Goal: Task Accomplishment & Management: Manage account settings

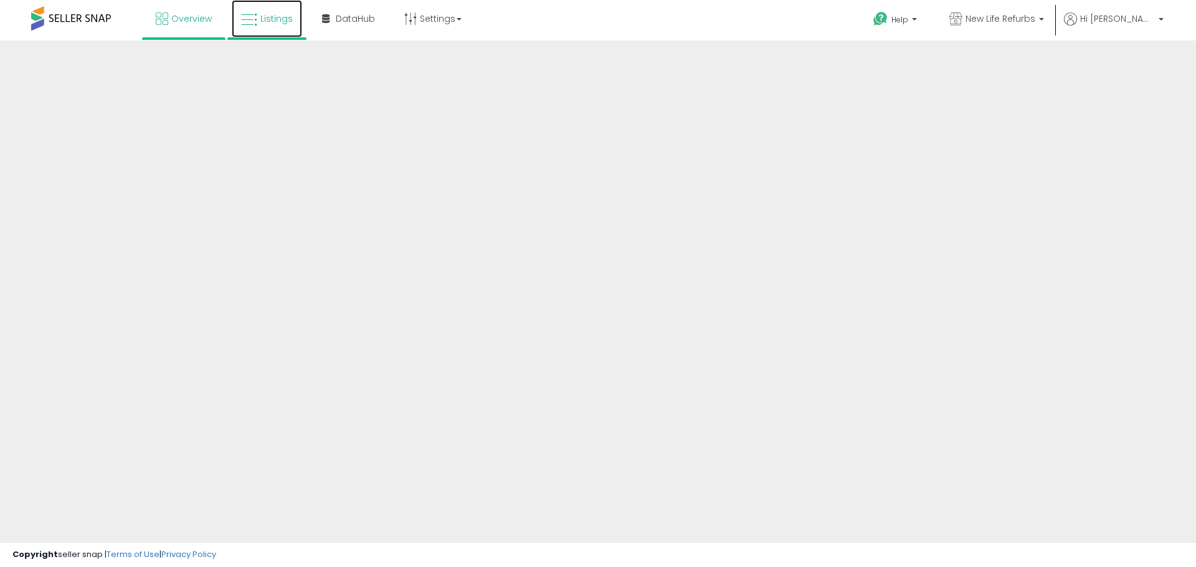
click at [269, 22] on span "Listings" at bounding box center [276, 18] width 32 height 12
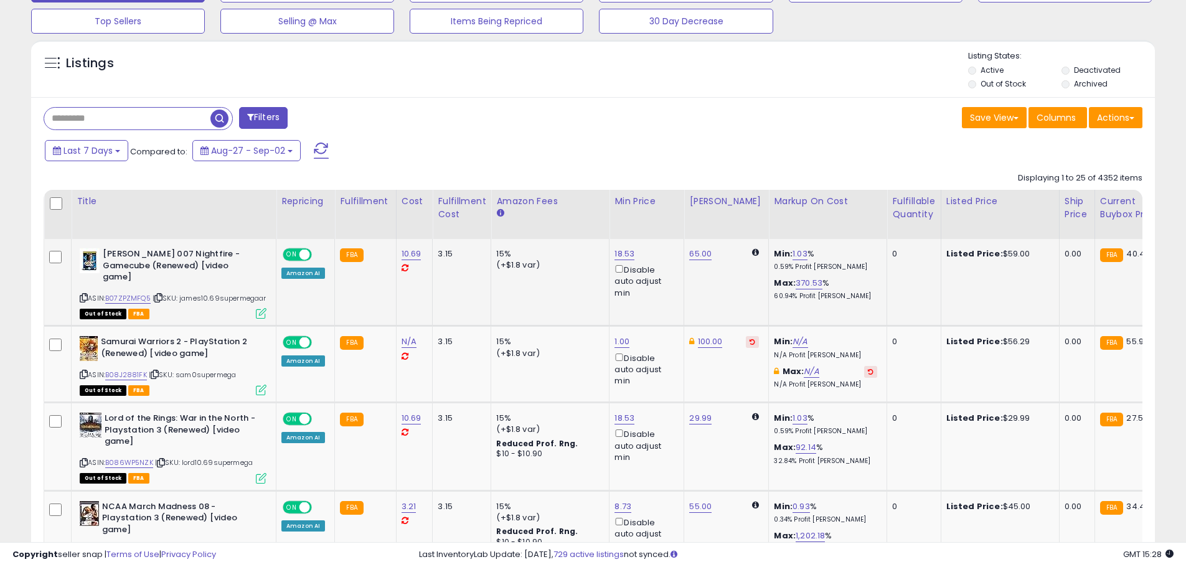
scroll to position [311, 0]
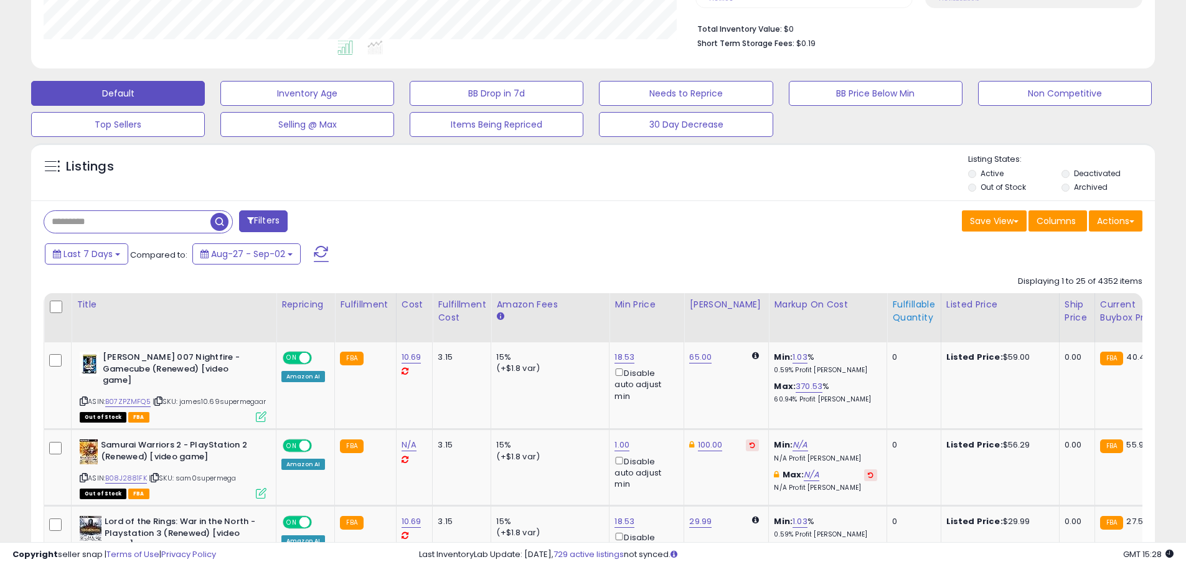
click at [915, 307] on div "Fulfillable Quantity" at bounding box center [913, 311] width 43 height 26
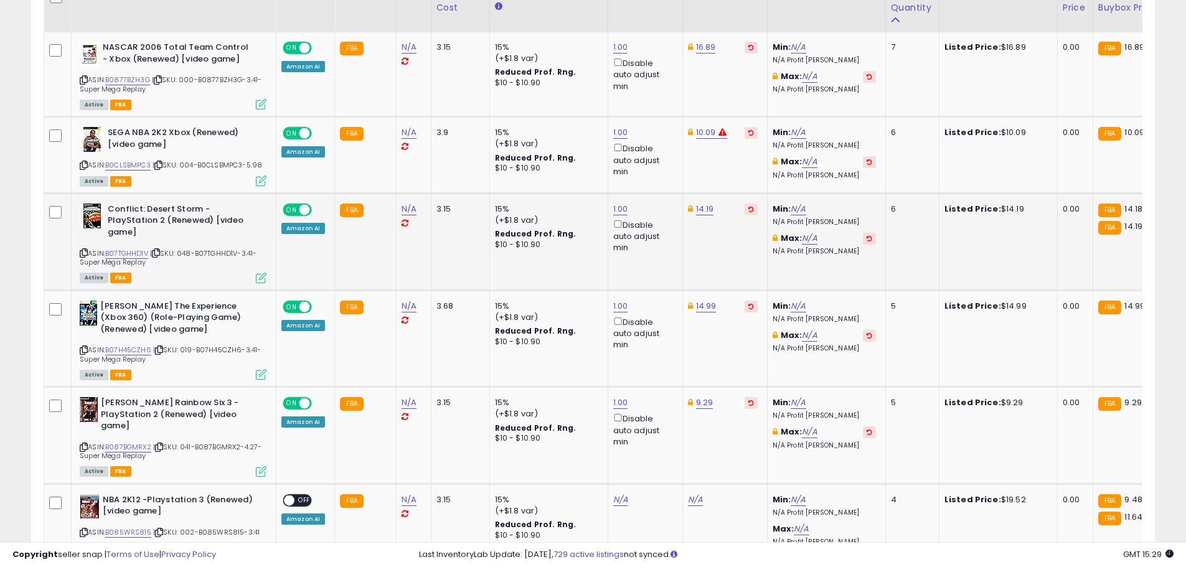
scroll to position [623, 0]
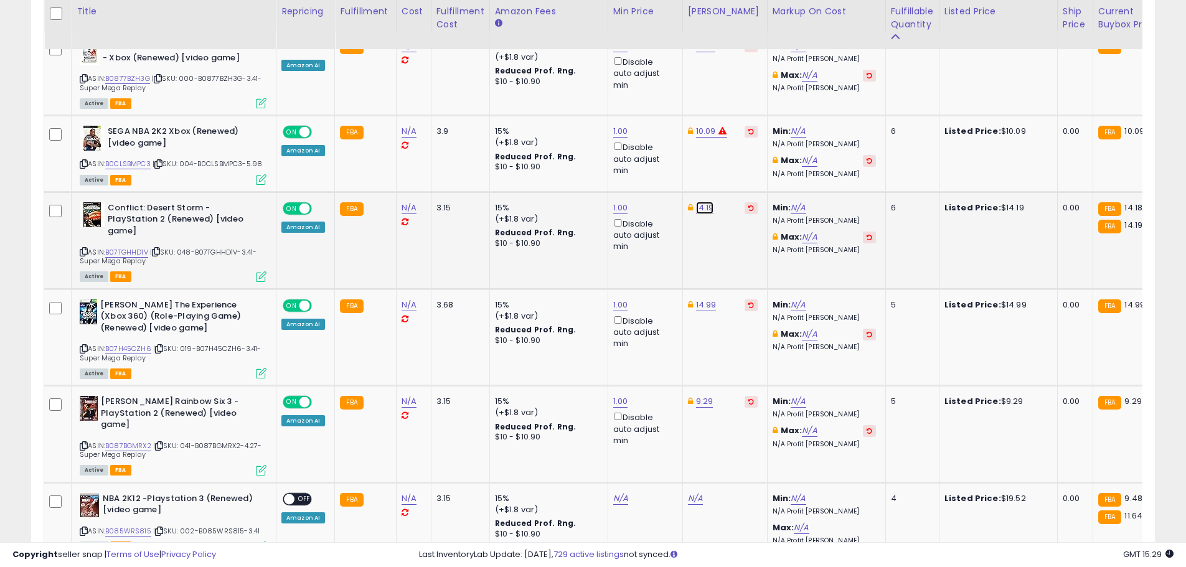
click at [703, 210] on link "14.19" at bounding box center [705, 208] width 18 height 12
type input "*****"
click button "submit" at bounding box center [735, 163] width 21 height 19
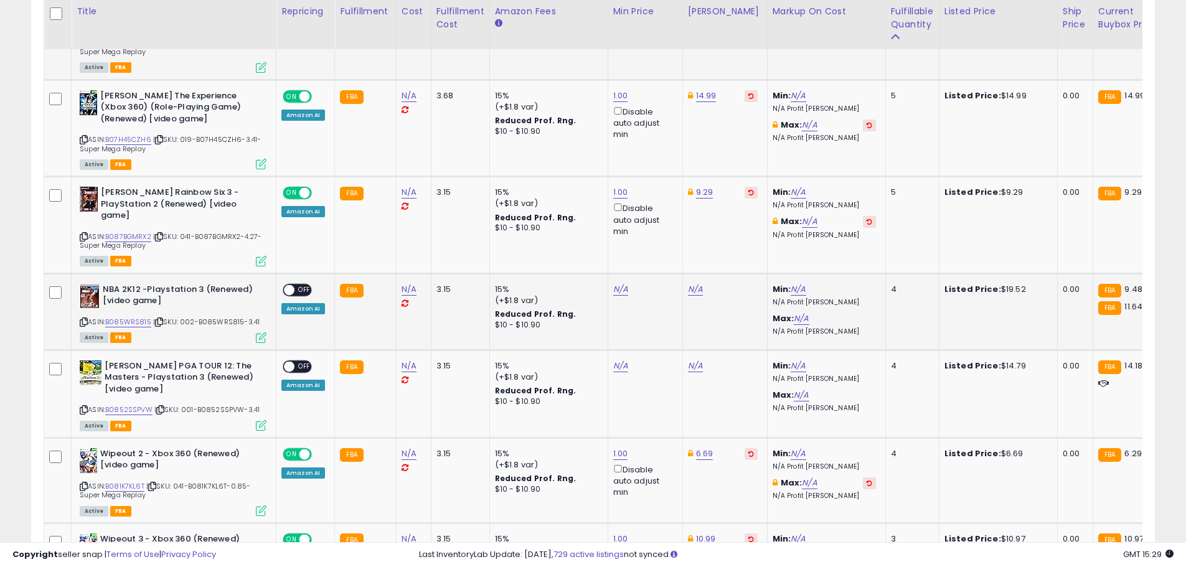
scroll to position [872, 0]
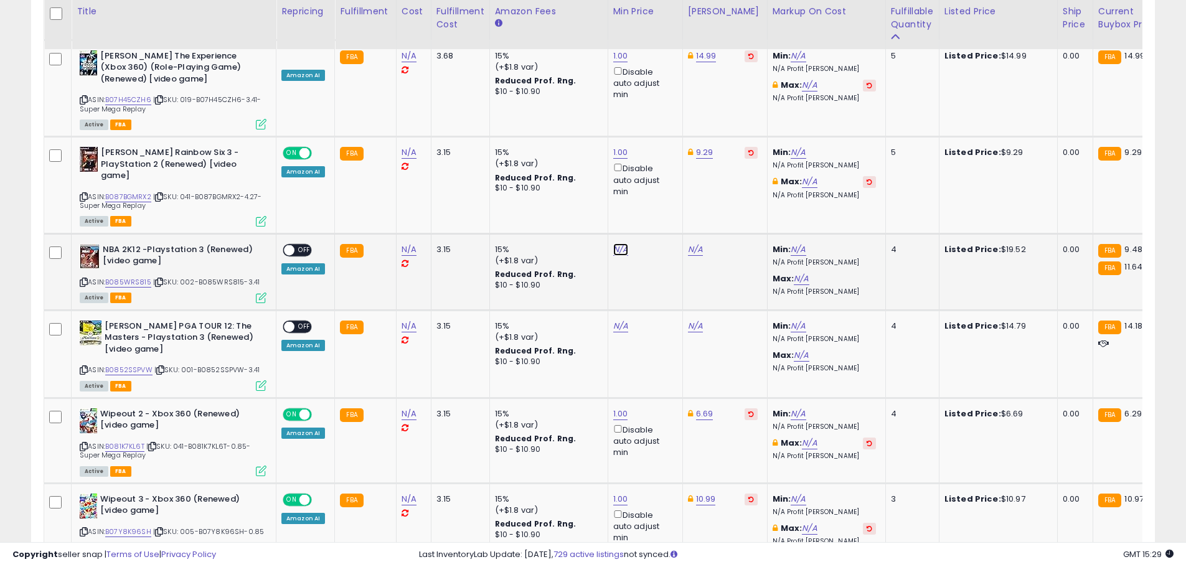
click at [619, 243] on link "N/A" at bounding box center [620, 249] width 15 height 12
type input "*"
click at [662, 202] on button "submit" at bounding box center [651, 193] width 21 height 19
click at [695, 243] on link "20.34" at bounding box center [699, 249] width 23 height 12
drag, startPoint x: 641, startPoint y: 197, endPoint x: 539, endPoint y: 187, distance: 103.2
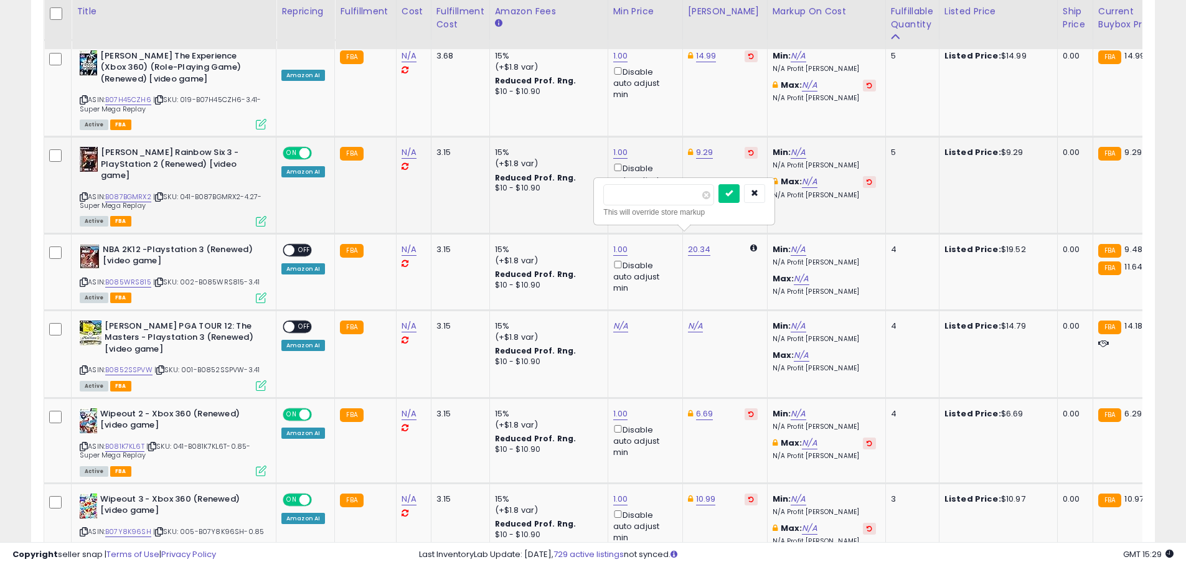
type input "****"
click button "submit" at bounding box center [729, 193] width 21 height 19
click at [308, 245] on span "OFF" at bounding box center [305, 250] width 20 height 11
click at [618, 320] on link "N/A" at bounding box center [620, 326] width 15 height 12
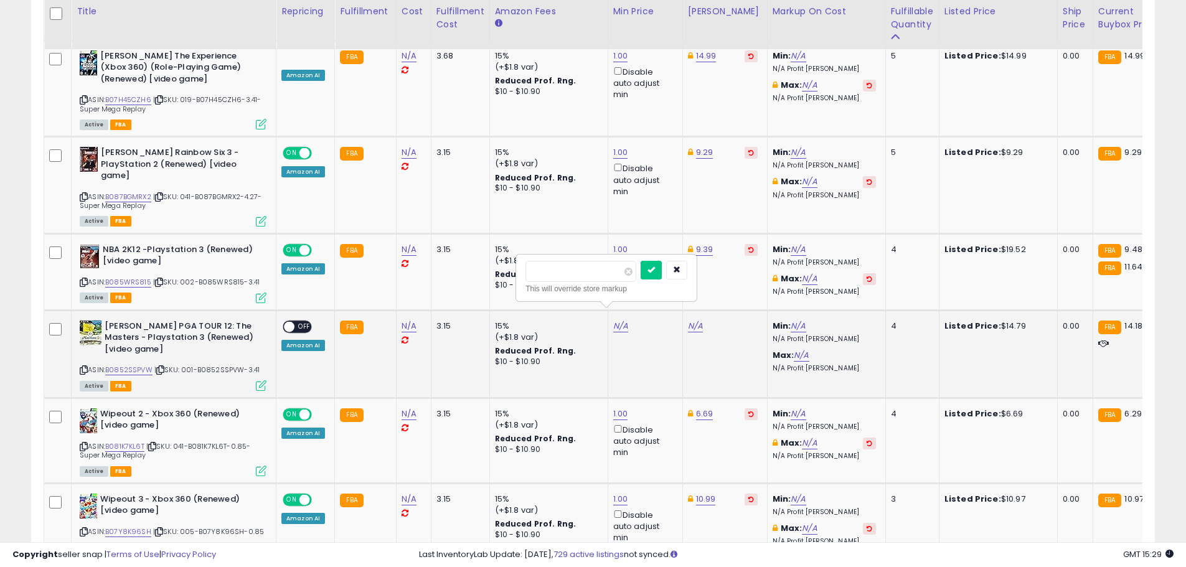
type input "*"
click button "submit" at bounding box center [651, 270] width 21 height 19
drag, startPoint x: 698, startPoint y: 321, endPoint x: 702, endPoint y: 313, distance: 8.9
click at [701, 320] on link "19.99" at bounding box center [698, 326] width 20 height 12
drag, startPoint x: 635, startPoint y: 274, endPoint x: 606, endPoint y: 277, distance: 29.4
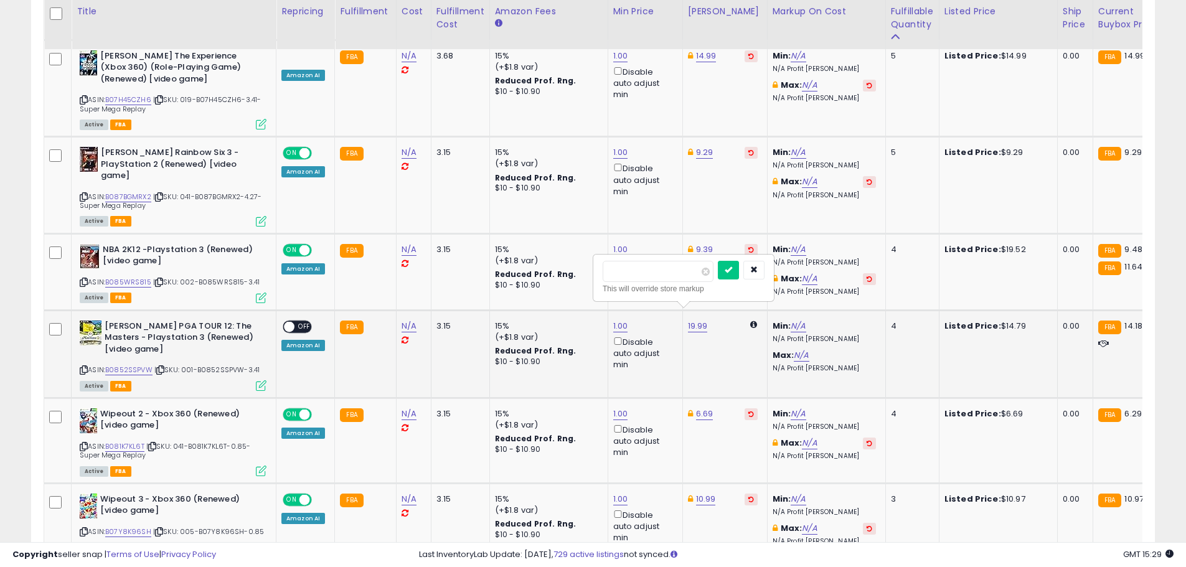
click at [606, 277] on input "*****" at bounding box center [658, 271] width 111 height 21
type input "*****"
click button "submit" at bounding box center [728, 270] width 21 height 19
click at [293, 321] on span at bounding box center [289, 326] width 11 height 11
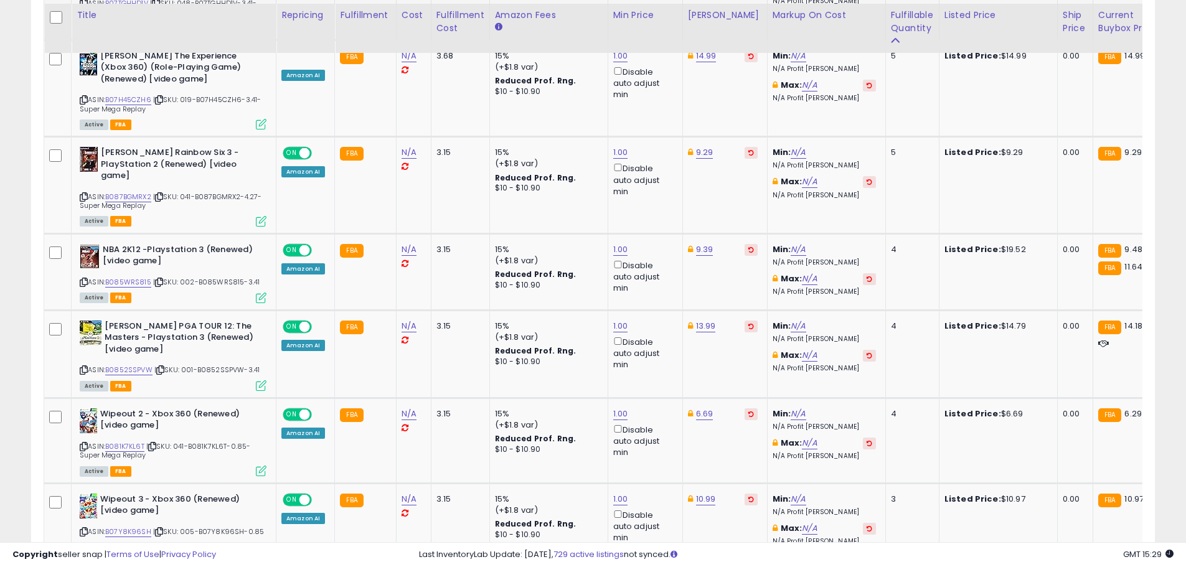
scroll to position [934, 0]
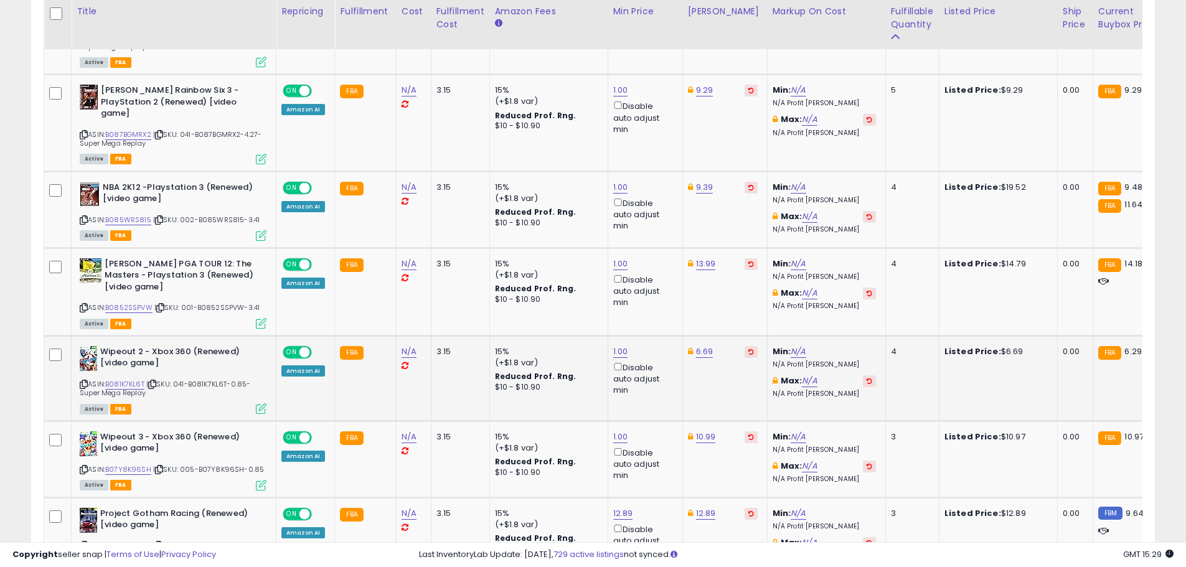
drag, startPoint x: 709, startPoint y: 339, endPoint x: 630, endPoint y: 343, distance: 79.2
click at [631, 343] on tr "Wipeout 2 - Xbox 360 (Renewed) [video game] ASIN: B081K7KL6T | SKU: 041-B081K7K…" at bounding box center [995, 378] width 1902 height 85
click at [708, 346] on link "6.69" at bounding box center [704, 352] width 17 height 12
click at [603, 298] on div "**** This will override store markup" at bounding box center [690, 303] width 179 height 45
type input "****"
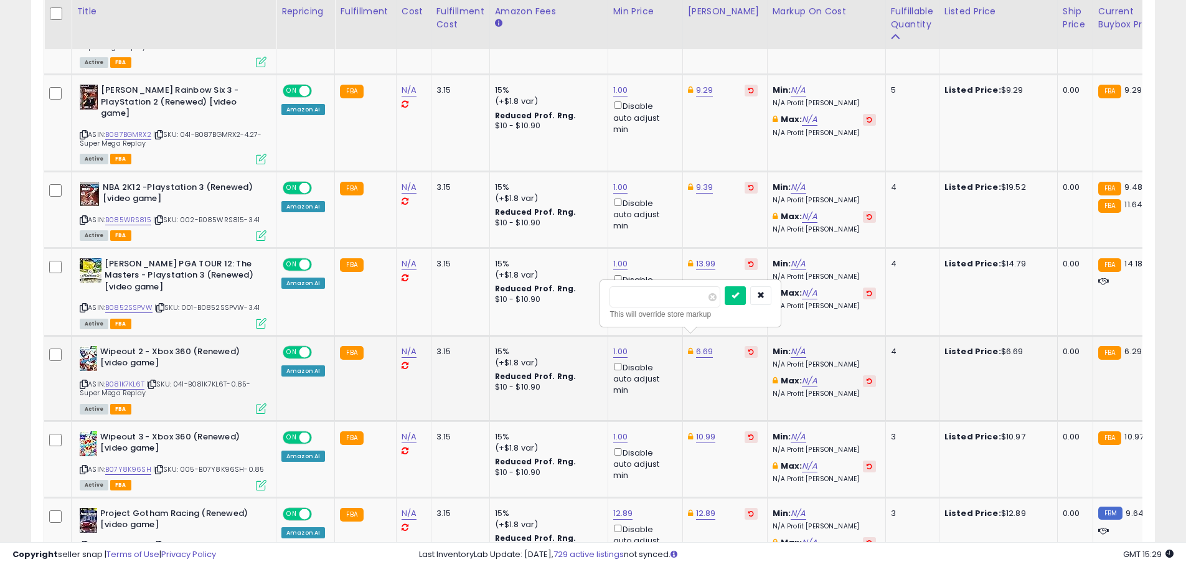
click button "submit" at bounding box center [735, 295] width 21 height 19
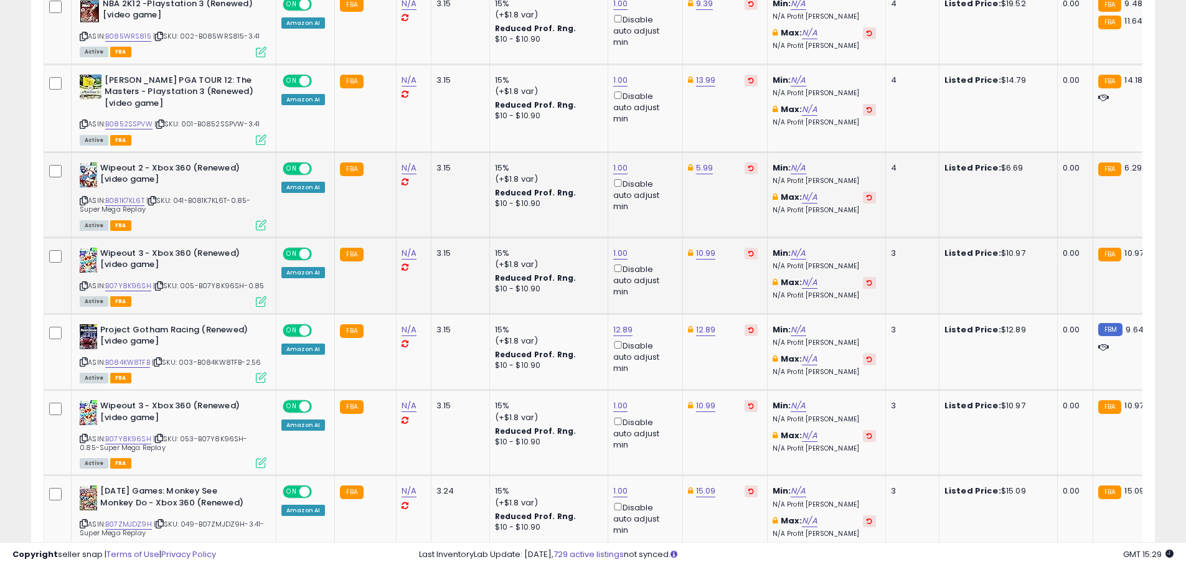
scroll to position [1121, 0]
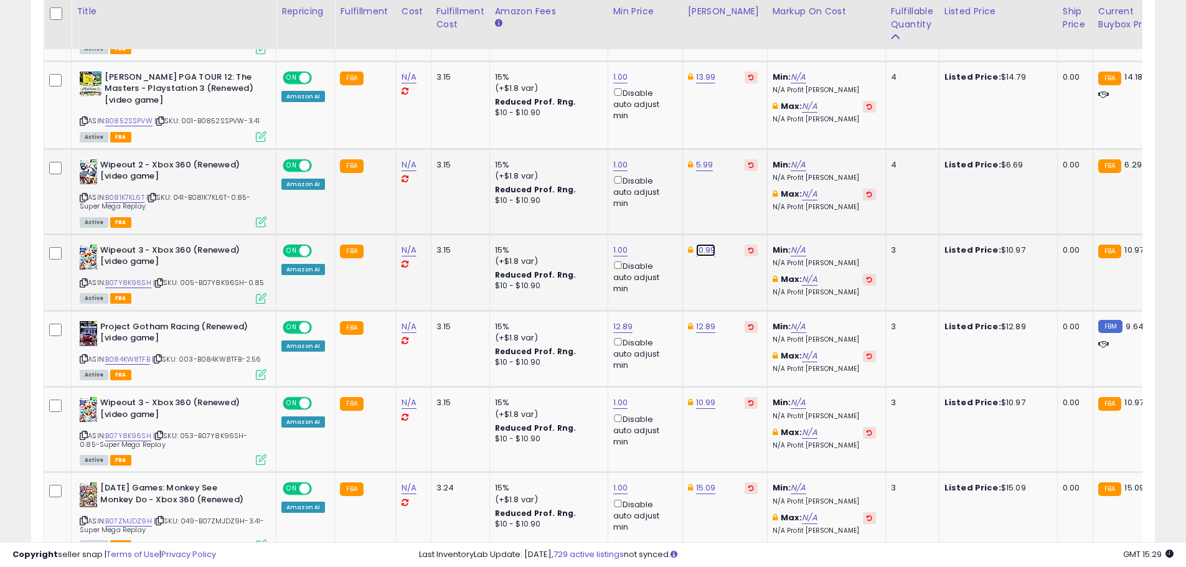
click at [707, 244] on link "10.99" at bounding box center [706, 250] width 20 height 12
type input "*****"
click button "submit" at bounding box center [736, 194] width 21 height 19
click at [710, 321] on link "12.89" at bounding box center [706, 327] width 20 height 12
type input "*"
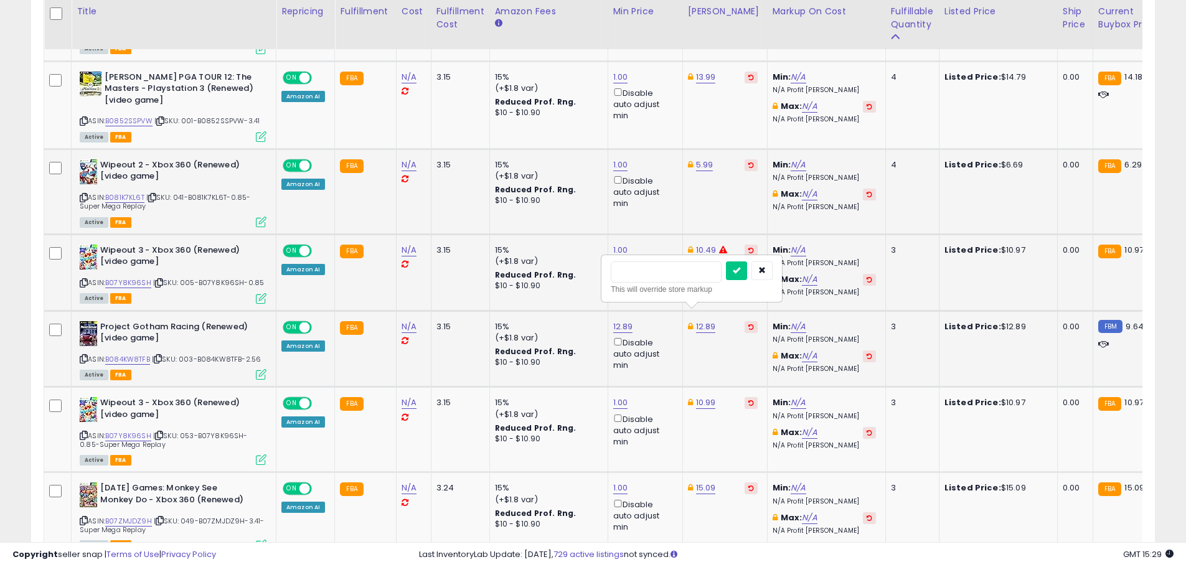
type input "*"
click at [726, 262] on button "submit" at bounding box center [736, 271] width 21 height 19
type input "****"
click at [726, 262] on button "submit" at bounding box center [736, 271] width 21 height 19
click at [740, 267] on icon "submit" at bounding box center [736, 270] width 7 height 7
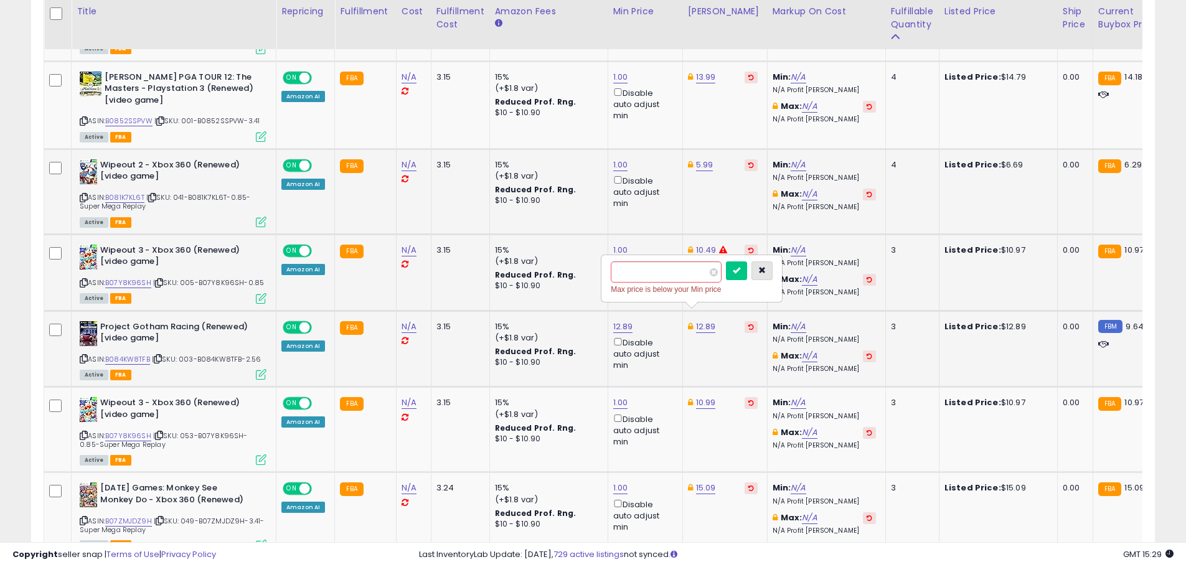
click at [773, 267] on button "button" at bounding box center [762, 271] width 21 height 19
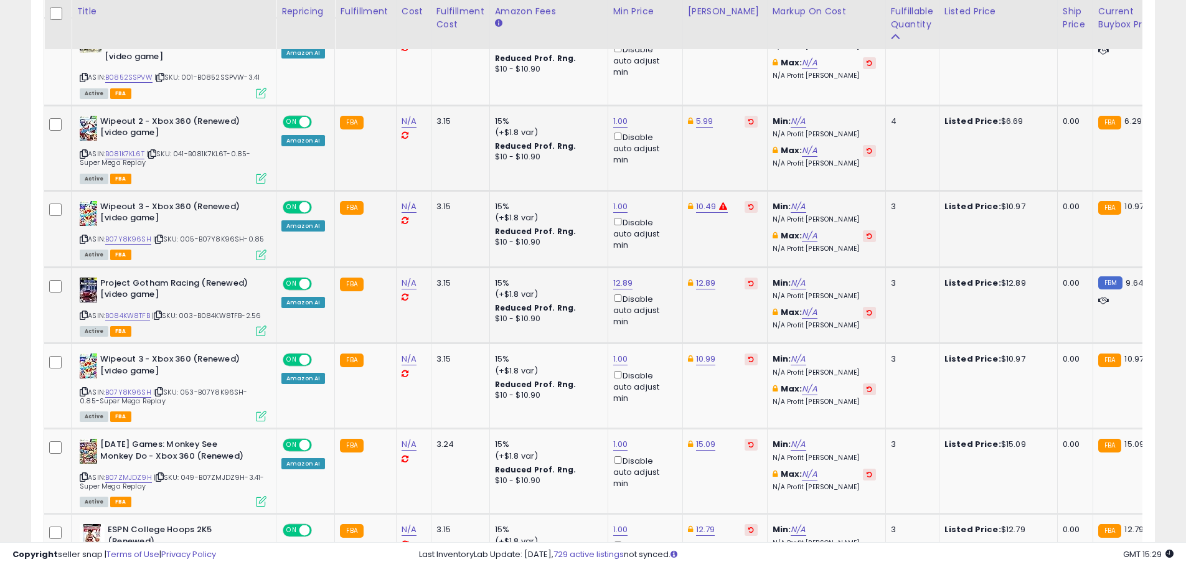
scroll to position [1183, 0]
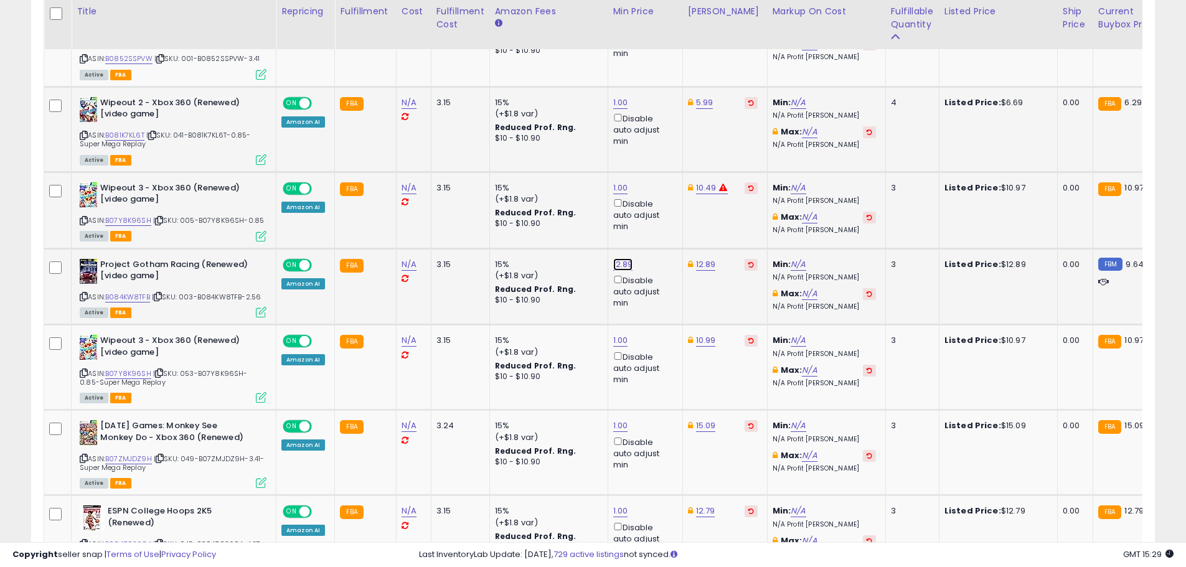
click at [620, 258] on link "12.89" at bounding box center [623, 264] width 20 height 12
drag, startPoint x: 513, startPoint y: 201, endPoint x: 445, endPoint y: 205, distance: 68.6
click at [445, 205] on tbody "NASCAR 2006 Total Team Control - Xbox (Renewed) [video game] ASIN: B0877BZH3G |…" at bounding box center [995, 573] width 1902 height 2204
type input "*"
click at [664, 212] on button "submit" at bounding box center [653, 208] width 21 height 19
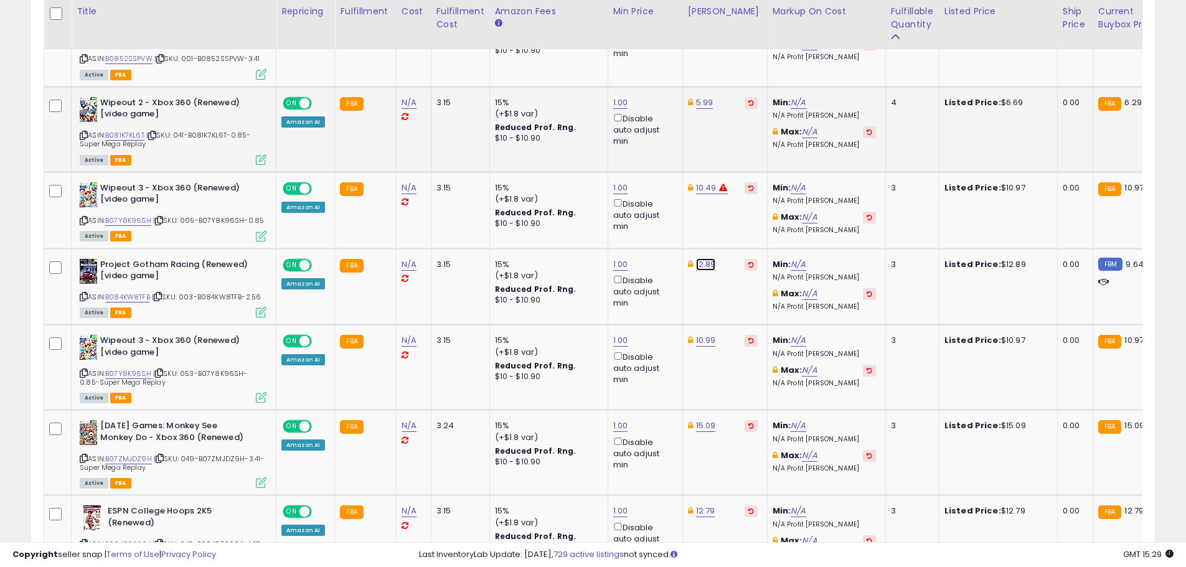
click at [704, 258] on link "12.89" at bounding box center [706, 264] width 20 height 12
drag, startPoint x: 667, startPoint y: 206, endPoint x: 583, endPoint y: 201, distance: 84.2
click at [583, 201] on tbody "NASCAR 2006 Total Team Control - Xbox (Renewed) [video game] ASIN: B0877BZH3G |…" at bounding box center [995, 573] width 1902 height 2204
type input "****"
click button "submit" at bounding box center [736, 208] width 21 height 19
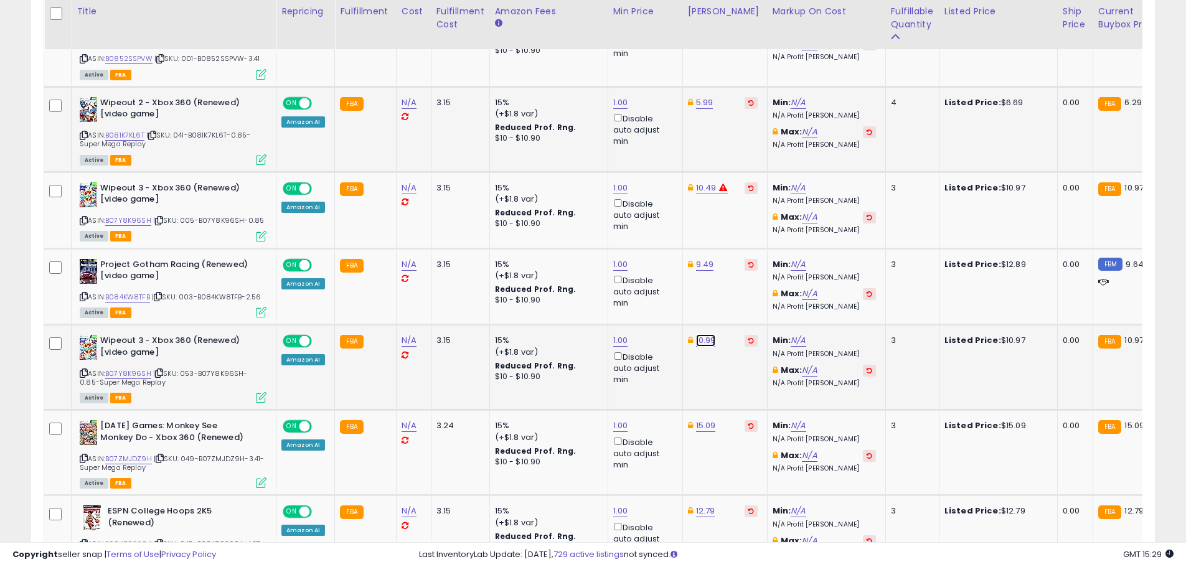
click at [704, 334] on link "10.99" at bounding box center [706, 340] width 20 height 12
type input "*****"
click button "submit" at bounding box center [736, 285] width 21 height 19
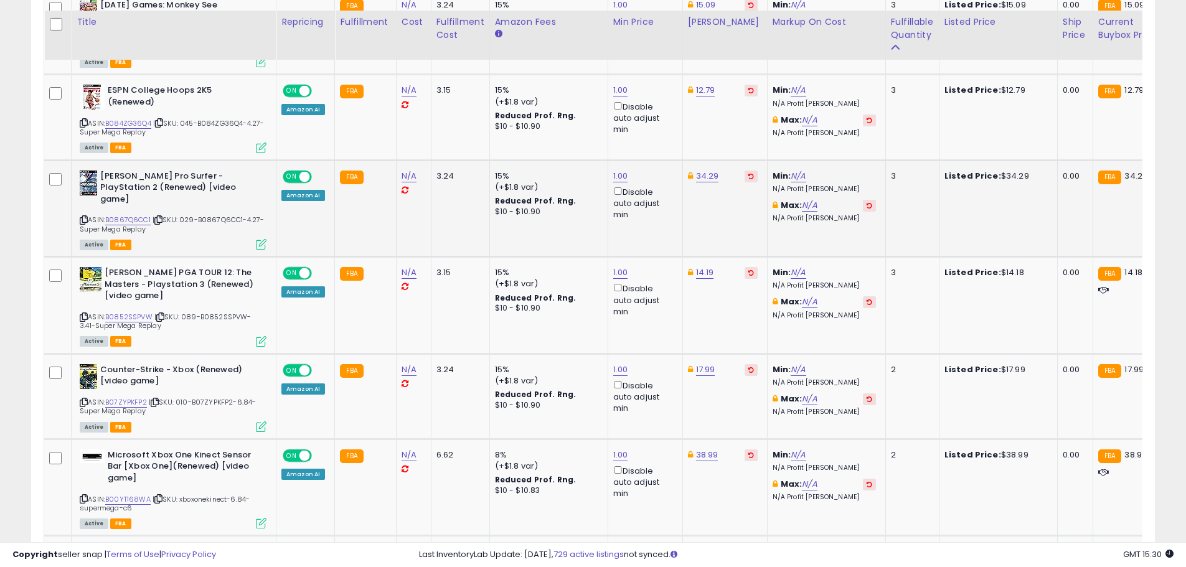
scroll to position [1619, 0]
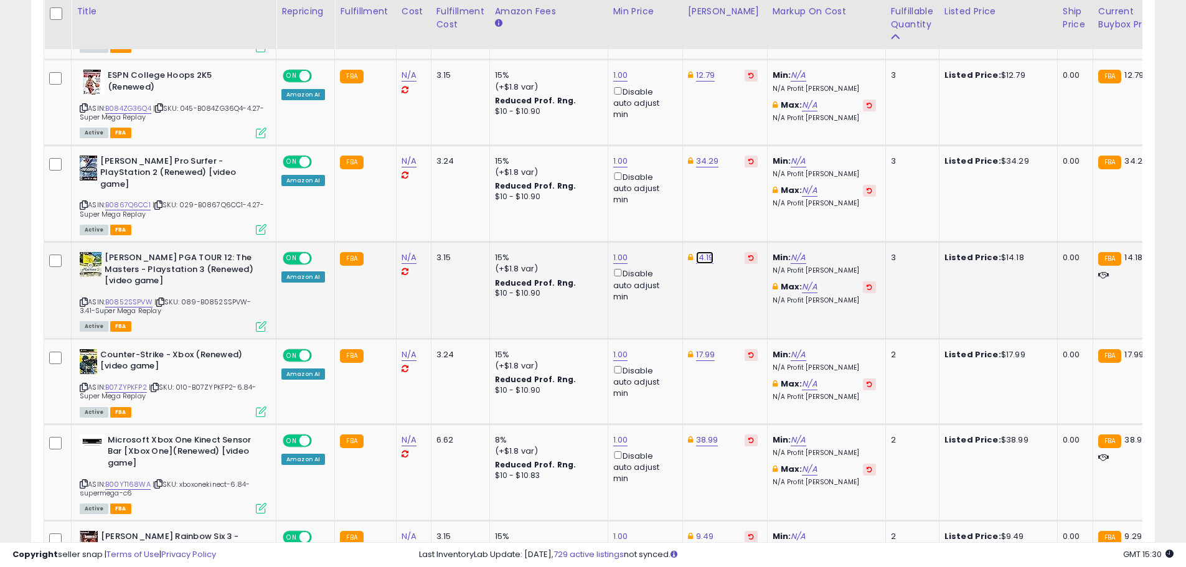
click at [706, 252] on link "14.19" at bounding box center [705, 258] width 18 height 12
type input "*****"
click button "submit" at bounding box center [735, 200] width 21 height 19
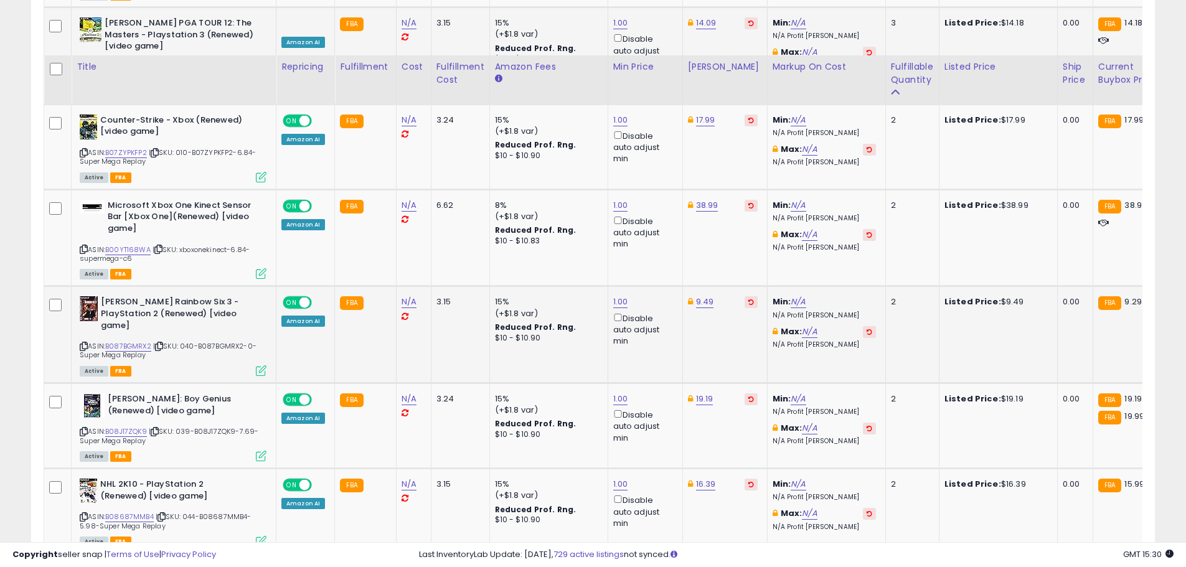
scroll to position [1931, 0]
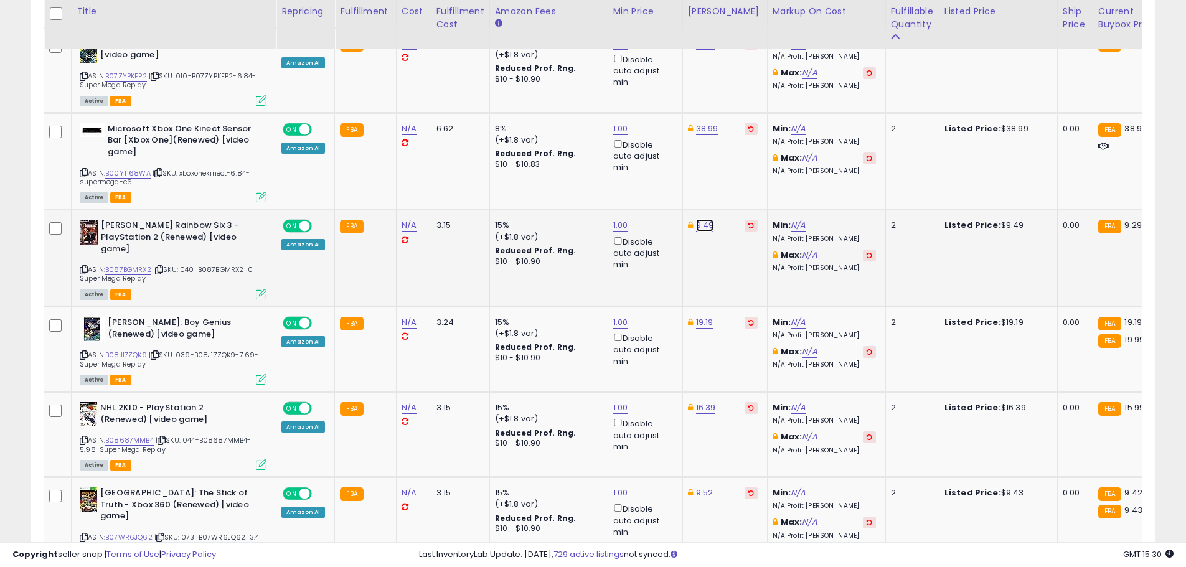
click at [697, 219] on link "9.49" at bounding box center [705, 225] width 18 height 12
type input "****"
click button "submit" at bounding box center [735, 168] width 21 height 19
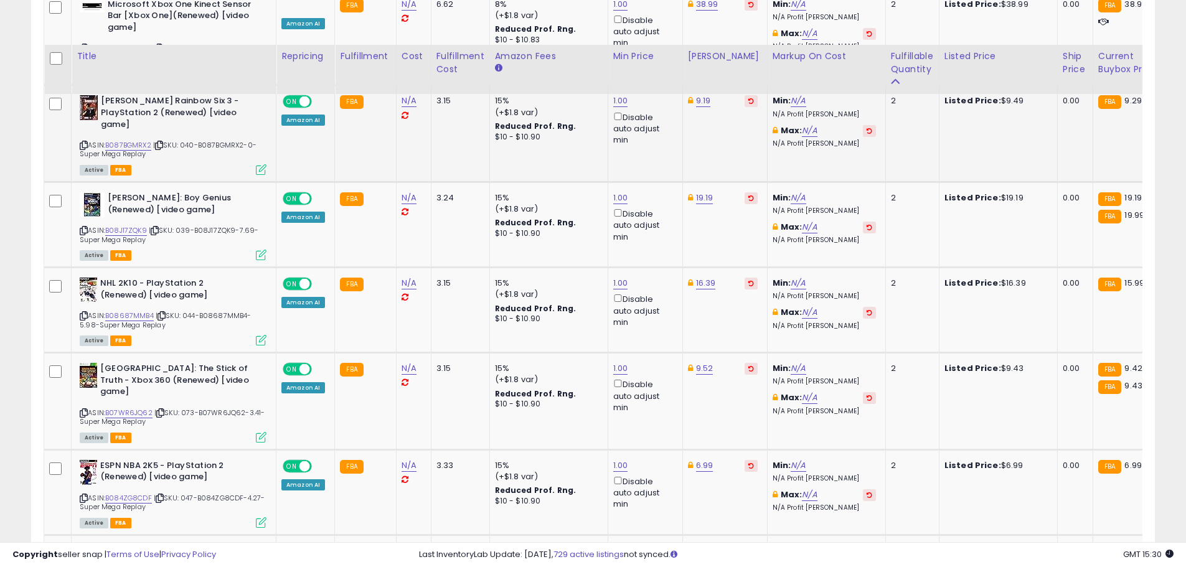
scroll to position [2117, 0]
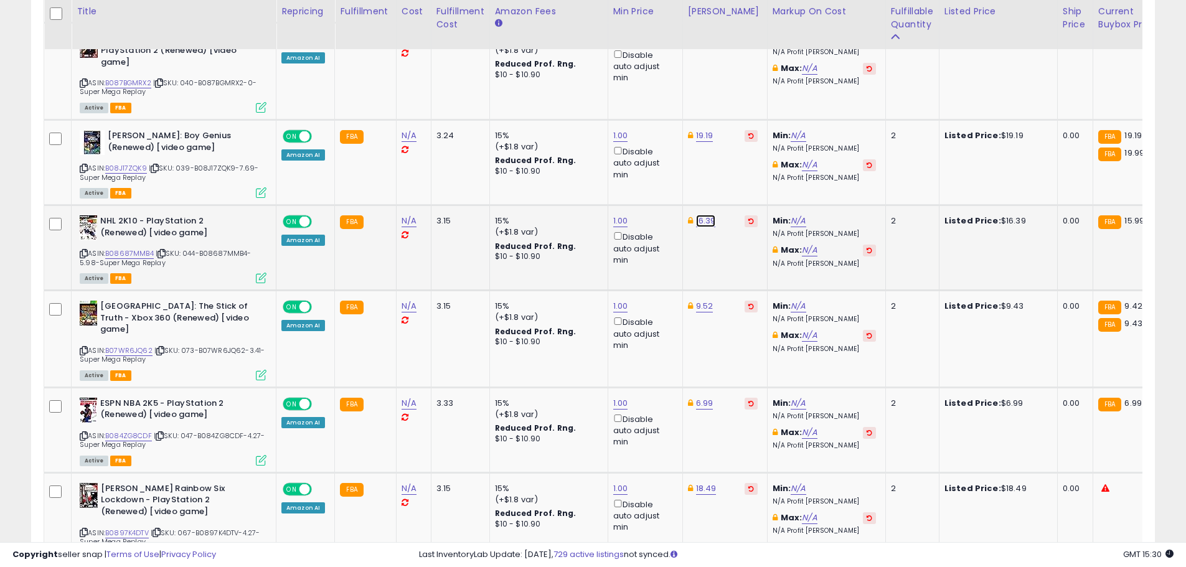
click at [706, 215] on link "16.39" at bounding box center [706, 221] width 20 height 12
type input "*"
type input "*****"
click button "submit" at bounding box center [736, 163] width 21 height 19
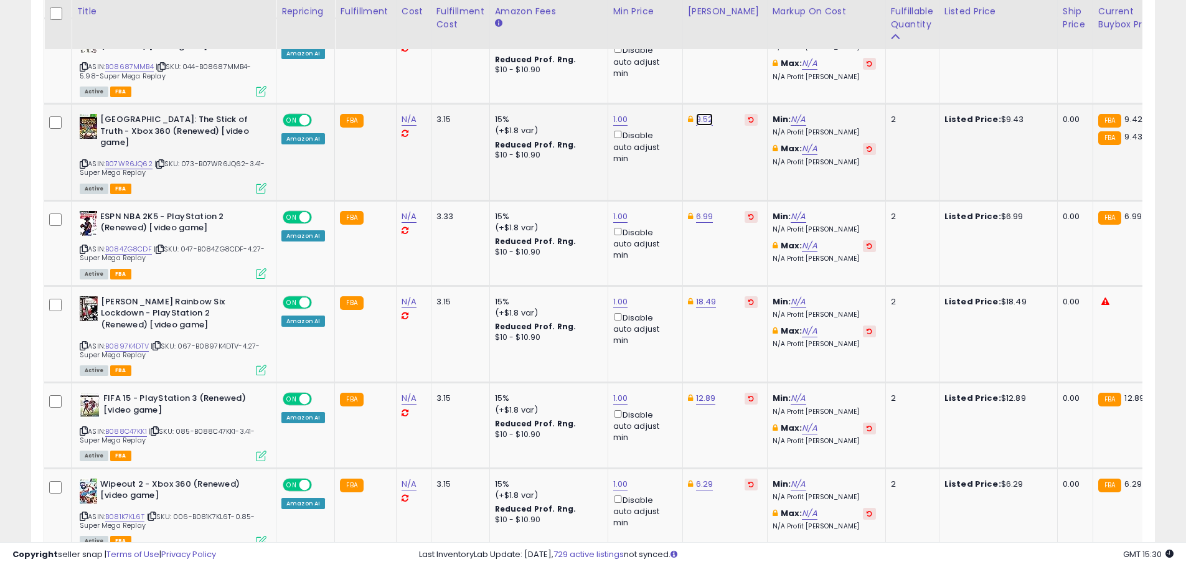
click at [702, 113] on link "9.52" at bounding box center [704, 119] width 17 height 12
type input "****"
click button "submit" at bounding box center [735, 62] width 21 height 19
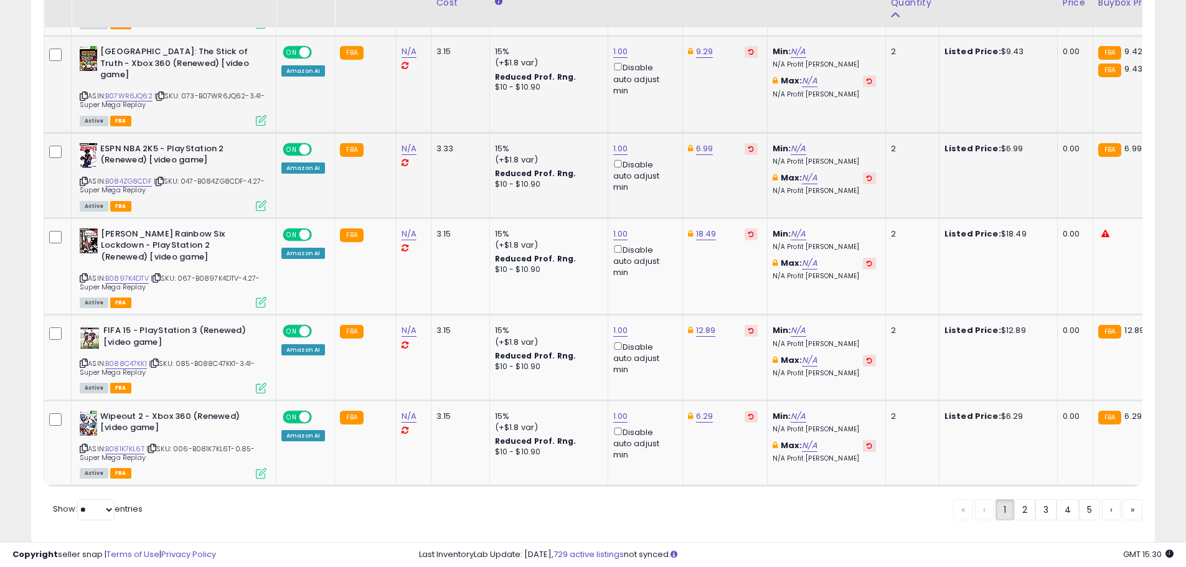
scroll to position [2385, 0]
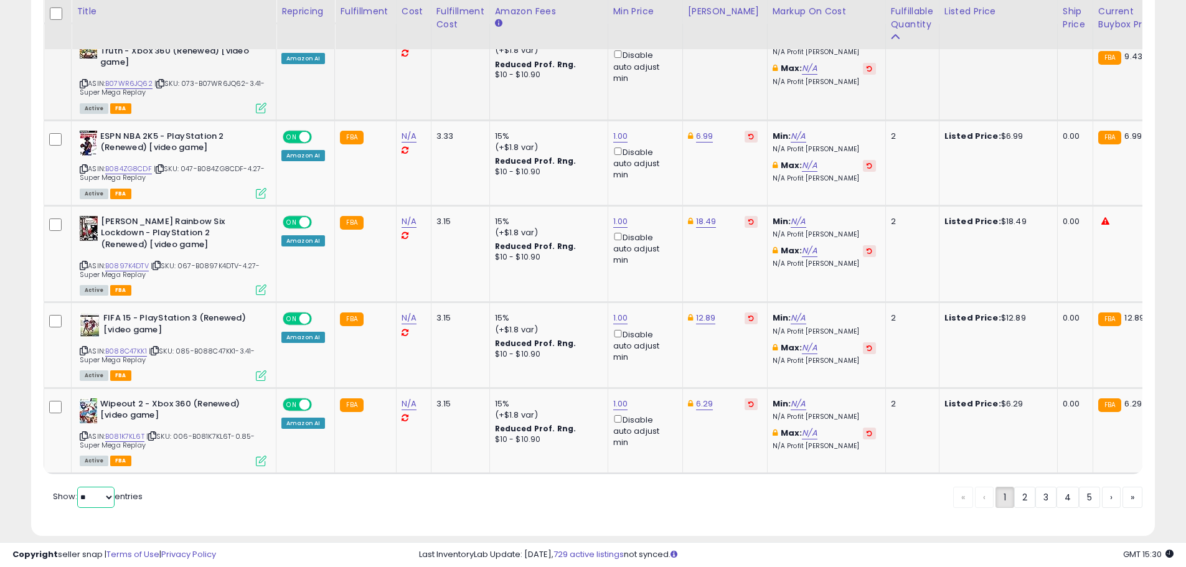
click at [103, 487] on select "** **" at bounding box center [95, 497] width 37 height 21
select select "**"
click at [78, 487] on select "** **" at bounding box center [95, 497] width 37 height 21
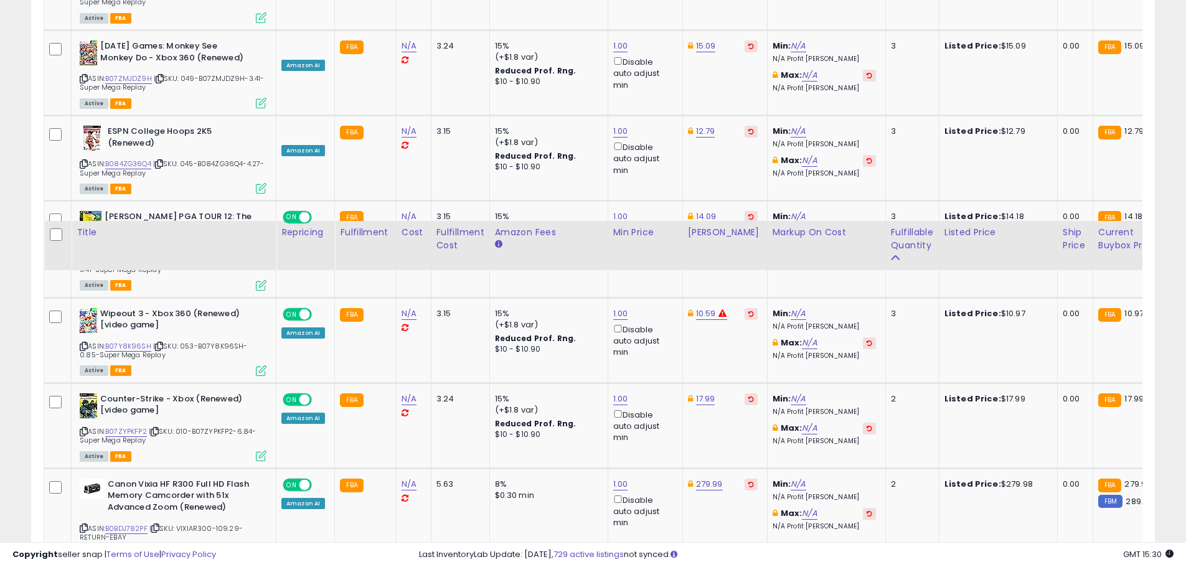
scroll to position [1886, 0]
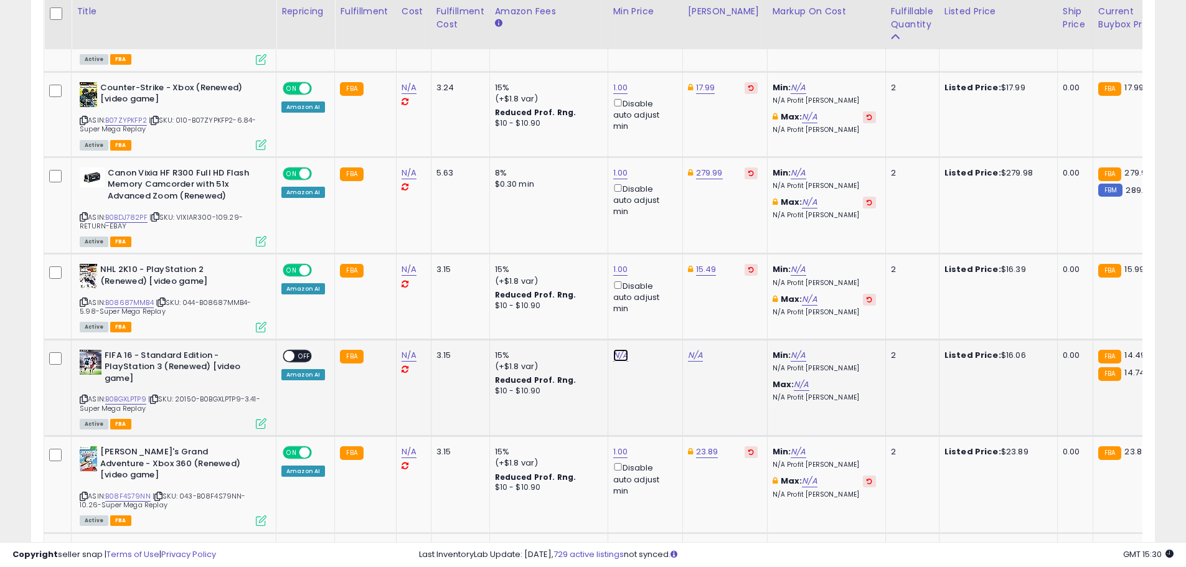
click at [620, 349] on link "N/A" at bounding box center [620, 355] width 15 height 12
type input "*"
click at [662, 298] on button "submit" at bounding box center [651, 298] width 21 height 19
click at [695, 349] on link "30.00" at bounding box center [699, 355] width 22 height 12
drag, startPoint x: 683, startPoint y: 300, endPoint x: 594, endPoint y: 290, distance: 89.7
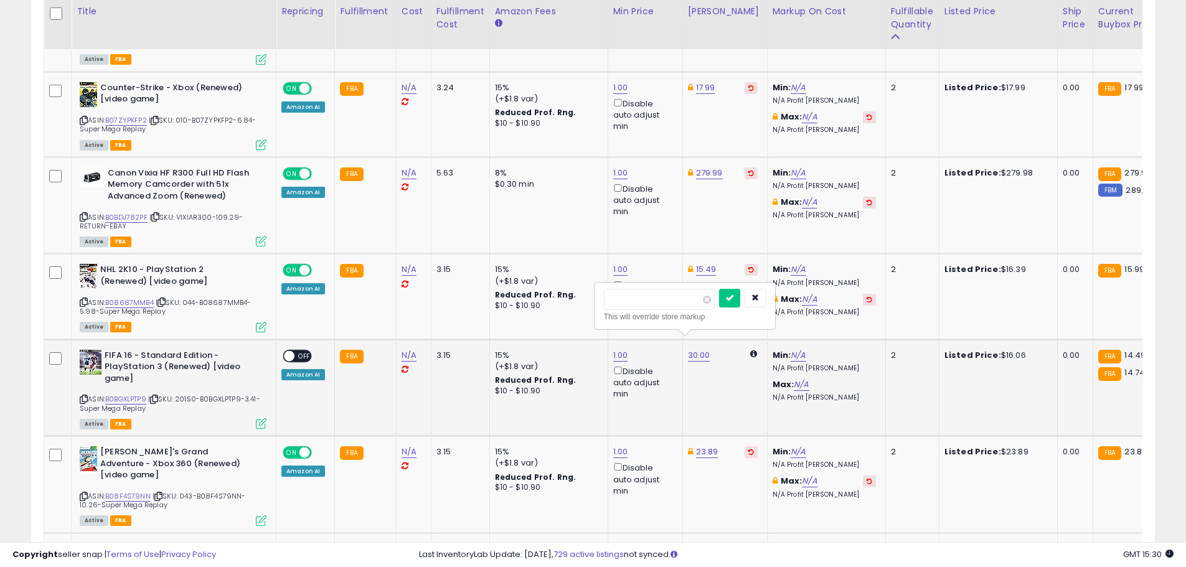
click at [594, 290] on div "***** This will override store markup" at bounding box center [685, 306] width 182 height 48
type input "*****"
click button "submit" at bounding box center [729, 298] width 21 height 19
click at [304, 351] on span "OFF" at bounding box center [305, 356] width 20 height 11
click at [303, 351] on span "OFF" at bounding box center [305, 356] width 20 height 11
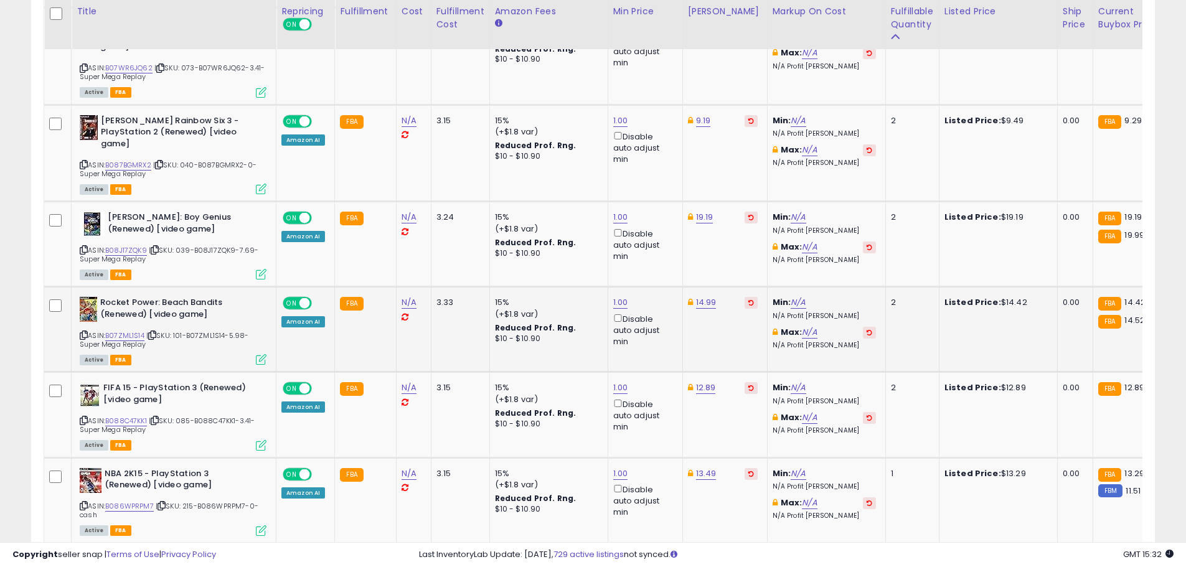
scroll to position [2883, 0]
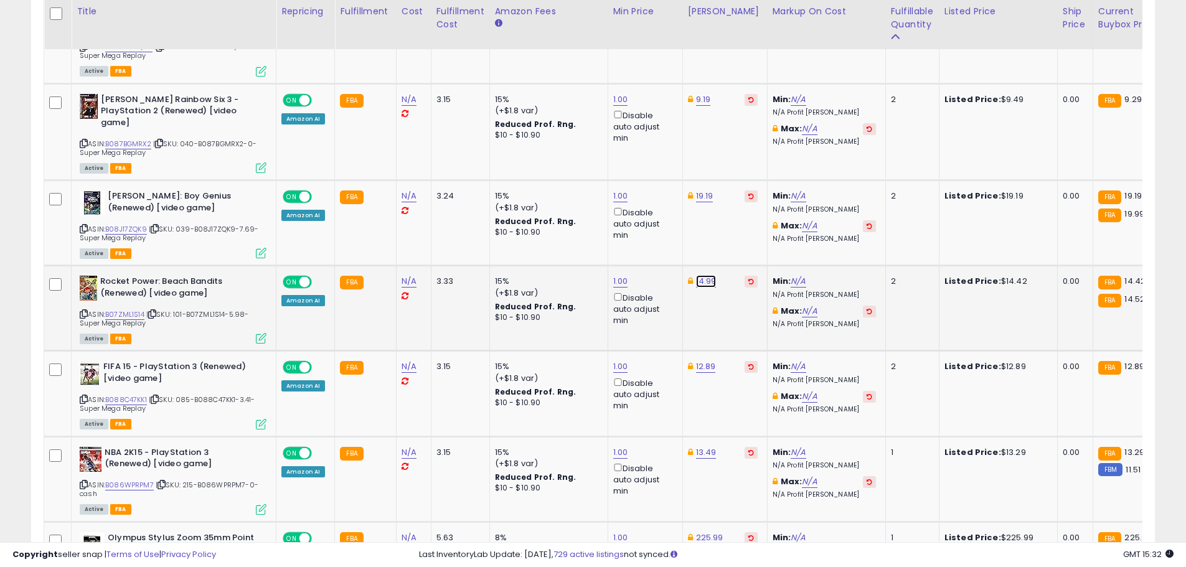
click at [696, 275] on link "14.99" at bounding box center [706, 281] width 21 height 12
type input "*****"
click button "submit" at bounding box center [736, 201] width 21 height 19
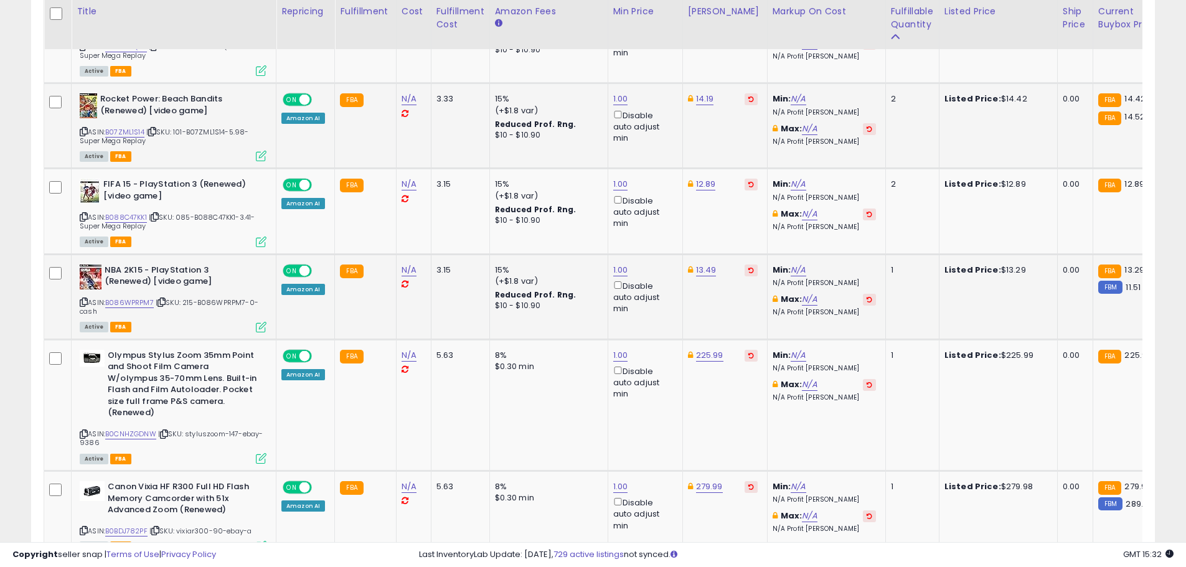
scroll to position [3070, 0]
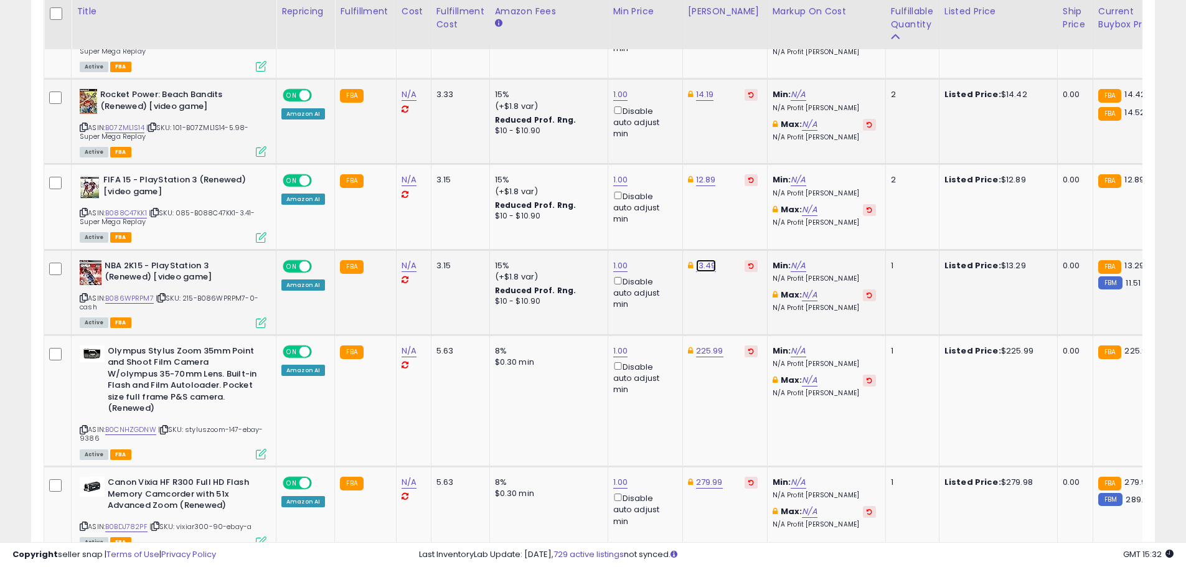
click at [706, 260] on link "13.49" at bounding box center [706, 266] width 21 height 12
type input "*****"
click button "submit" at bounding box center [736, 185] width 21 height 19
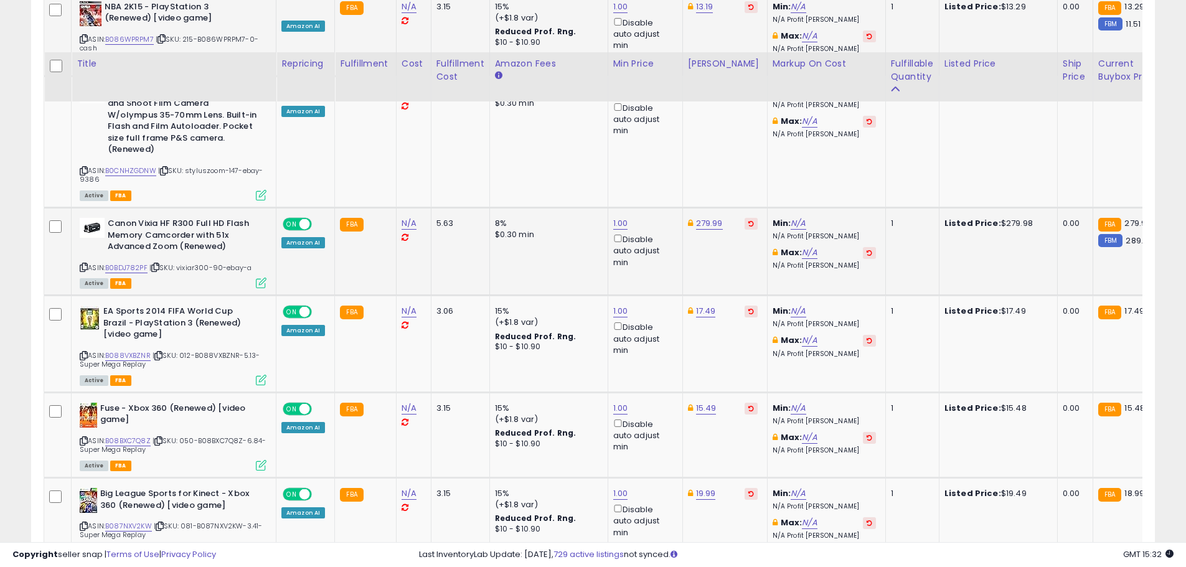
scroll to position [3381, 0]
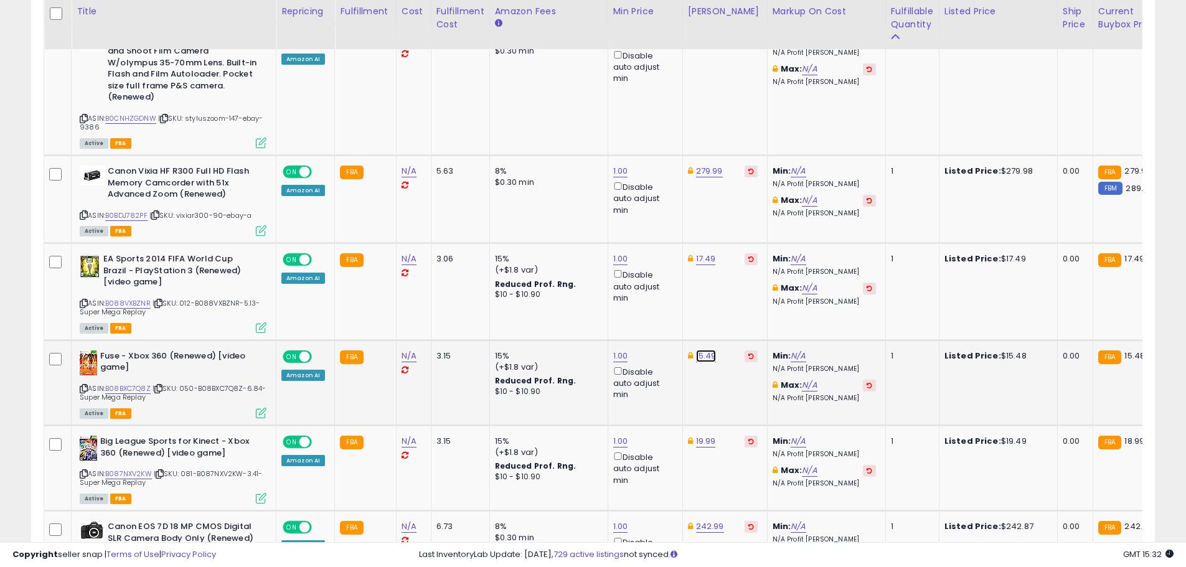
click at [710, 350] on link "15.49" at bounding box center [706, 356] width 21 height 12
type input "*****"
click button "submit" at bounding box center [736, 264] width 21 height 19
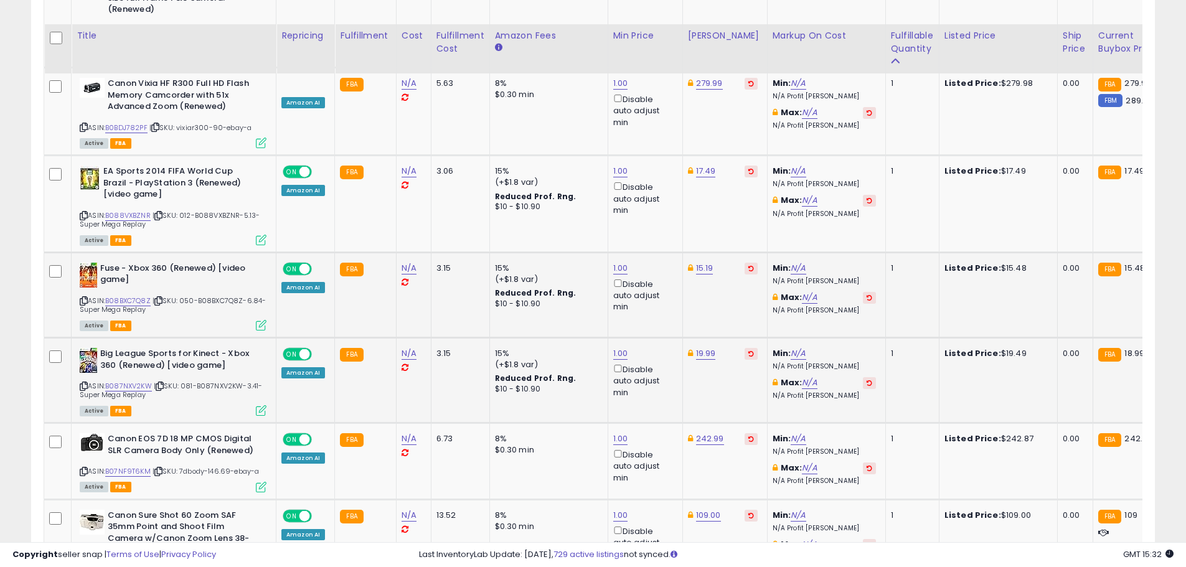
scroll to position [3505, 0]
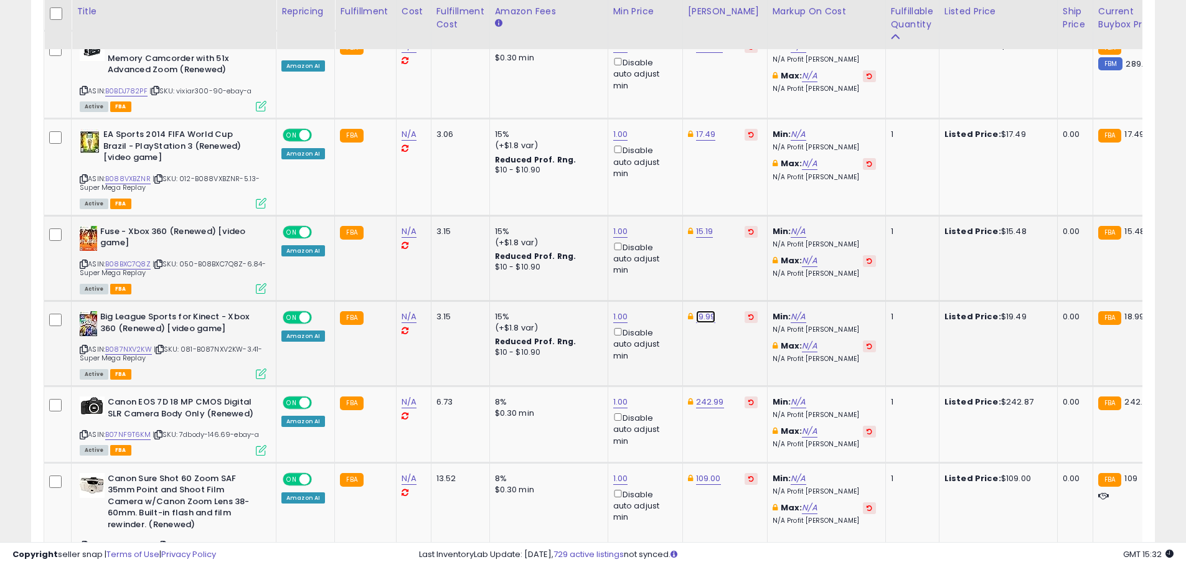
click at [700, 311] on link "19.99" at bounding box center [706, 317] width 20 height 12
type input "*****"
drag, startPoint x: 651, startPoint y: 226, endPoint x: 612, endPoint y: 225, distance: 39.9
click at [612, 225] on input "*****" at bounding box center [667, 225] width 111 height 21
type input "*****"
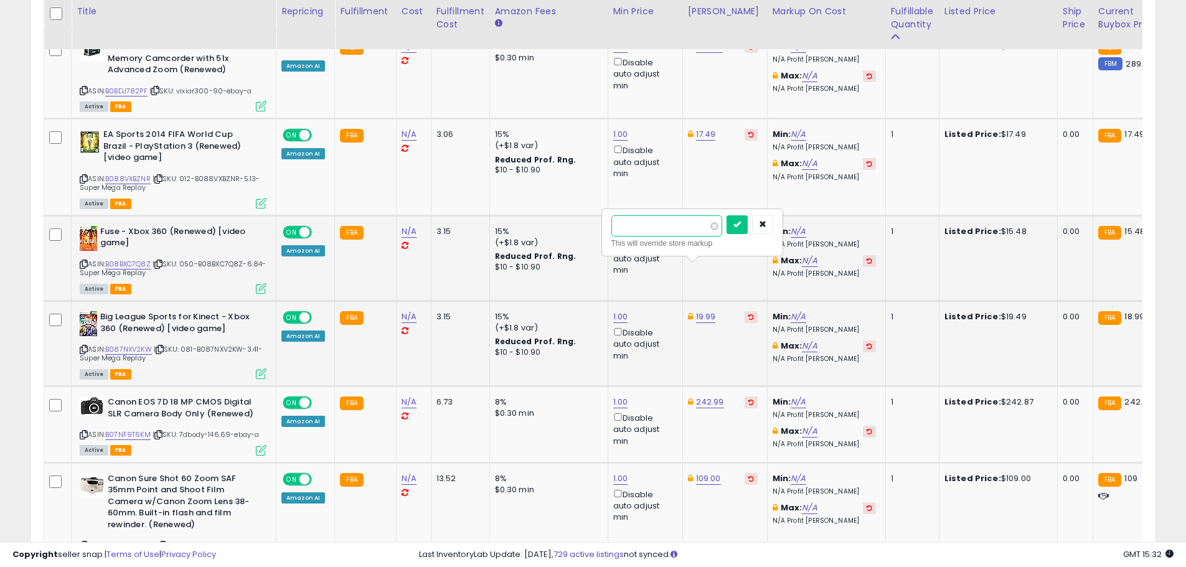
click button "submit" at bounding box center [737, 224] width 21 height 19
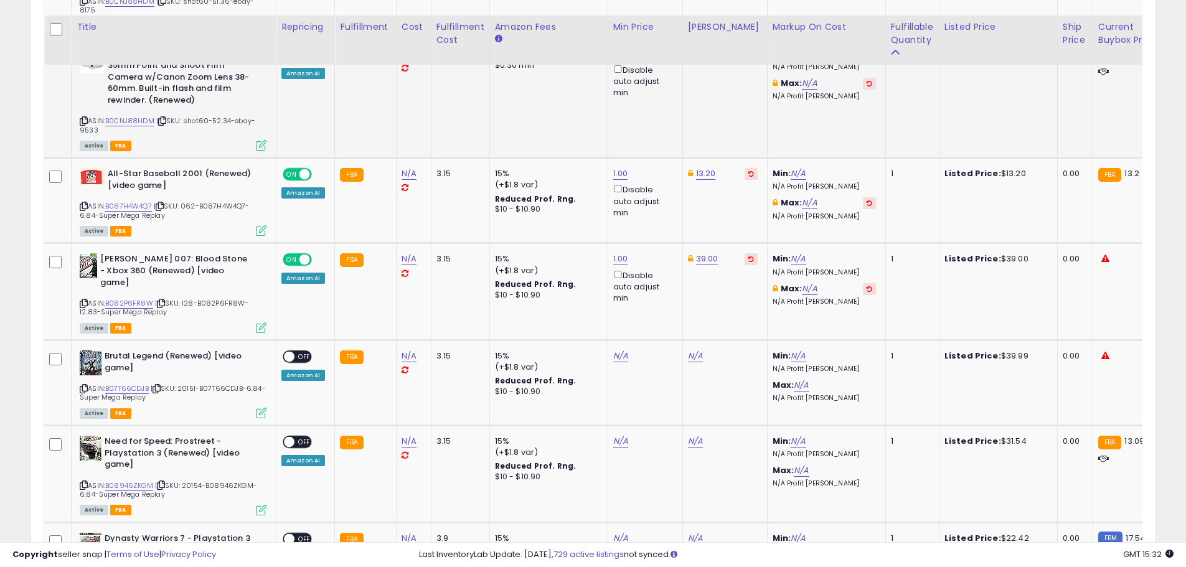
scroll to position [4066, 0]
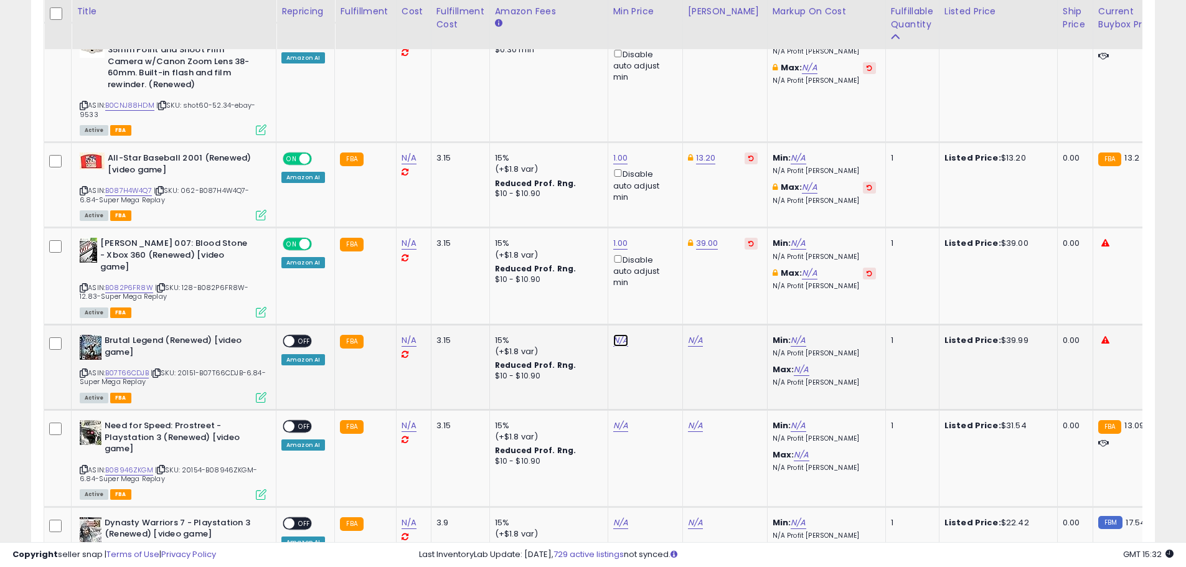
click at [617, 334] on link "N/A" at bounding box center [620, 340] width 15 height 12
type input "*"
click button "submit" at bounding box center [651, 237] width 21 height 19
click at [699, 334] on link "34.03" at bounding box center [699, 340] width 23 height 12
drag, startPoint x: 652, startPoint y: 235, endPoint x: 564, endPoint y: 227, distance: 88.9
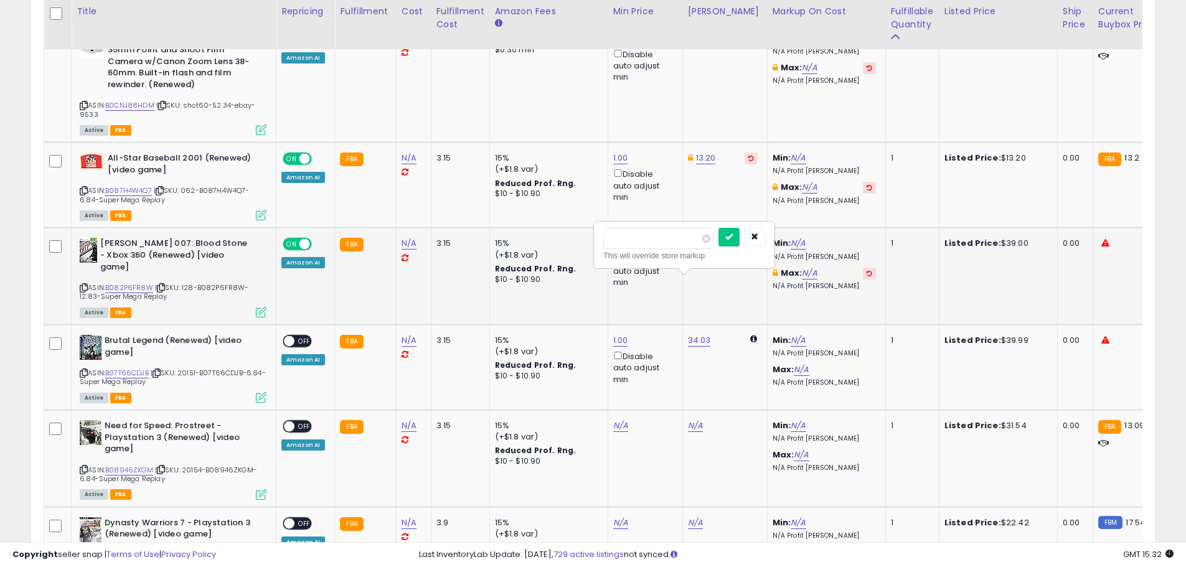
type input "*****"
click button "submit" at bounding box center [729, 237] width 21 height 19
click at [306, 336] on span "OFF" at bounding box center [305, 341] width 20 height 11
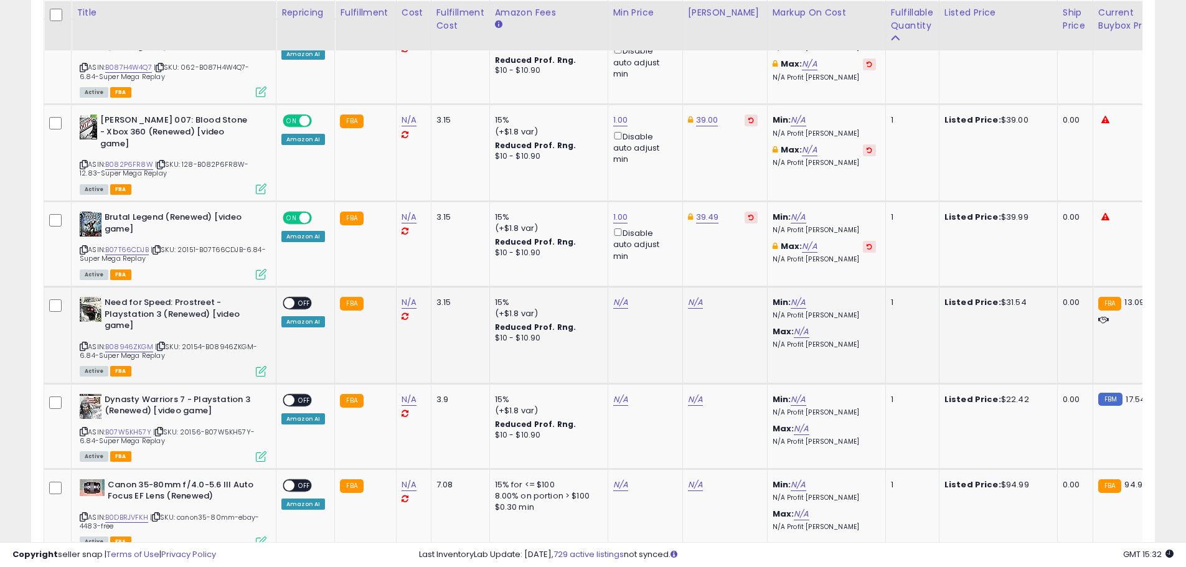
scroll to position [4191, 0]
click at [624, 296] on div "N/A" at bounding box center [643, 301] width 60 height 11
click at [617, 295] on link "N/A" at bounding box center [620, 301] width 15 height 12
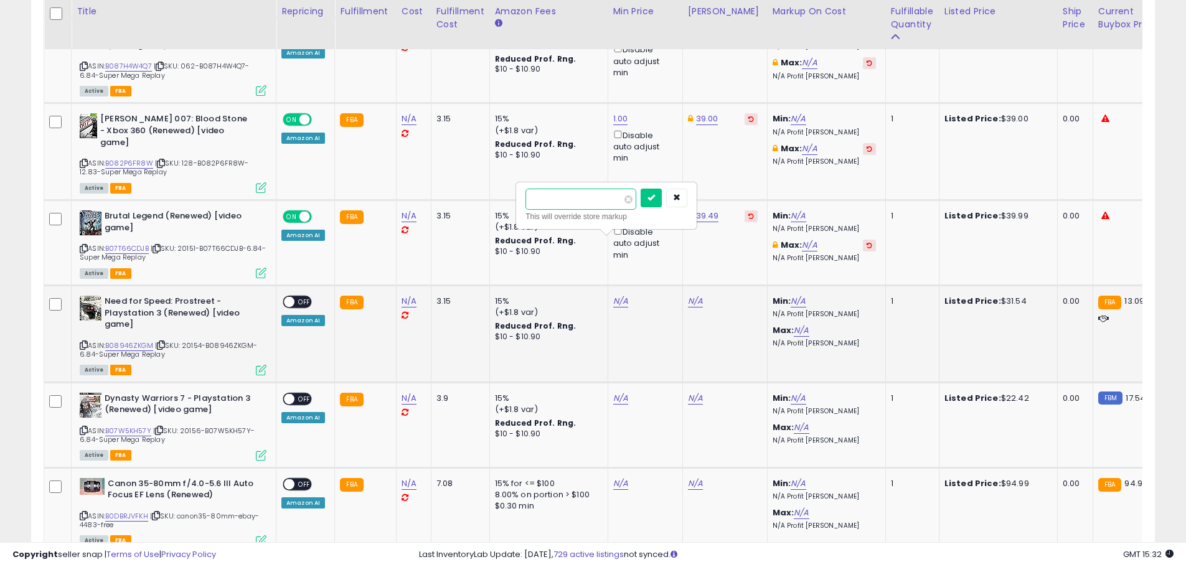
type input "*"
click button "submit" at bounding box center [651, 198] width 21 height 19
click at [701, 295] on link "31.54" at bounding box center [698, 301] width 21 height 12
type input "*"
type input "*****"
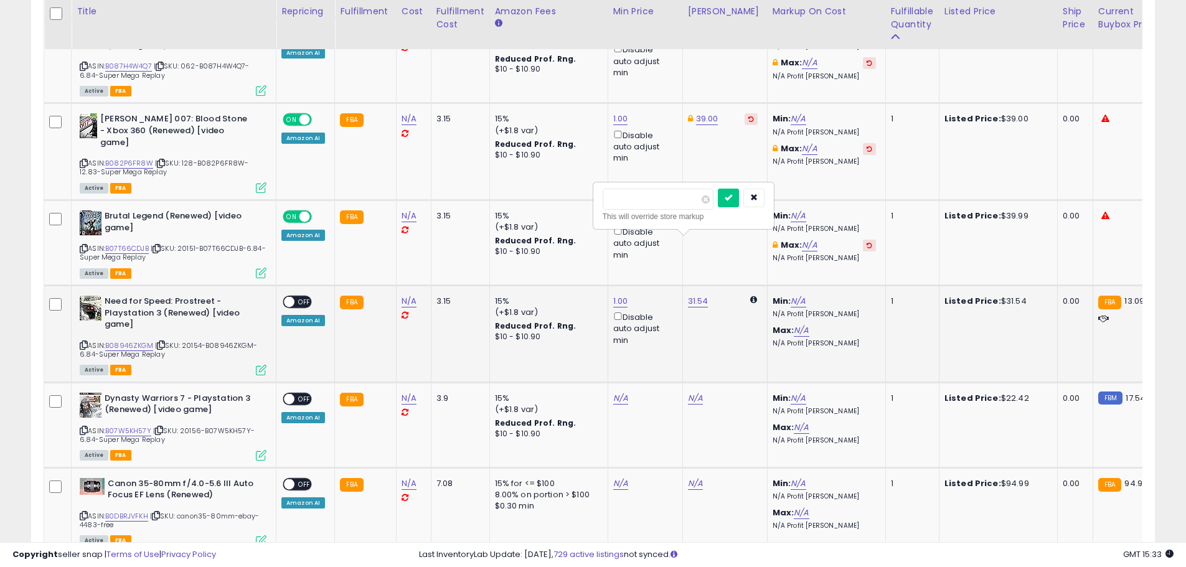
click button "submit" at bounding box center [728, 198] width 21 height 19
click at [303, 297] on span "OFF" at bounding box center [305, 302] width 20 height 11
click at [621, 392] on link "N/A" at bounding box center [620, 398] width 15 height 12
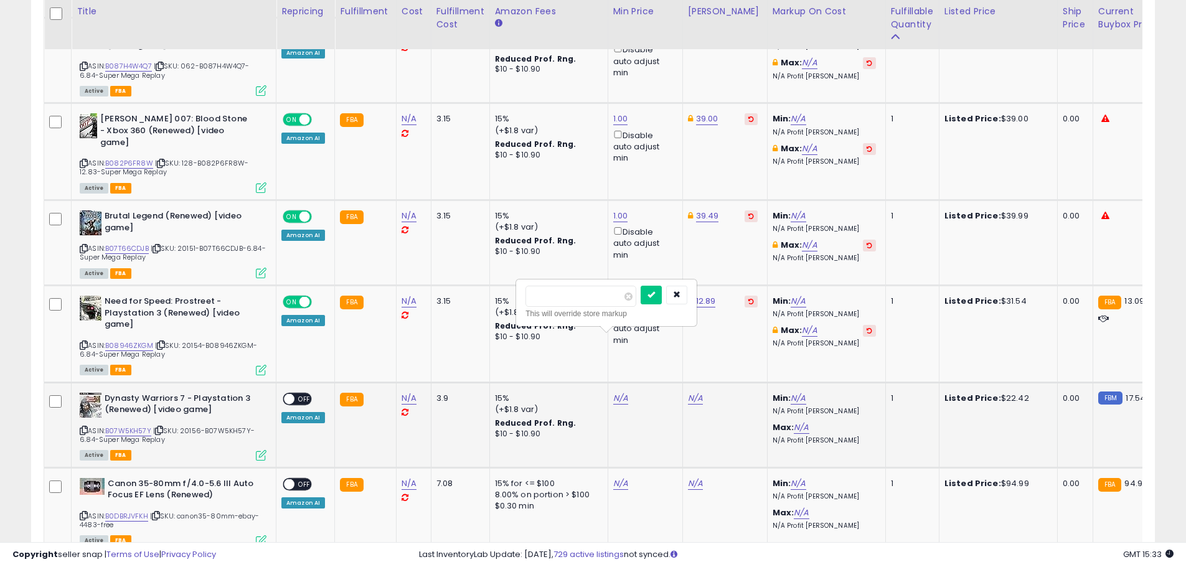
type input "*"
click button "submit" at bounding box center [651, 295] width 21 height 19
click at [695, 392] on link "17.54" at bounding box center [698, 398] width 20 height 12
drag, startPoint x: 640, startPoint y: 300, endPoint x: 582, endPoint y: 290, distance: 58.2
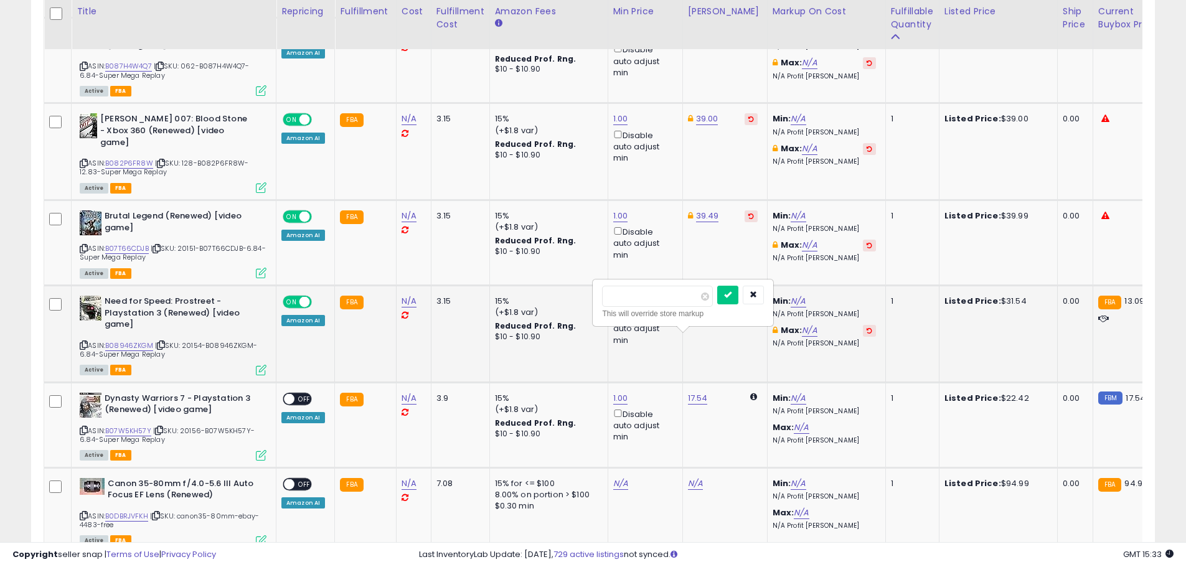
type input "*****"
click button "submit" at bounding box center [727, 295] width 21 height 19
drag, startPoint x: 1006, startPoint y: 340, endPoint x: 978, endPoint y: 336, distance: 27.7
click at [978, 393] on div "Listed Price: $22.42" at bounding box center [996, 398] width 103 height 11
click at [283, 394] on span "ON" at bounding box center [277, 399] width 16 height 11
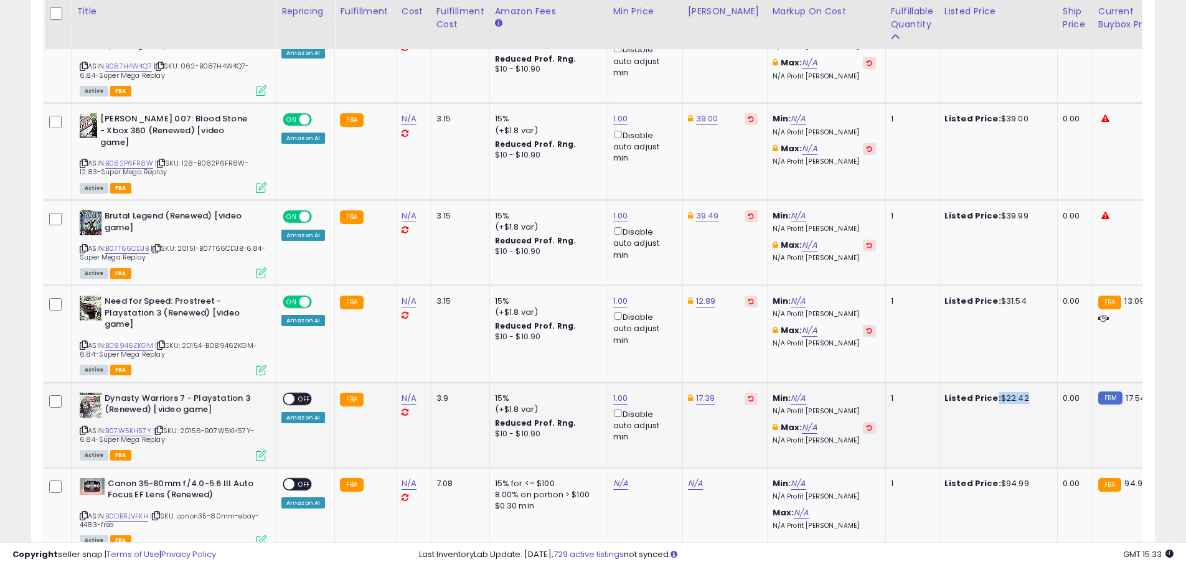
click at [295, 394] on span "OFF" at bounding box center [305, 399] width 20 height 11
click at [613, 478] on link "N/A" at bounding box center [620, 484] width 15 height 12
type input "*"
click button "submit" at bounding box center [651, 380] width 21 height 19
click at [691, 478] on link "118.88" at bounding box center [699, 484] width 22 height 12
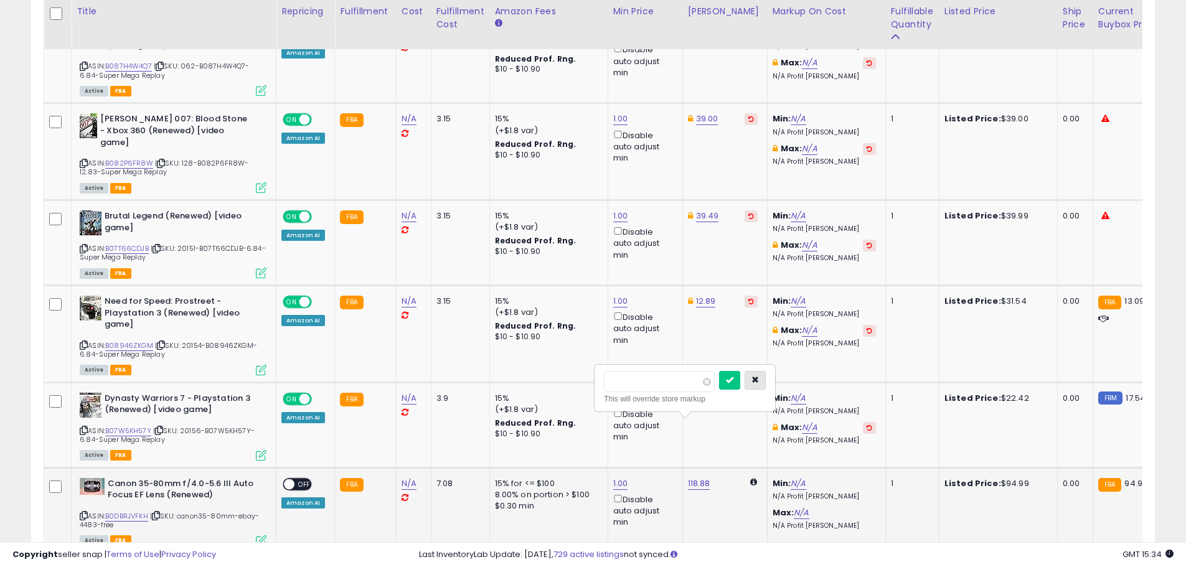
click at [766, 385] on button "button" at bounding box center [755, 380] width 21 height 19
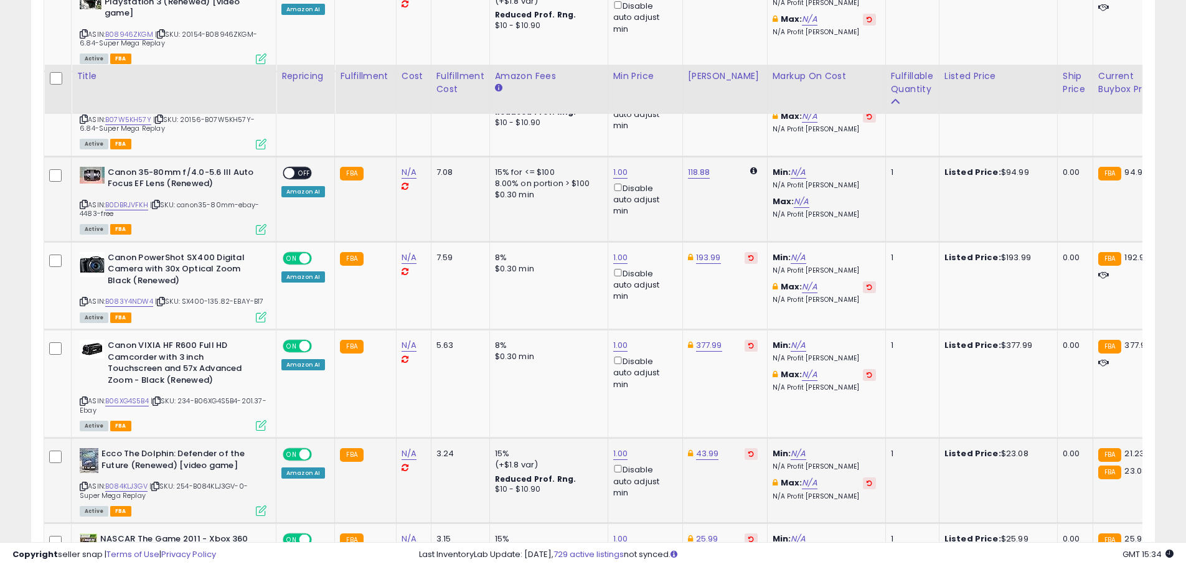
scroll to position [4626, 0]
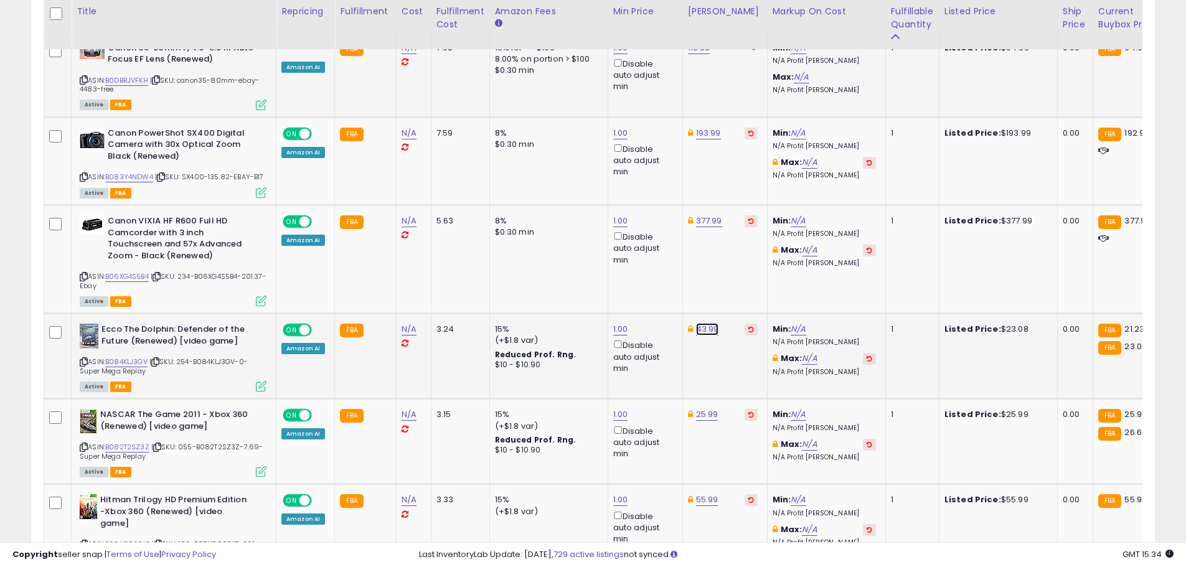
click at [699, 323] on link "43.99" at bounding box center [707, 329] width 23 height 12
type input "*****"
drag, startPoint x: 674, startPoint y: 232, endPoint x: 579, endPoint y: 227, distance: 96.0
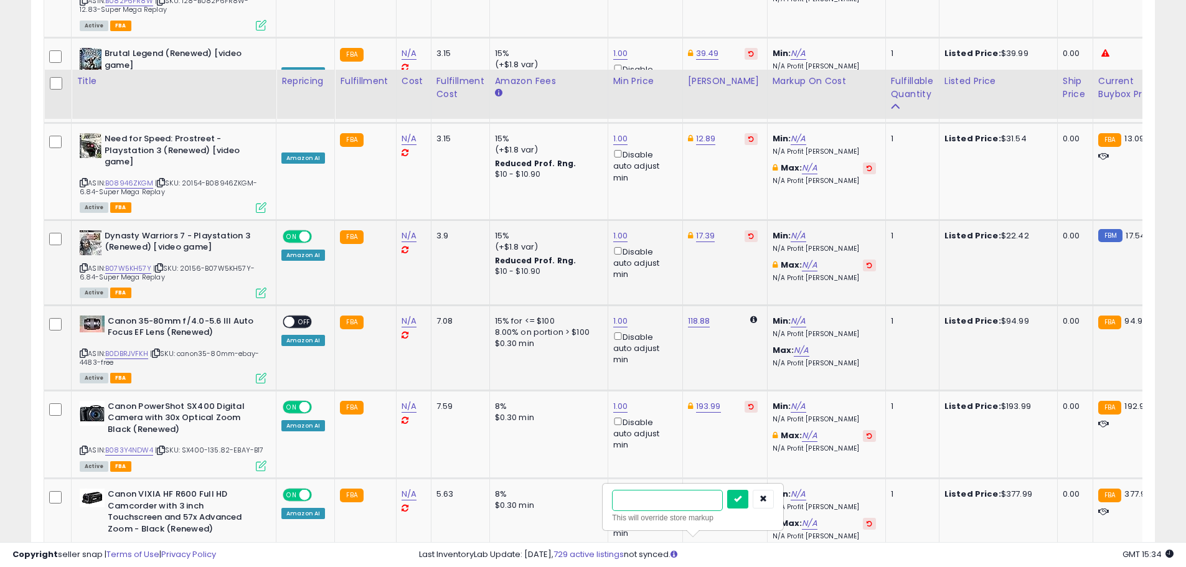
scroll to position [4315, 0]
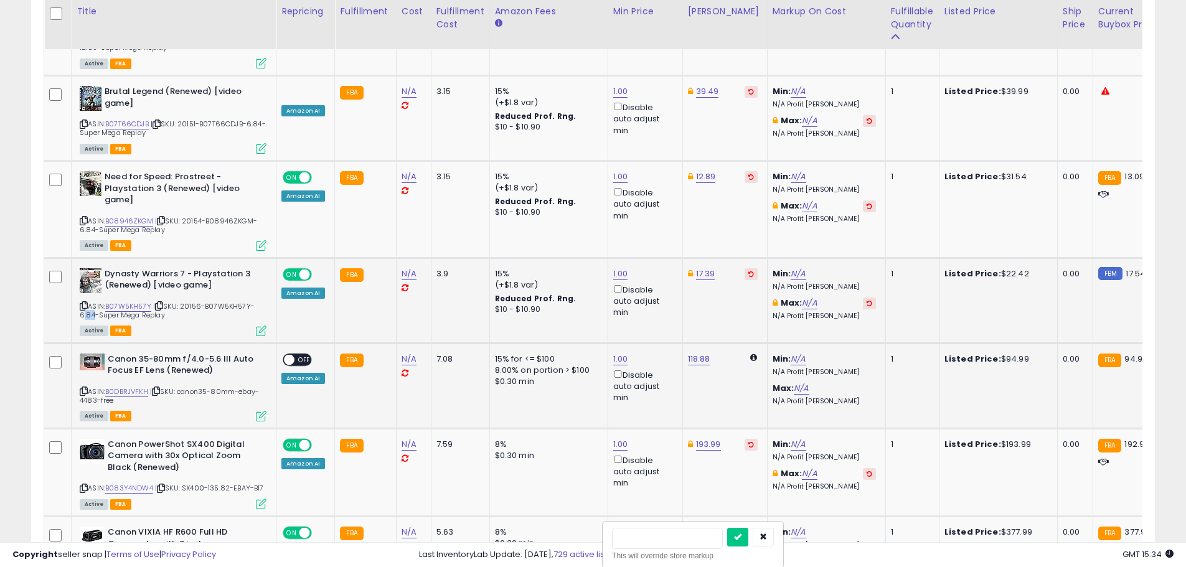
drag, startPoint x: 80, startPoint y: 258, endPoint x: 91, endPoint y: 257, distance: 11.3
click at [91, 301] on span "| SKU: 20156-B07W5KH57Y-6.84-Super Mega Replay" at bounding box center [167, 310] width 175 height 19
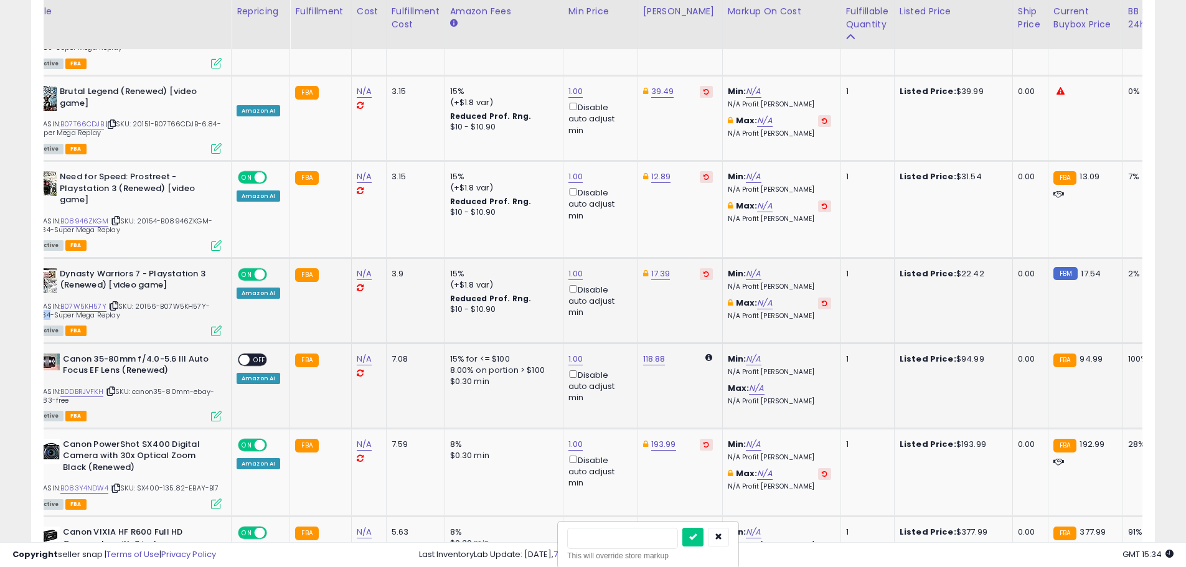
drag, startPoint x: 1107, startPoint y: 210, endPoint x: 1137, endPoint y: 210, distance: 30.5
click at [1137, 258] on tr "Dynasty Warriors 7 - Playstation 3 (Renewed) [video game] ASIN: B07W5KH57Y | SK…" at bounding box center [950, 300] width 1902 height 85
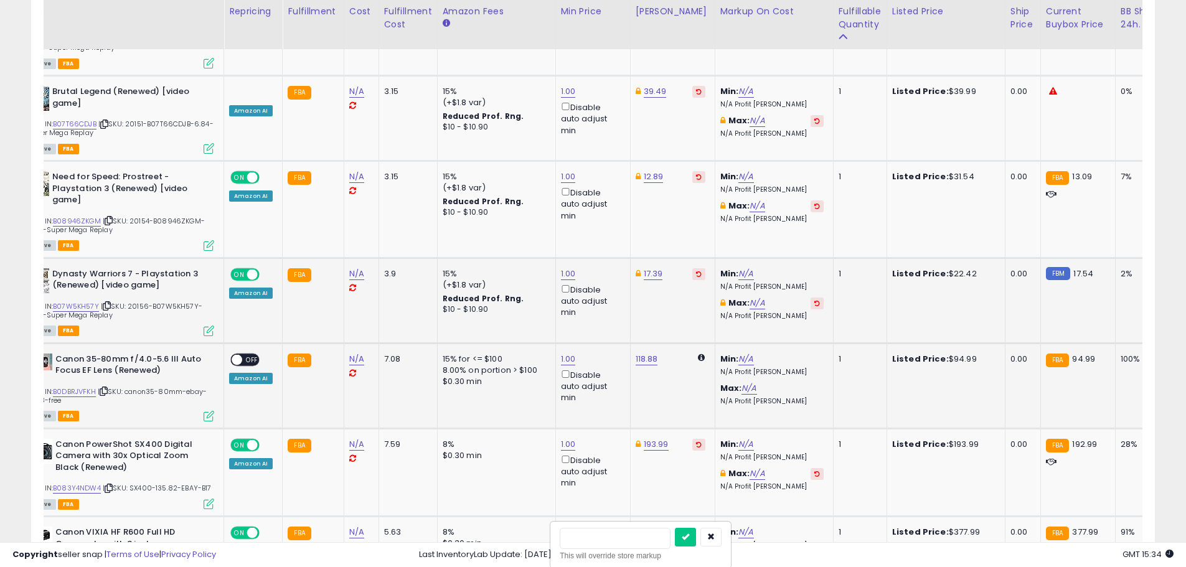
click at [1079, 258] on td "FBM 17.54" at bounding box center [1078, 300] width 75 height 85
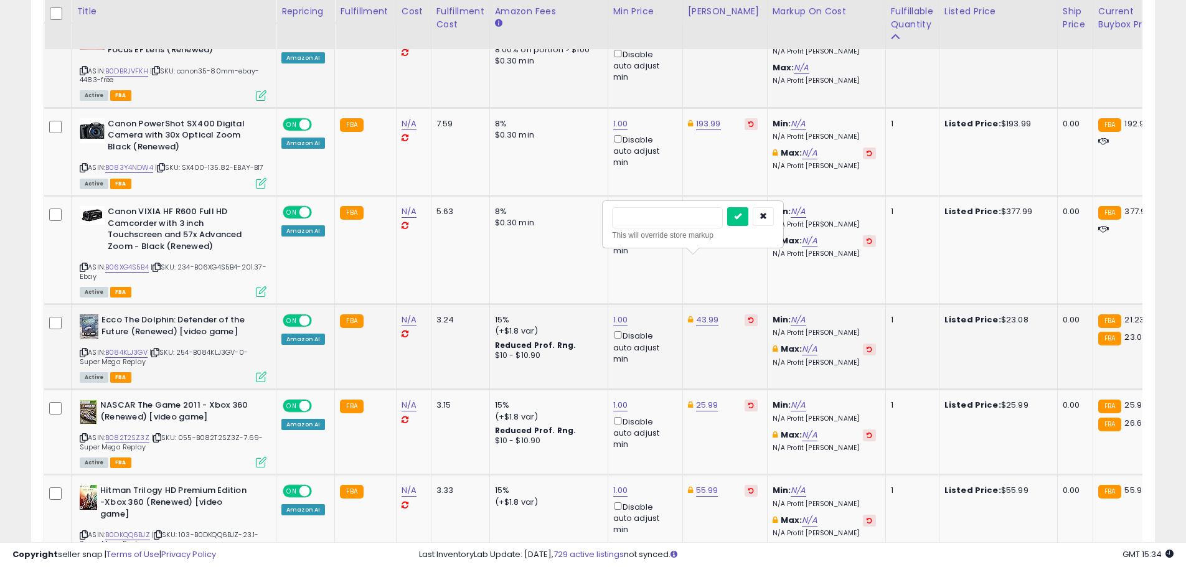
scroll to position [4689, 0]
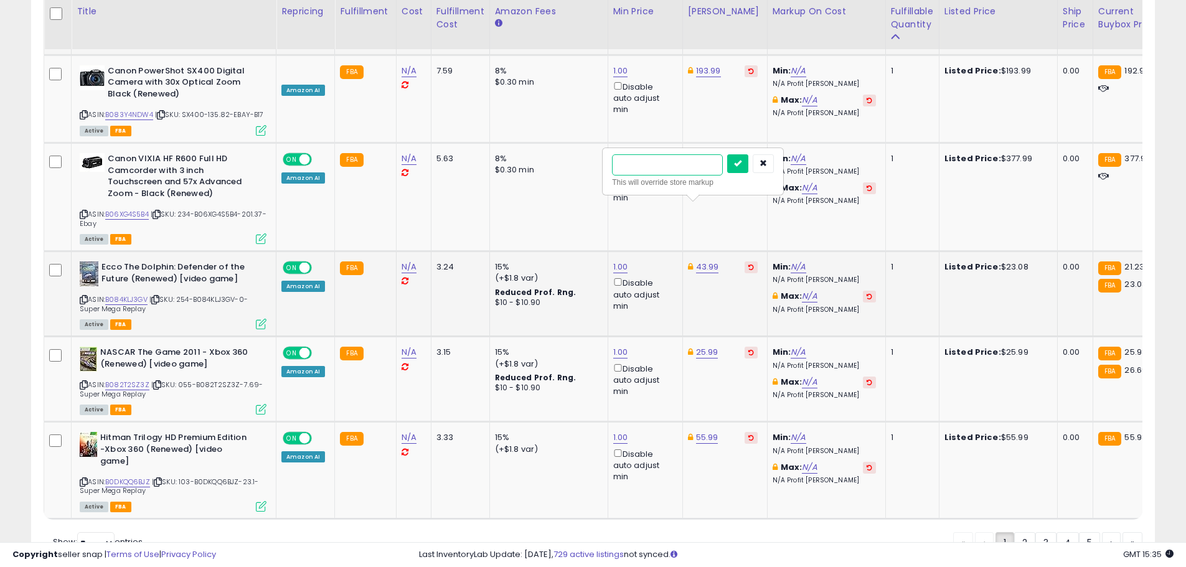
type input "****"
click at [723, 163] on input "****" at bounding box center [667, 164] width 111 height 21
drag, startPoint x: 674, startPoint y: 168, endPoint x: 582, endPoint y: 170, distance: 92.8
type input "*****"
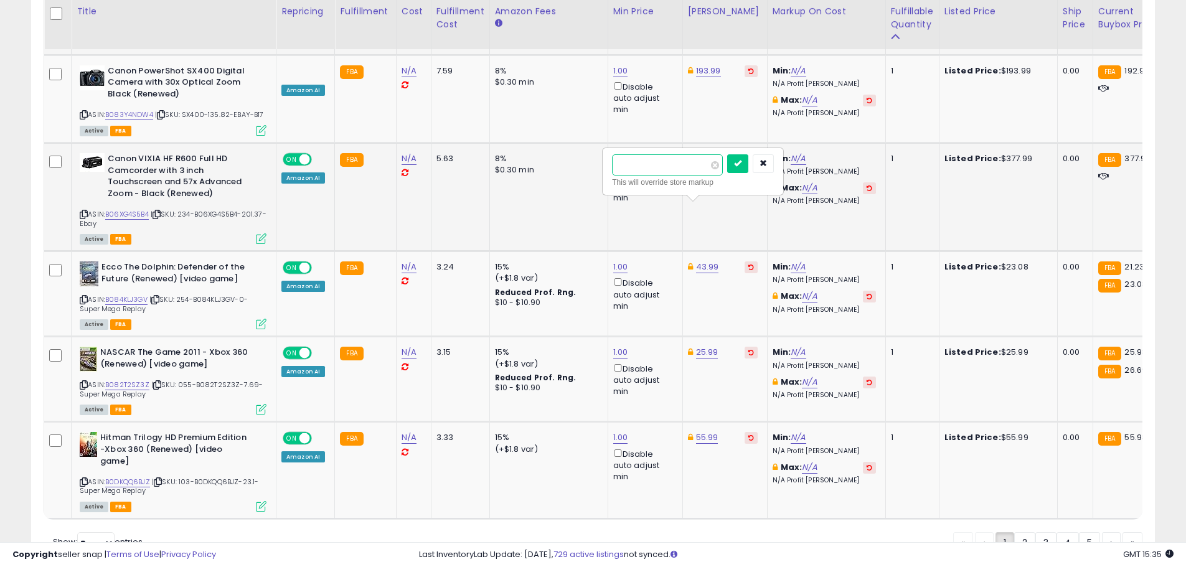
click button "submit" at bounding box center [737, 163] width 21 height 19
click at [696, 346] on link "25.99" at bounding box center [707, 352] width 22 height 12
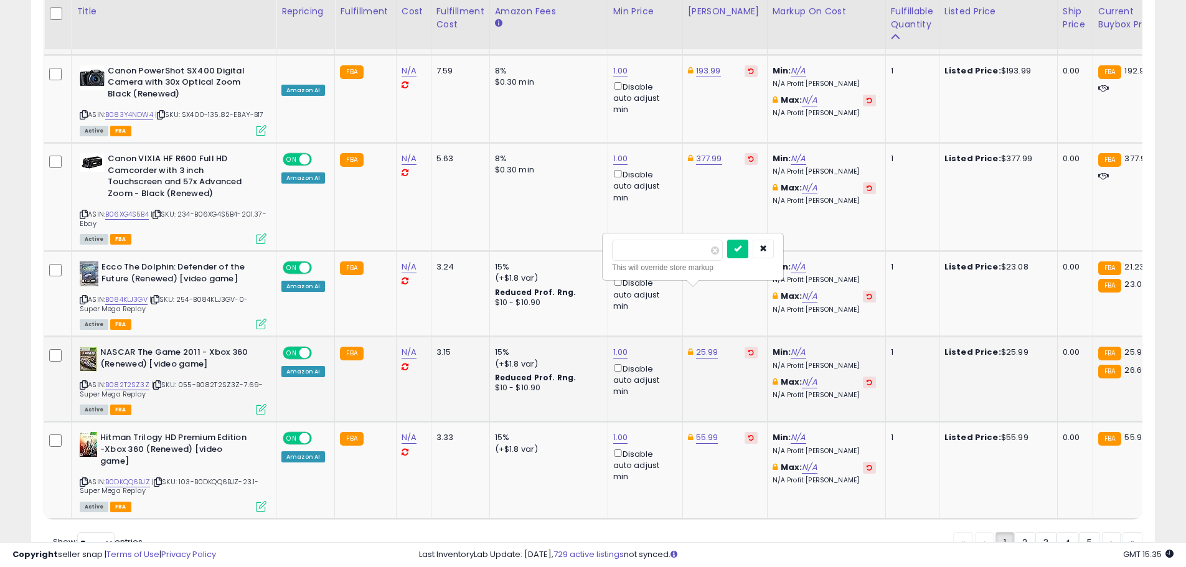
type input "*****"
click button "submit" at bounding box center [737, 249] width 21 height 19
click at [697, 432] on link "55.99" at bounding box center [707, 438] width 22 height 12
type input "*****"
click button "submit" at bounding box center [737, 334] width 21 height 19
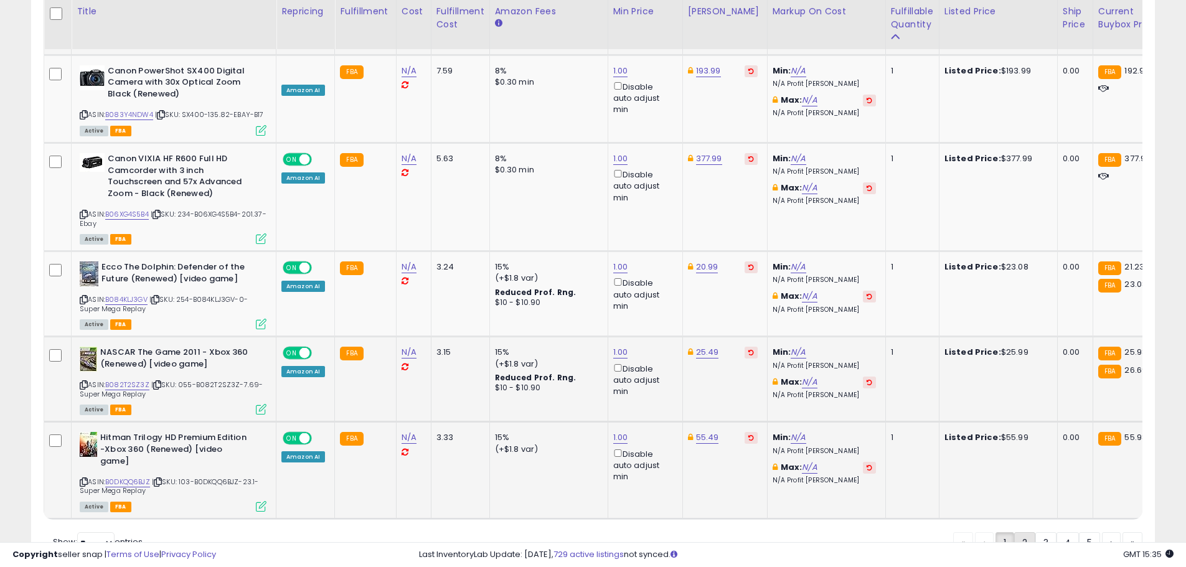
click at [1019, 532] on link "2" at bounding box center [1024, 542] width 21 height 21
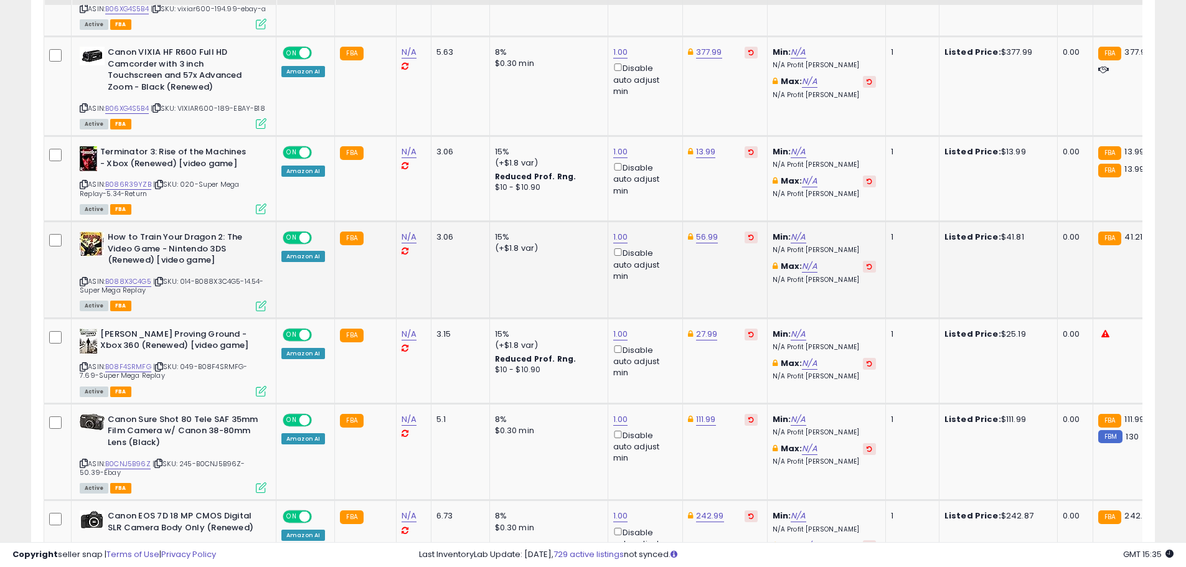
scroll to position [828, 0]
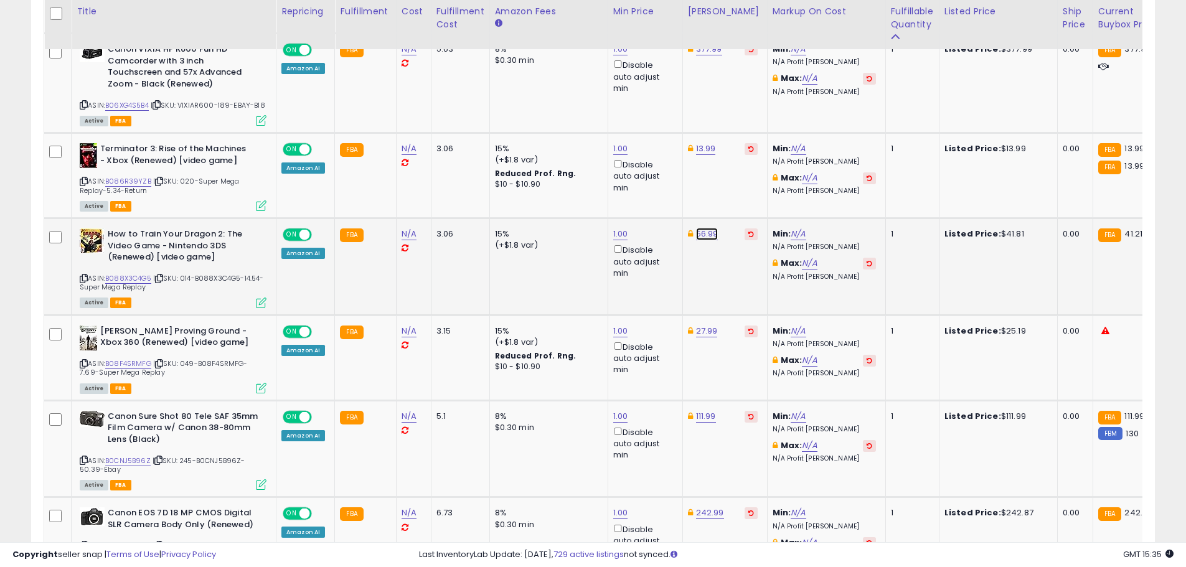
click at [707, 240] on link "56.99" at bounding box center [707, 234] width 22 height 12
drag, startPoint x: 620, startPoint y: 210, endPoint x: 569, endPoint y: 214, distance: 51.2
type input "*****"
click button "submit" at bounding box center [738, 198] width 21 height 19
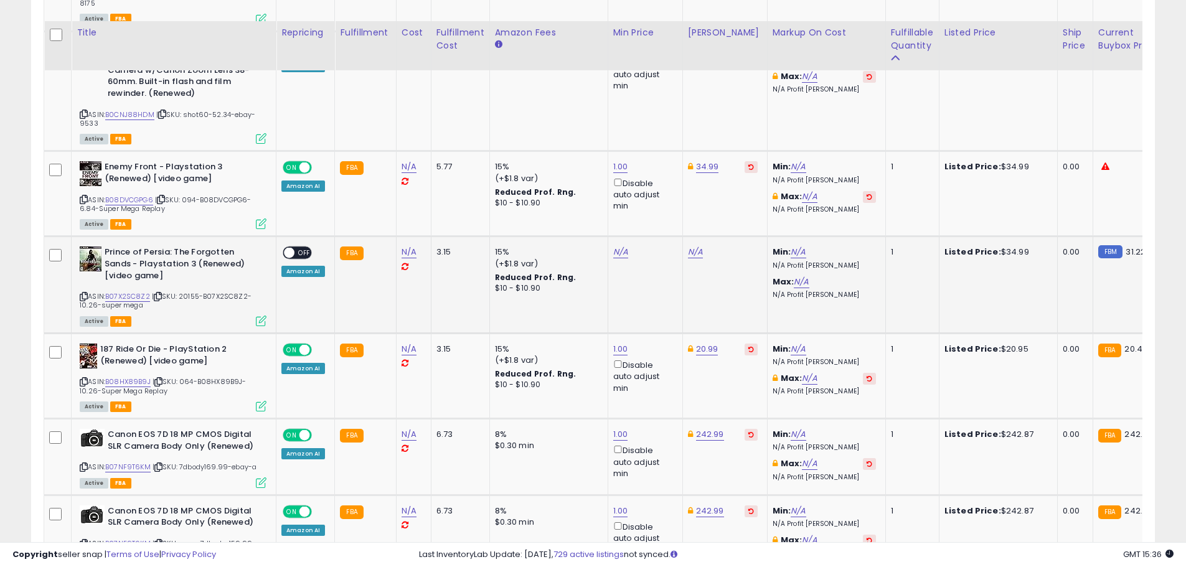
scroll to position [2696, 0]
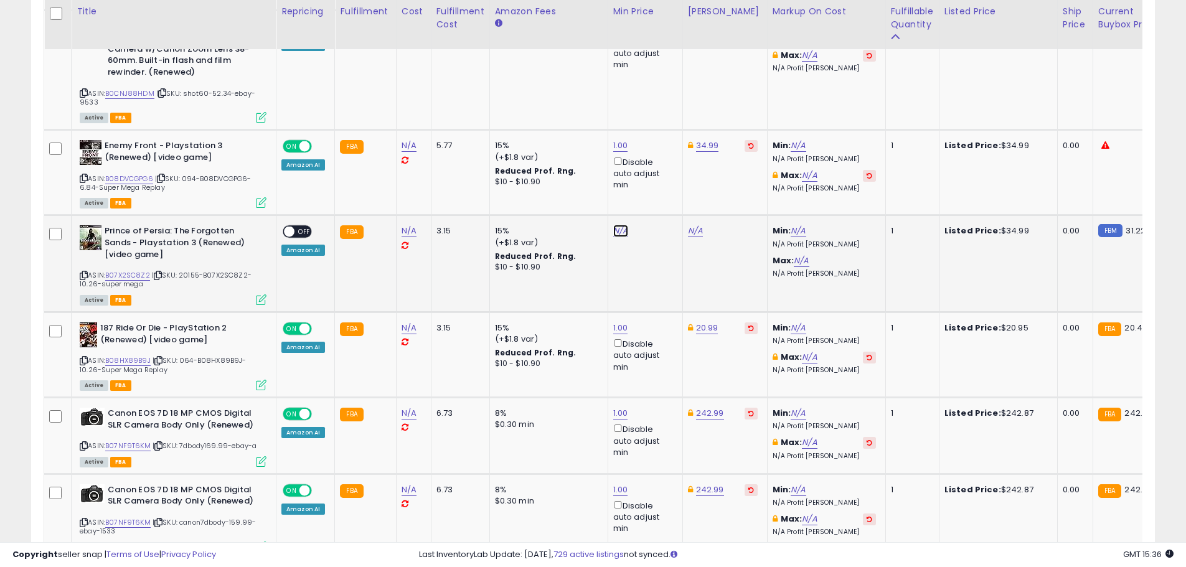
click at [617, 237] on link "N/A" at bounding box center [620, 231] width 15 height 12
type input "*"
click button "submit" at bounding box center [651, 196] width 21 height 19
click at [694, 237] on link "31.22" at bounding box center [698, 231] width 20 height 12
drag, startPoint x: 634, startPoint y: 189, endPoint x: 563, endPoint y: 194, distance: 71.2
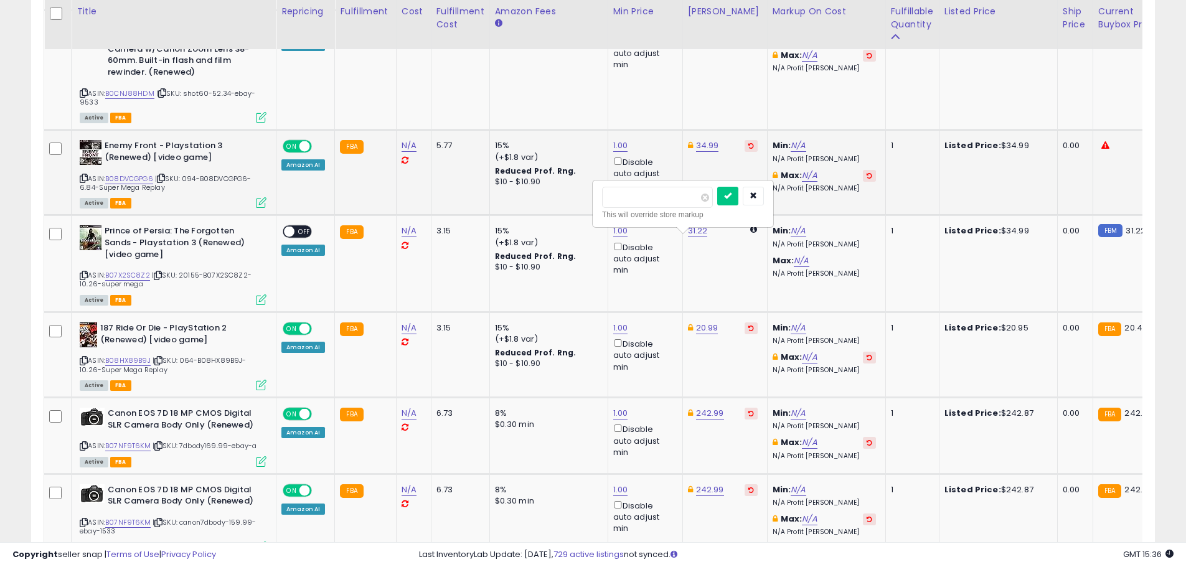
click at [559, 196] on tbody "Canon VIXIA HF R600 Full HD Camcorder with 3 inch Touchscreen and 57x Advanced …" at bounding box center [993, 287] width 1899 height 4658
type input "*****"
click button "submit" at bounding box center [727, 196] width 21 height 19
click at [295, 237] on span "OFF" at bounding box center [305, 232] width 20 height 11
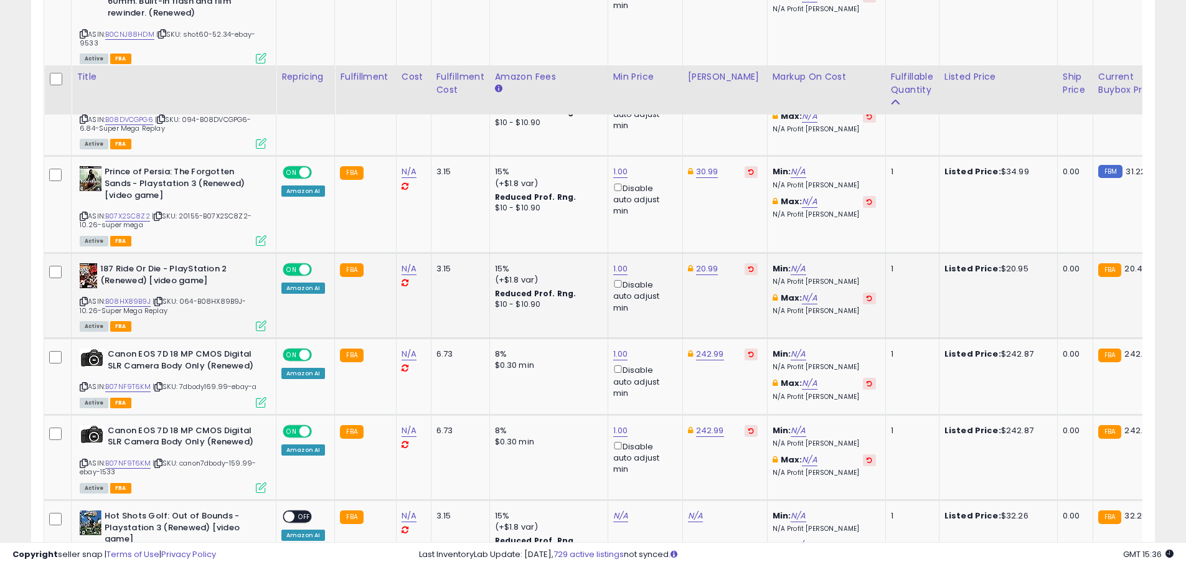
scroll to position [2820, 0]
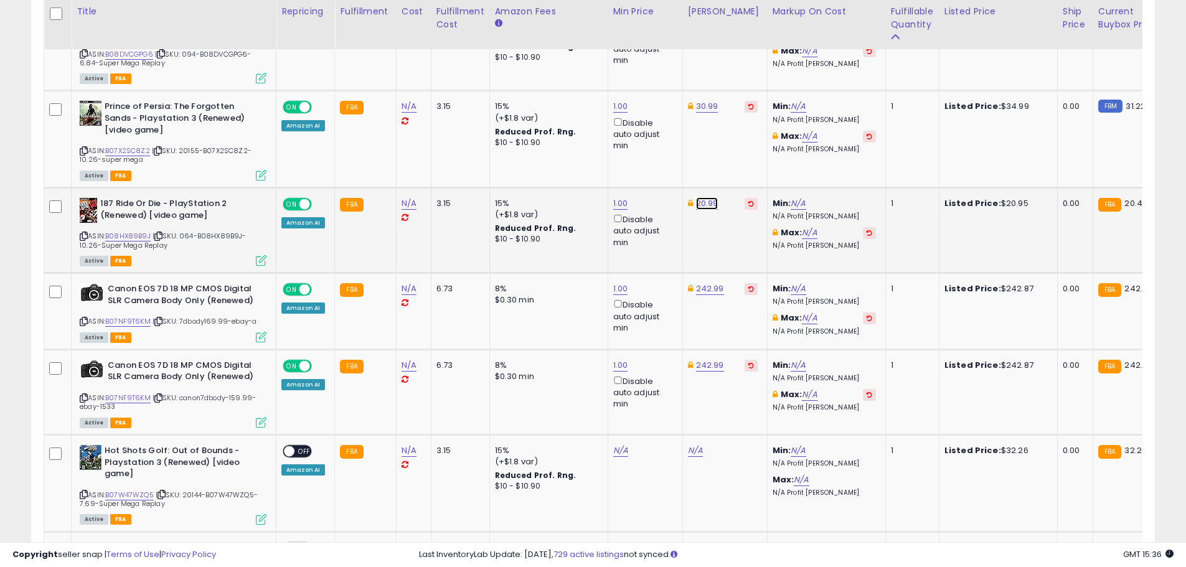
click at [706, 210] on link "20.99" at bounding box center [707, 203] width 22 height 12
drag, startPoint x: 662, startPoint y: 179, endPoint x: 590, endPoint y: 178, distance: 72.2
click at [590, 178] on tbody "Canon VIXIA HF R600 Full HD Camcorder with 3 inch Touchscreen and 57x Advanced …" at bounding box center [993, 162] width 1899 height 4658
type input "*****"
click button "submit" at bounding box center [737, 168] width 21 height 19
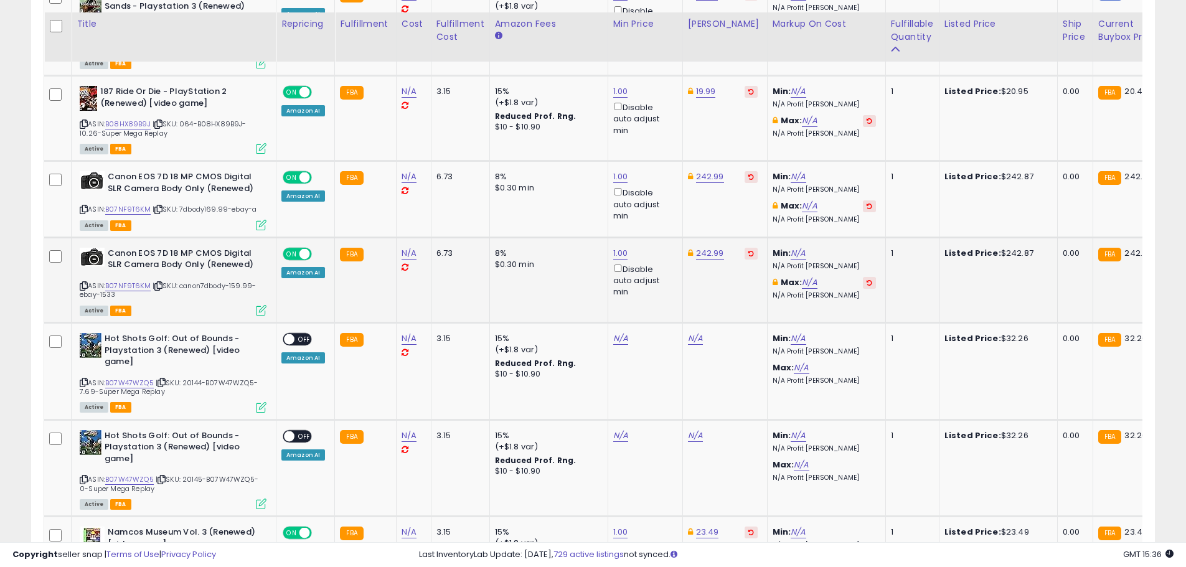
scroll to position [2945, 0]
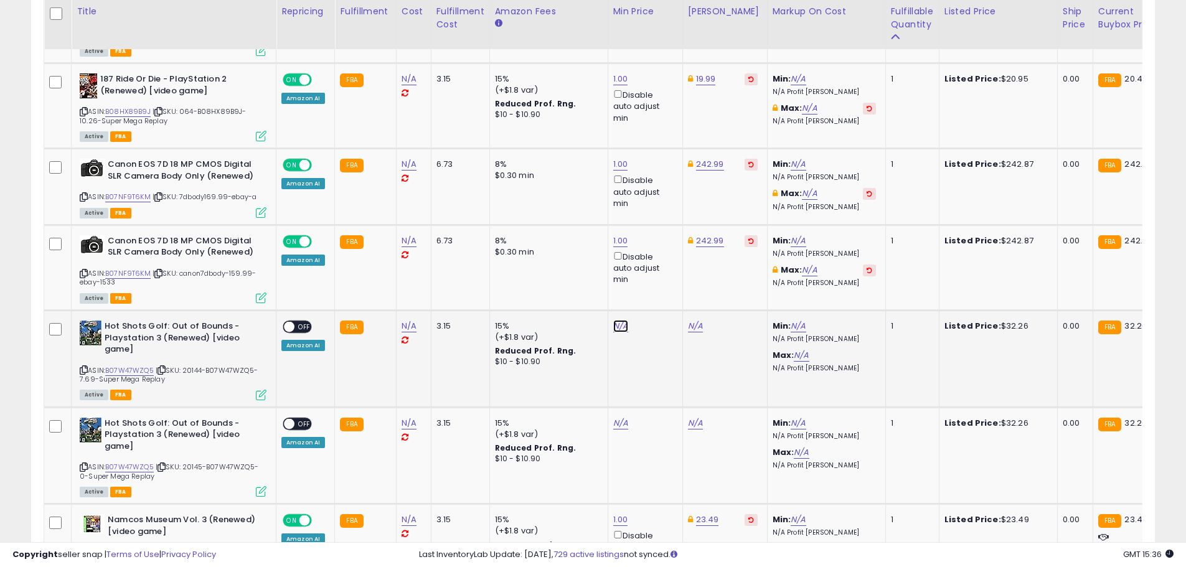
click at [623, 333] on link "N/A" at bounding box center [620, 326] width 15 height 12
type input "*"
click button "submit" at bounding box center [651, 290] width 21 height 19
click at [701, 333] on link "50.00" at bounding box center [699, 326] width 22 height 12
drag, startPoint x: 644, startPoint y: 291, endPoint x: 581, endPoint y: 293, distance: 62.9
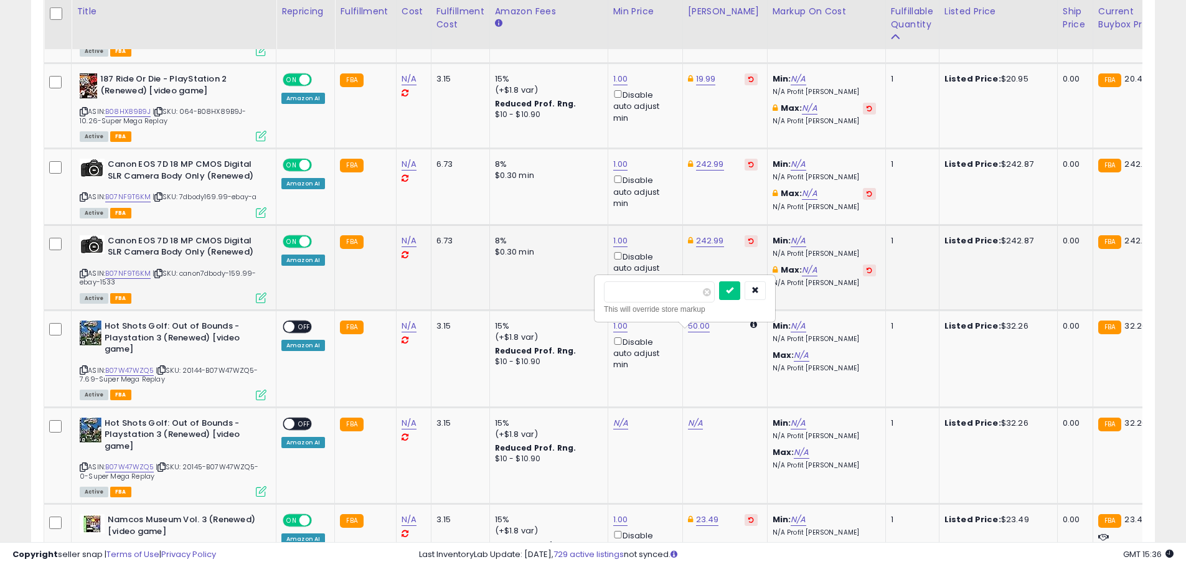
click at [581, 293] on tbody "Canon VIXIA HF R600 Full HD Camcorder with 3 inch Touchscreen and 57x Advanced …" at bounding box center [993, 38] width 1899 height 4658
type input "*****"
click button "submit" at bounding box center [729, 290] width 21 height 19
click at [302, 333] on span "OFF" at bounding box center [305, 327] width 20 height 11
click at [618, 430] on link "N/A" at bounding box center [620, 423] width 15 height 12
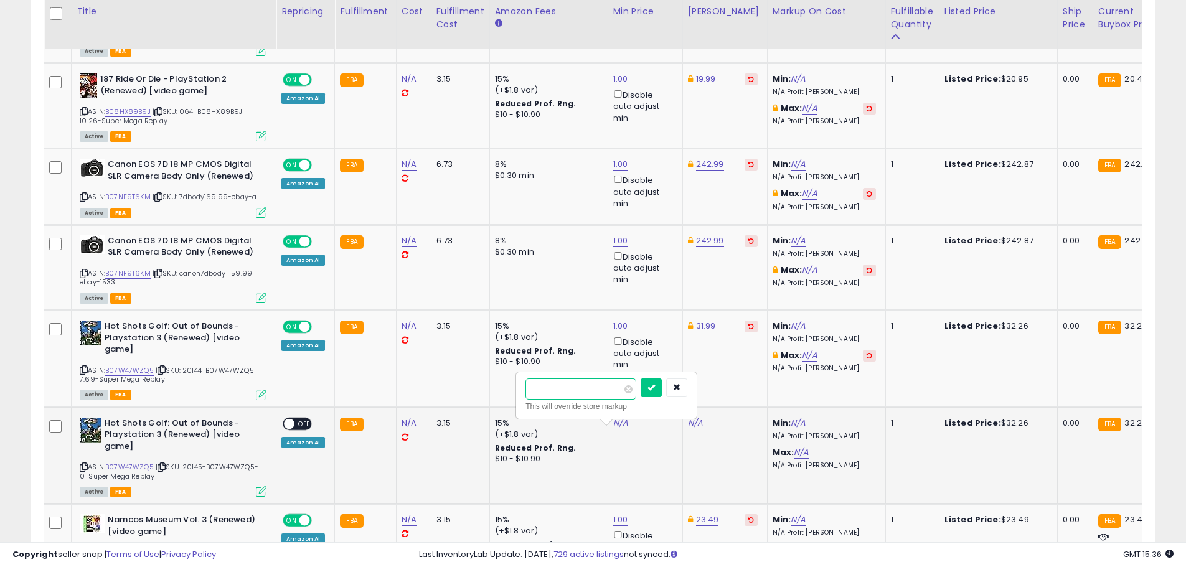
type input "*"
click button "submit" at bounding box center [651, 388] width 21 height 19
click at [694, 430] on link "50.00" at bounding box center [699, 423] width 22 height 12
drag, startPoint x: 661, startPoint y: 392, endPoint x: 465, endPoint y: 343, distance: 202.4
click at [465, 343] on tbody "Canon VIXIA HF R600 Full HD Camcorder with 3 inch Touchscreen and 57x Advanced …" at bounding box center [993, 38] width 1899 height 4658
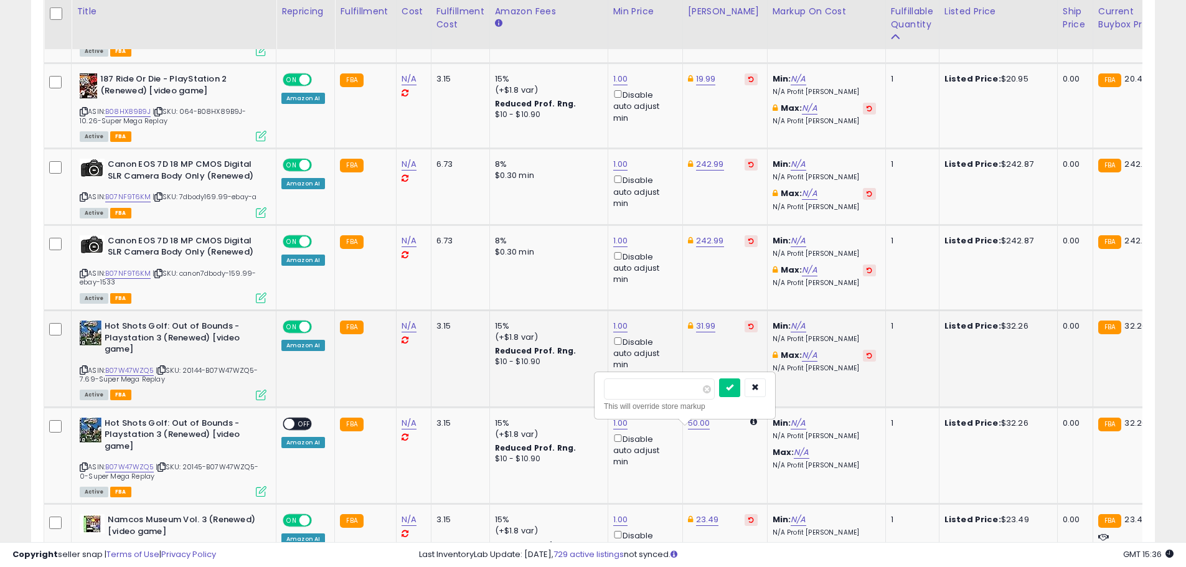
type input "*****"
click button "submit" at bounding box center [729, 388] width 21 height 19
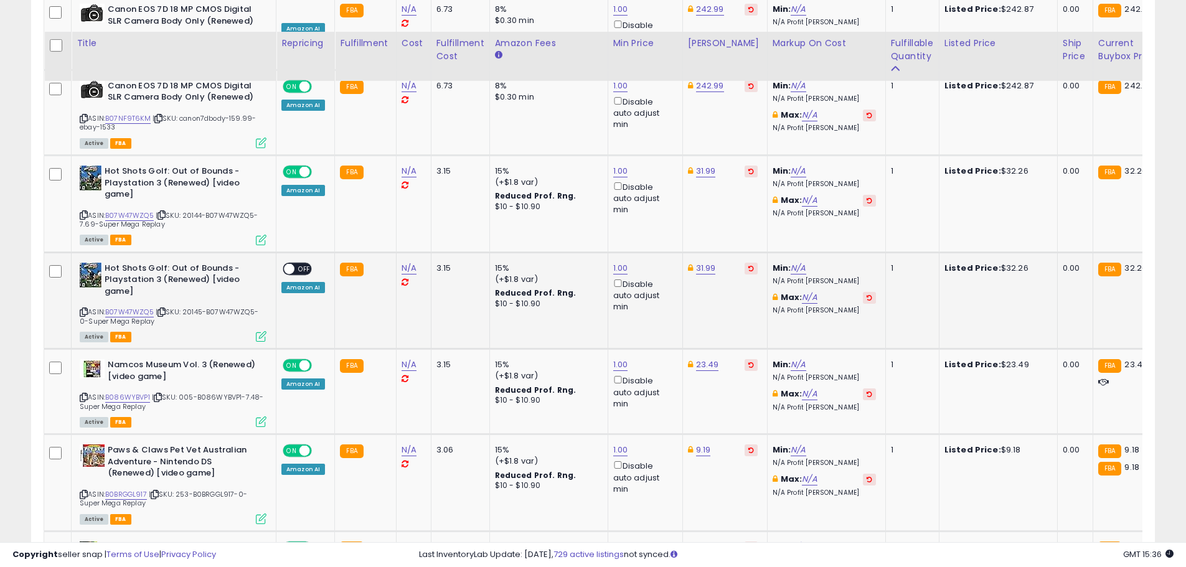
scroll to position [3132, 0]
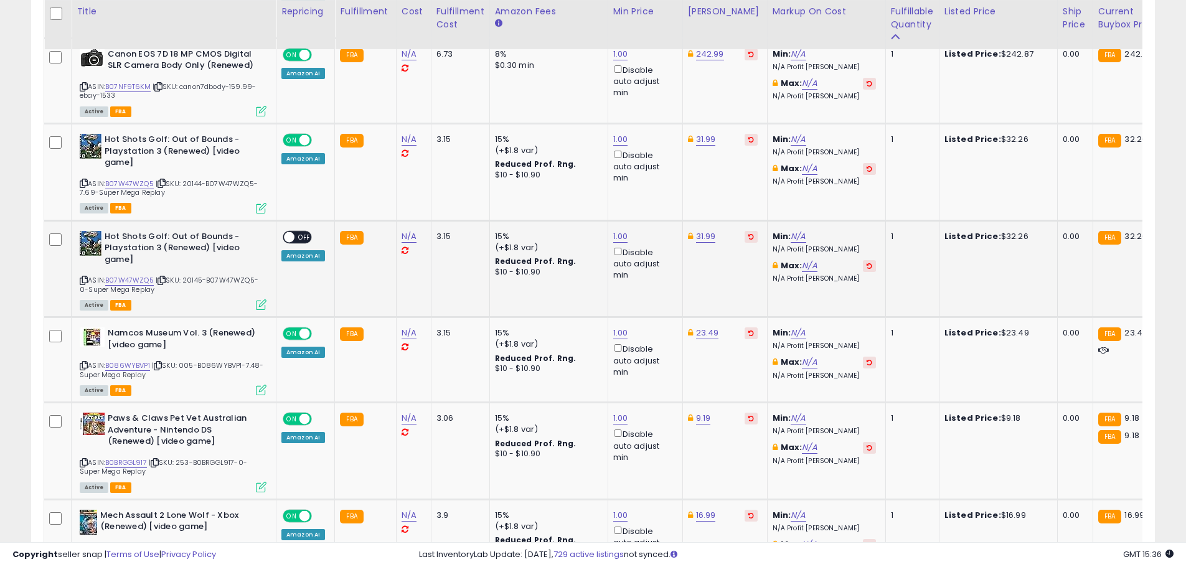
click at [305, 242] on span "OFF" at bounding box center [305, 237] width 20 height 11
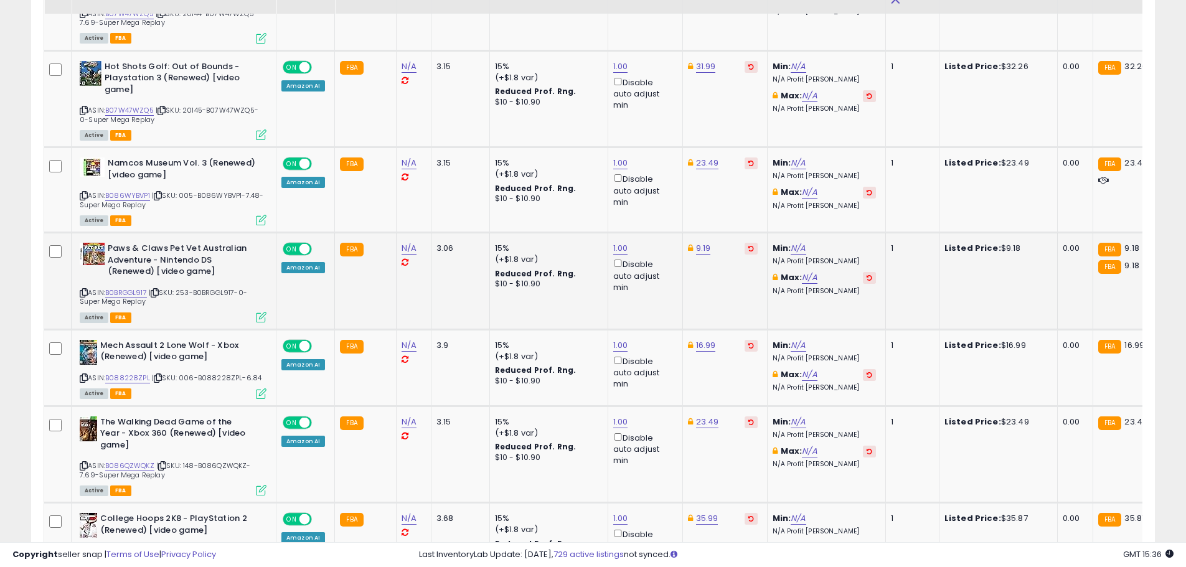
scroll to position [3319, 0]
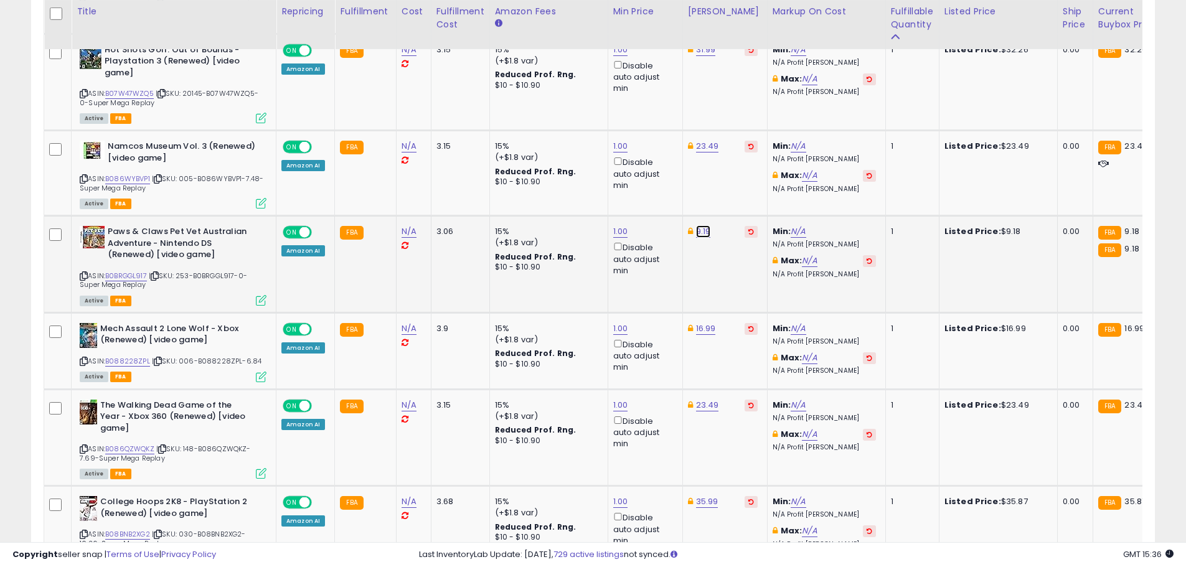
click at [702, 238] on link "9.19" at bounding box center [703, 231] width 15 height 12
type input "****"
click button "submit" at bounding box center [734, 196] width 21 height 19
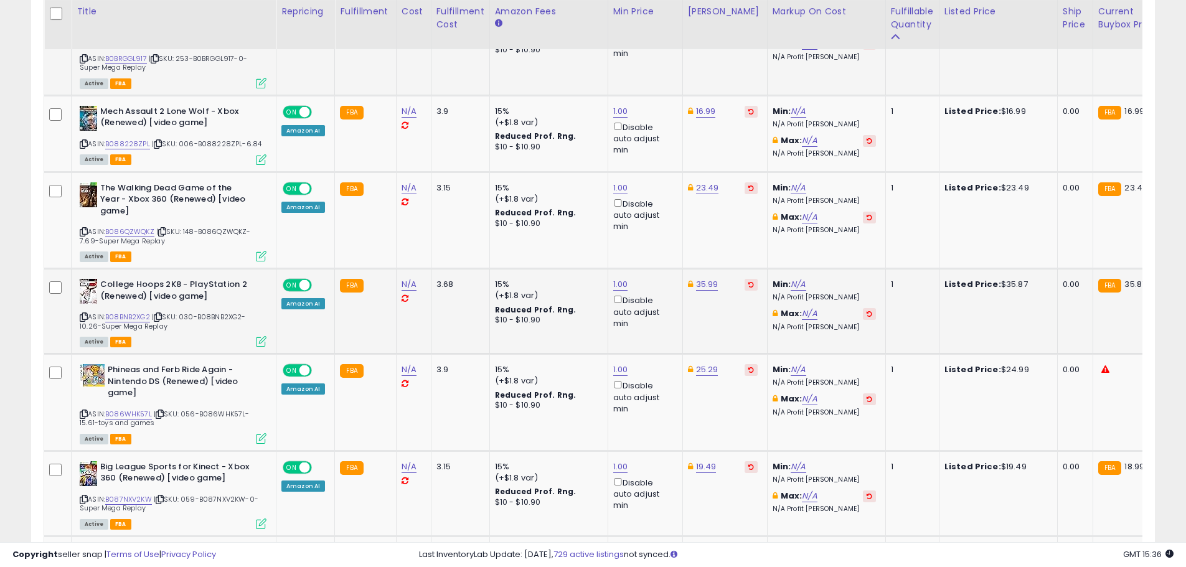
scroll to position [3568, 0]
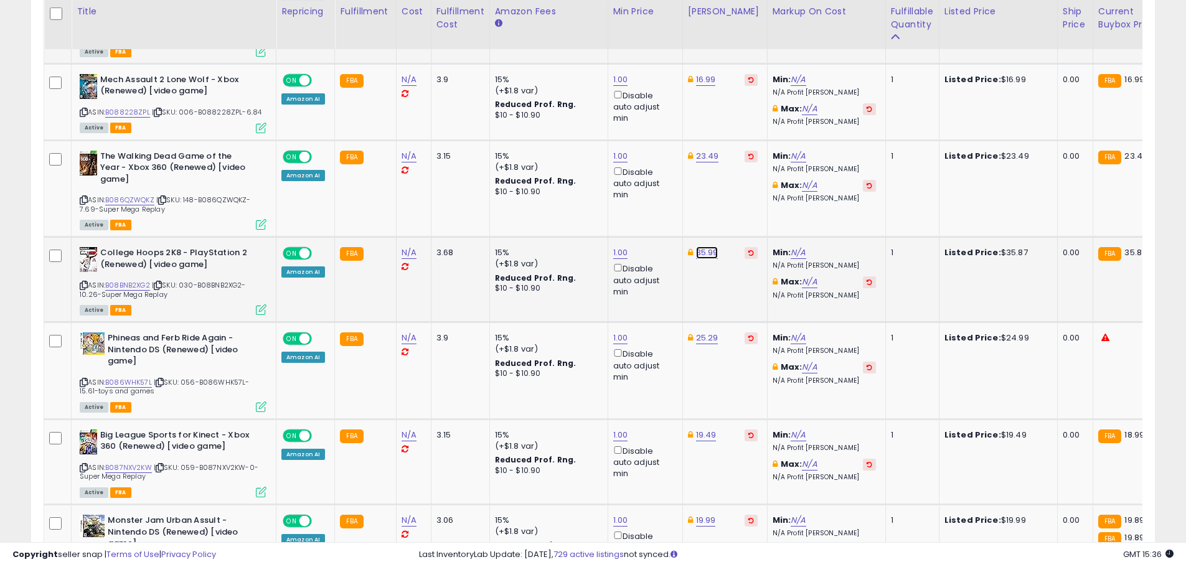
click at [707, 259] on link "35.99" at bounding box center [707, 253] width 22 height 12
type input "*****"
click button "submit" at bounding box center [737, 218] width 21 height 19
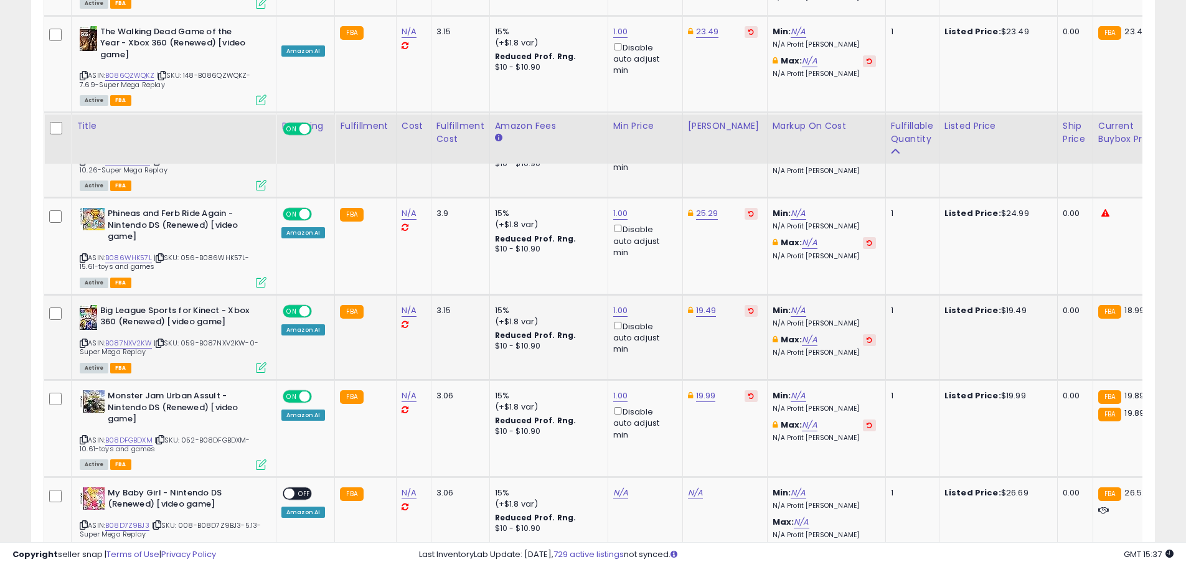
scroll to position [3817, 0]
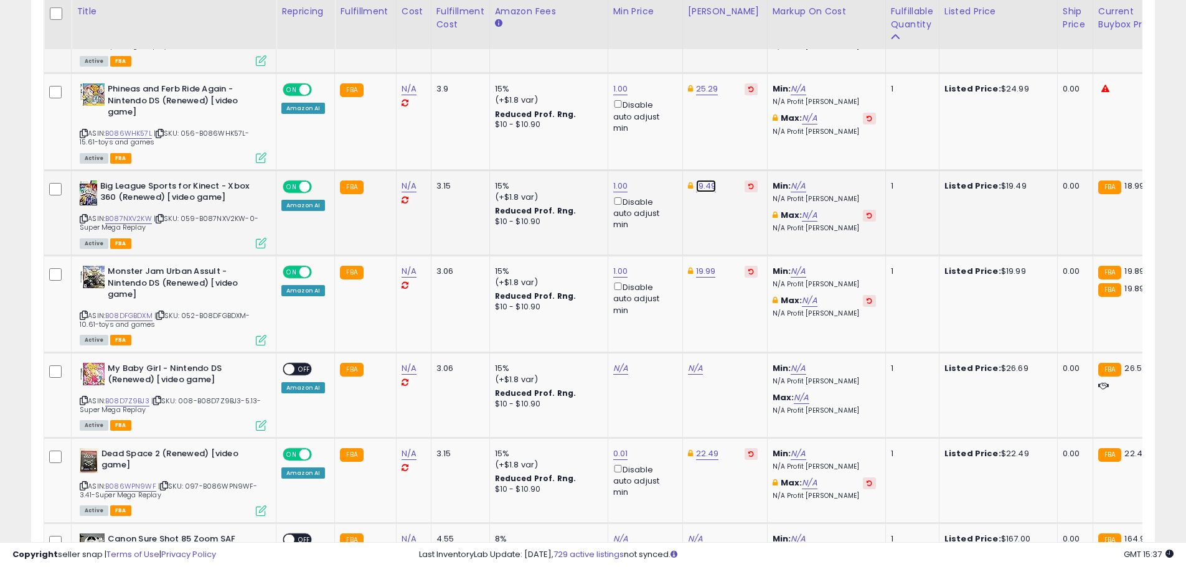
click at [706, 192] on link "19.49" at bounding box center [706, 186] width 21 height 12
click at [610, 156] on div "***** This will override store markup" at bounding box center [691, 158] width 179 height 45
type input "*****"
click button "submit" at bounding box center [736, 150] width 21 height 19
click at [711, 277] on div "19.99" at bounding box center [723, 271] width 70 height 11
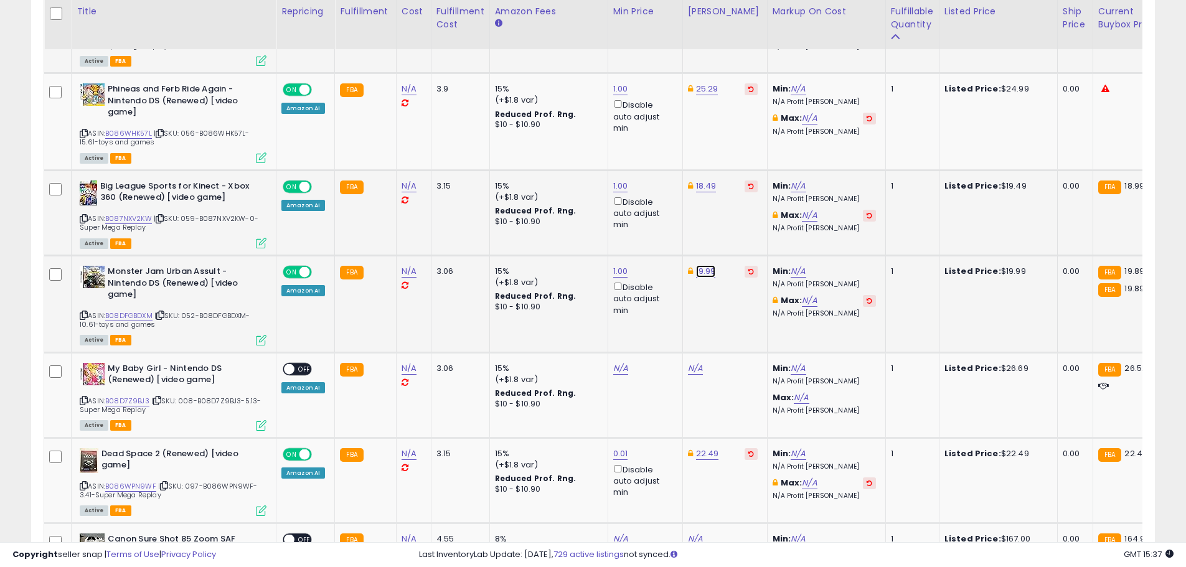
click at [709, 278] on link "19.99" at bounding box center [706, 271] width 20 height 12
type input "*****"
click button "submit" at bounding box center [737, 236] width 21 height 19
click at [620, 375] on link "N/A" at bounding box center [620, 368] width 15 height 12
type input "*"
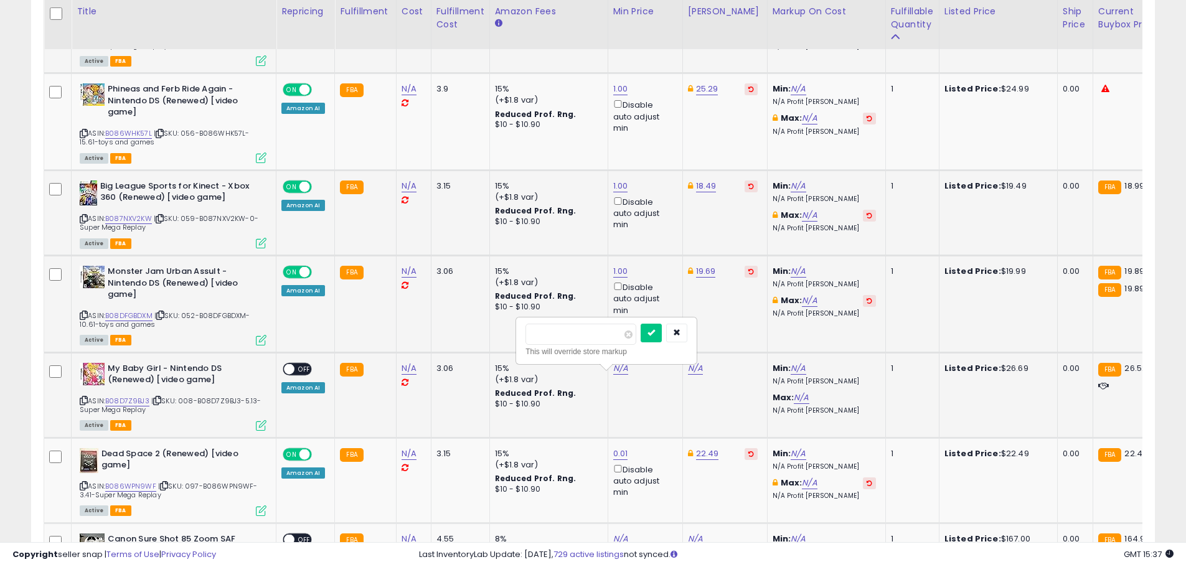
click button "submit" at bounding box center [651, 333] width 21 height 19
click at [688, 374] on link "34.99" at bounding box center [699, 368] width 23 height 12
drag, startPoint x: 589, startPoint y: 331, endPoint x: 578, endPoint y: 332, distance: 10.6
type input "*****"
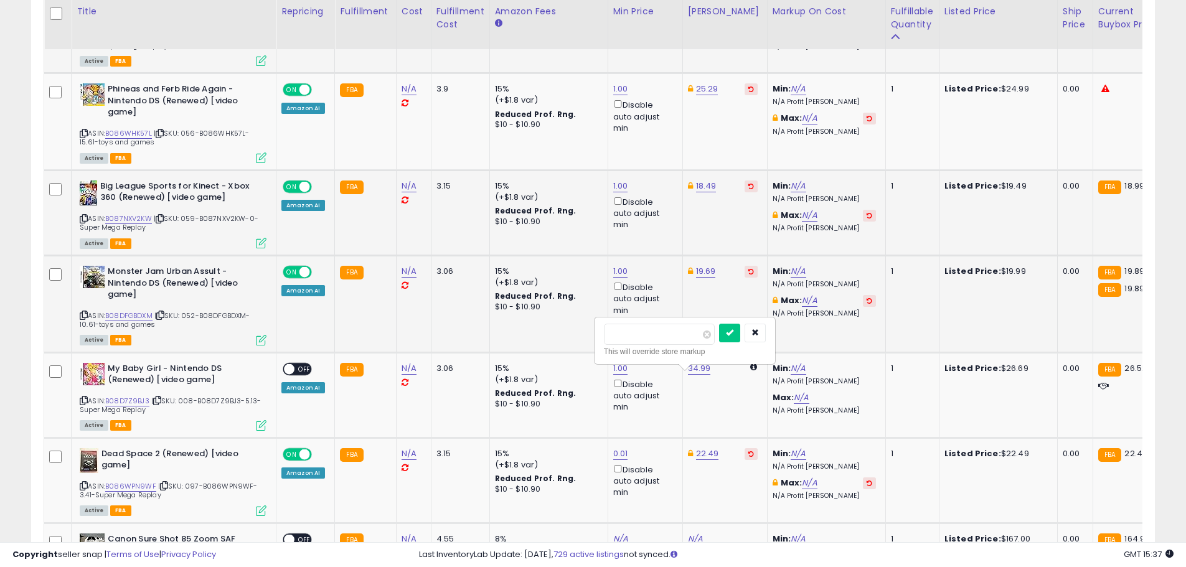
click button "submit" at bounding box center [729, 333] width 21 height 19
click at [293, 374] on span at bounding box center [289, 369] width 11 height 11
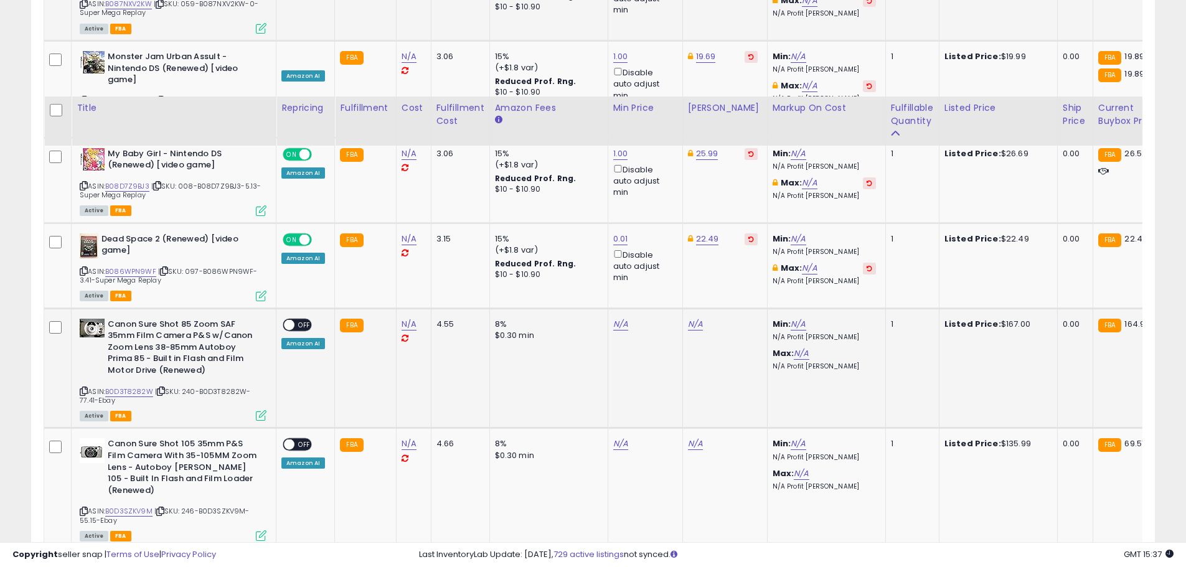
scroll to position [4128, 0]
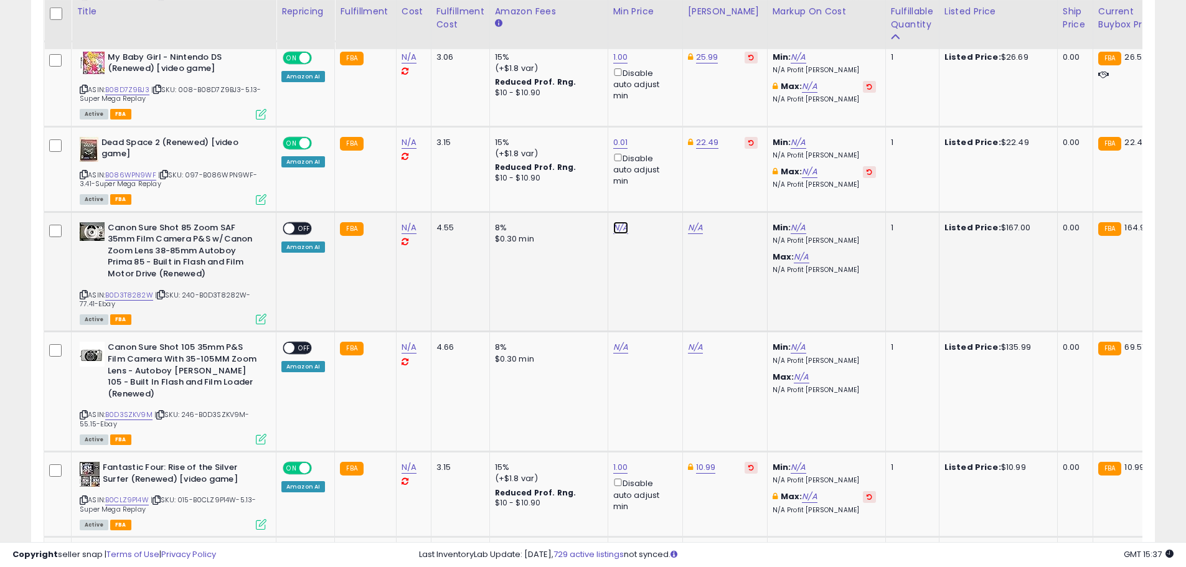
click at [621, 234] on link "N/A" at bounding box center [620, 228] width 15 height 12
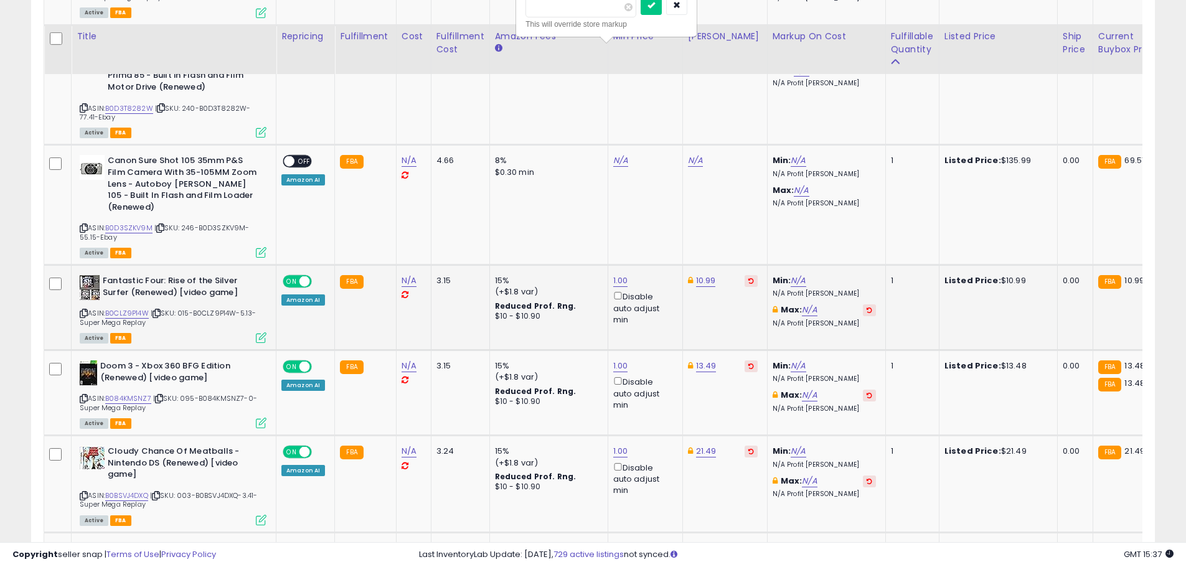
scroll to position [4377, 0]
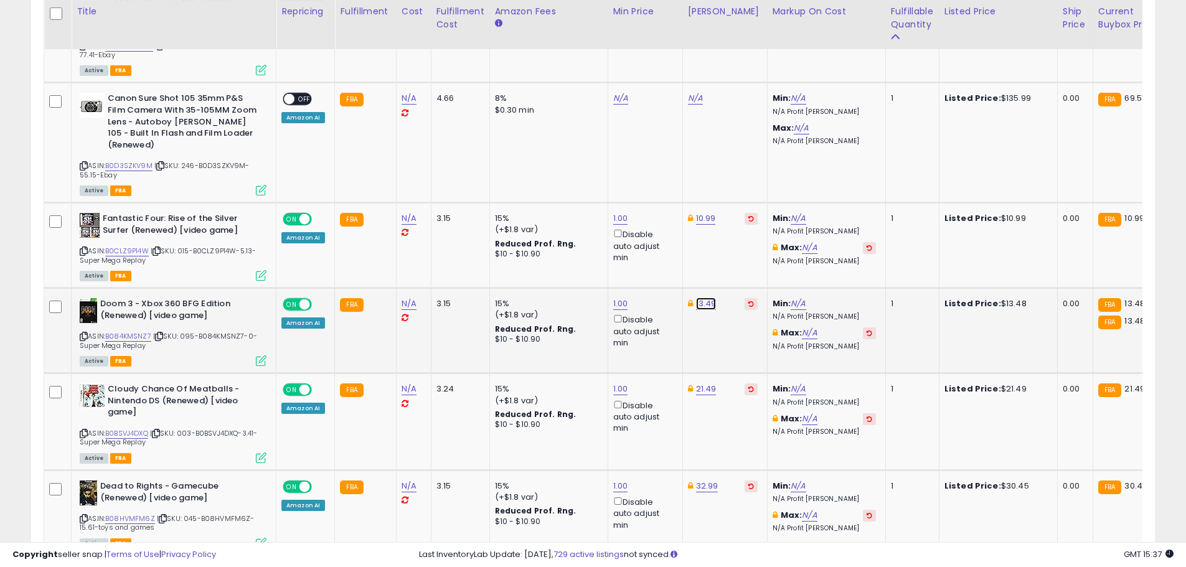
click at [709, 300] on link "13.49" at bounding box center [706, 304] width 21 height 12
type input "*****"
click button "submit" at bounding box center [736, 257] width 21 height 19
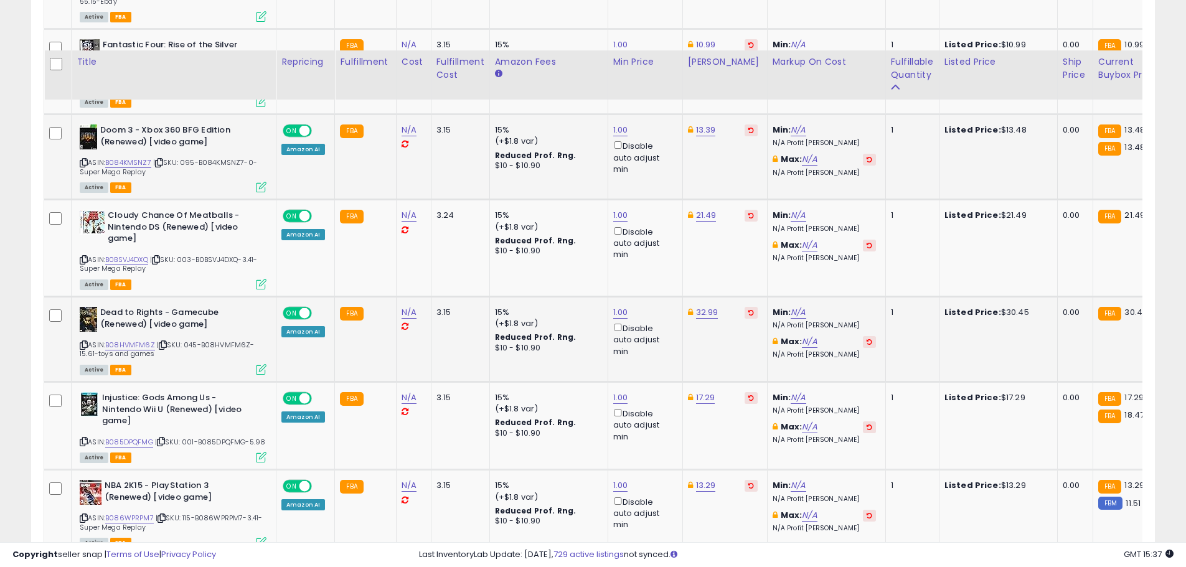
scroll to position [4626, 0]
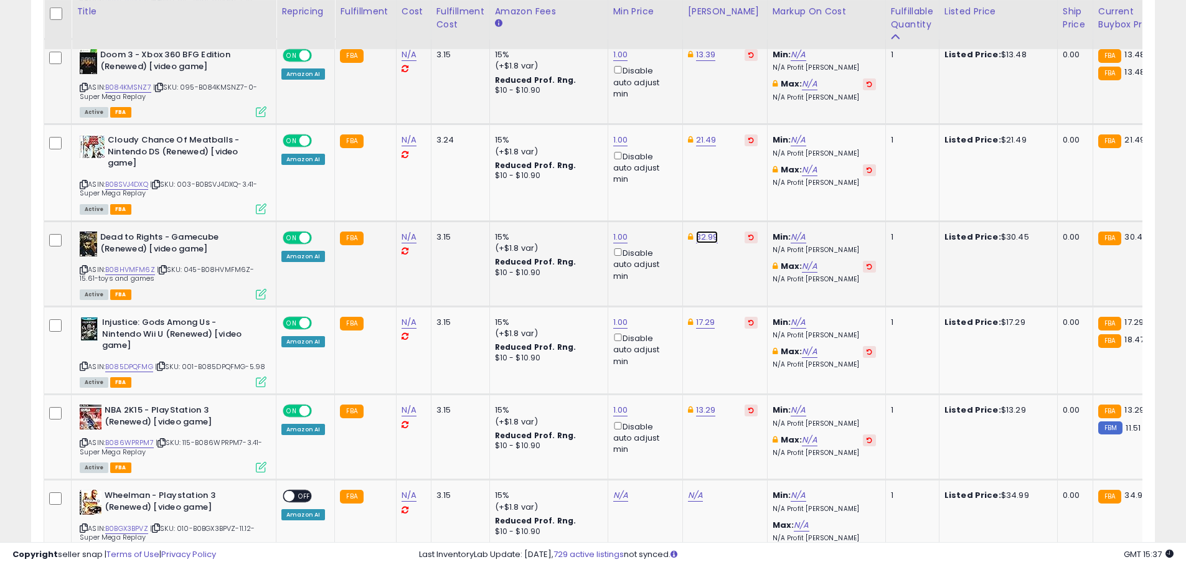
click at [707, 232] on link "32.99" at bounding box center [707, 237] width 22 height 12
drag, startPoint x: 593, startPoint y: 192, endPoint x: 583, endPoint y: 191, distance: 10.0
type input "*****"
click button "submit" at bounding box center [737, 190] width 21 height 19
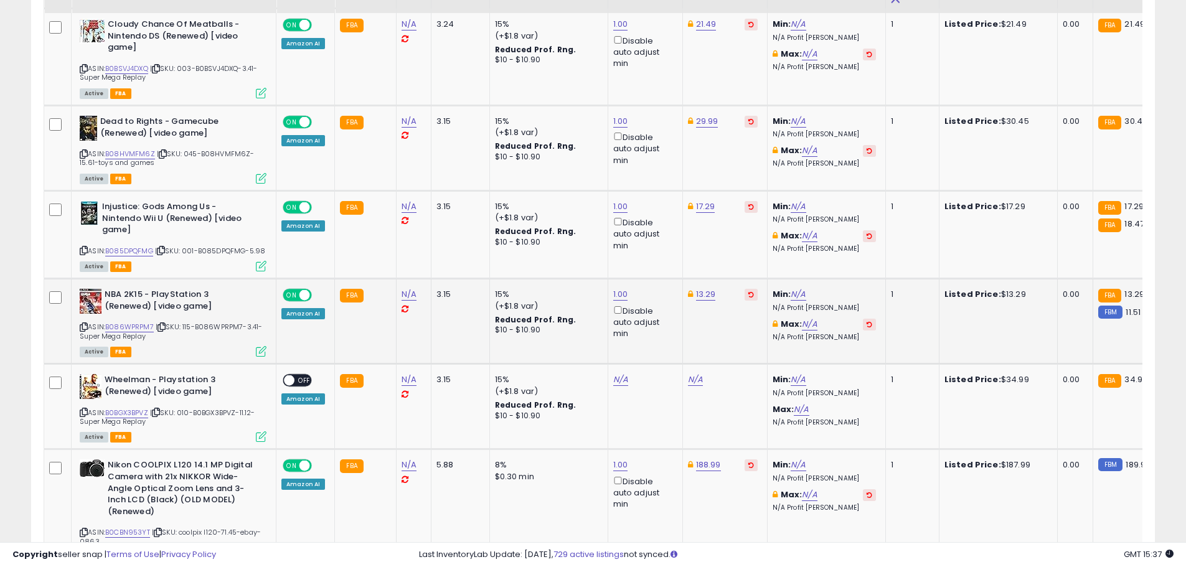
scroll to position [4751, 0]
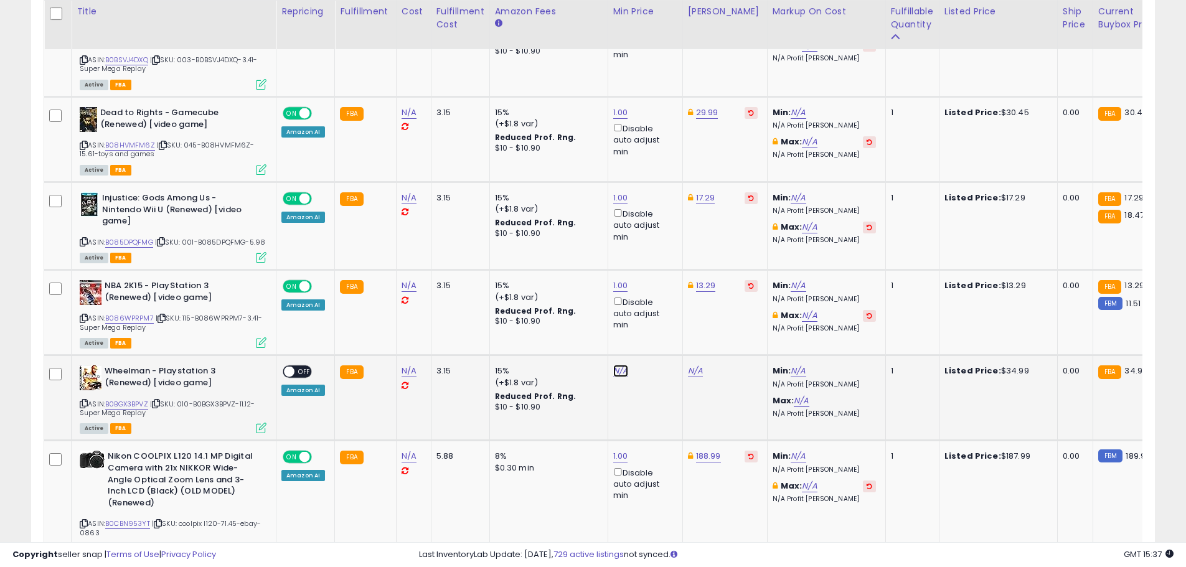
click at [621, 370] on link "N/A" at bounding box center [620, 371] width 15 height 12
type input "*"
click button "submit" at bounding box center [651, 324] width 21 height 19
click at [699, 371] on link "33.99" at bounding box center [699, 371] width 22 height 12
drag, startPoint x: 659, startPoint y: 329, endPoint x: 606, endPoint y: 334, distance: 53.7
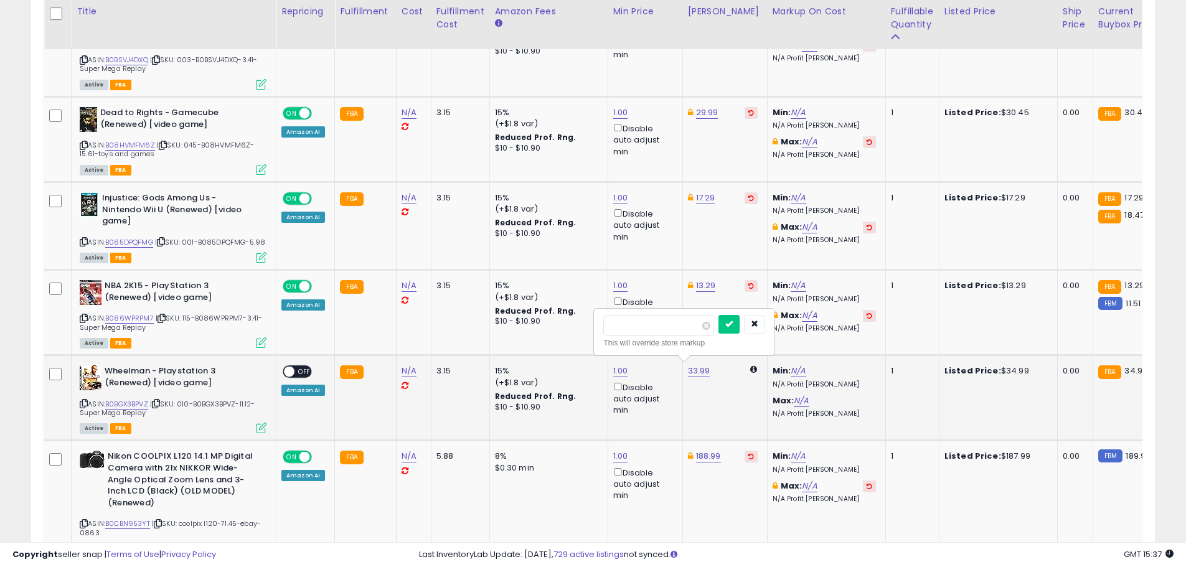
click at [606, 334] on input "*****" at bounding box center [658, 325] width 111 height 21
type input "*****"
click at [719, 315] on button "submit" at bounding box center [729, 324] width 21 height 19
click at [305, 371] on span "OFF" at bounding box center [305, 372] width 20 height 11
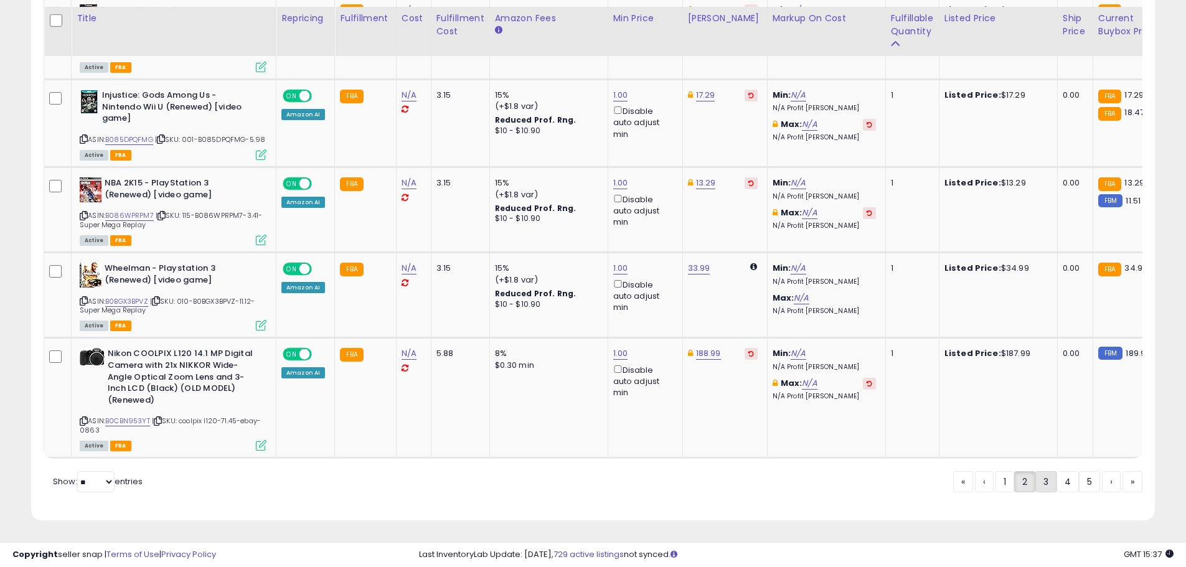
click at [1045, 476] on link "3" at bounding box center [1046, 481] width 21 height 21
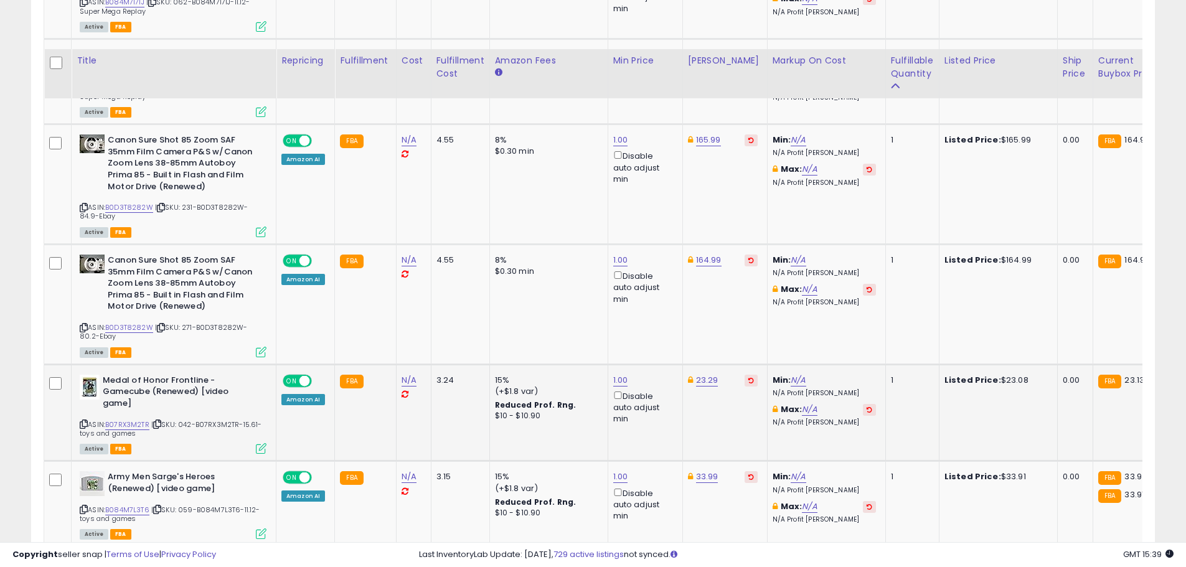
scroll to position [4066, 0]
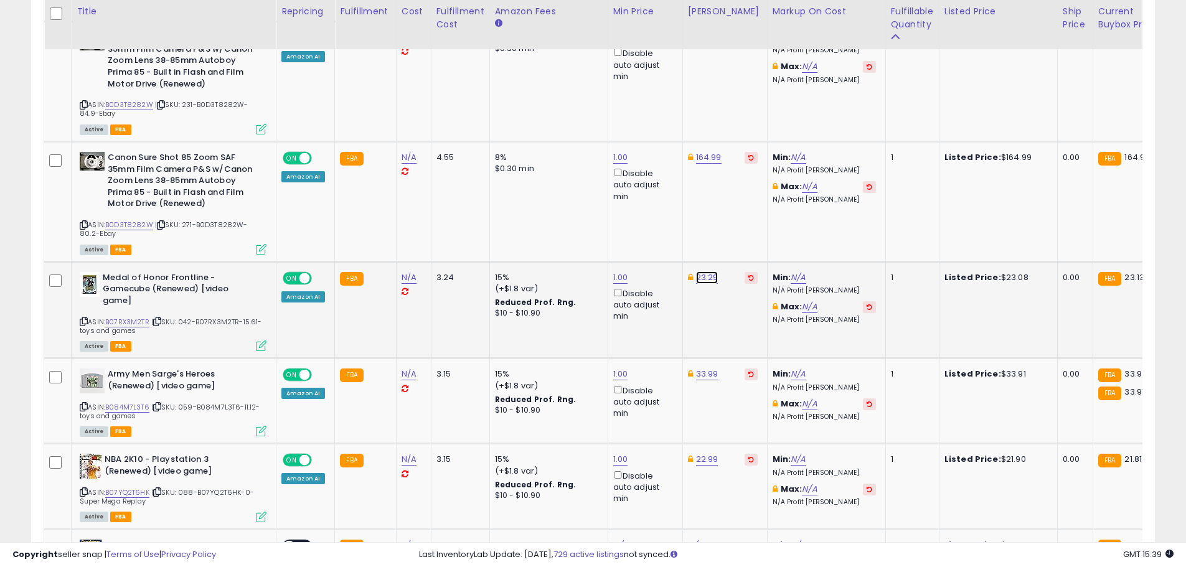
click at [705, 272] on link "23.29" at bounding box center [707, 278] width 22 height 12
drag, startPoint x: 610, startPoint y: 202, endPoint x: 587, endPoint y: 199, distance: 22.6
type input "*****"
click button "submit" at bounding box center [737, 205] width 21 height 19
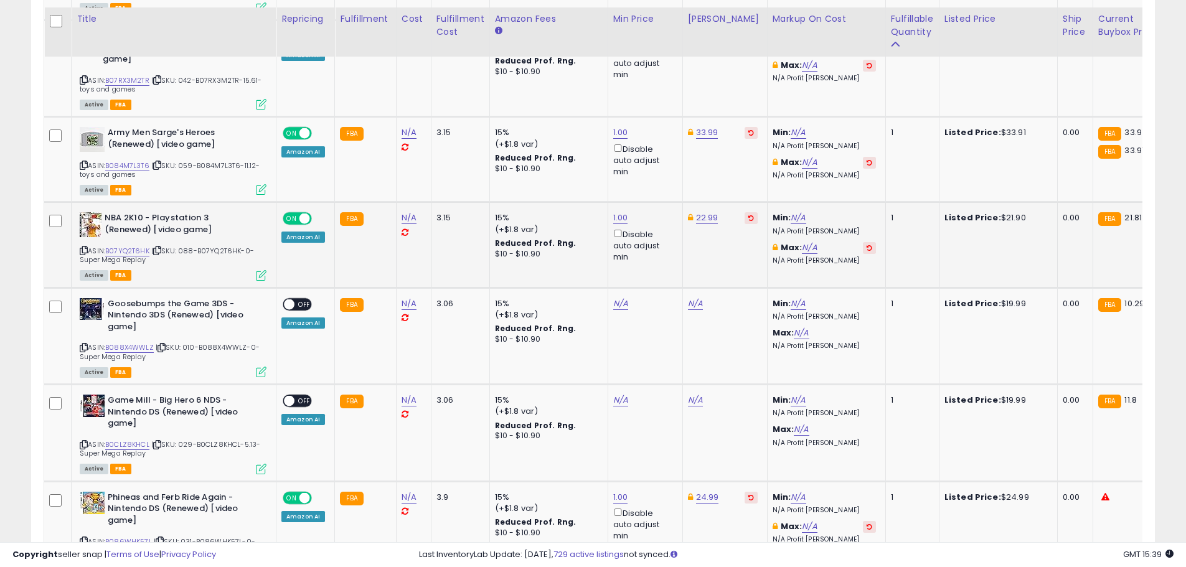
scroll to position [4315, 0]
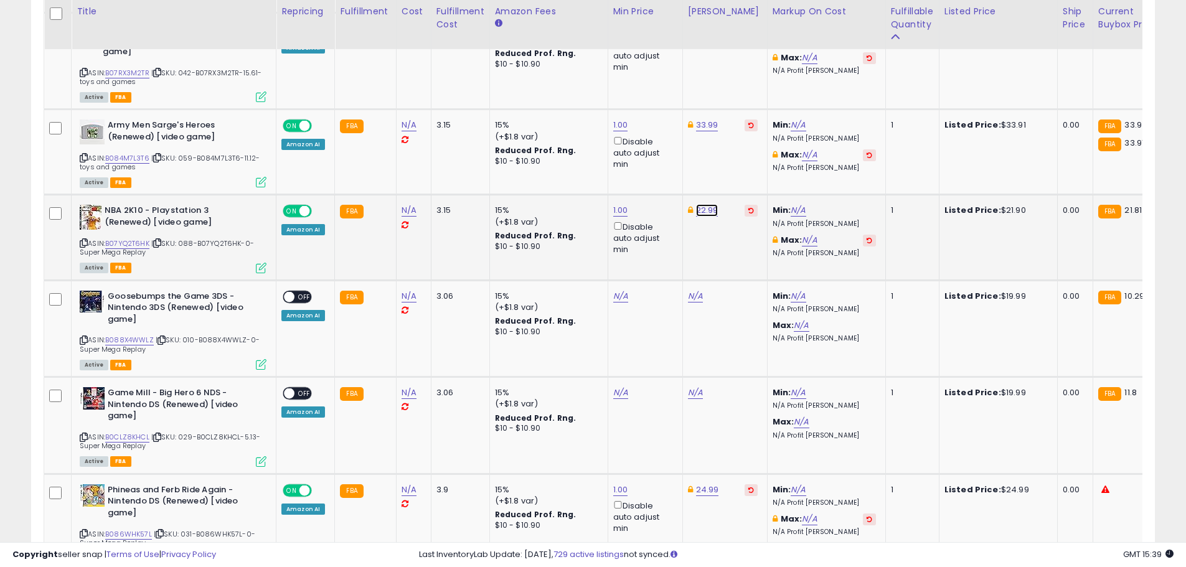
click at [701, 204] on link "22.99" at bounding box center [707, 210] width 22 height 12
drag, startPoint x: 658, startPoint y: 142, endPoint x: 565, endPoint y: 136, distance: 93.6
type input "*****"
click button "submit" at bounding box center [737, 138] width 21 height 19
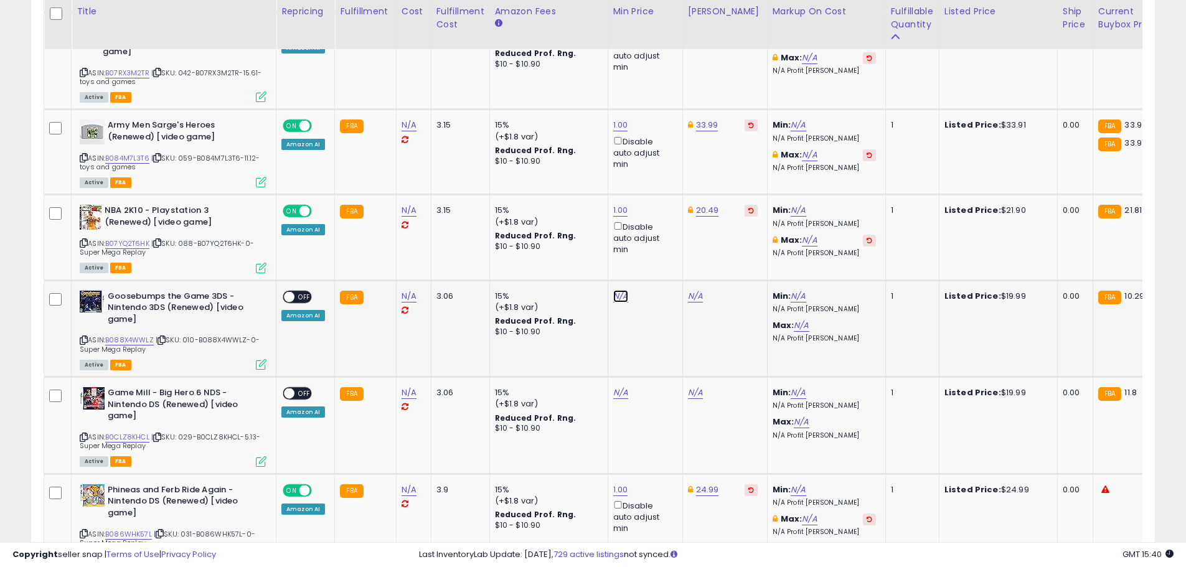
click at [613, 290] on link "N/A" at bounding box center [620, 296] width 15 height 12
type input "*"
click button "submit" at bounding box center [651, 223] width 21 height 19
click at [701, 290] on link "22.98" at bounding box center [699, 296] width 22 height 12
drag, startPoint x: 673, startPoint y: 229, endPoint x: 622, endPoint y: 228, distance: 51.1
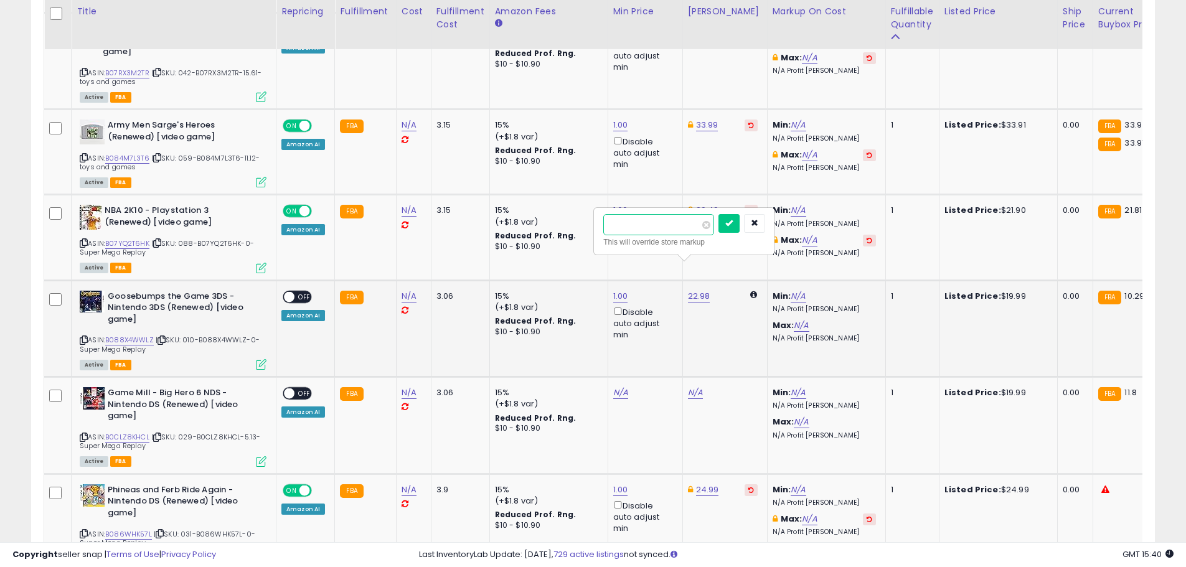
click at [623, 228] on input "*****" at bounding box center [658, 224] width 111 height 21
type input "*"
type input "***"
click button "submit" at bounding box center [729, 223] width 21 height 19
click at [294, 291] on span at bounding box center [289, 296] width 11 height 11
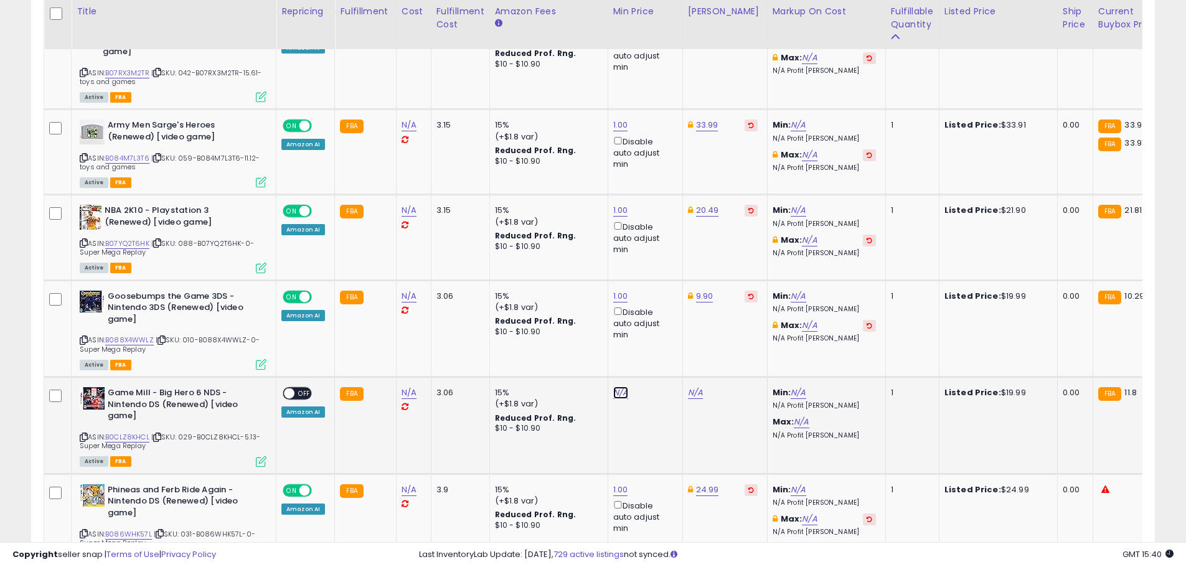
click at [620, 387] on link "N/A" at bounding box center [620, 393] width 15 height 12
type input "*"
click button "submit" at bounding box center [651, 320] width 21 height 19
click at [688, 387] on link "11.80" at bounding box center [696, 393] width 17 height 12
click at [731, 316] on icon "submit" at bounding box center [727, 319] width 7 height 7
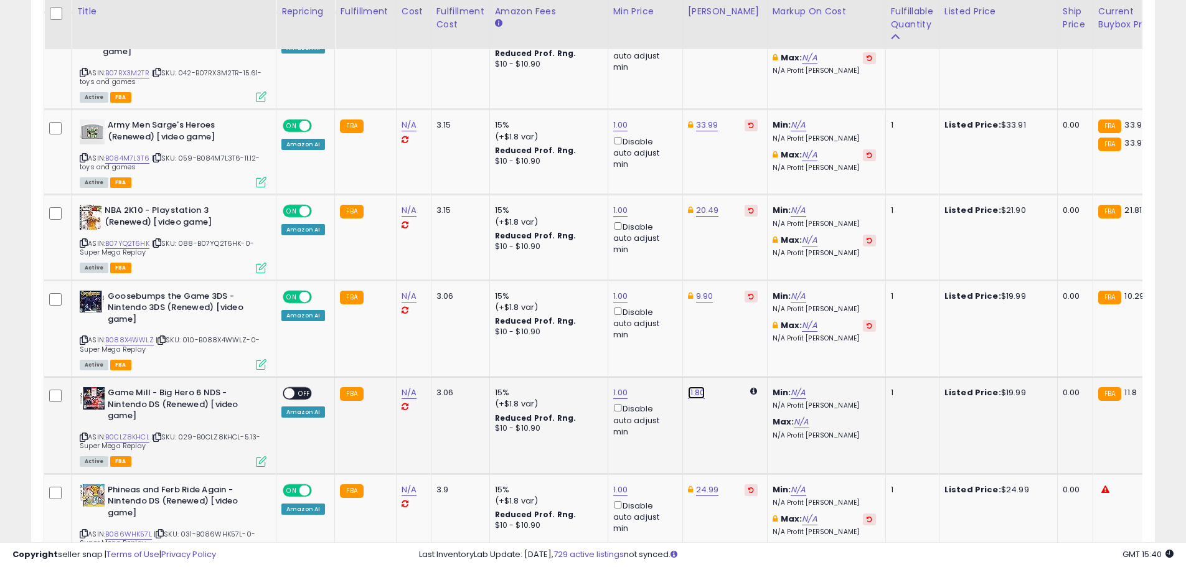
click at [691, 387] on link "11.80" at bounding box center [696, 393] width 17 height 12
drag, startPoint x: 629, startPoint y: 319, endPoint x: 596, endPoint y: 318, distance: 33.0
click at [596, 318] on div "***** This will override store markup" at bounding box center [682, 327] width 179 height 45
type input "*****"
click button "submit" at bounding box center [727, 320] width 21 height 19
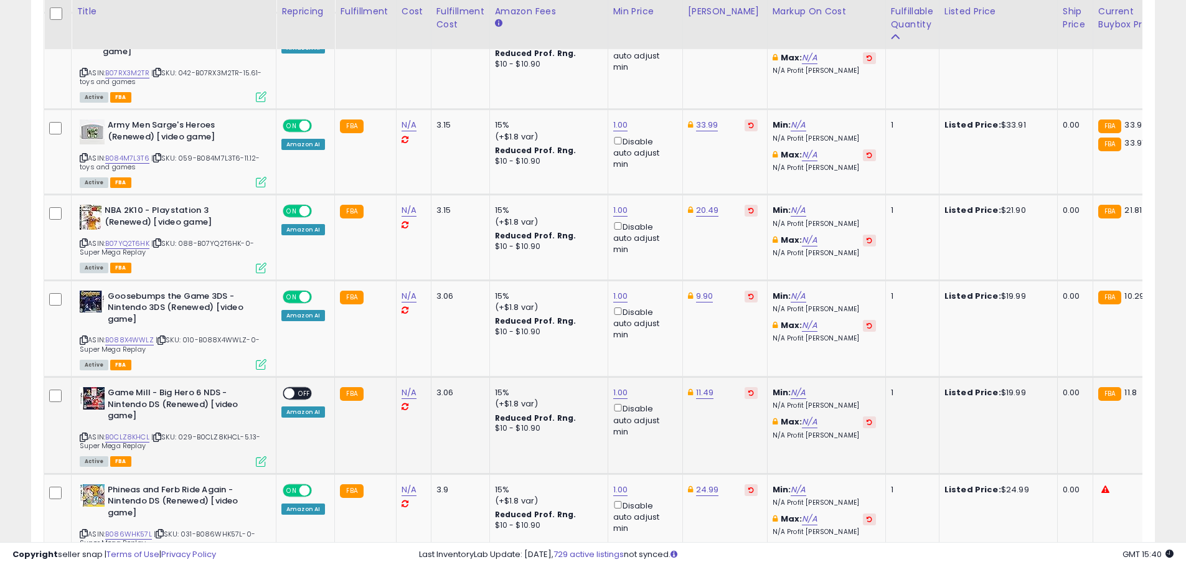
click at [294, 389] on div "ON OFF" at bounding box center [283, 394] width 29 height 11
click at [299, 389] on span "OFF" at bounding box center [305, 394] width 20 height 11
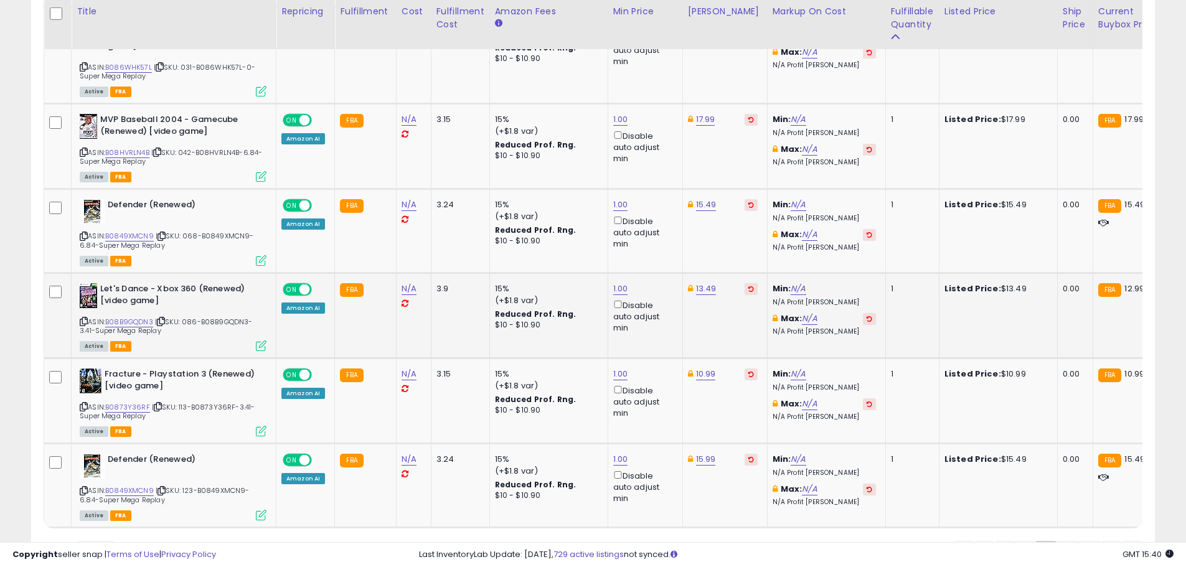
scroll to position [4813, 0]
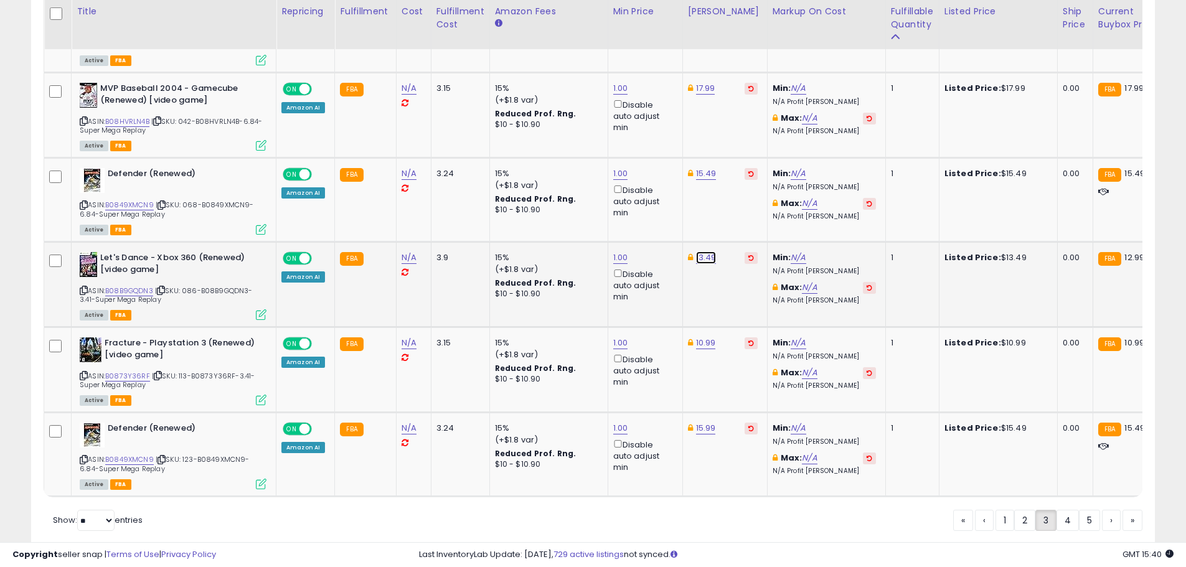
click at [701, 252] on link "13.49" at bounding box center [706, 258] width 21 height 12
type input "*****"
drag, startPoint x: 656, startPoint y: 182, endPoint x: 582, endPoint y: 191, distance: 75.2
type input "*****"
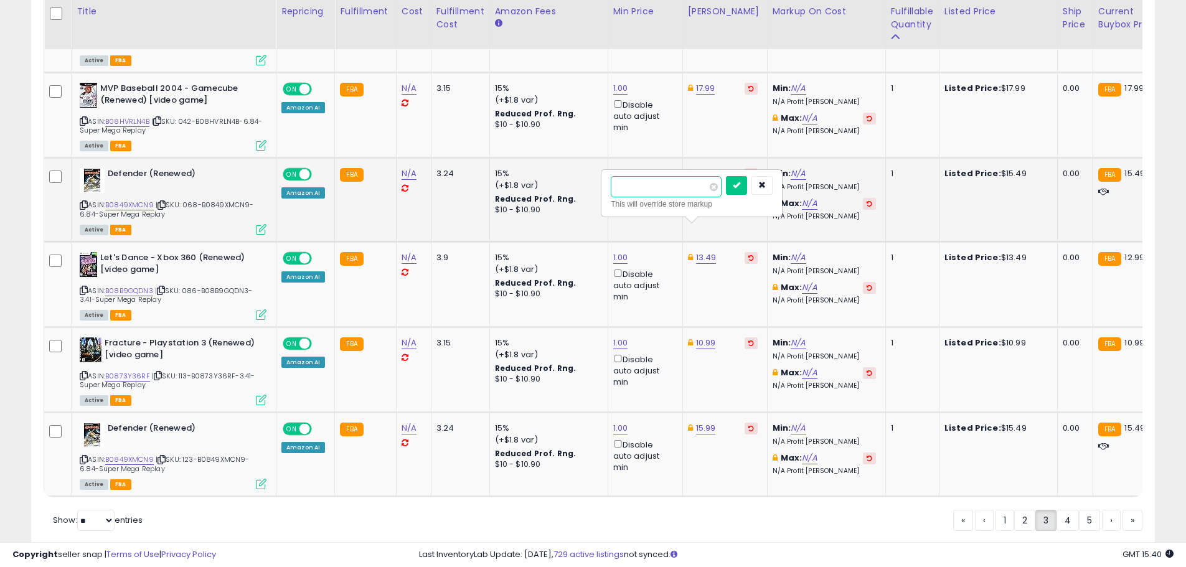
click button "submit" at bounding box center [736, 185] width 21 height 19
click at [696, 422] on link "15.99" at bounding box center [706, 428] width 20 height 12
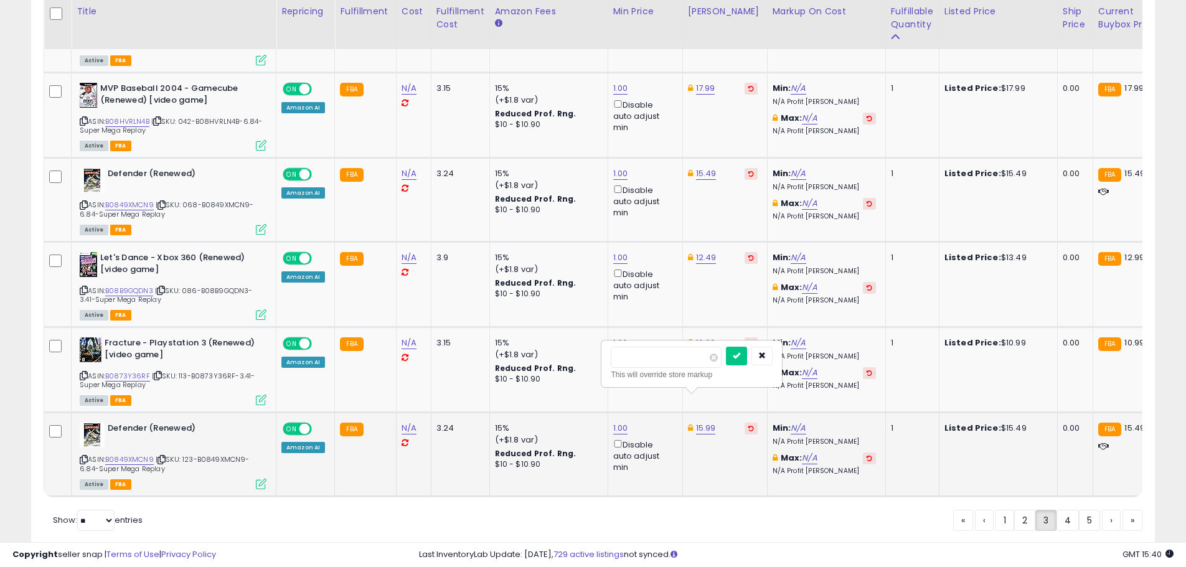
drag, startPoint x: 732, startPoint y: 374, endPoint x: 707, endPoint y: 362, distance: 28.1
click at [710, 366] on div "***** This will override store markup" at bounding box center [692, 364] width 162 height 34
drag, startPoint x: 638, startPoint y: 353, endPoint x: 534, endPoint y: 348, distance: 104.1
type input "*****"
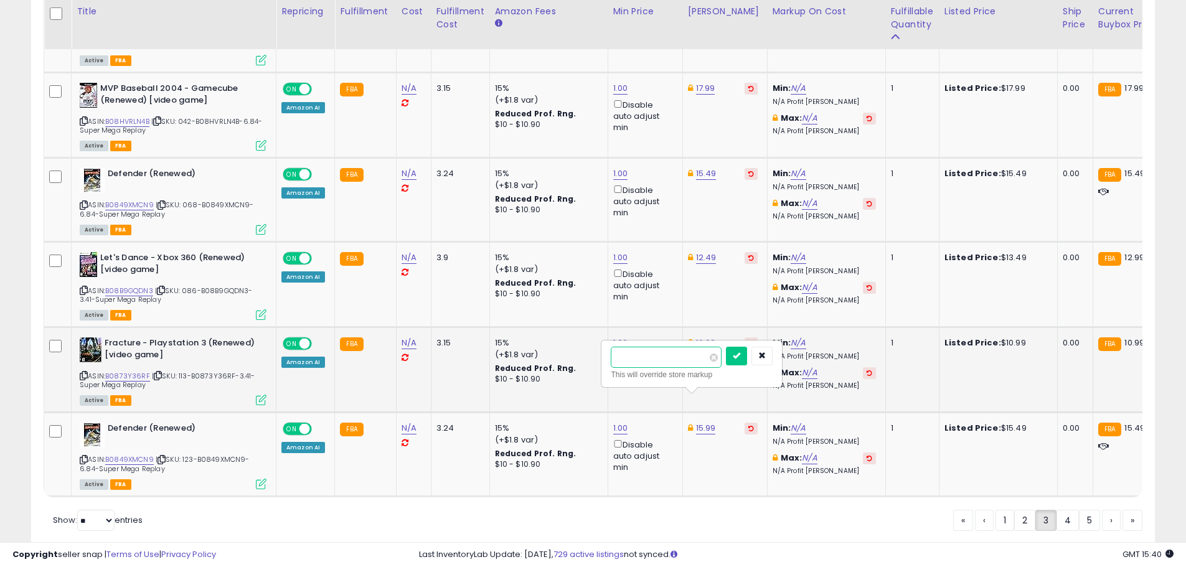
click button "submit" at bounding box center [736, 356] width 21 height 19
click at [705, 422] on link "14.49" at bounding box center [706, 428] width 21 height 12
type input "*****"
click button "submit" at bounding box center [736, 356] width 21 height 19
click at [1069, 510] on link "4" at bounding box center [1068, 520] width 22 height 21
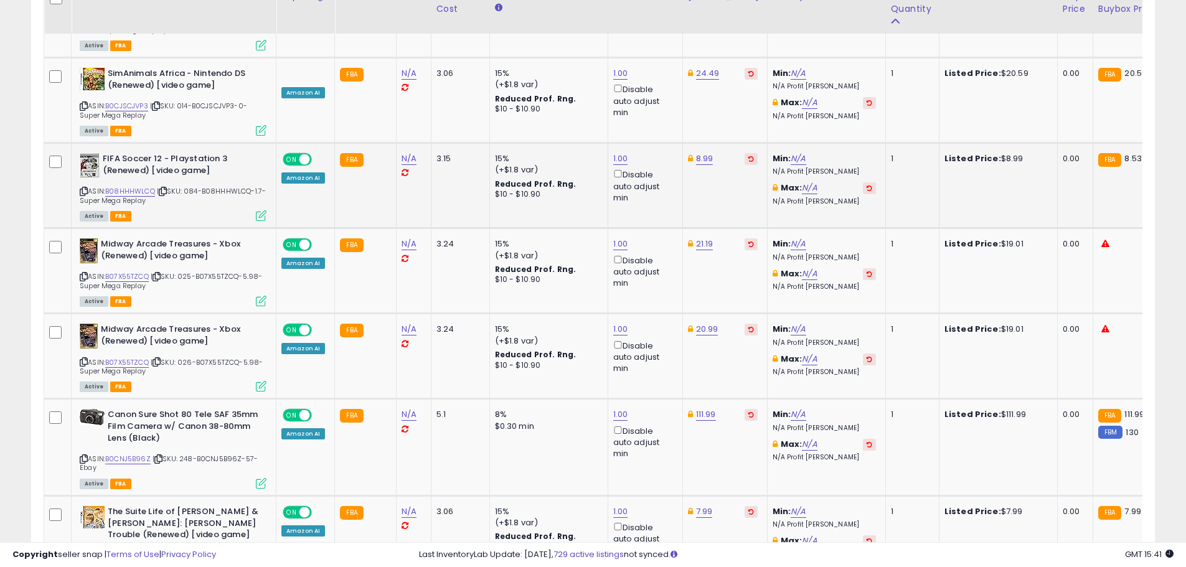
scroll to position [1824, 0]
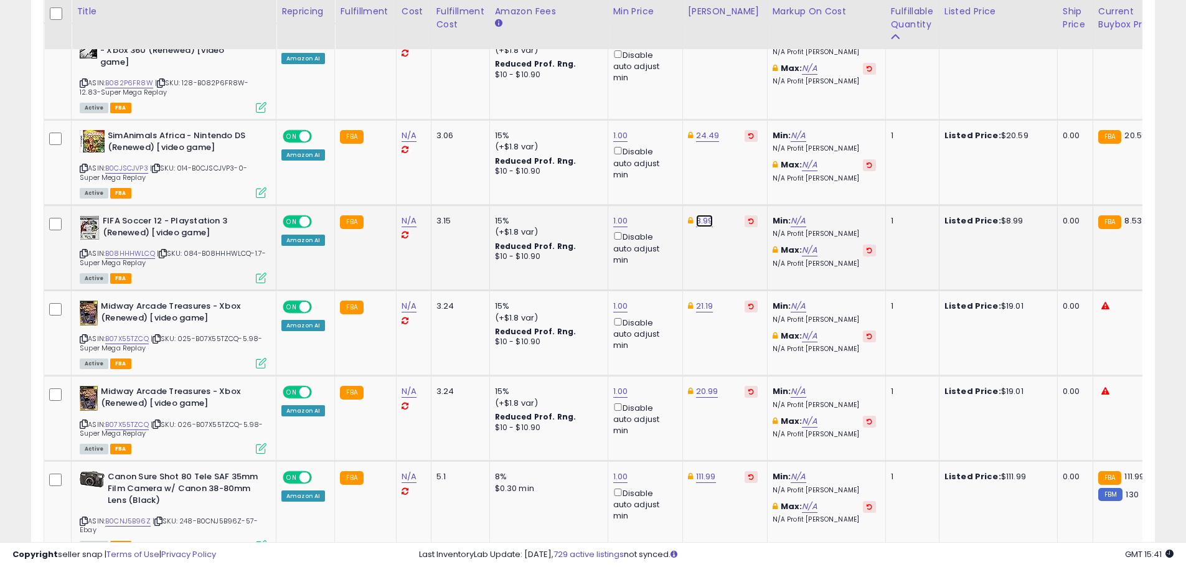
click at [703, 215] on link "8.99" at bounding box center [704, 221] width 17 height 12
type input "****"
click button "submit" at bounding box center [735, 142] width 21 height 19
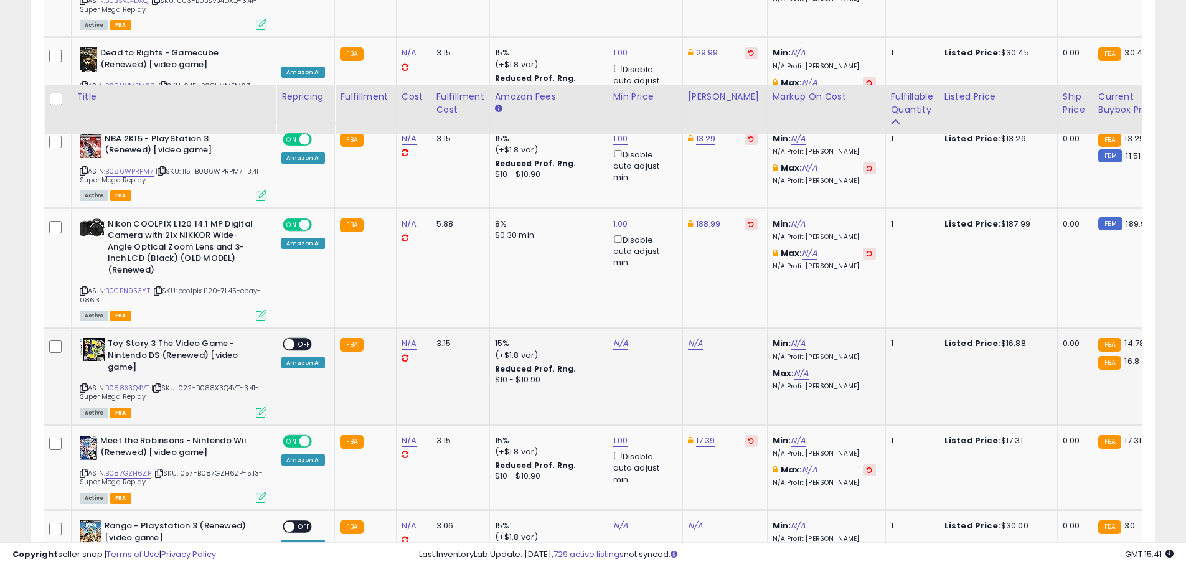
scroll to position [3007, 0]
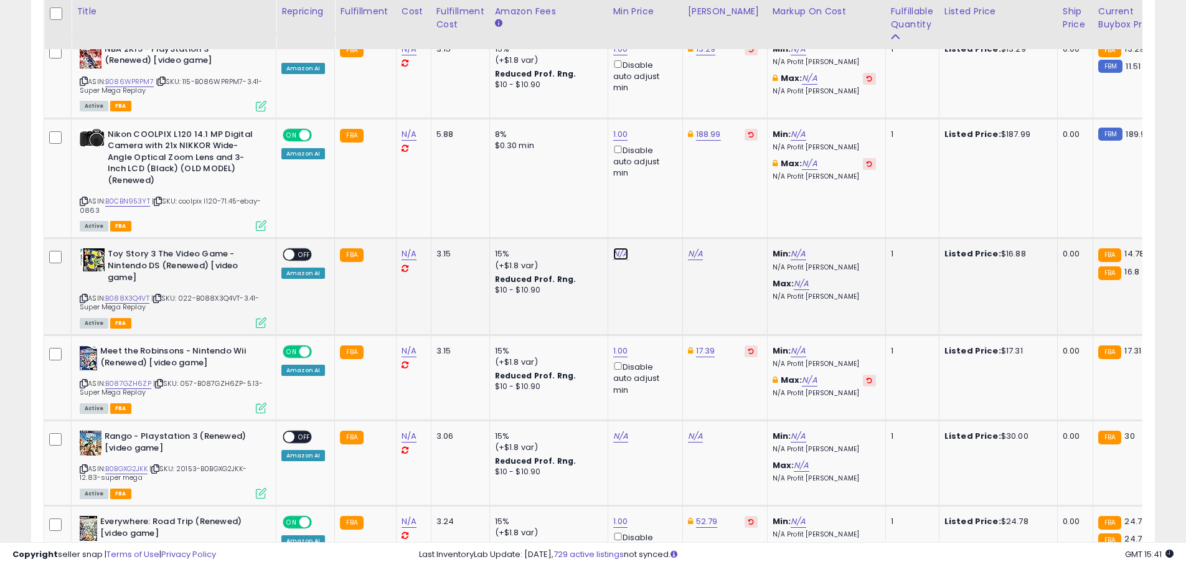
click at [618, 248] on link "N/A" at bounding box center [620, 254] width 15 height 12
type input "*"
click button "submit" at bounding box center [651, 163] width 21 height 19
click at [698, 248] on link "36.03" at bounding box center [699, 254] width 22 height 12
drag, startPoint x: 652, startPoint y: 165, endPoint x: 585, endPoint y: 158, distance: 67.0
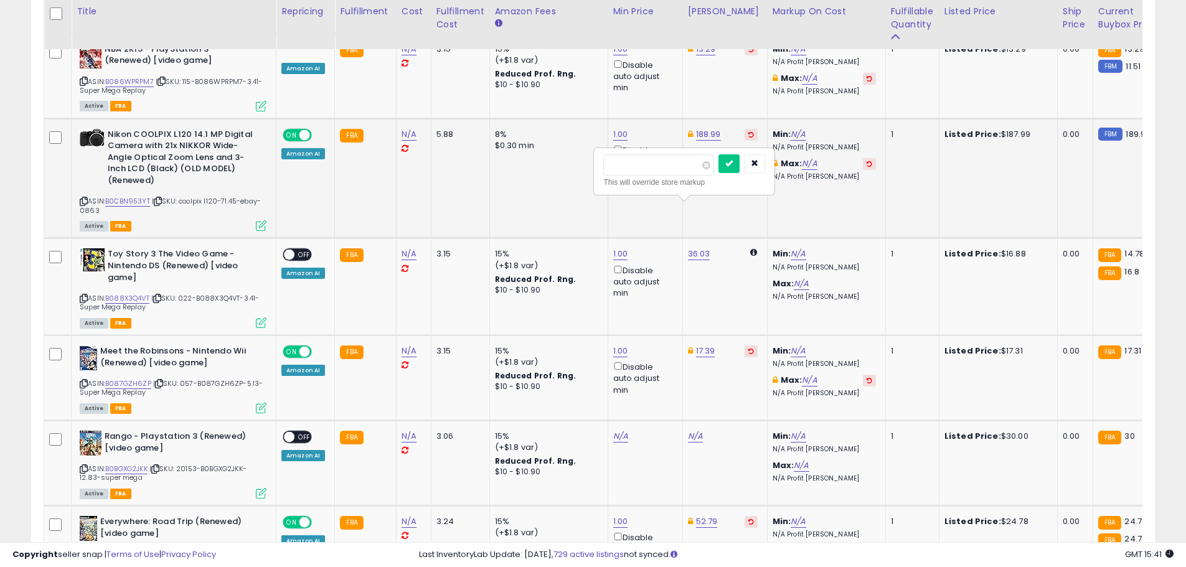
type input "*****"
click button "submit" at bounding box center [729, 163] width 21 height 19
click at [304, 248] on div "ON OFF" at bounding box center [297, 254] width 29 height 13
click at [288, 250] on span at bounding box center [289, 255] width 11 height 11
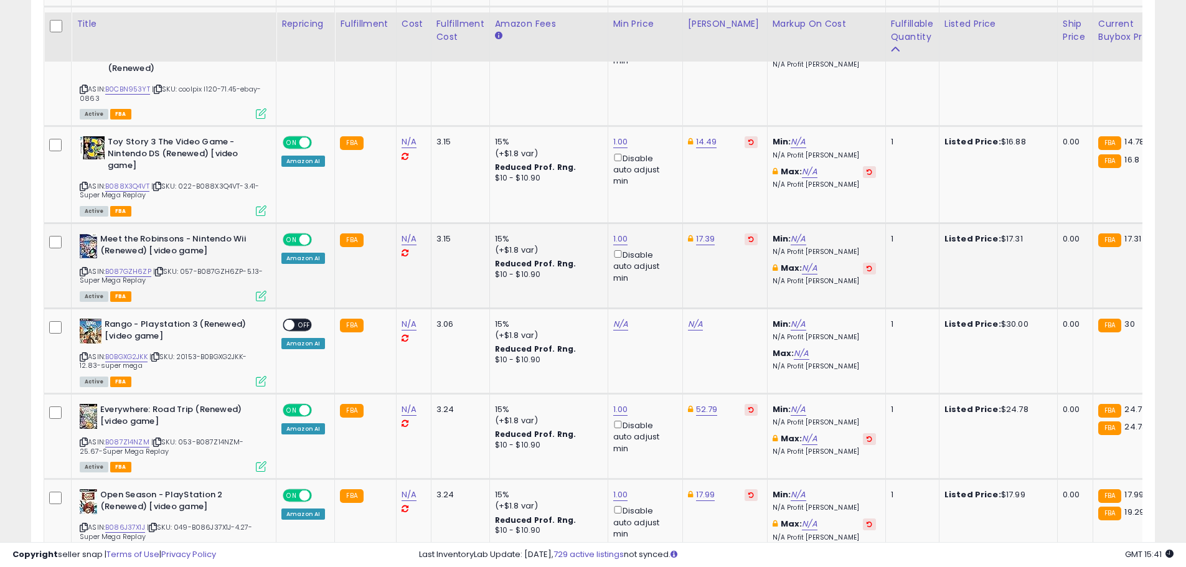
scroll to position [3132, 0]
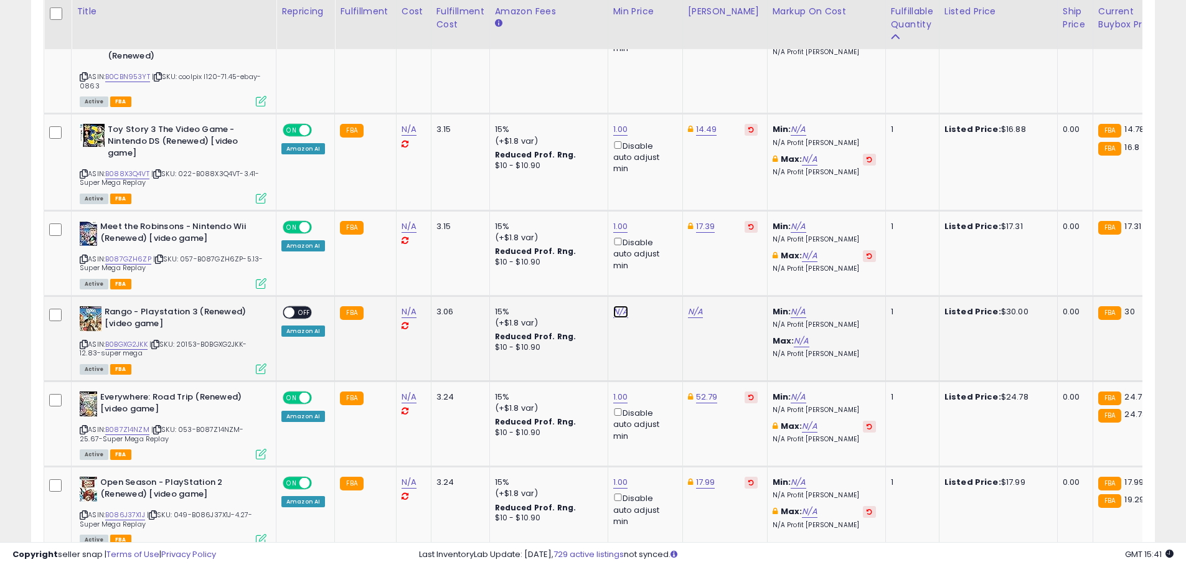
click at [613, 306] on link "N/A" at bounding box center [620, 312] width 15 height 12
type input "*"
click button "submit" at bounding box center [651, 221] width 21 height 19
click at [698, 220] on link "17.39" at bounding box center [705, 226] width 19 height 12
type input "*****"
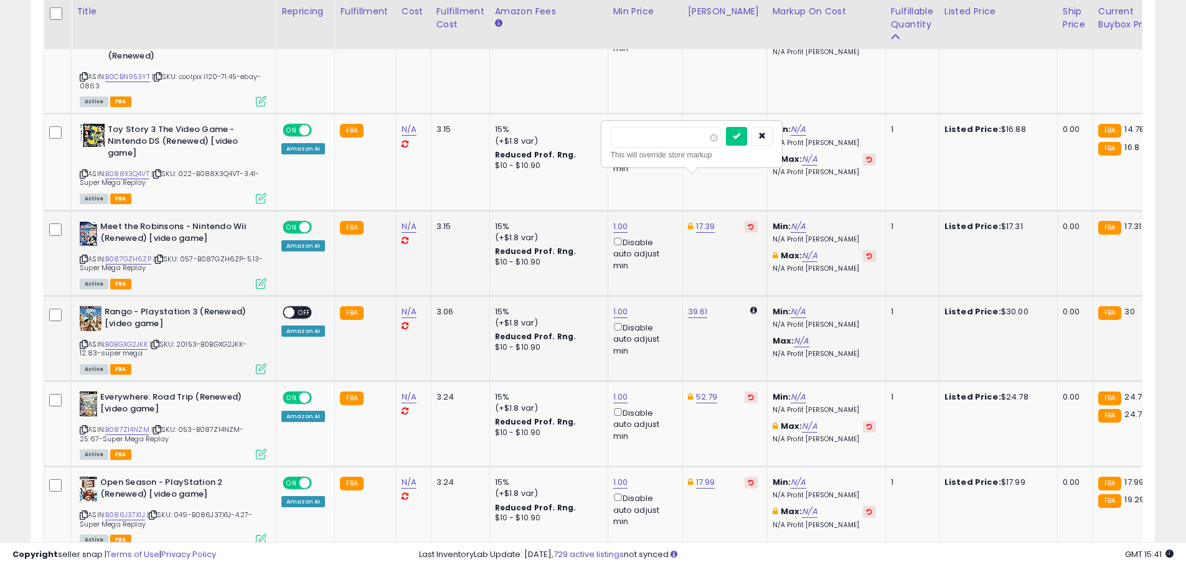
click button "submit" at bounding box center [736, 136] width 21 height 19
click at [693, 306] on link "39.61" at bounding box center [698, 312] width 20 height 12
drag, startPoint x: 631, startPoint y: 225, endPoint x: 557, endPoint y: 215, distance: 74.9
type input "*****"
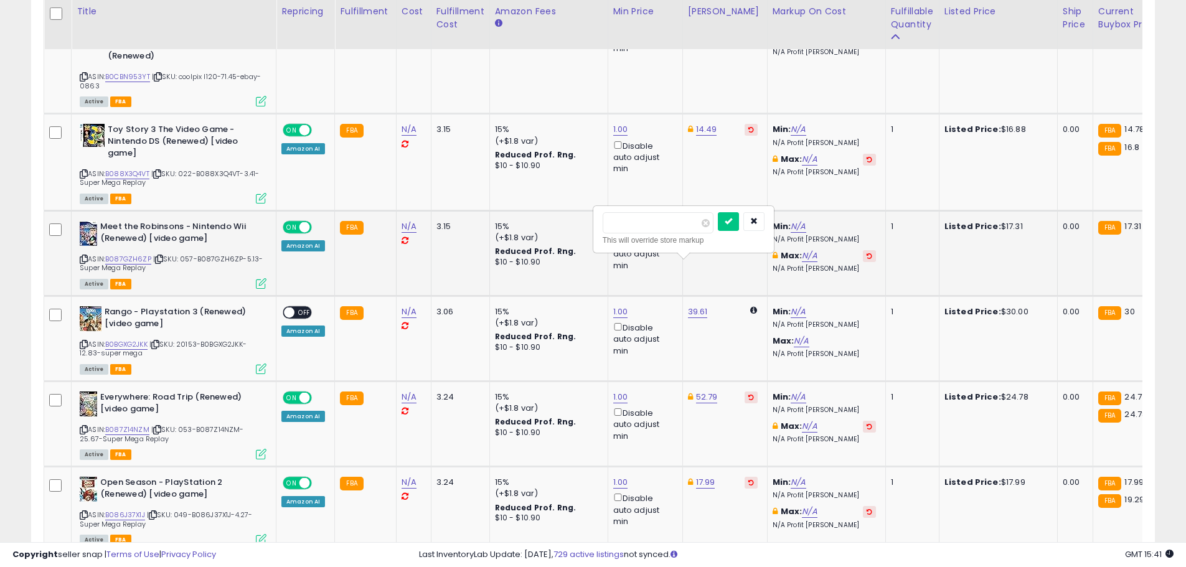
click button "submit" at bounding box center [728, 221] width 21 height 19
click at [295, 308] on span "OFF" at bounding box center [305, 313] width 20 height 11
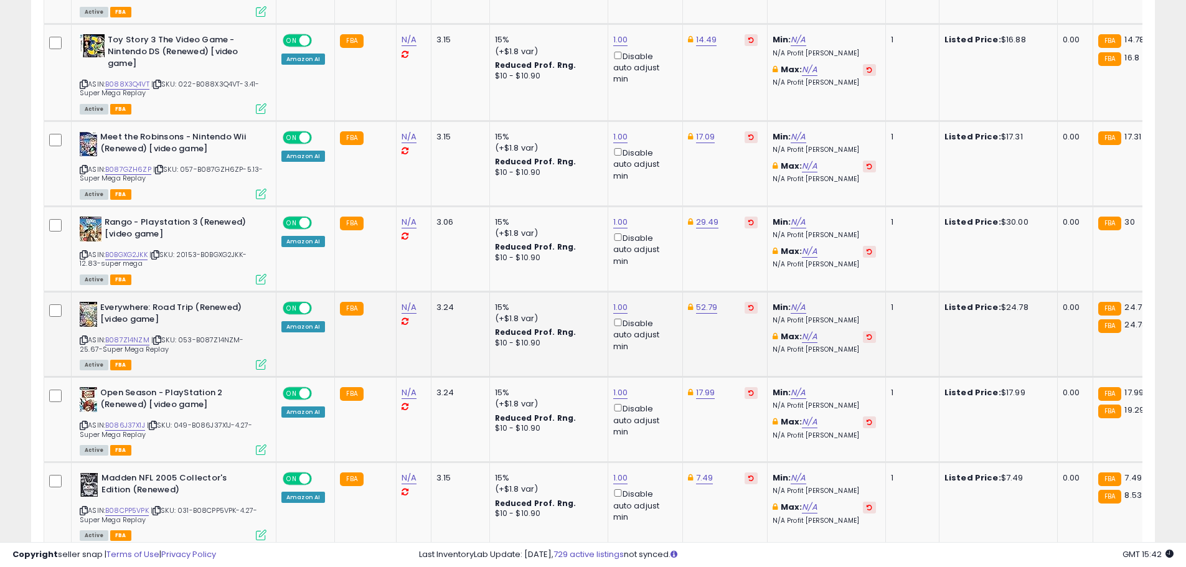
scroll to position [3256, 0]
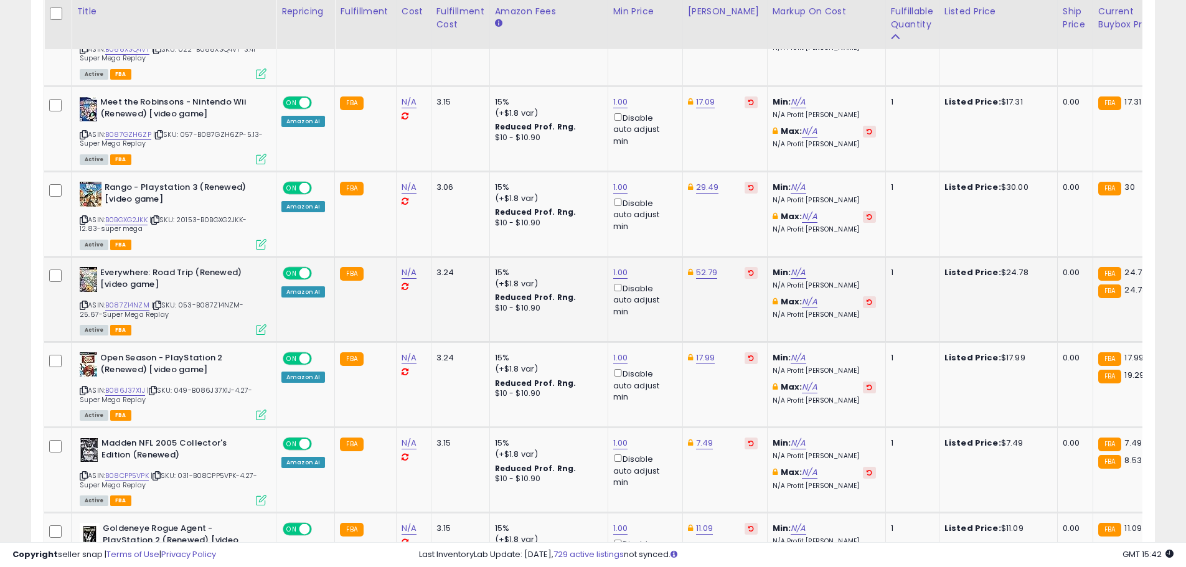
click at [696, 257] on td "52.79" at bounding box center [725, 299] width 85 height 85
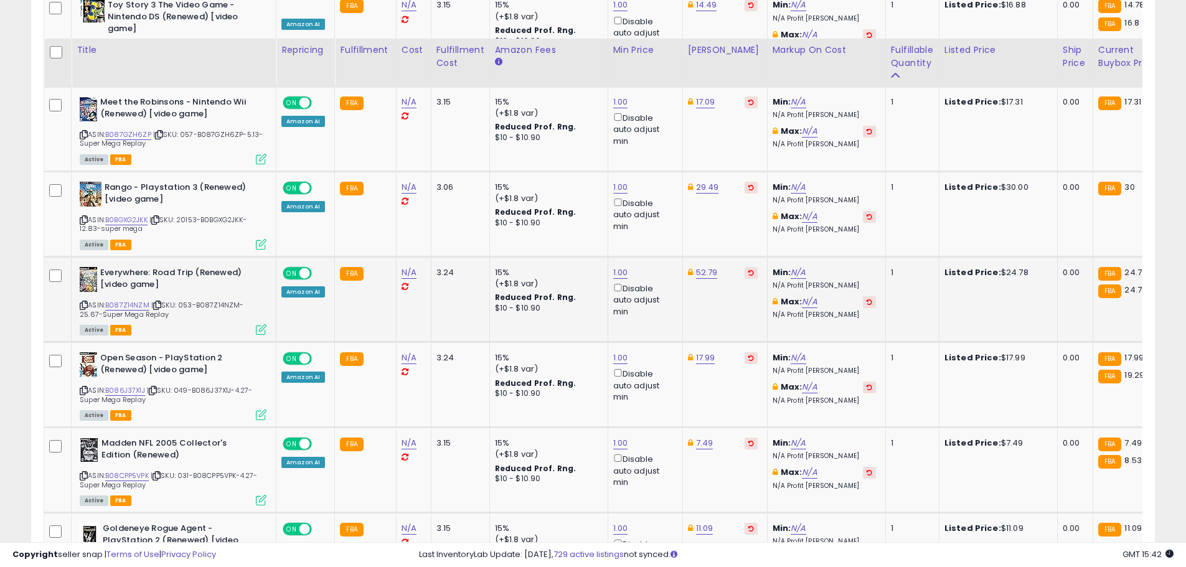
scroll to position [3319, 0]
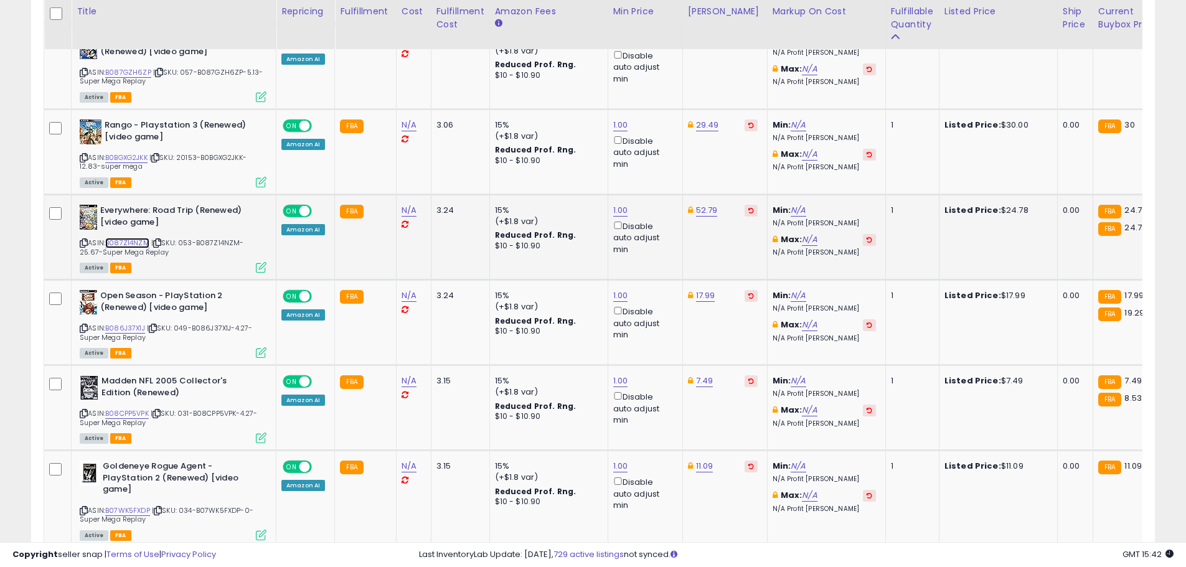
click at [148, 238] on link "B087Z14NZM" at bounding box center [127, 243] width 44 height 11
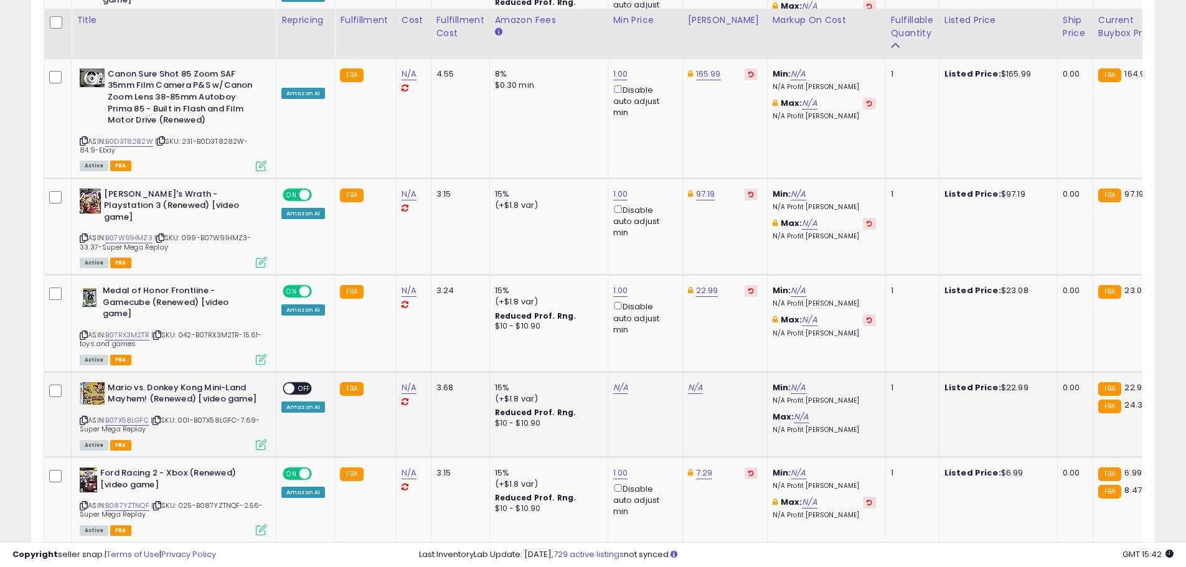
scroll to position [3817, 0]
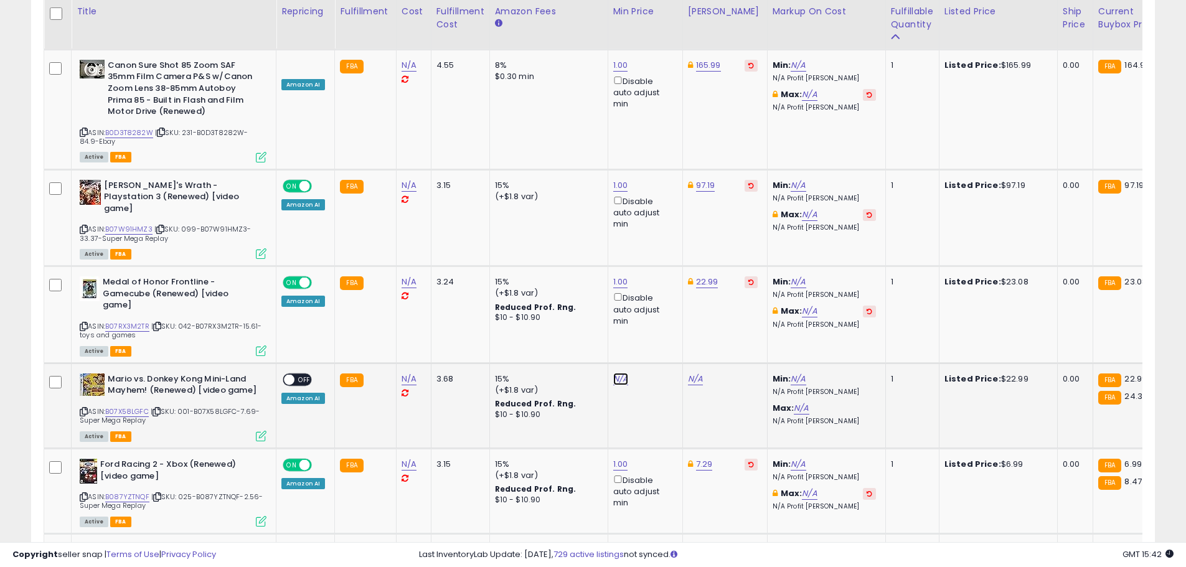
click at [623, 373] on link "N/A" at bounding box center [620, 379] width 15 height 12
type input "*"
click button "submit" at bounding box center [651, 277] width 21 height 19
click at [688, 373] on link "25.49" at bounding box center [699, 379] width 23 height 12
drag, startPoint x: 581, startPoint y: 279, endPoint x: 560, endPoint y: 279, distance: 20.6
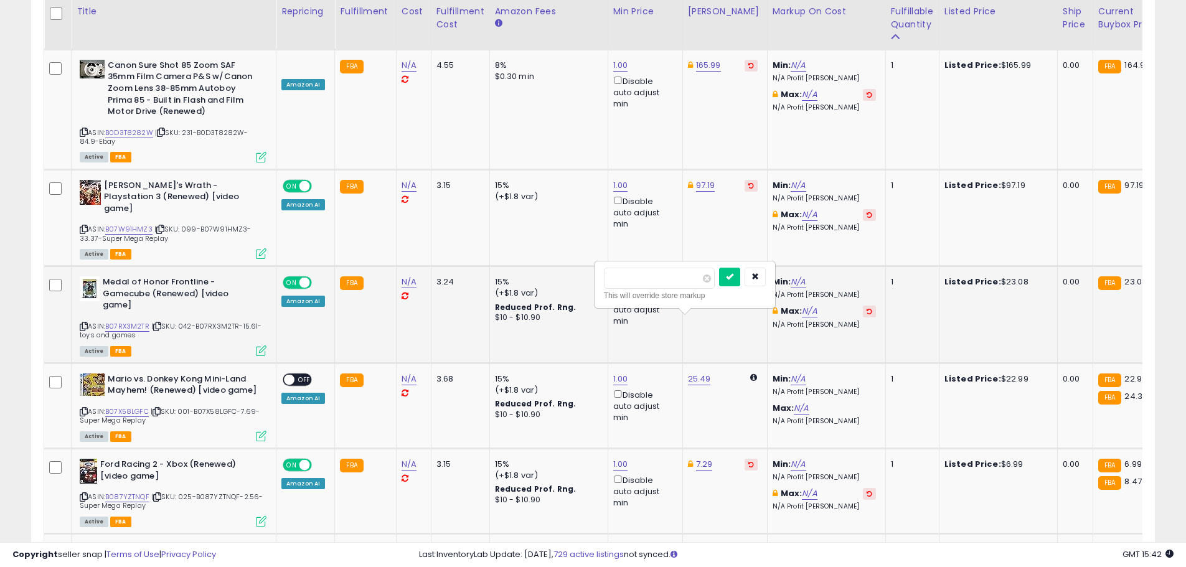
type input "*****"
click button "submit" at bounding box center [729, 277] width 21 height 19
click at [293, 373] on div "ON OFF" at bounding box center [297, 379] width 29 height 13
click at [301, 373] on div "ON OFF" at bounding box center [297, 379] width 29 height 13
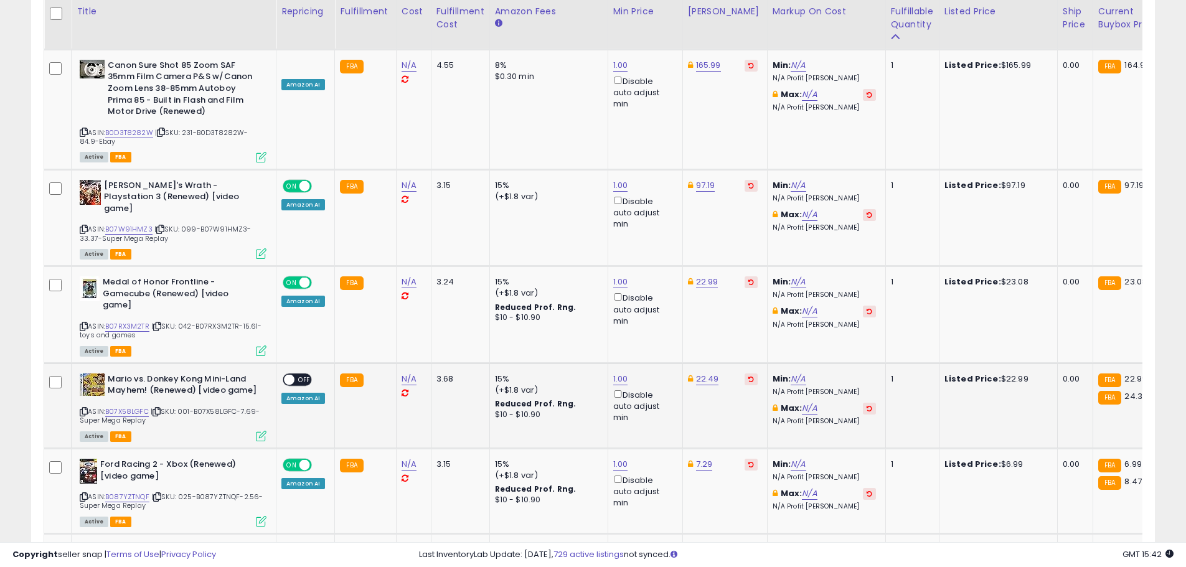
click at [303, 374] on span "OFF" at bounding box center [305, 379] width 20 height 11
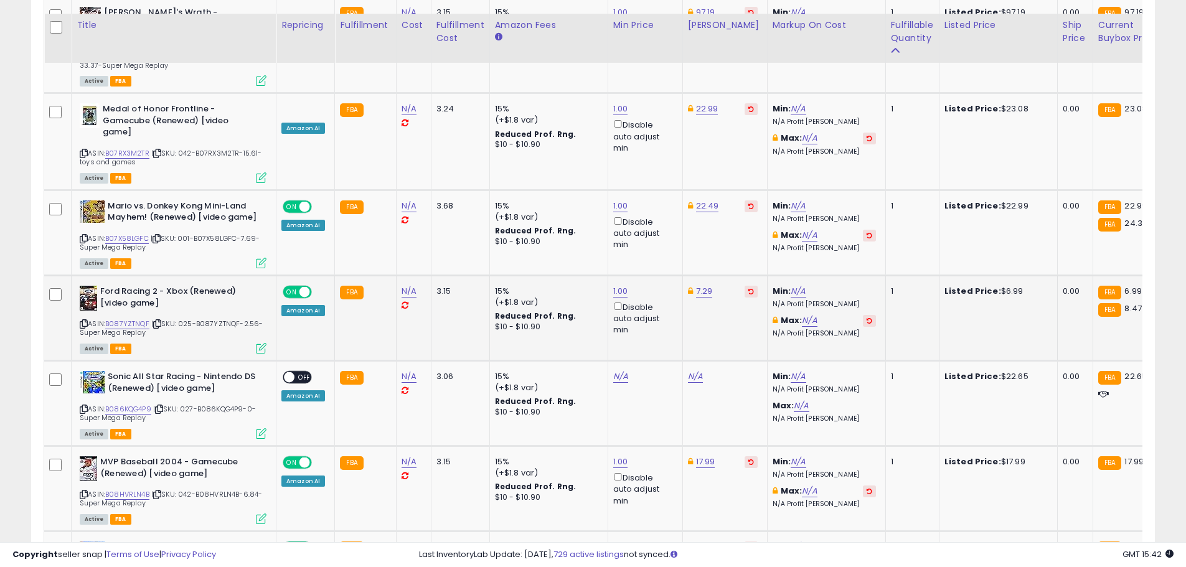
scroll to position [4004, 0]
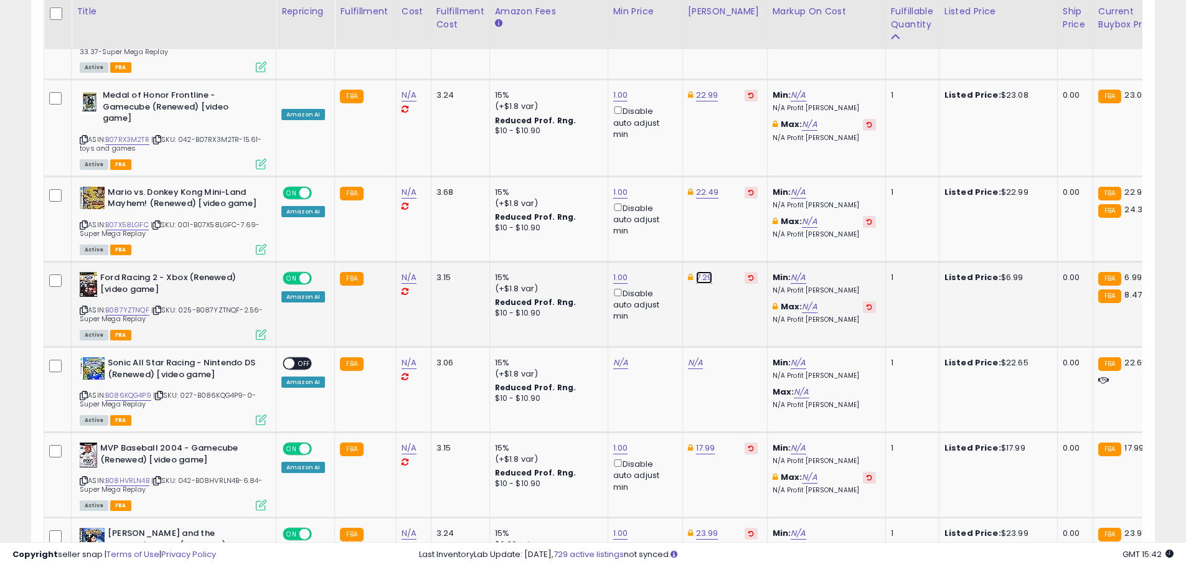
click at [704, 272] on link "7.29" at bounding box center [704, 278] width 17 height 12
drag, startPoint x: 671, startPoint y: 187, endPoint x: 607, endPoint y: 182, distance: 65.0
click at [607, 182] on div "**** This will override store markup" at bounding box center [689, 183] width 179 height 45
type input "****"
click button "submit" at bounding box center [734, 175] width 21 height 19
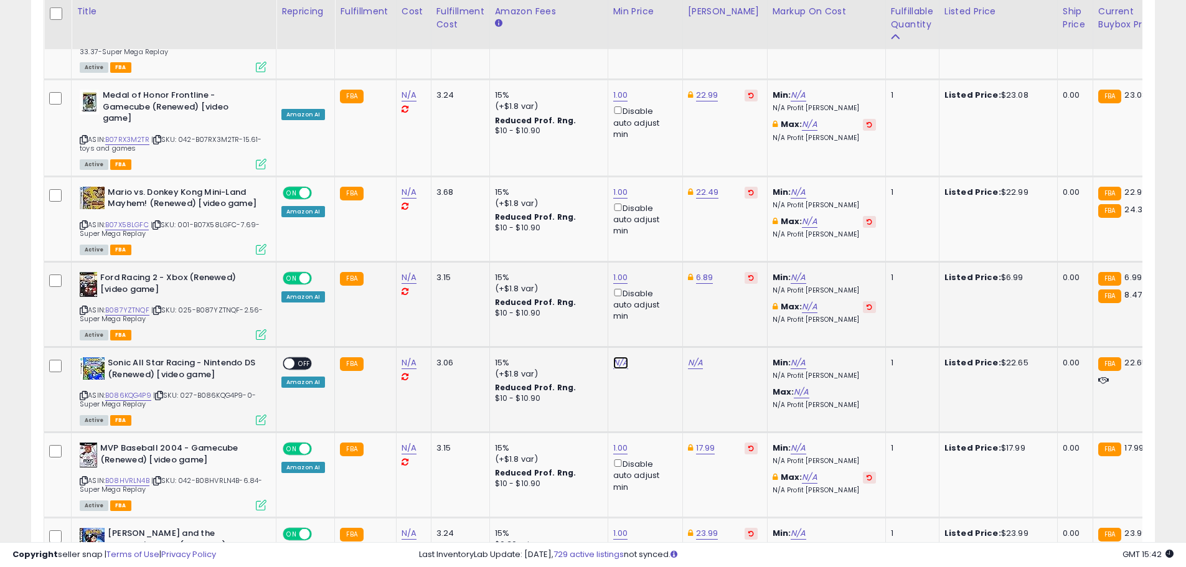
click at [617, 357] on link "N/A" at bounding box center [620, 363] width 15 height 12
type input "*"
click button "submit" at bounding box center [651, 261] width 21 height 19
click at [698, 357] on link "24.99" at bounding box center [699, 363] width 23 height 12
drag, startPoint x: 639, startPoint y: 261, endPoint x: 616, endPoint y: 262, distance: 23.1
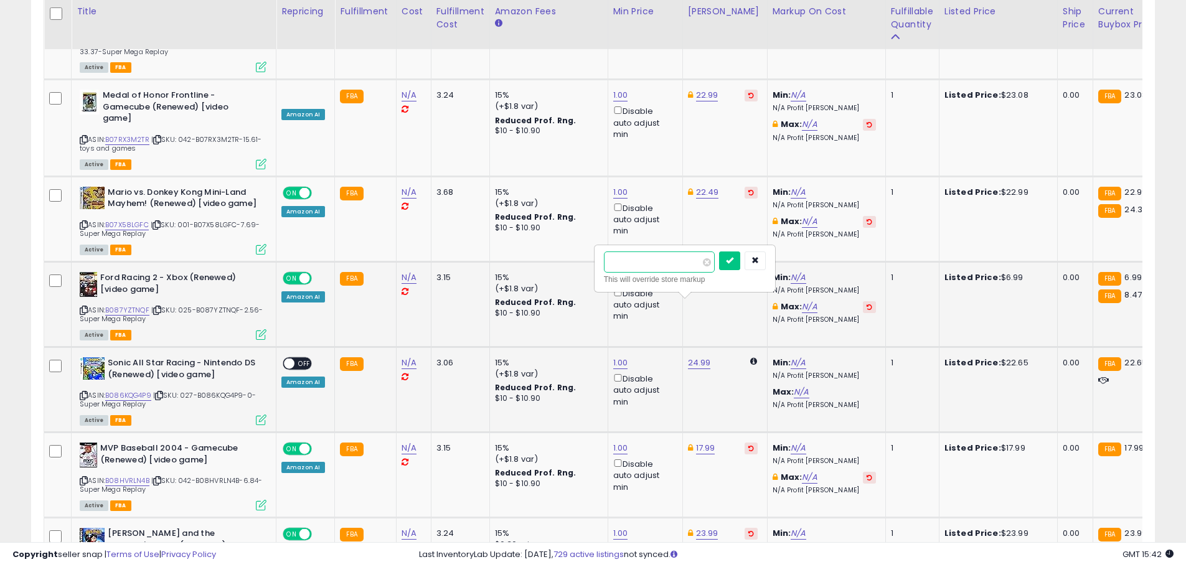
click at [616, 262] on input "*****" at bounding box center [659, 262] width 111 height 21
type input "*"
type input "*****"
click button "submit" at bounding box center [729, 261] width 21 height 19
click at [298, 359] on span "OFF" at bounding box center [305, 364] width 20 height 11
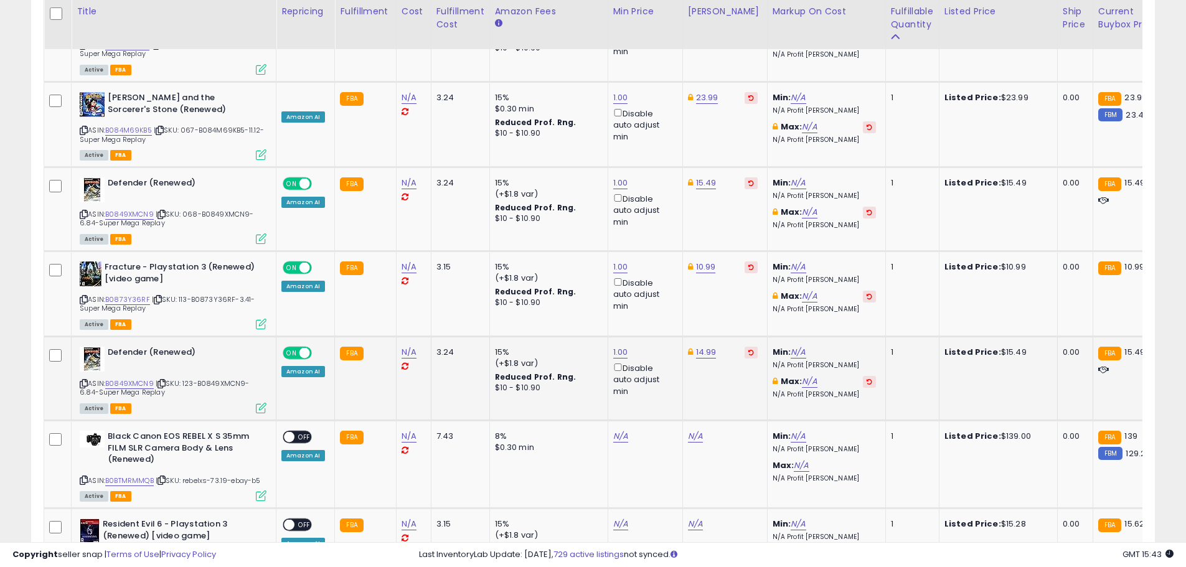
scroll to position [4502, 0]
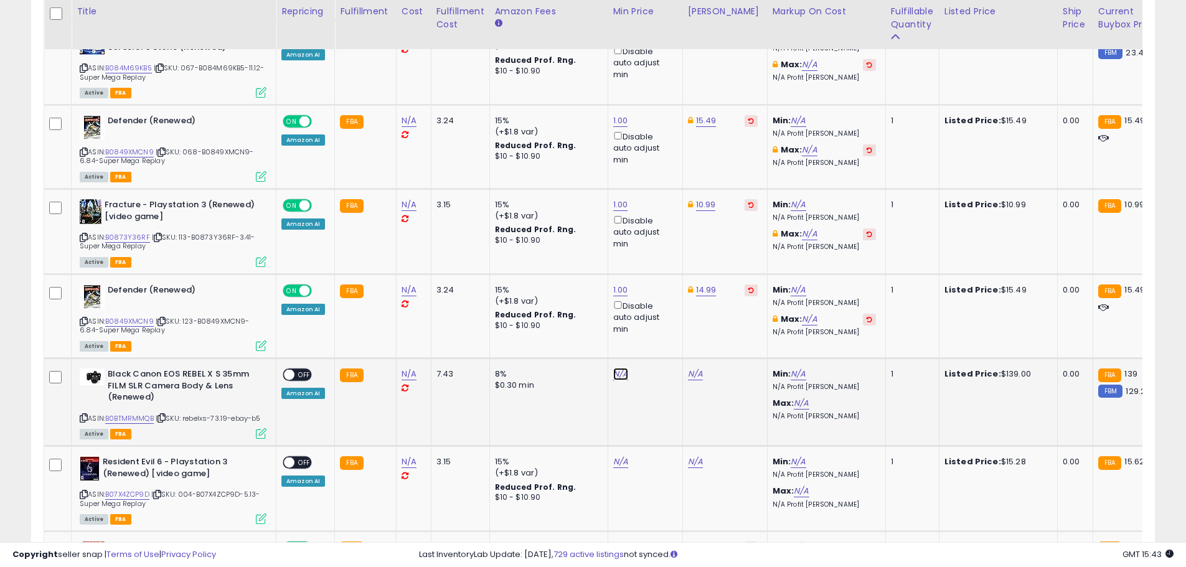
click at [619, 368] on link "N/A" at bounding box center [620, 374] width 15 height 12
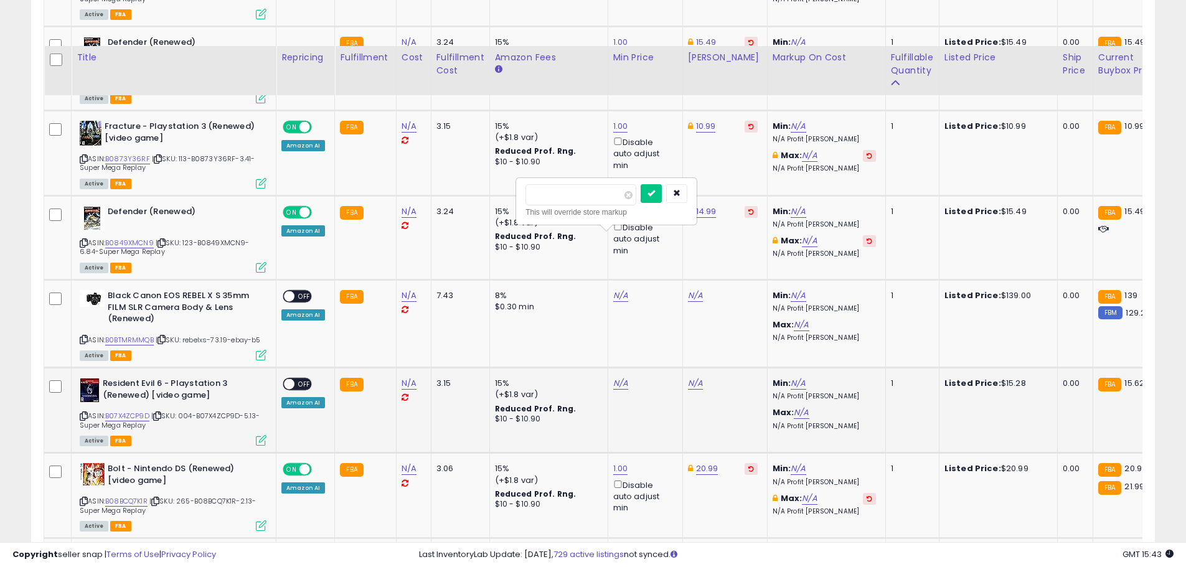
scroll to position [4626, 0]
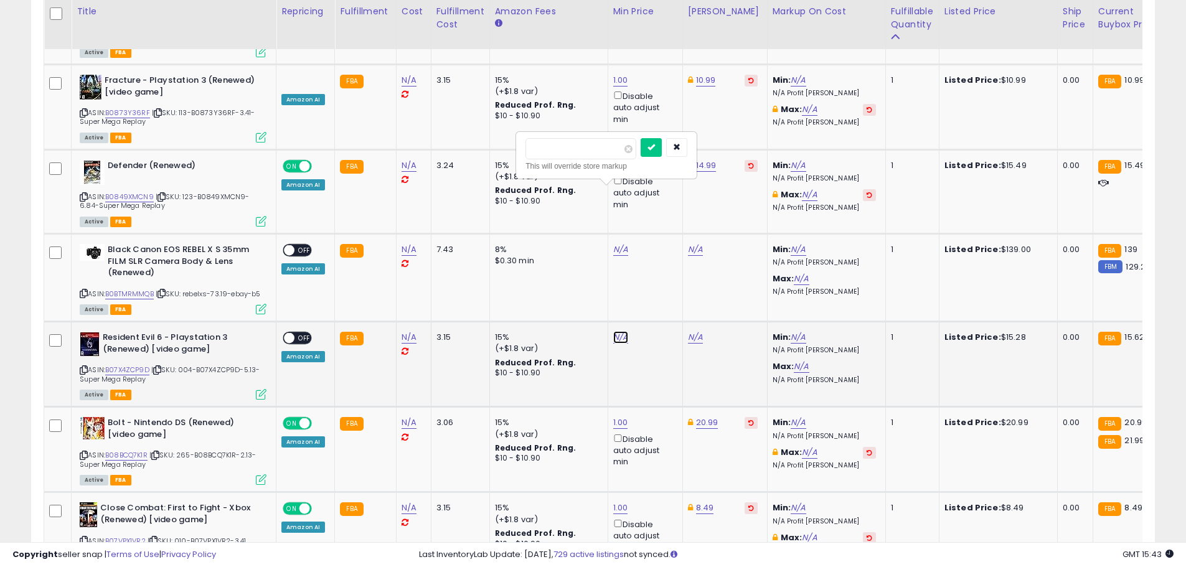
click at [617, 331] on link "N/A" at bounding box center [620, 337] width 15 height 12
type input "*"
click button "submit" at bounding box center [651, 235] width 21 height 19
click at [689, 331] on link "24.95" at bounding box center [699, 337] width 23 height 12
drag, startPoint x: 645, startPoint y: 230, endPoint x: 612, endPoint y: 230, distance: 33.0
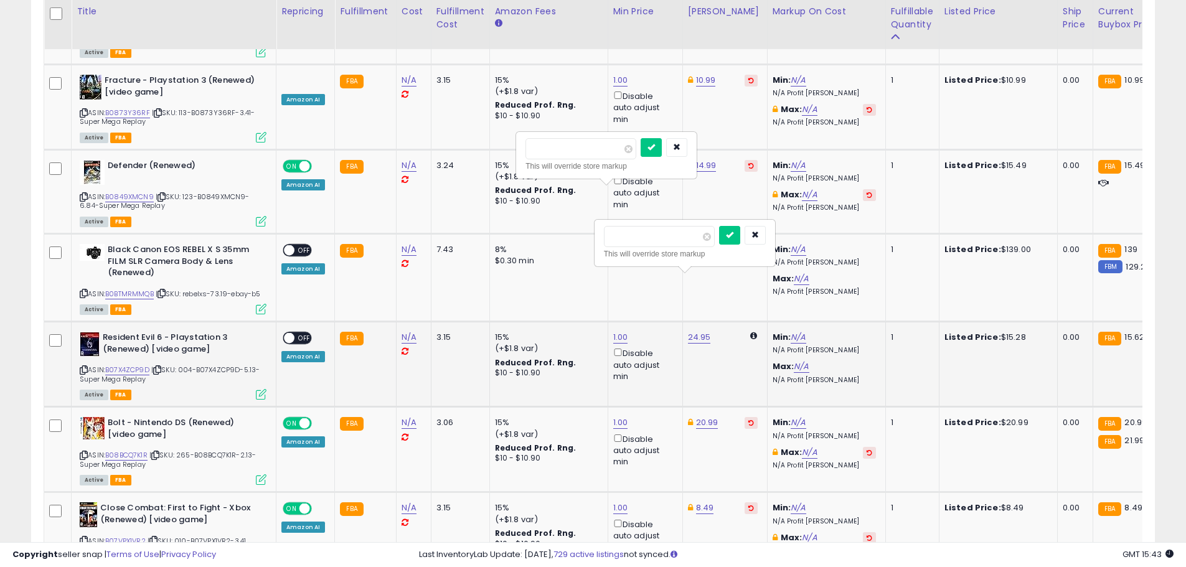
click at [612, 230] on input "*****" at bounding box center [659, 236] width 111 height 21
type input "*****"
click button "submit" at bounding box center [729, 235] width 21 height 19
click at [306, 333] on span "OFF" at bounding box center [305, 338] width 20 height 11
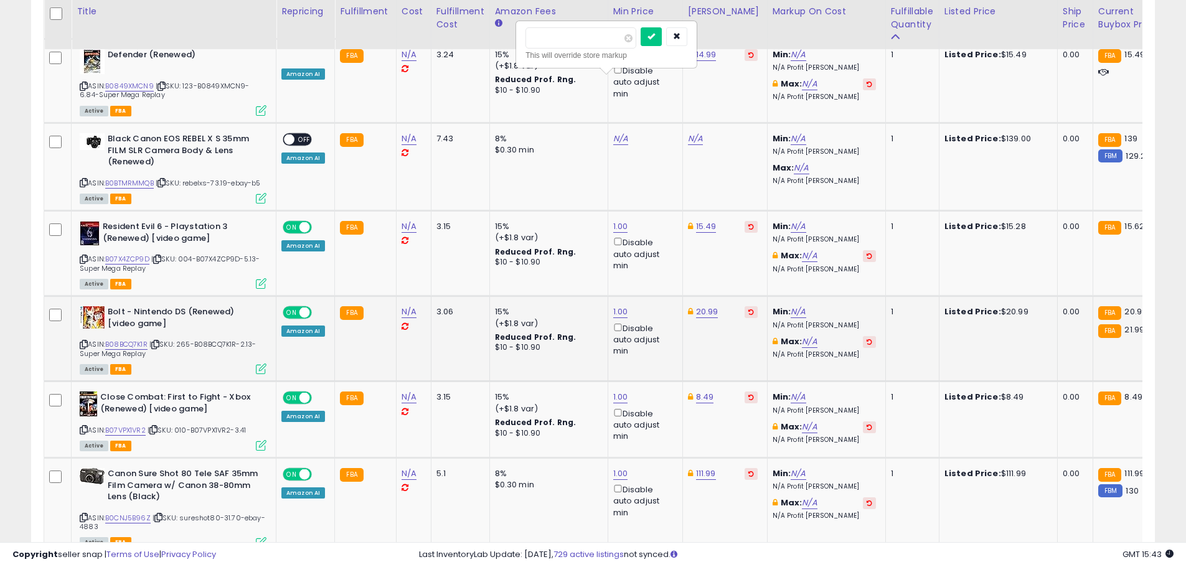
scroll to position [4751, 0]
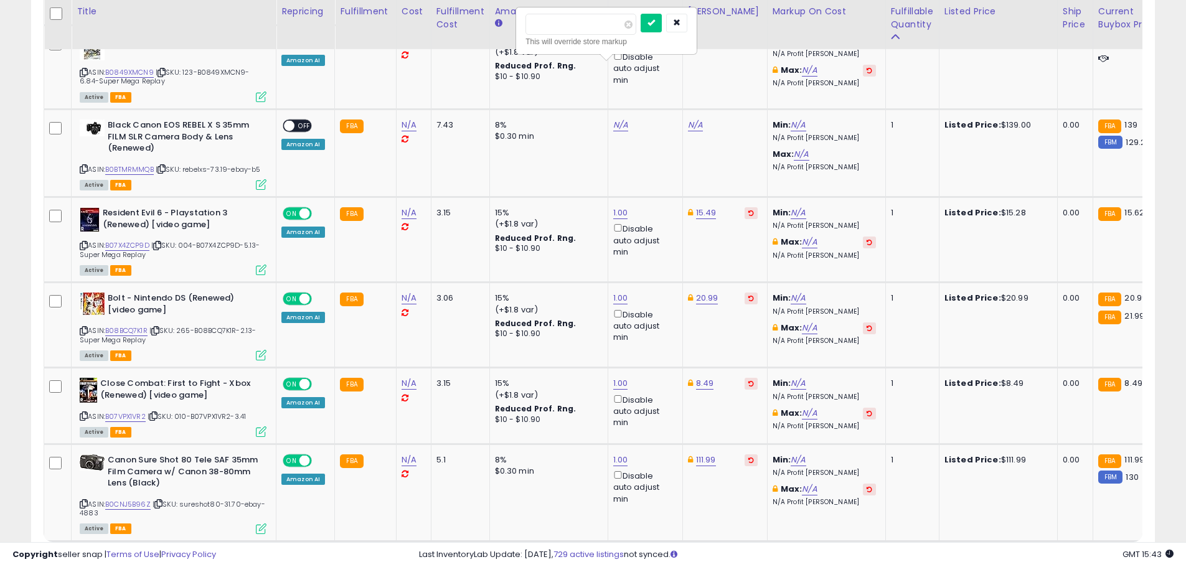
click at [1067, 555] on link "5" at bounding box center [1067, 565] width 21 height 21
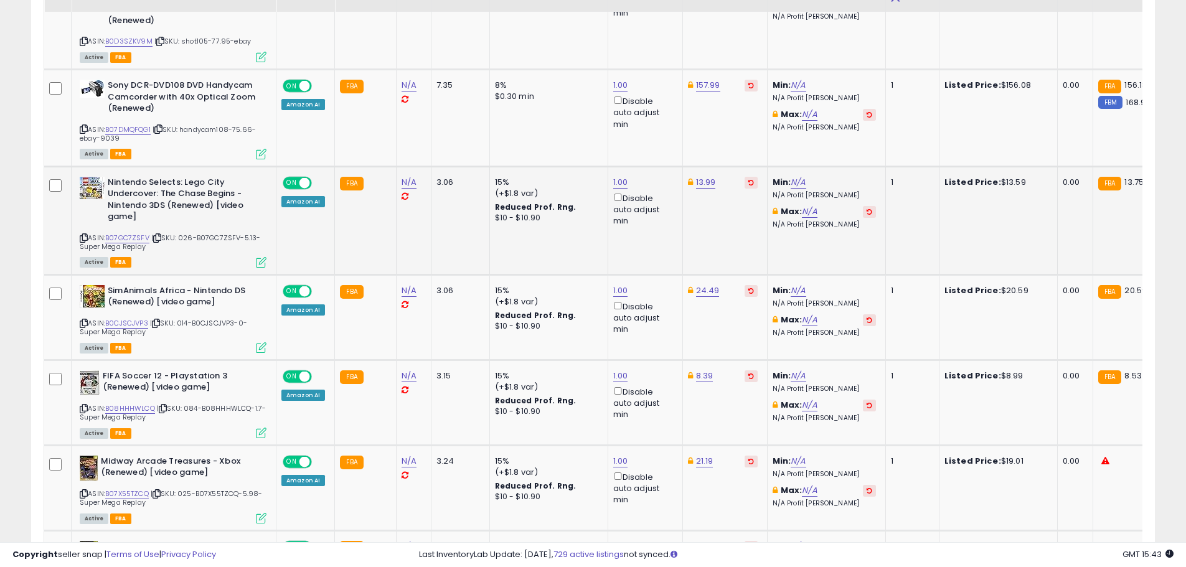
scroll to position [828, 0]
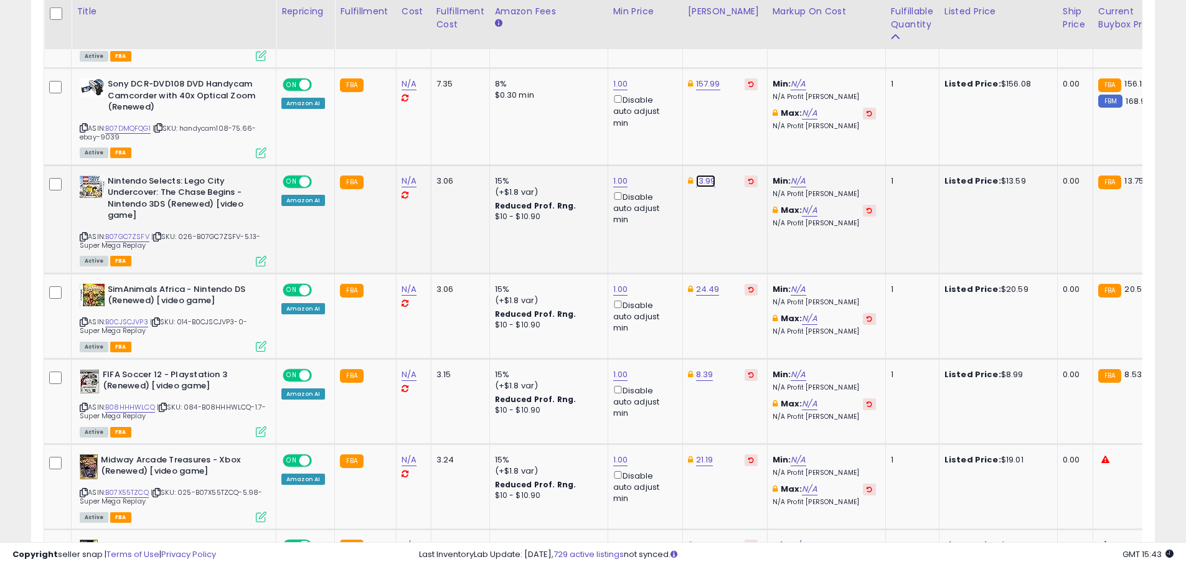
click at [702, 175] on link "13.99" at bounding box center [706, 181] width 20 height 12
type input "*****"
click button "submit" at bounding box center [736, 113] width 21 height 19
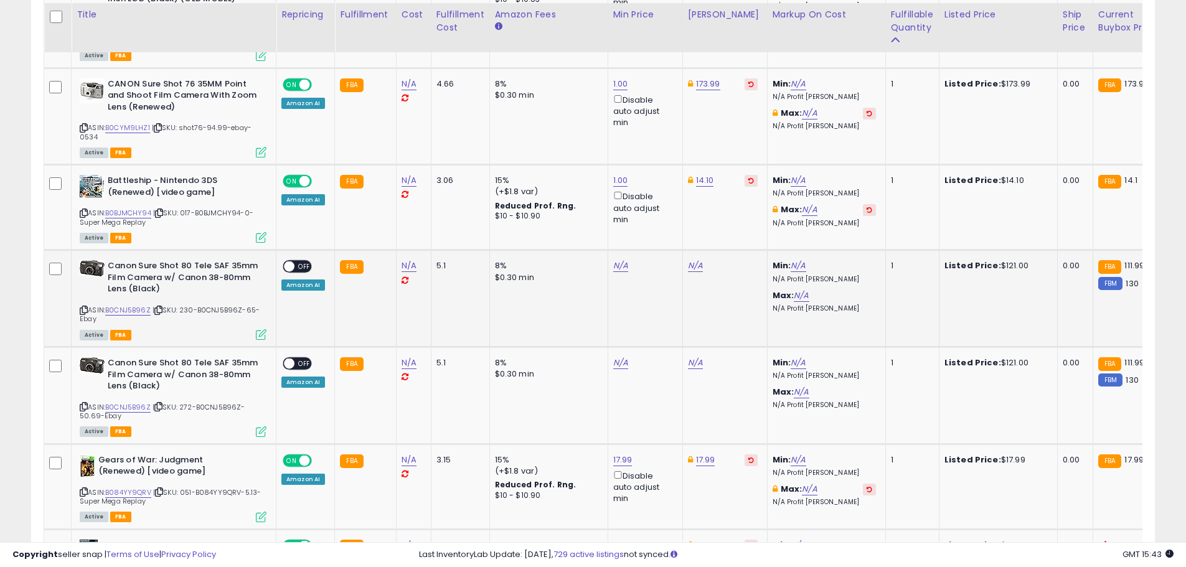
scroll to position [3194, 0]
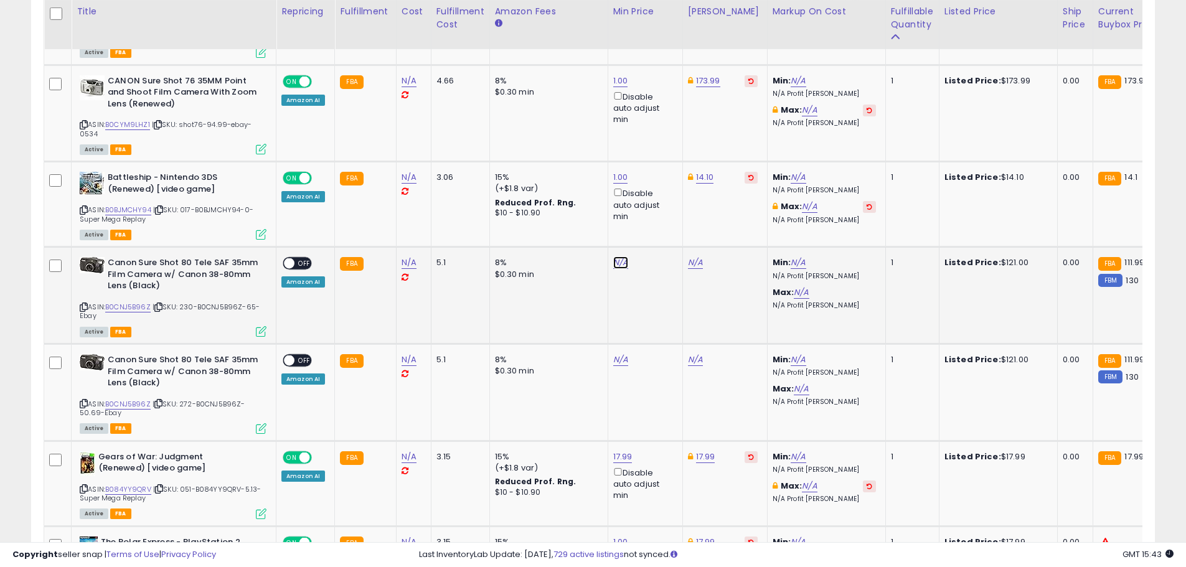
click at [619, 257] on link "N/A" at bounding box center [620, 263] width 15 height 12
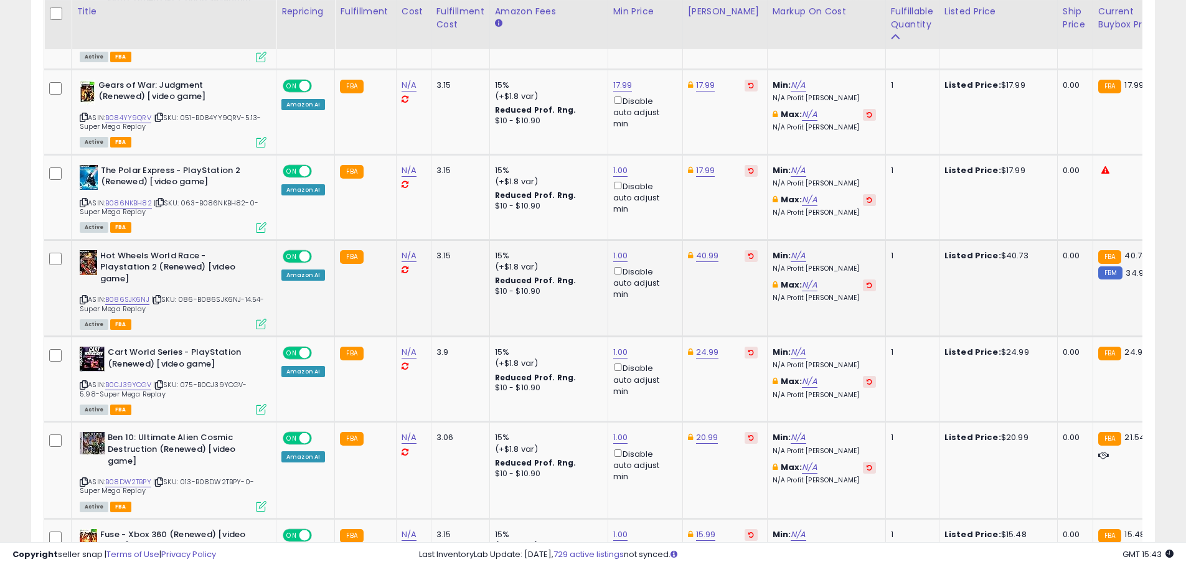
scroll to position [3568, 0]
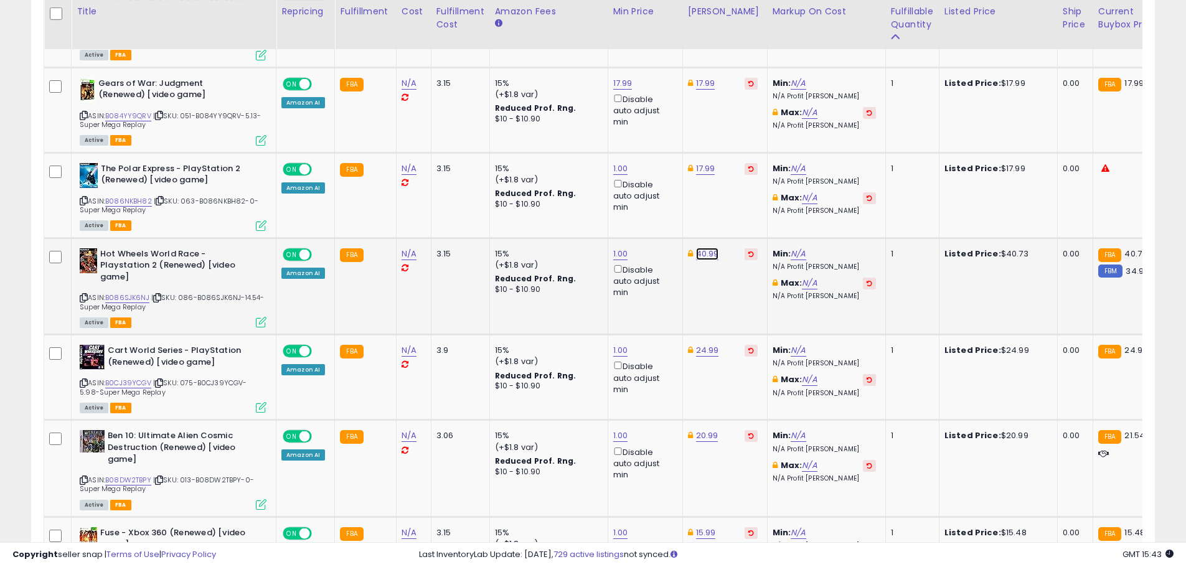
click at [702, 248] on link "40.99" at bounding box center [707, 254] width 23 height 12
drag, startPoint x: 683, startPoint y: 189, endPoint x: 582, endPoint y: 187, distance: 100.9
type input "*****"
click button "submit" at bounding box center [737, 186] width 21 height 19
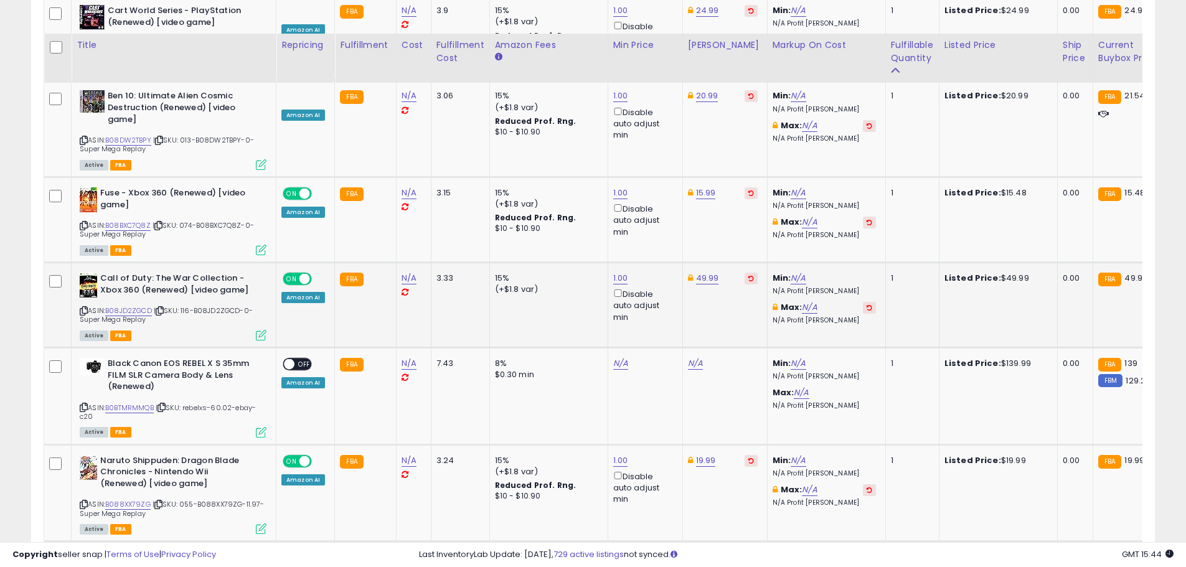
scroll to position [3941, 0]
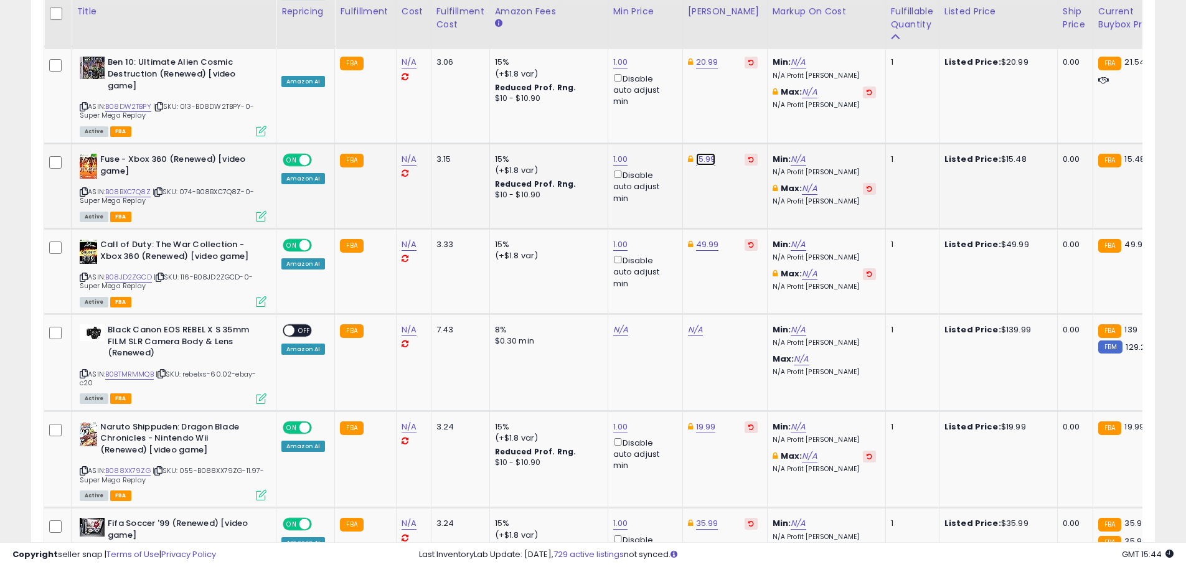
click at [704, 153] on link "15.99" at bounding box center [706, 159] width 20 height 12
type input "*****"
click button "submit" at bounding box center [736, 92] width 21 height 19
click at [622, 324] on link "N/A" at bounding box center [620, 330] width 15 height 12
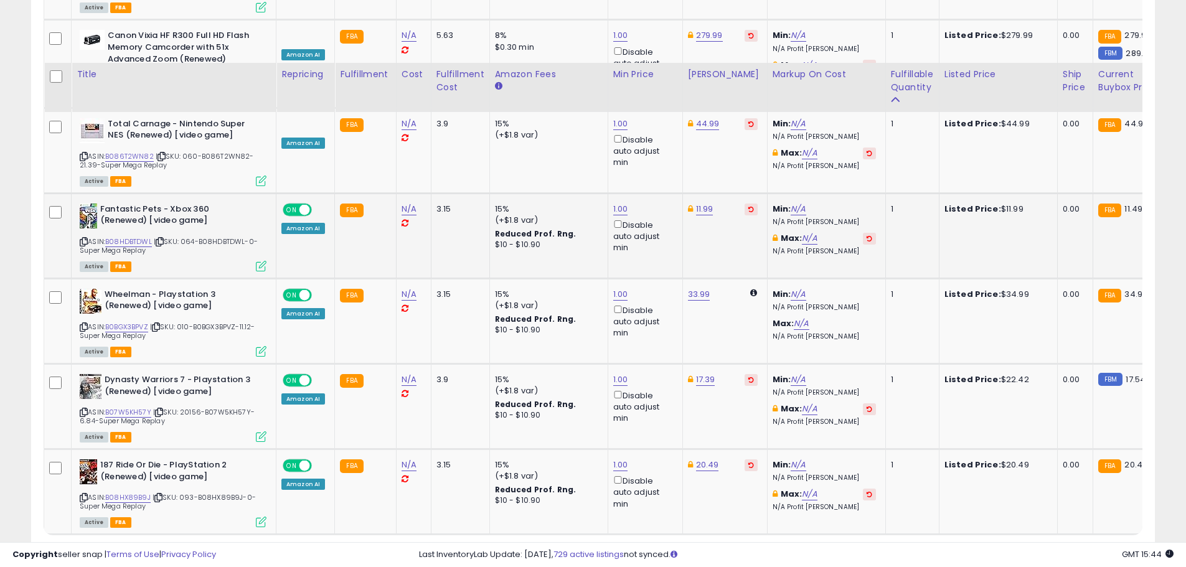
scroll to position [4749, 0]
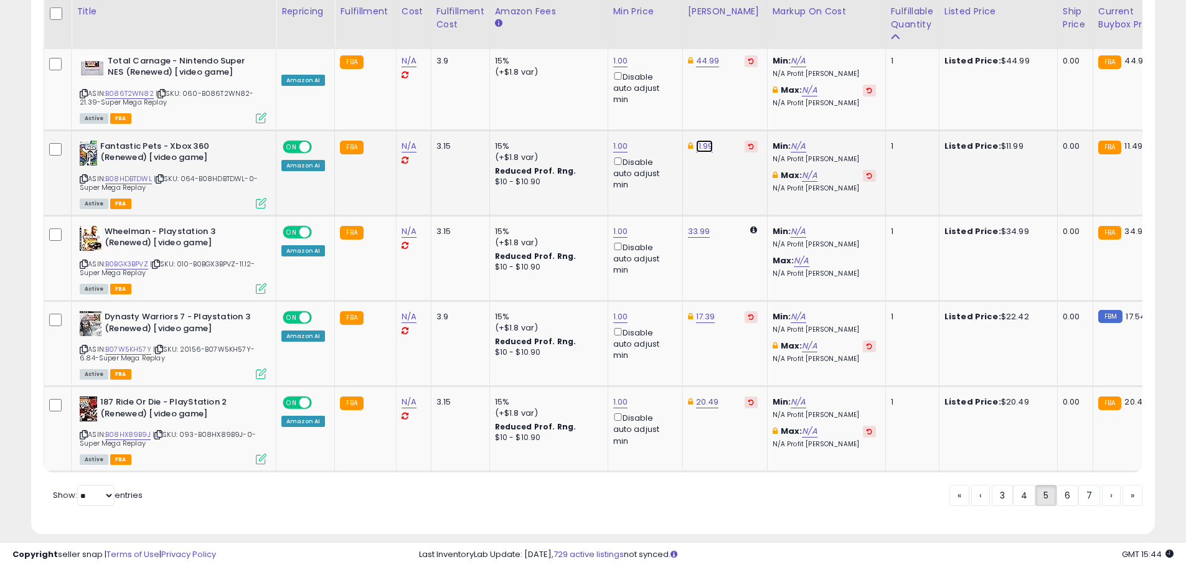
click at [706, 140] on link "11.99" at bounding box center [704, 146] width 17 height 12
drag, startPoint x: 663, startPoint y: 84, endPoint x: 637, endPoint y: 84, distance: 25.5
click at [637, 84] on input "*****" at bounding box center [665, 80] width 111 height 21
type input "*****"
click button "submit" at bounding box center [735, 79] width 21 height 19
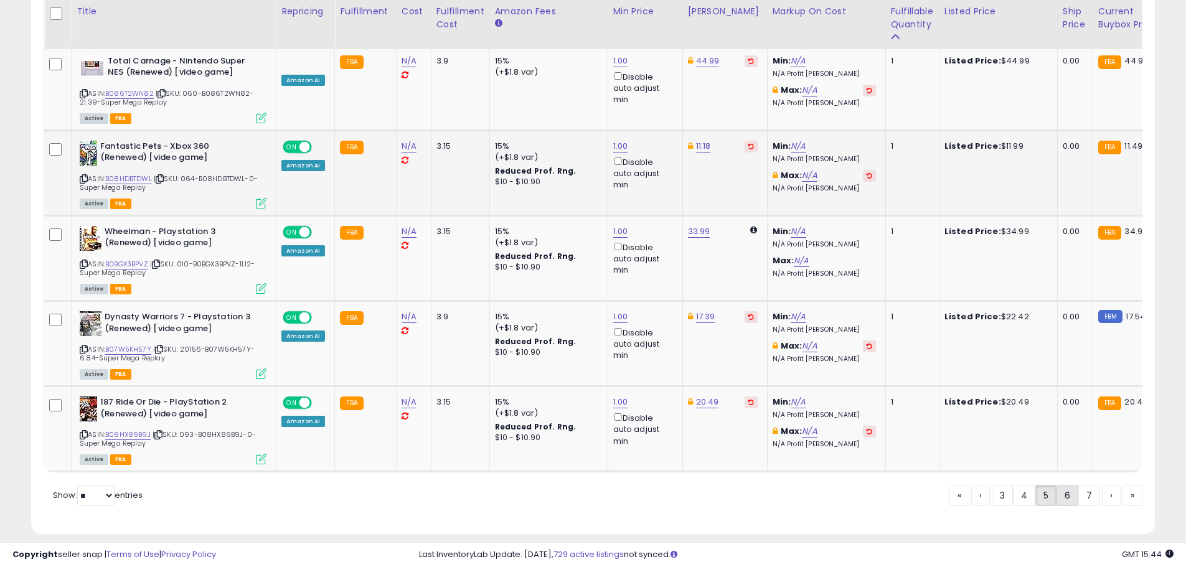
click at [1066, 488] on link "6" at bounding box center [1068, 495] width 22 height 21
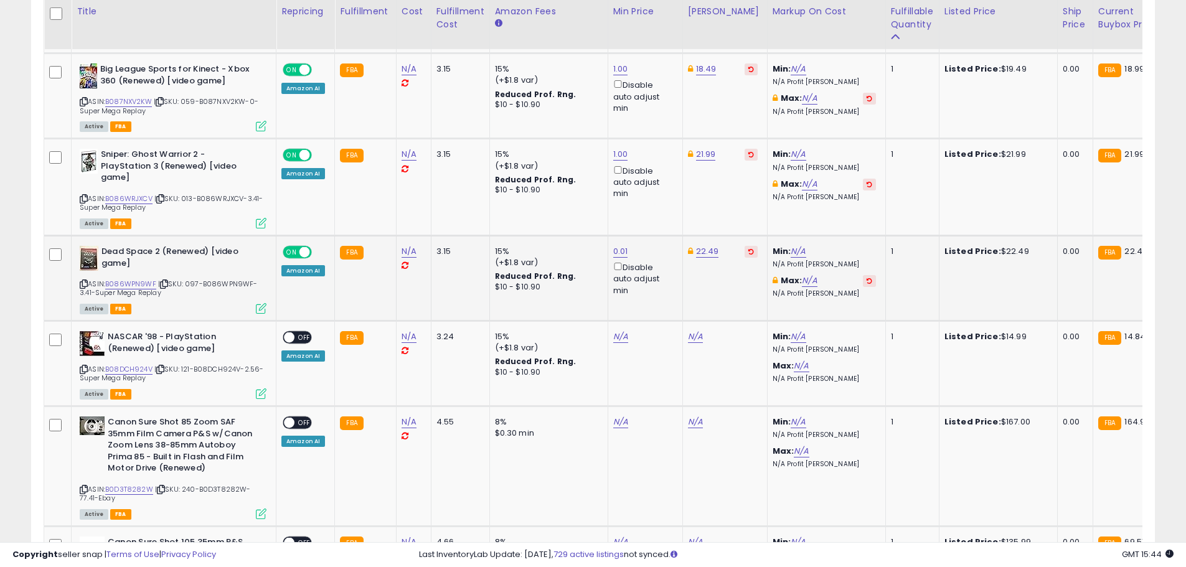
scroll to position [2260, 0]
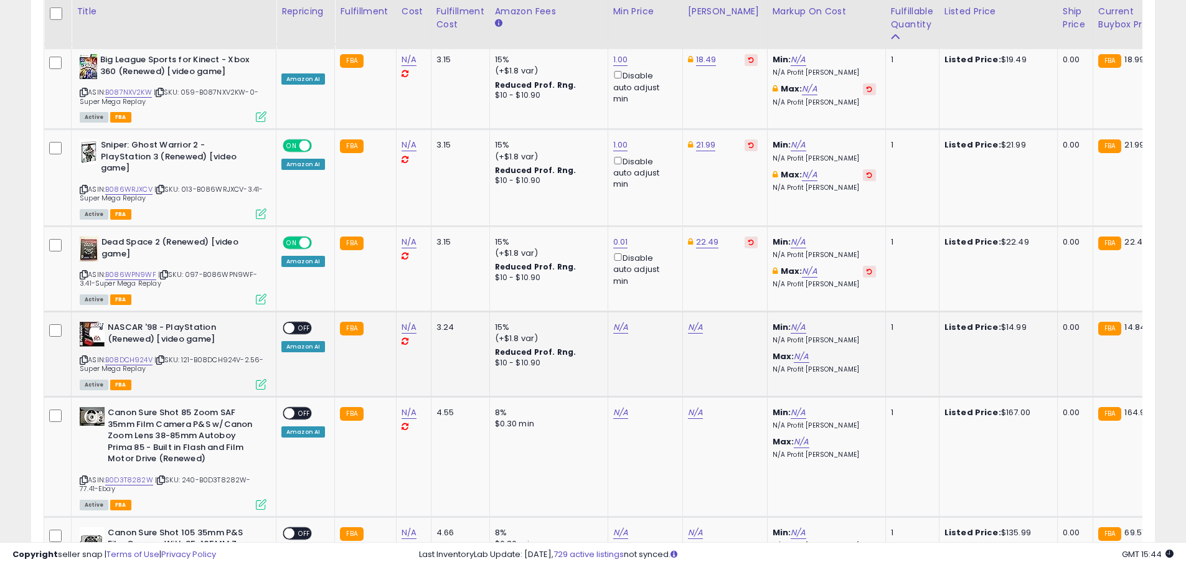
click at [620, 311] on td "N/A" at bounding box center [645, 353] width 75 height 85
click at [620, 321] on link "N/A" at bounding box center [620, 327] width 15 height 12
type input "*"
click button "submit" at bounding box center [651, 246] width 21 height 19
click at [705, 322] on div "14.99" at bounding box center [723, 327] width 70 height 11
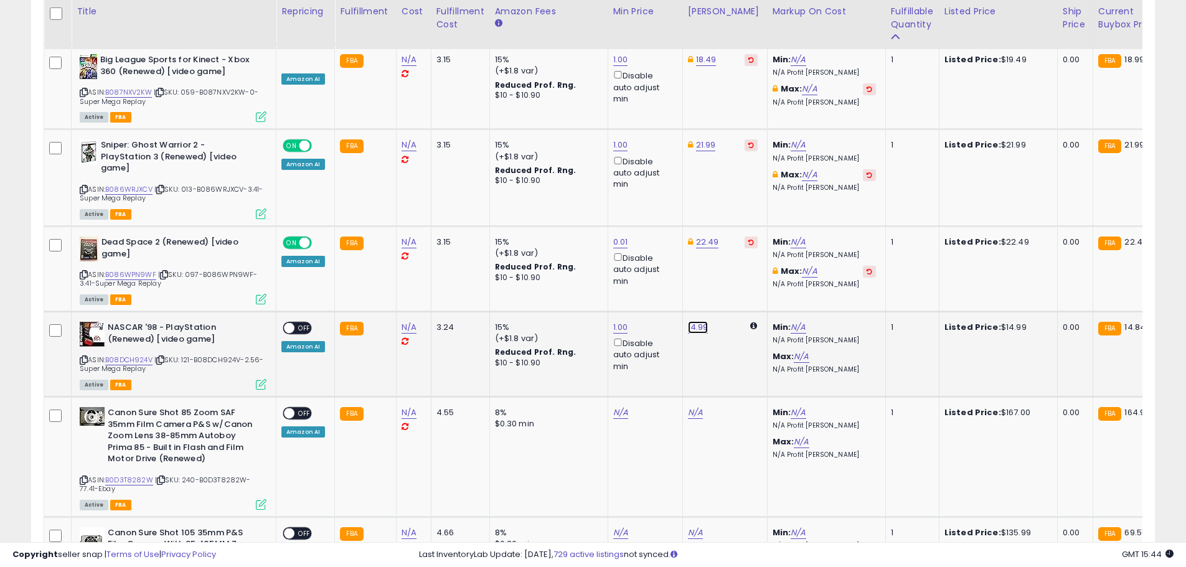
click at [699, 321] on link "14.99" at bounding box center [698, 327] width 21 height 12
drag, startPoint x: 617, startPoint y: 240, endPoint x: 572, endPoint y: 238, distance: 44.3
type input "*****"
click button "submit" at bounding box center [728, 246] width 21 height 19
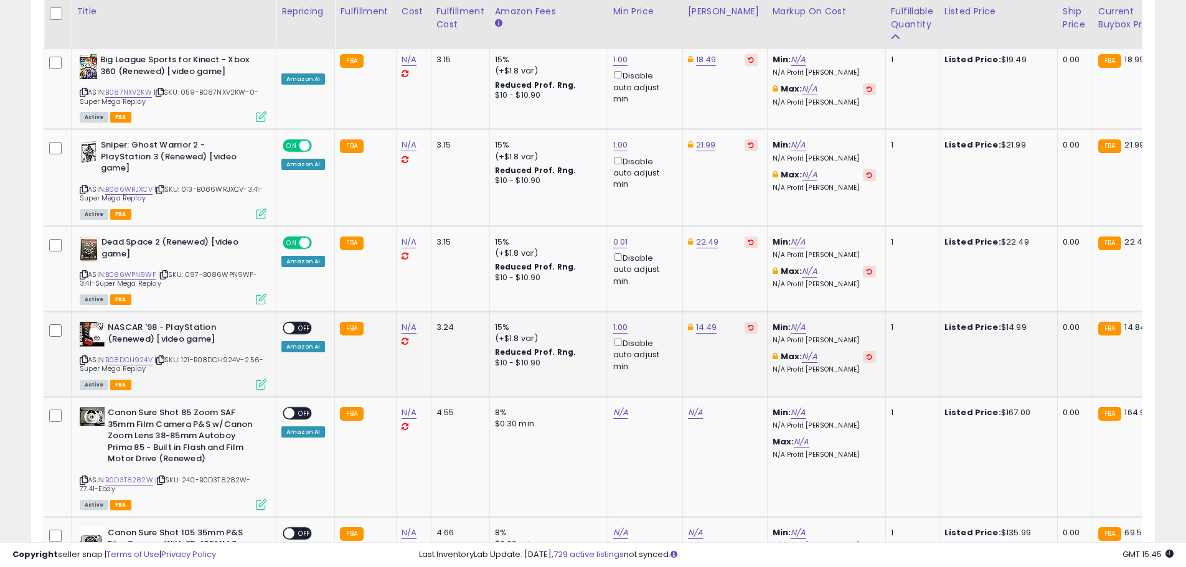
click at [306, 323] on span "OFF" at bounding box center [305, 328] width 20 height 11
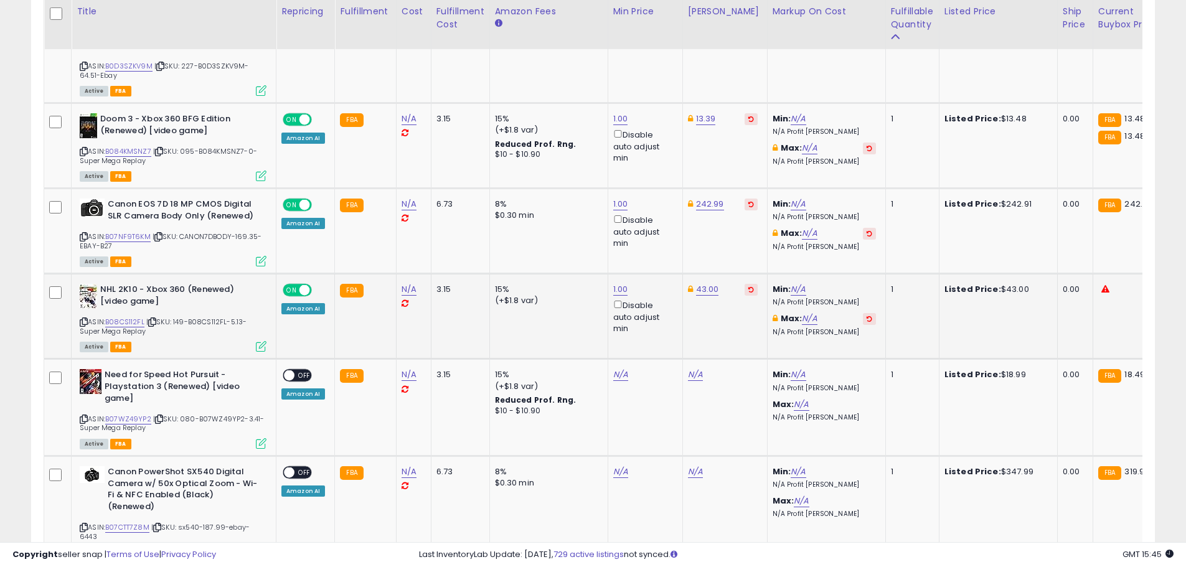
scroll to position [3132, 0]
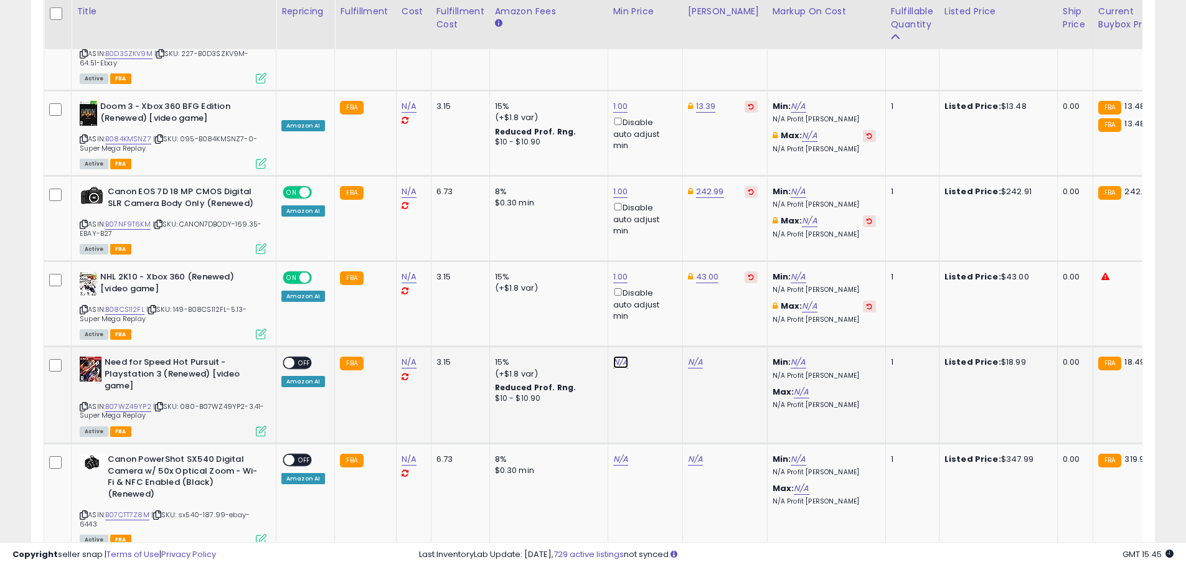
click at [616, 356] on link "N/A" at bounding box center [620, 362] width 15 height 12
type input "*"
click button "submit" at bounding box center [651, 257] width 21 height 19
click at [692, 356] on link "28.99" at bounding box center [699, 362] width 22 height 12
drag, startPoint x: 668, startPoint y: 260, endPoint x: 588, endPoint y: 253, distance: 80.7
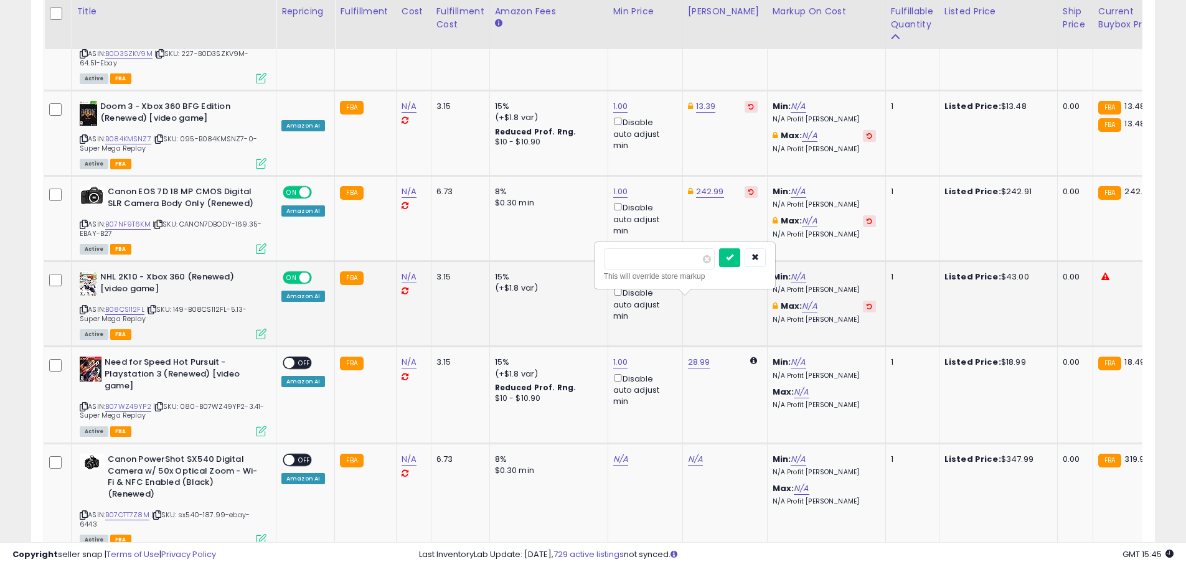
type input "*****"
click button "submit" at bounding box center [729, 257] width 21 height 19
click at [301, 358] on span "OFF" at bounding box center [305, 363] width 20 height 11
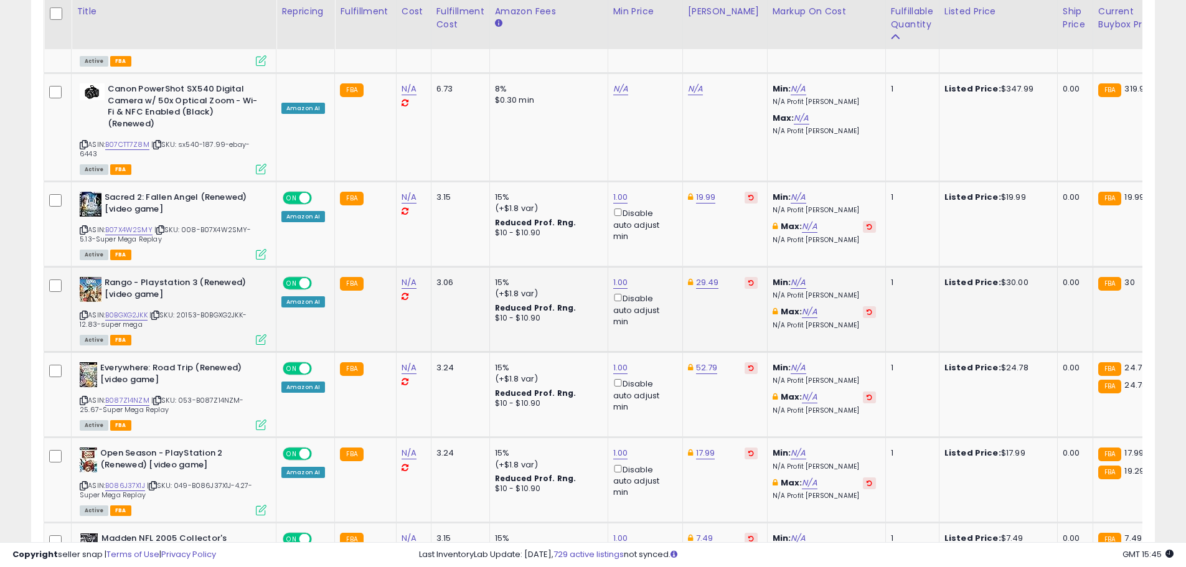
scroll to position [3505, 0]
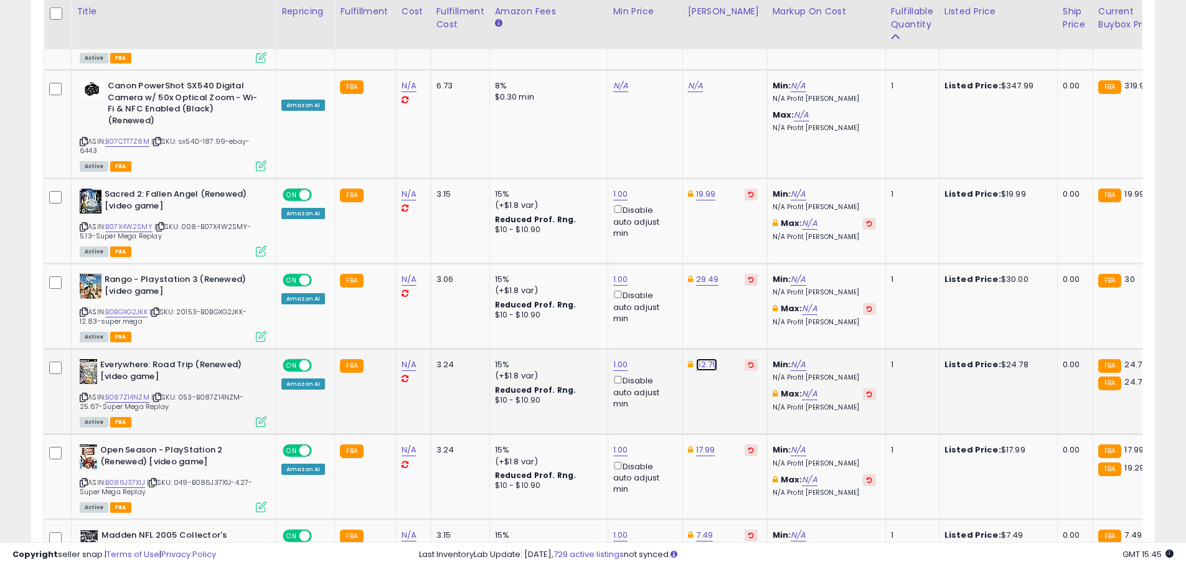
click at [698, 359] on link "52.79" at bounding box center [707, 365] width 22 height 12
click at [774, 253] on button "button" at bounding box center [763, 260] width 21 height 19
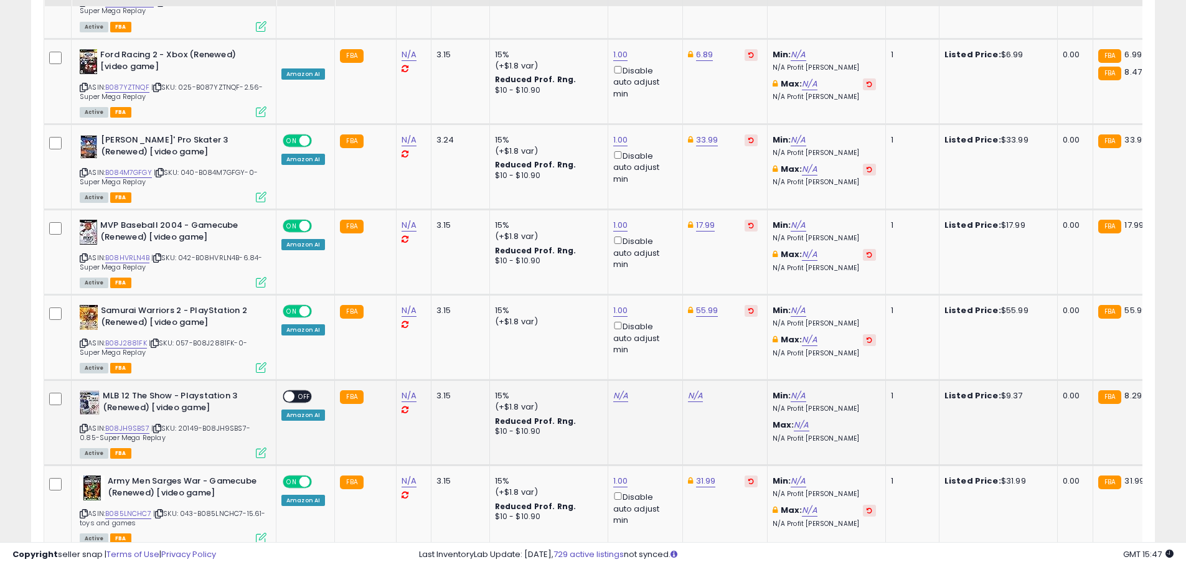
scroll to position [4502, 0]
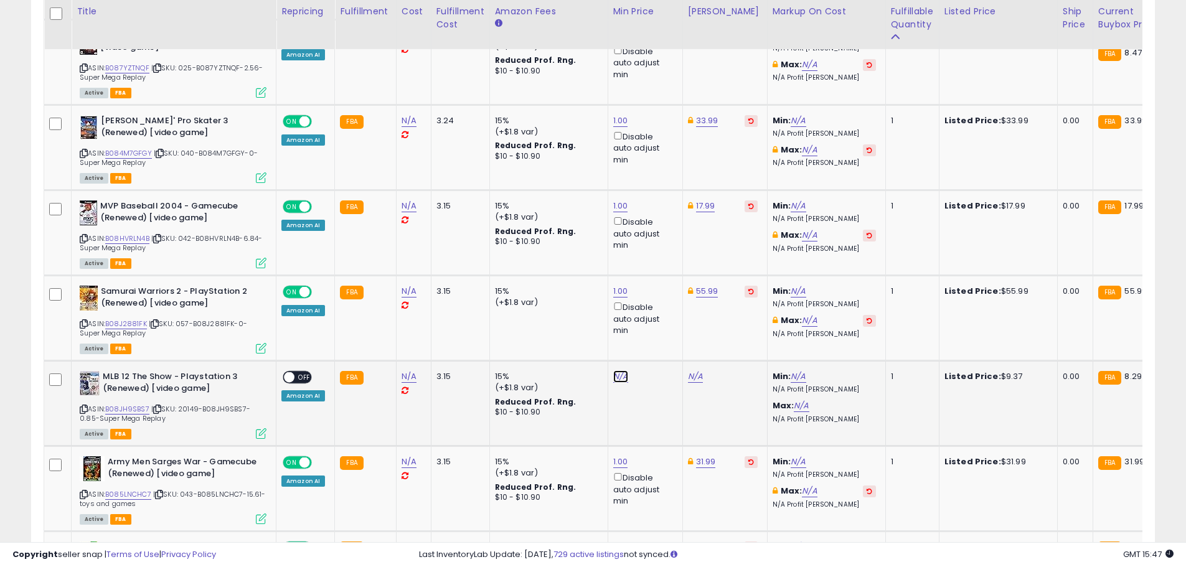
click at [618, 371] on link "N/A" at bounding box center [620, 377] width 15 height 12
type input "*"
click button "submit" at bounding box center [651, 261] width 21 height 19
click at [702, 371] on div "15.15" at bounding box center [723, 376] width 70 height 11
click at [697, 371] on link "15.15" at bounding box center [696, 377] width 17 height 12
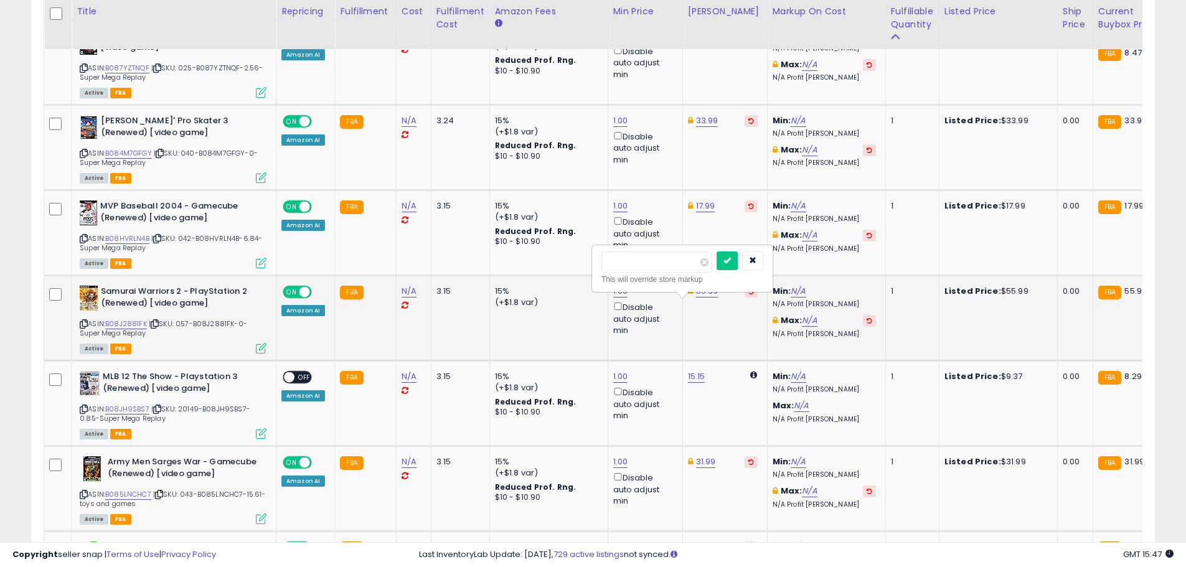
drag, startPoint x: 604, startPoint y: 258, endPoint x: 534, endPoint y: 247, distance: 71.3
type input "****"
click button "submit" at bounding box center [727, 261] width 21 height 19
click at [306, 372] on span "OFF" at bounding box center [305, 377] width 20 height 11
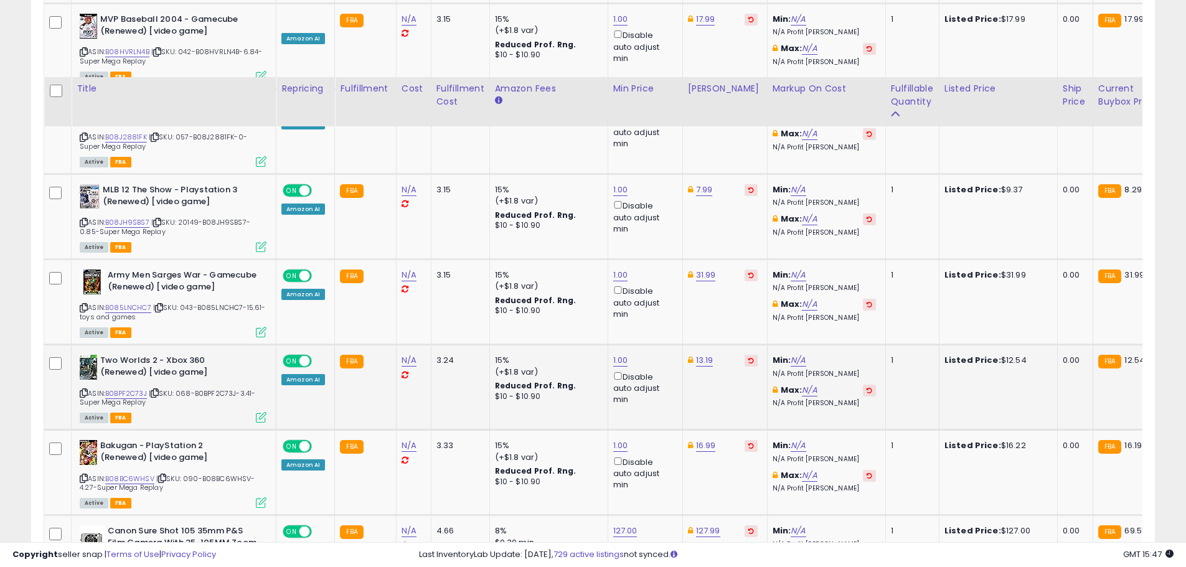
scroll to position [4783, 0]
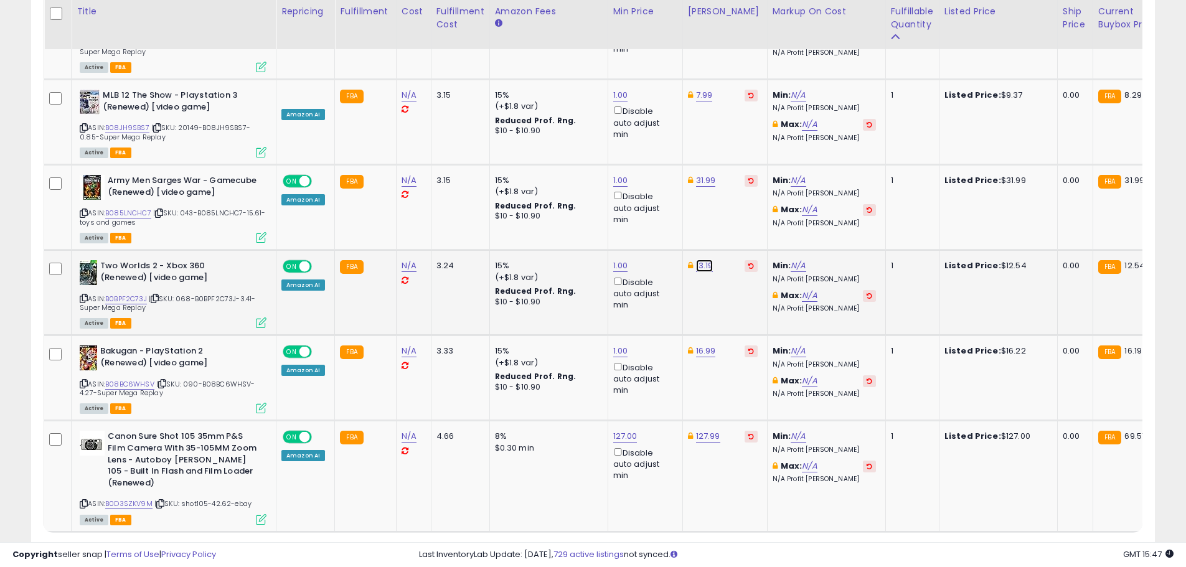
click at [701, 260] on link "13.19" at bounding box center [704, 266] width 17 height 12
drag, startPoint x: 668, startPoint y: 149, endPoint x: 546, endPoint y: 138, distance: 122.5
type input "*****"
click button "submit" at bounding box center [735, 150] width 21 height 19
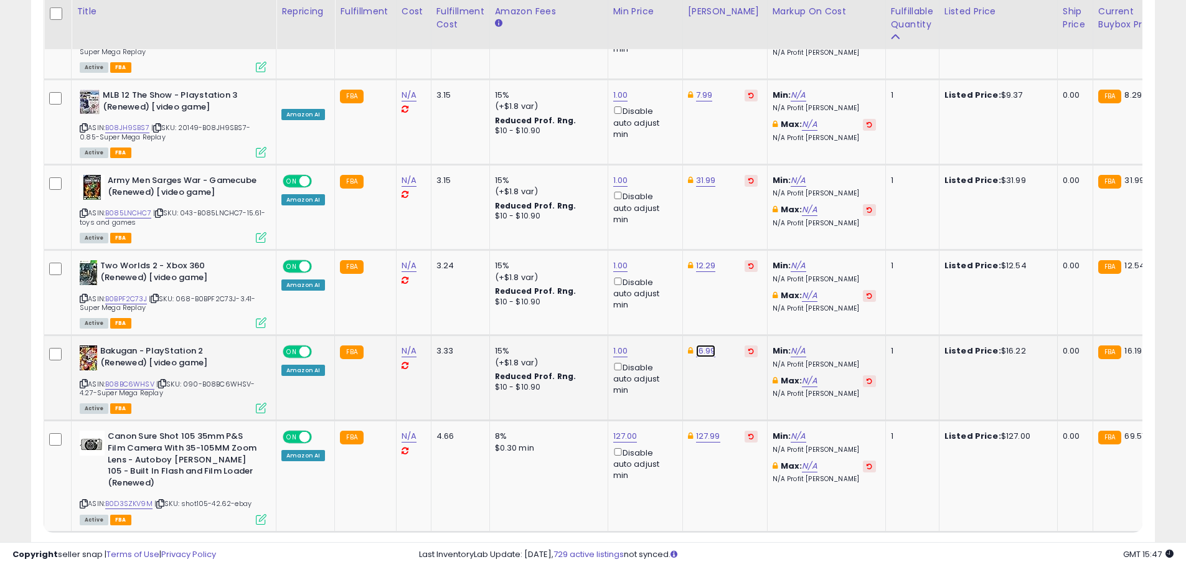
click at [697, 345] on link "16.99" at bounding box center [706, 351] width 20 height 12
drag, startPoint x: 656, startPoint y: 239, endPoint x: 623, endPoint y: 239, distance: 33.0
click at [623, 239] on input "*****" at bounding box center [667, 236] width 111 height 21
type input "*"
type input "*****"
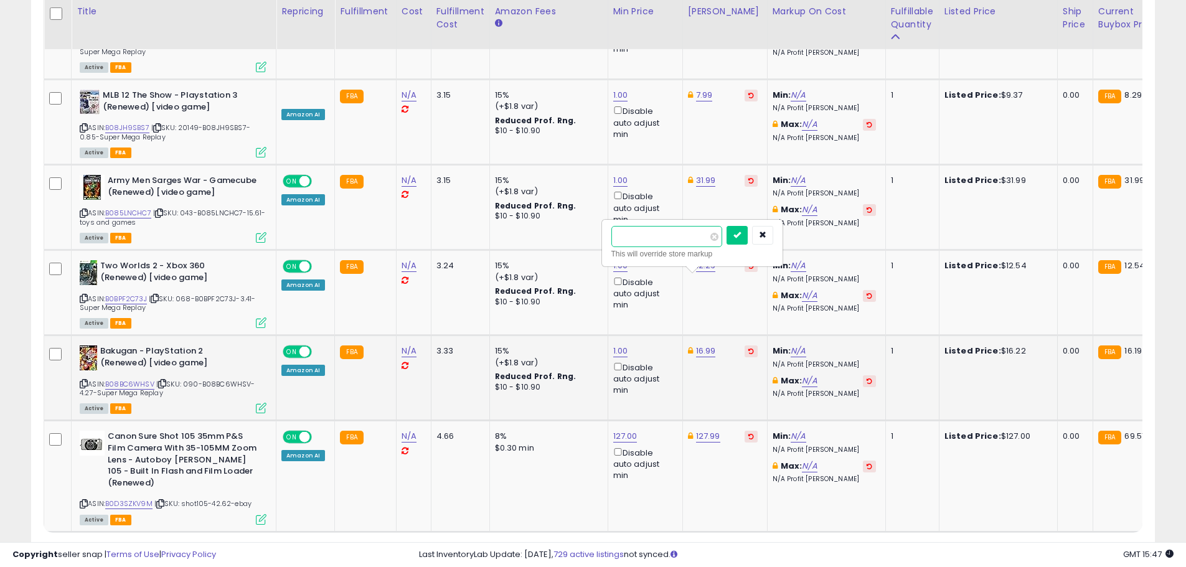
click button "submit" at bounding box center [737, 235] width 21 height 19
click at [1063, 546] on link "7" at bounding box center [1068, 556] width 22 height 21
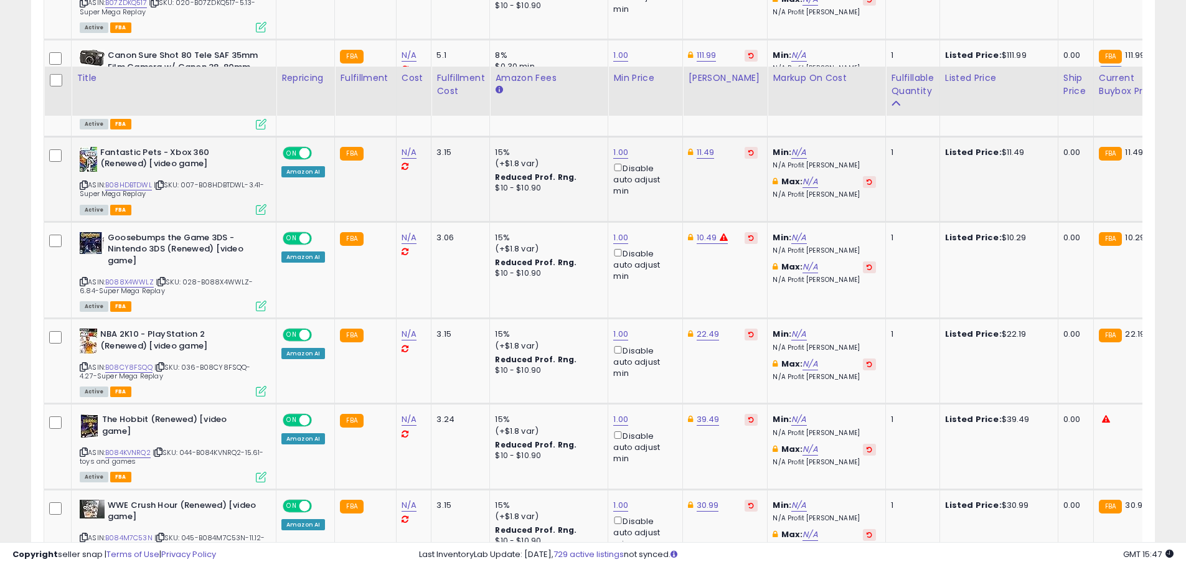
scroll to position [765, 0]
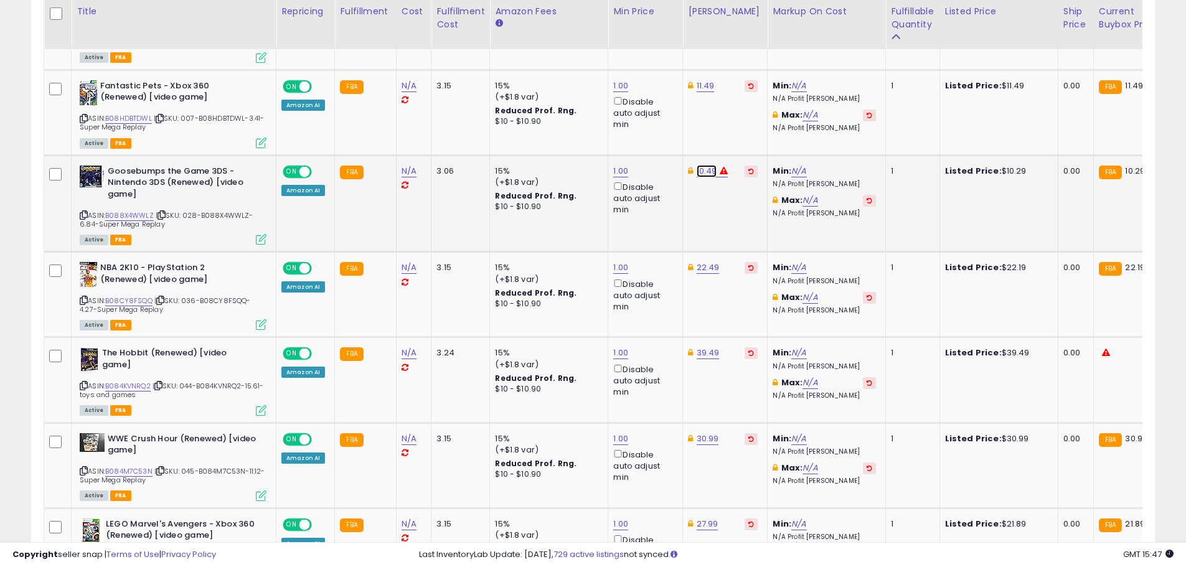
click at [703, 169] on link "10.49" at bounding box center [707, 171] width 21 height 12
type input "*****"
click button "submit" at bounding box center [737, 127] width 21 height 19
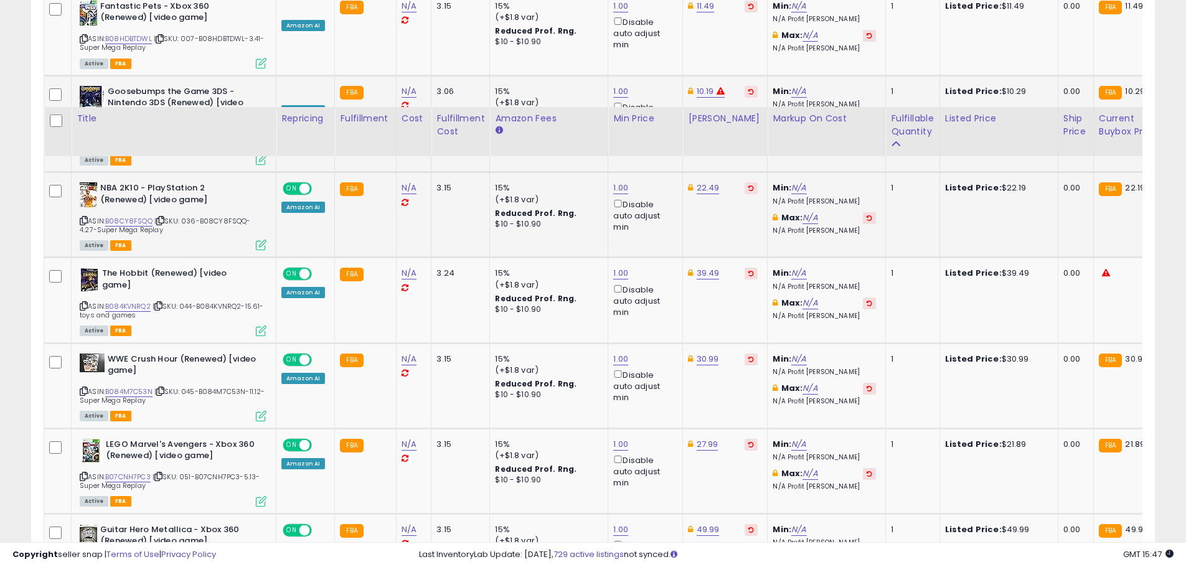
scroll to position [952, 0]
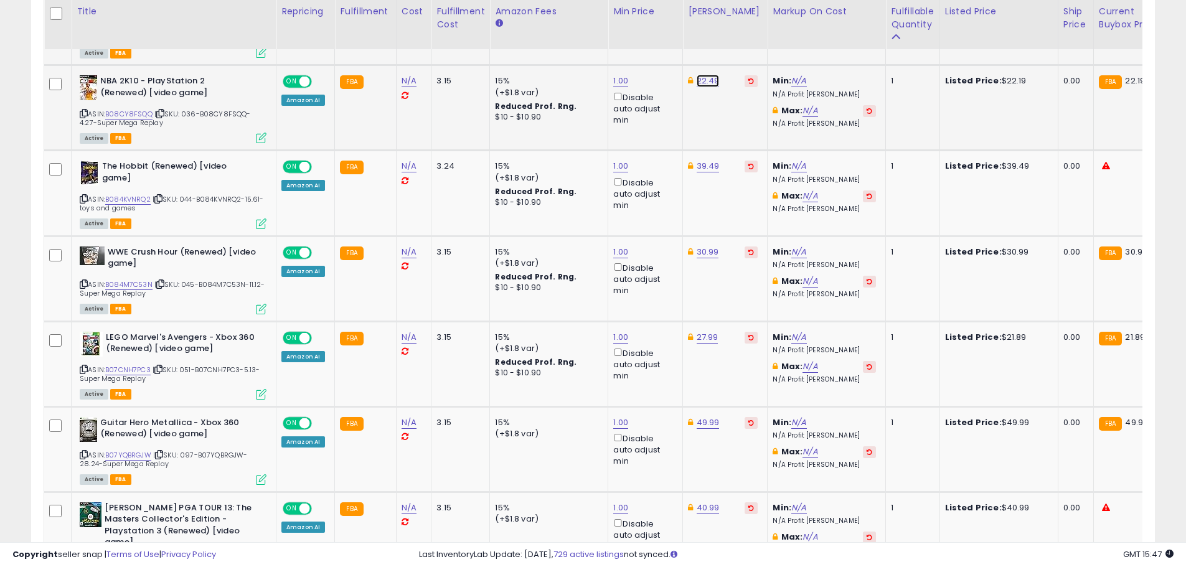
click at [701, 77] on link "22.49" at bounding box center [708, 81] width 23 height 12
type input "*****"
drag, startPoint x: 608, startPoint y: 33, endPoint x: 568, endPoint y: 39, distance: 40.9
type input "*****"
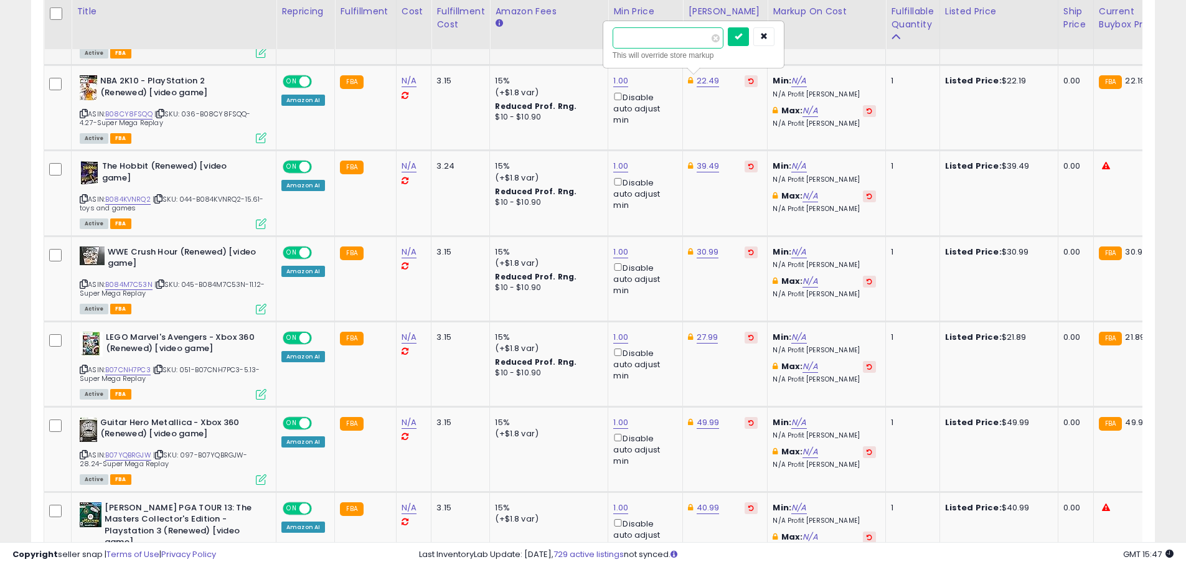
click button "submit" at bounding box center [738, 36] width 21 height 19
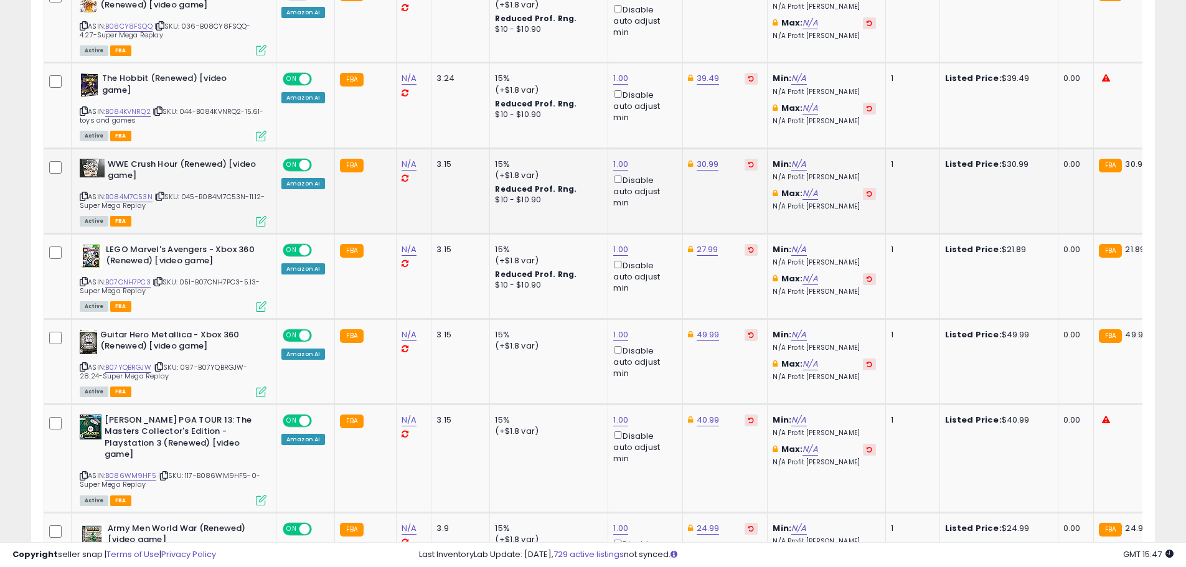
scroll to position [1077, 0]
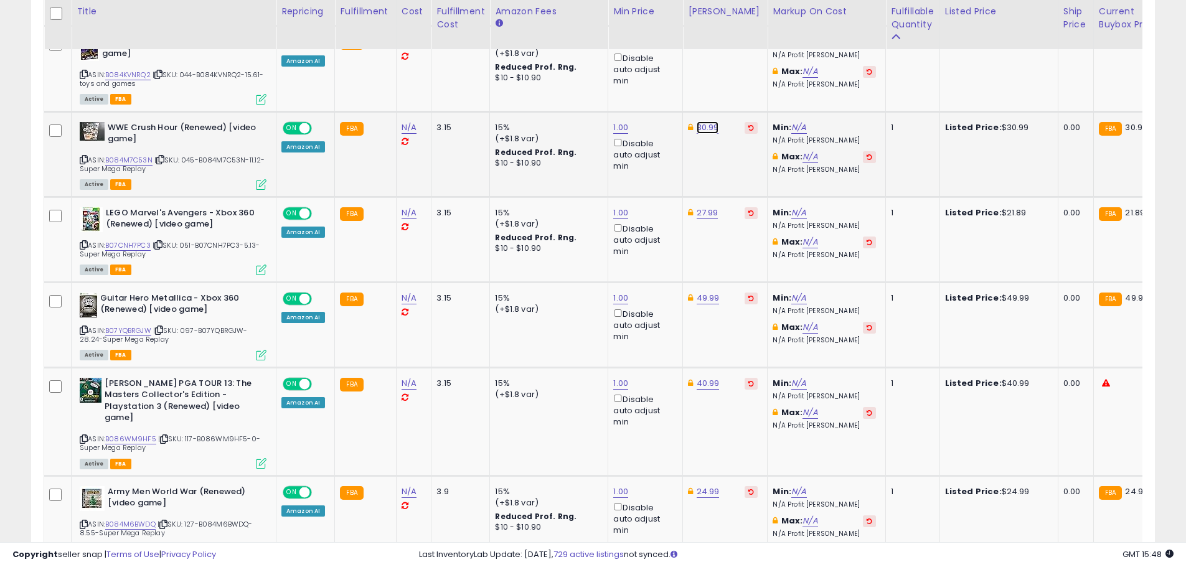
click at [704, 130] on link "30.99" at bounding box center [708, 127] width 22 height 12
type input "*****"
click button "submit" at bounding box center [738, 83] width 21 height 19
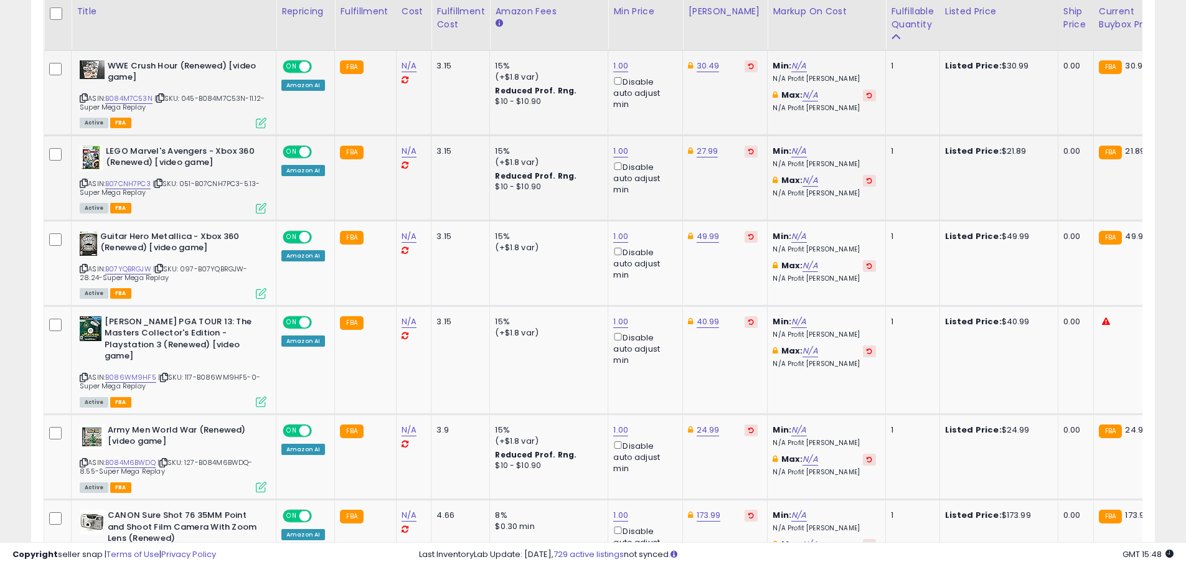
scroll to position [1139, 0]
click at [697, 149] on link "27.99" at bounding box center [708, 150] width 22 height 12
type input "*****"
drag, startPoint x: 595, startPoint y: 105, endPoint x: 560, endPoint y: 110, distance: 35.2
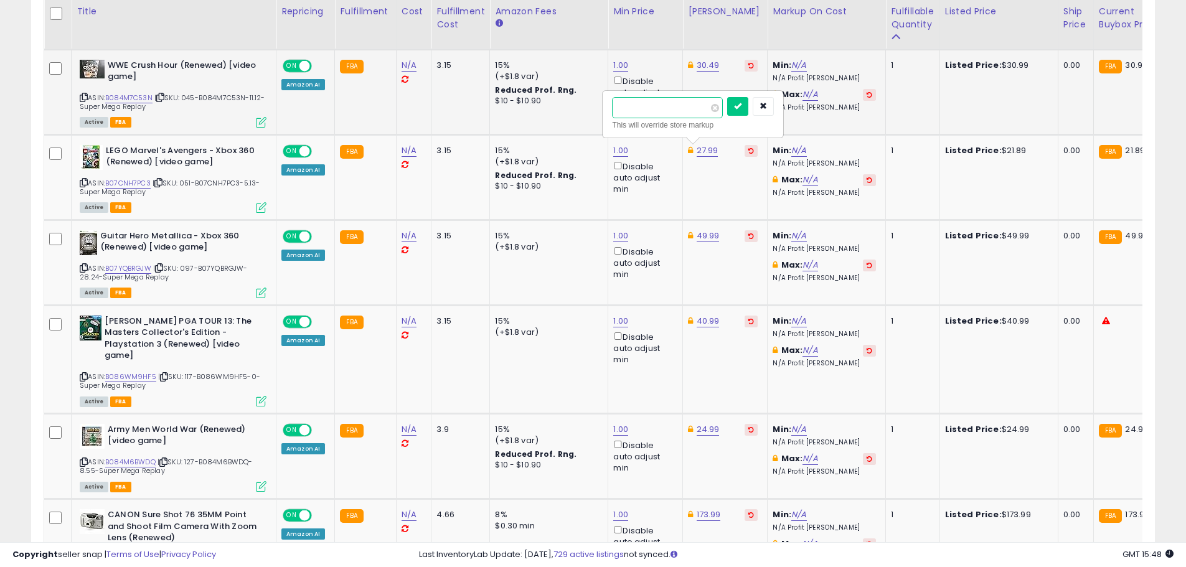
type input "*****"
click button "submit" at bounding box center [737, 106] width 21 height 19
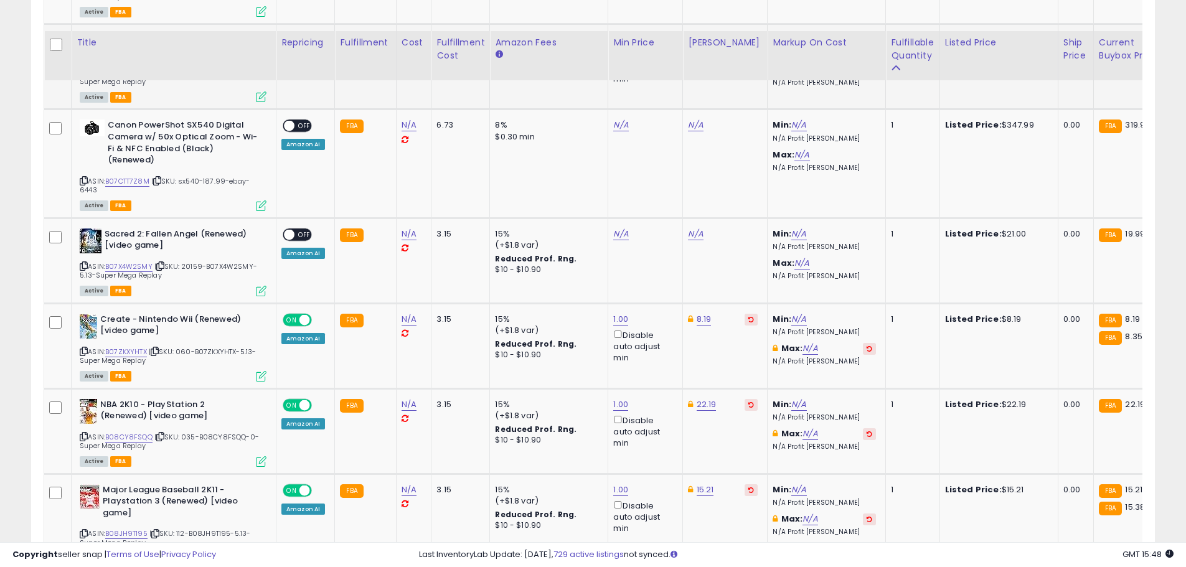
scroll to position [2945, 0]
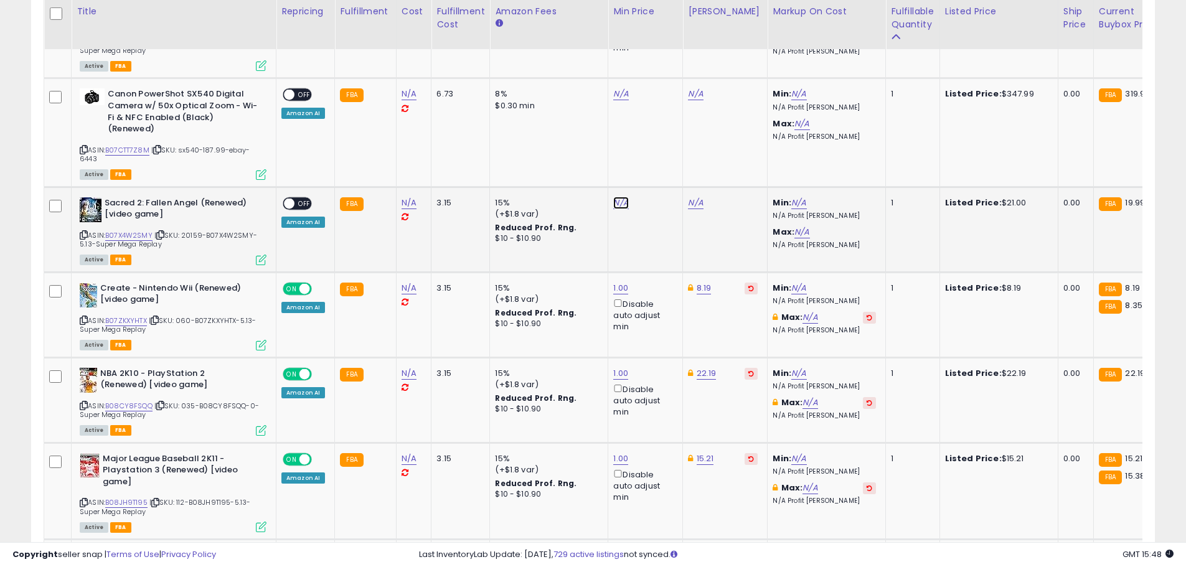
click at [620, 206] on link "N/A" at bounding box center [620, 203] width 15 height 12
type input "*"
click button "submit" at bounding box center [651, 158] width 21 height 19
click at [697, 203] on link "24.99" at bounding box center [699, 203] width 23 height 12
drag, startPoint x: 607, startPoint y: 162, endPoint x: 587, endPoint y: 161, distance: 20.6
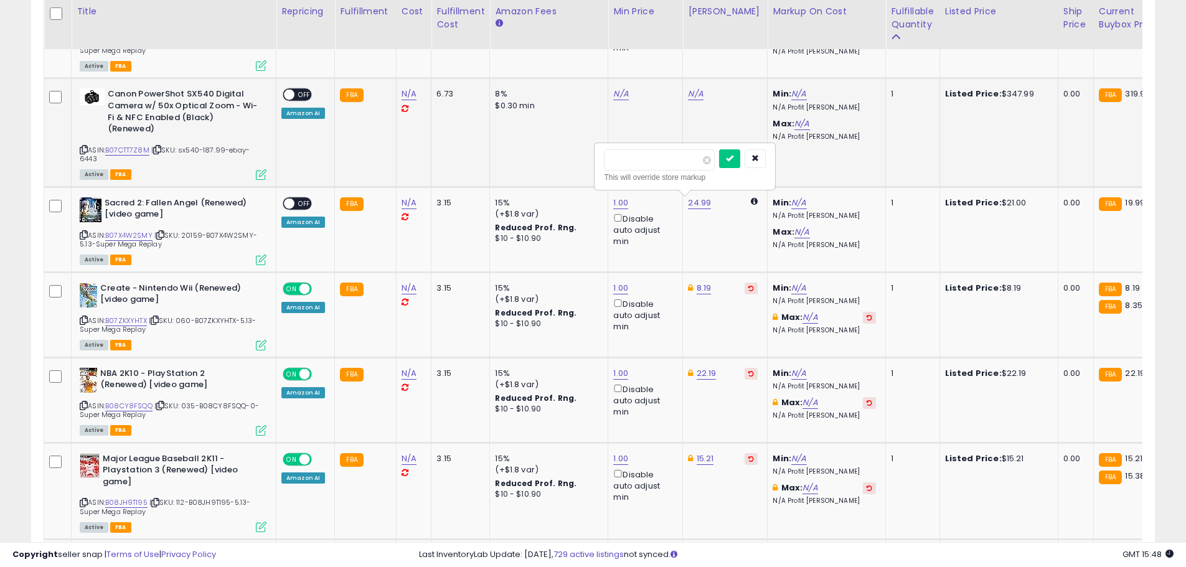
type input "*****"
click button "submit" at bounding box center [729, 158] width 21 height 19
click at [308, 202] on span "OFF" at bounding box center [305, 203] width 20 height 11
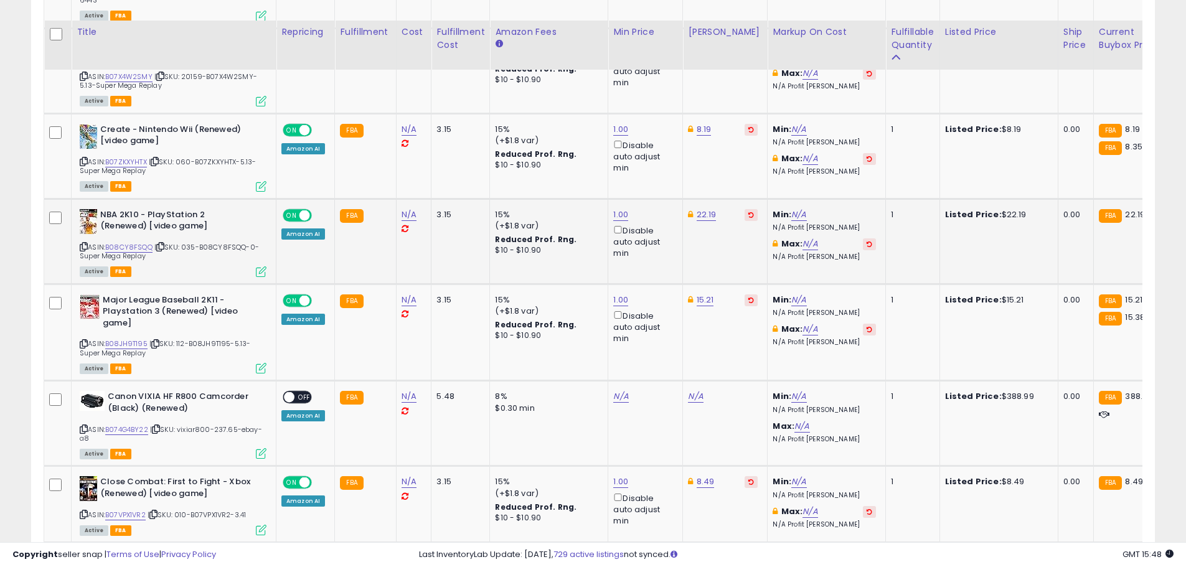
scroll to position [3132, 0]
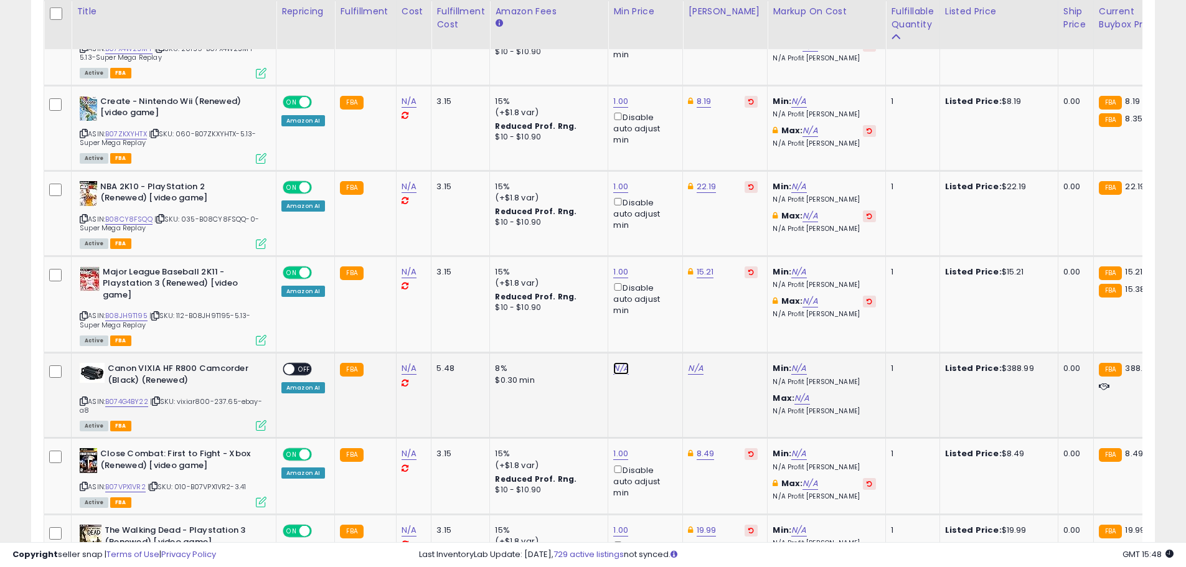
click at [618, 371] on link "N/A" at bounding box center [620, 368] width 15 height 12
click at [688, 333] on button "button" at bounding box center [677, 324] width 21 height 19
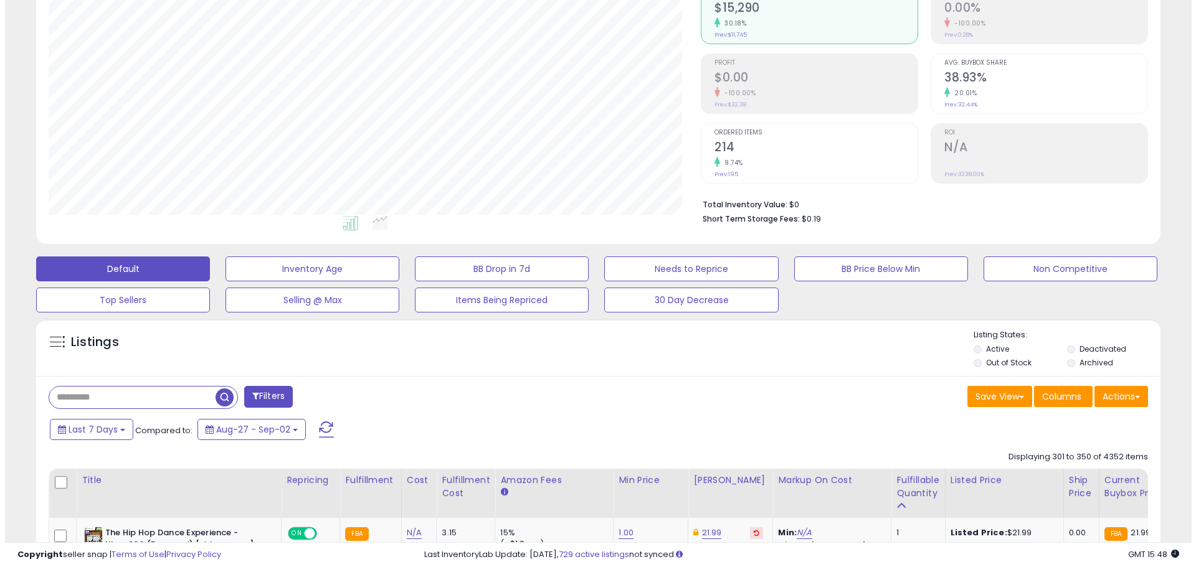
scroll to position [187, 0]
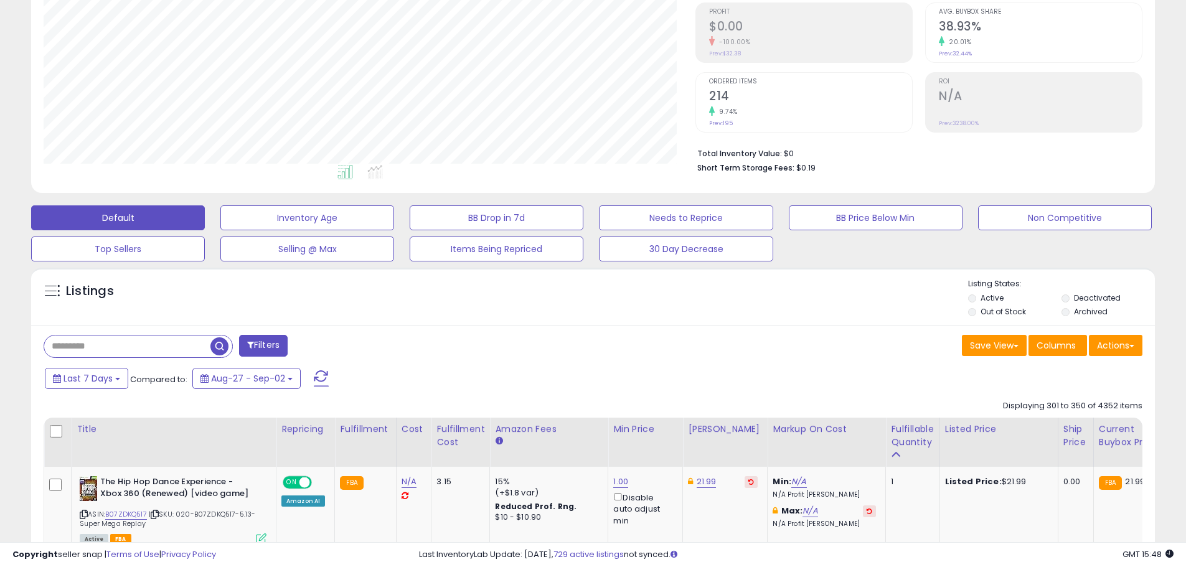
click at [153, 346] on input "text" at bounding box center [127, 347] width 166 height 22
type input "****"
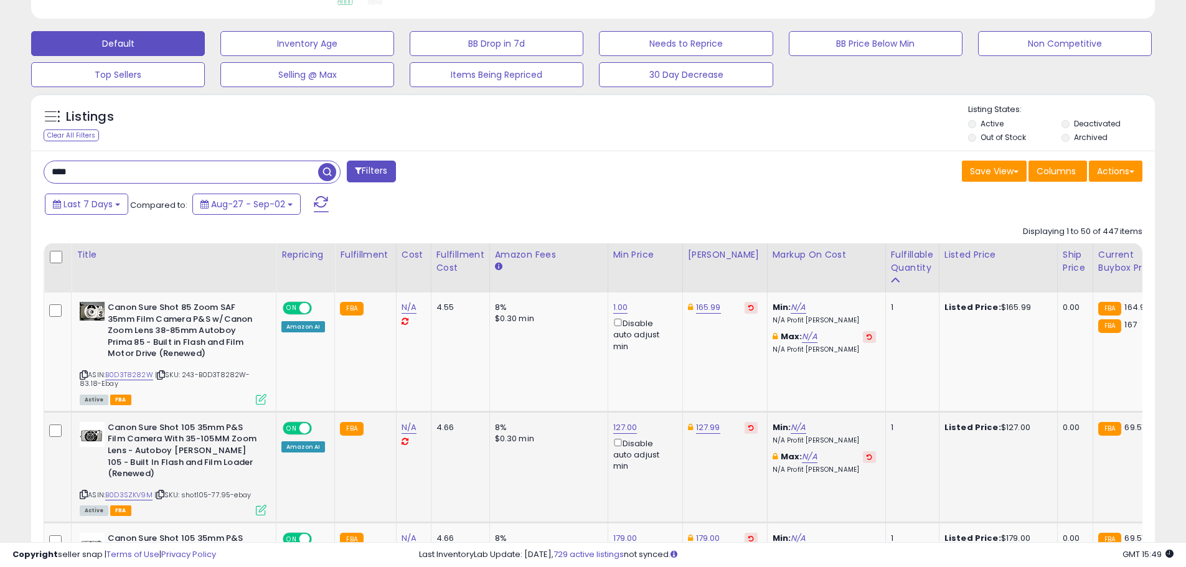
scroll to position [498, 0]
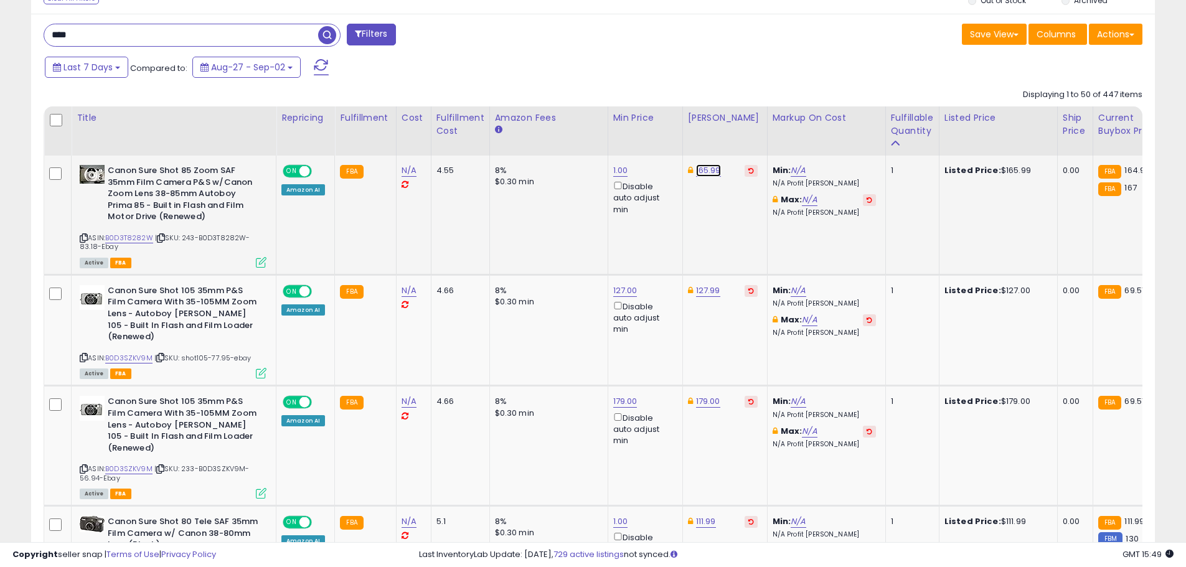
click at [708, 172] on link "165.99" at bounding box center [708, 170] width 25 height 12
type input "*"
type input "******"
click button "submit" at bounding box center [739, 126] width 21 height 19
click at [149, 235] on link "B0D3T8282W" at bounding box center [129, 238] width 48 height 11
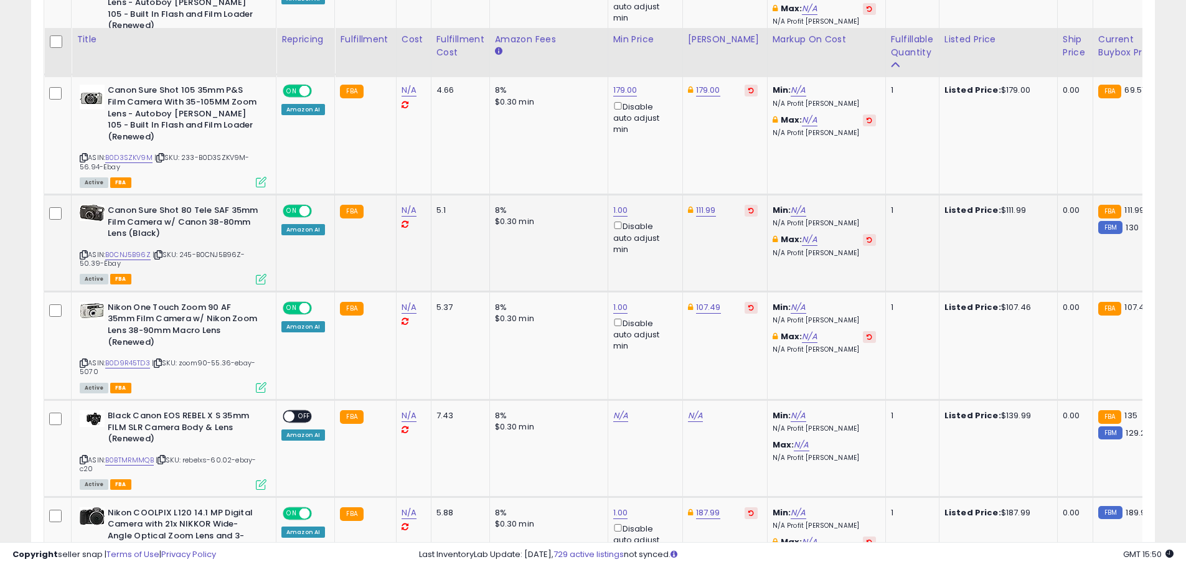
scroll to position [934, 0]
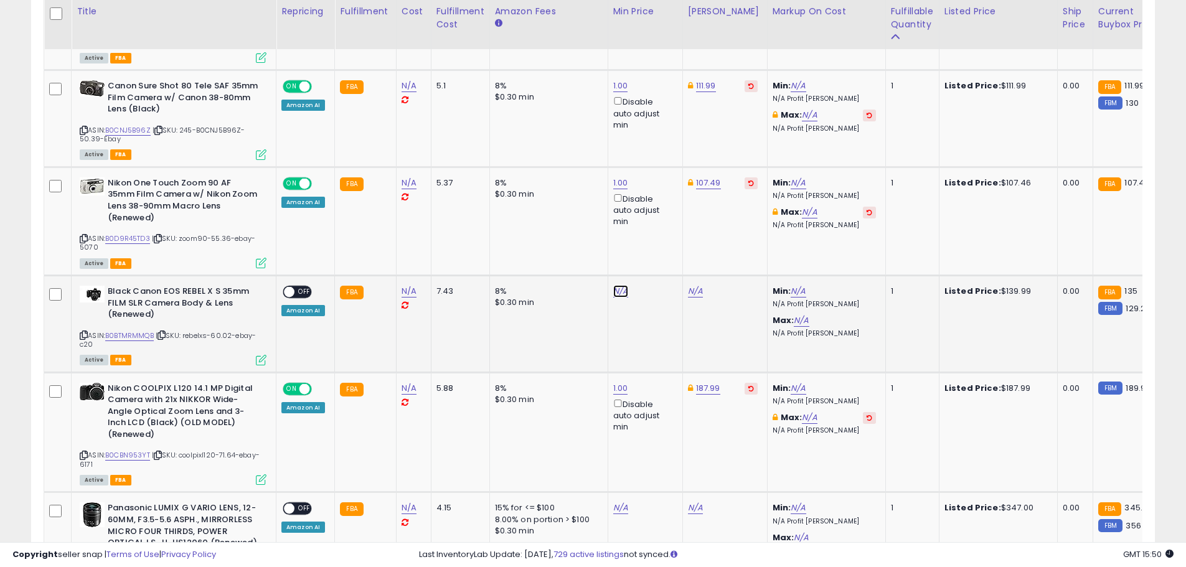
click at [618, 285] on link "N/A" at bounding box center [620, 291] width 15 height 12
type input "*"
click button "submit" at bounding box center [651, 224] width 21 height 19
click at [690, 285] on link "158.28" at bounding box center [700, 291] width 25 height 12
type input "*"
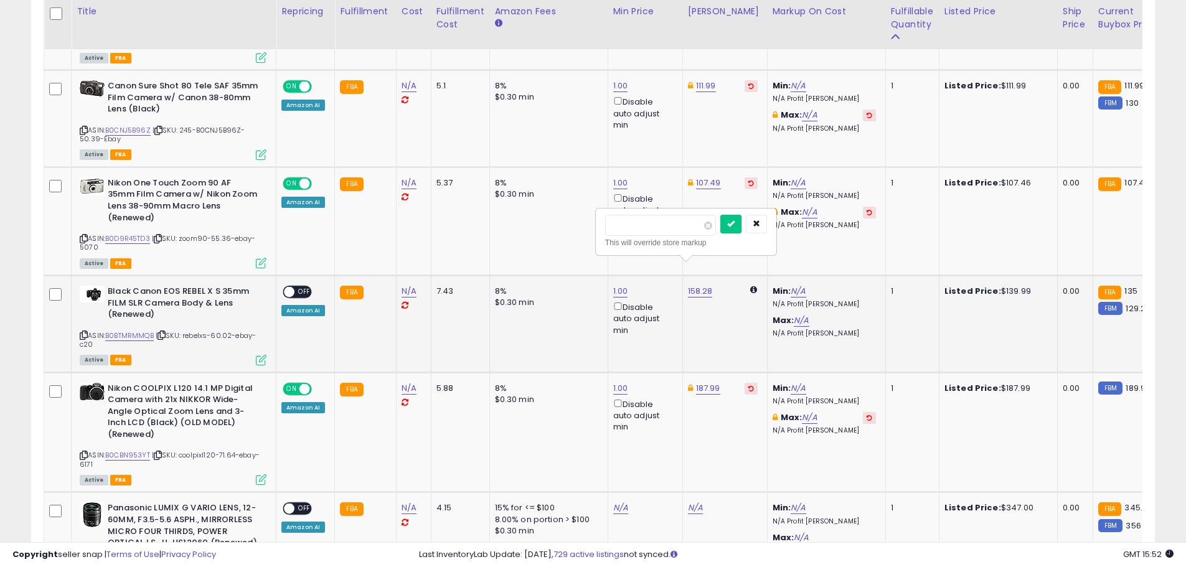
type input "******"
click button "submit" at bounding box center [731, 224] width 21 height 19
click at [306, 287] on span "OFF" at bounding box center [305, 292] width 20 height 11
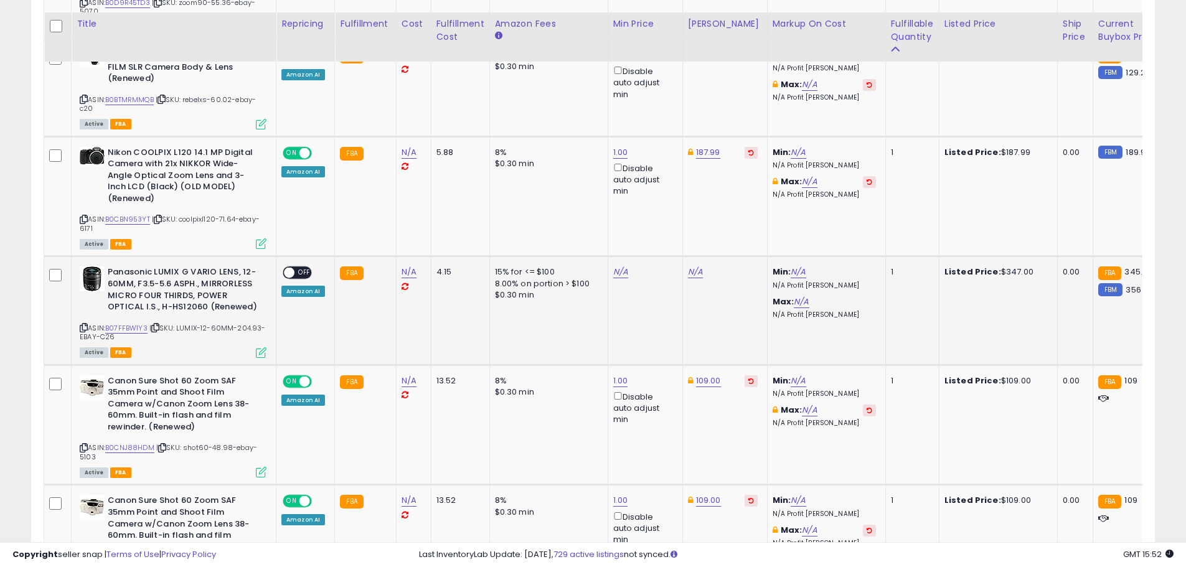
scroll to position [1183, 0]
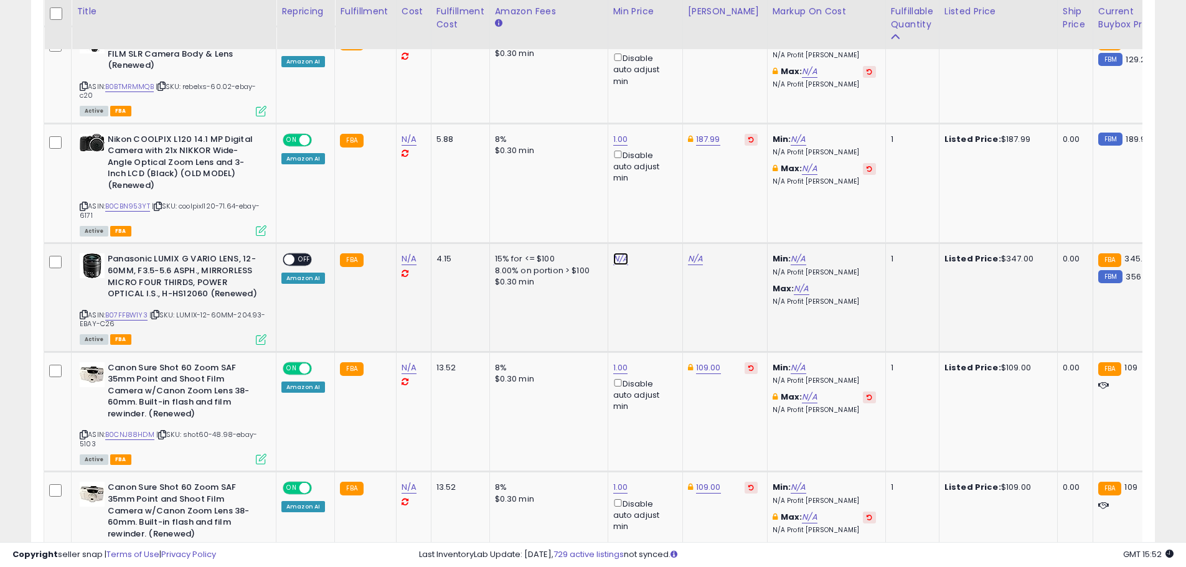
click at [618, 253] on link "N/A" at bounding box center [620, 259] width 15 height 12
type input "*"
click button "submit" at bounding box center [651, 191] width 21 height 19
click at [702, 253] on link "469.95" at bounding box center [702, 259] width 28 height 12
type input "*"
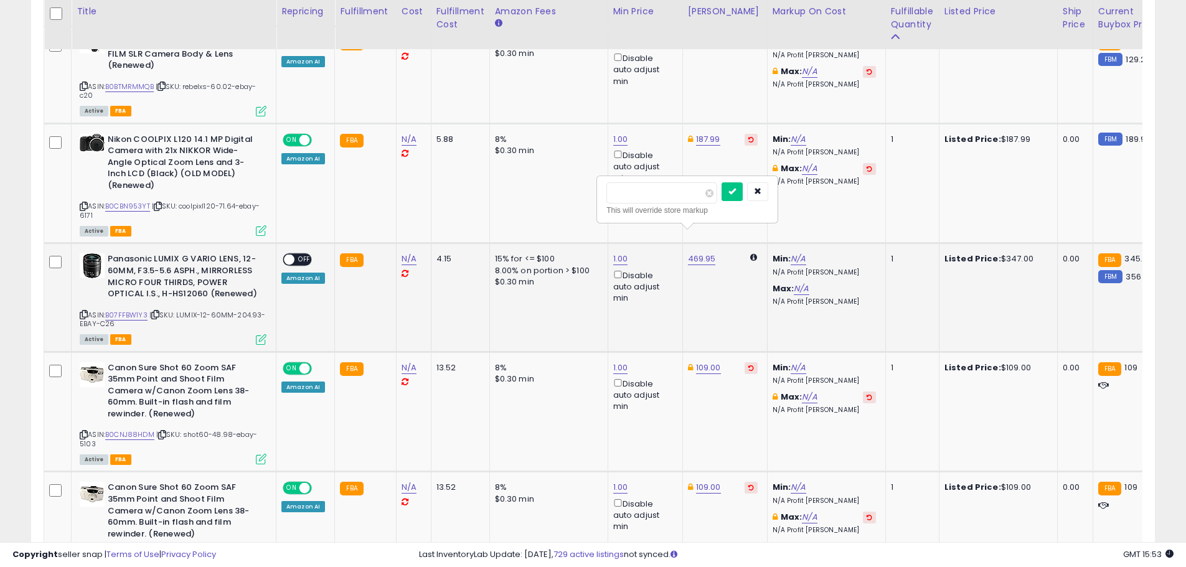
type input "******"
click button "submit" at bounding box center [732, 191] width 21 height 19
click at [295, 255] on span "OFF" at bounding box center [305, 260] width 20 height 11
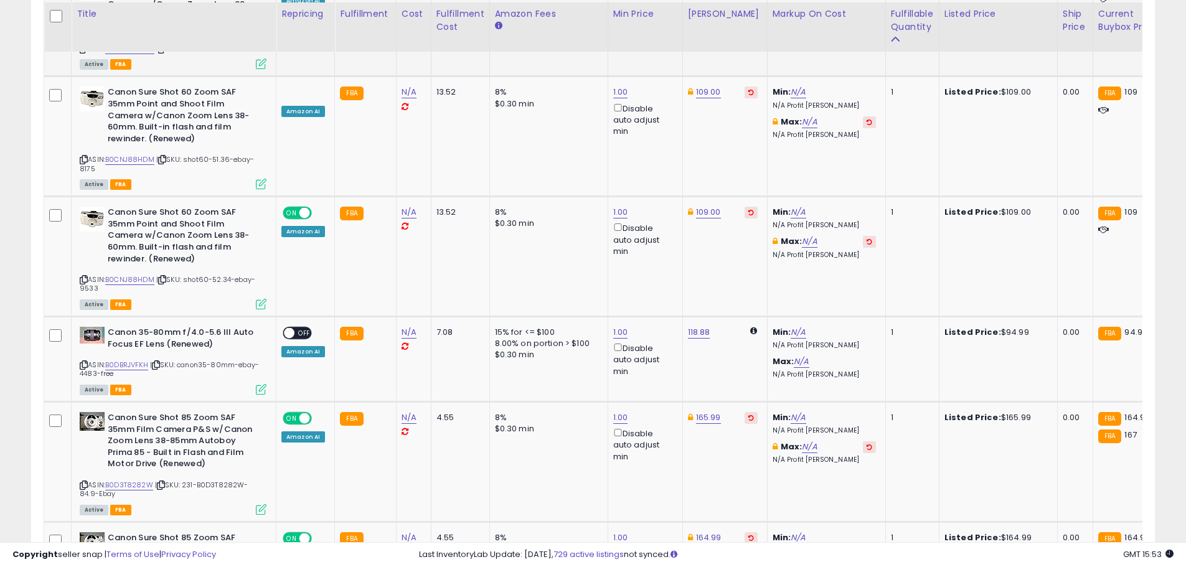
scroll to position [2055, 0]
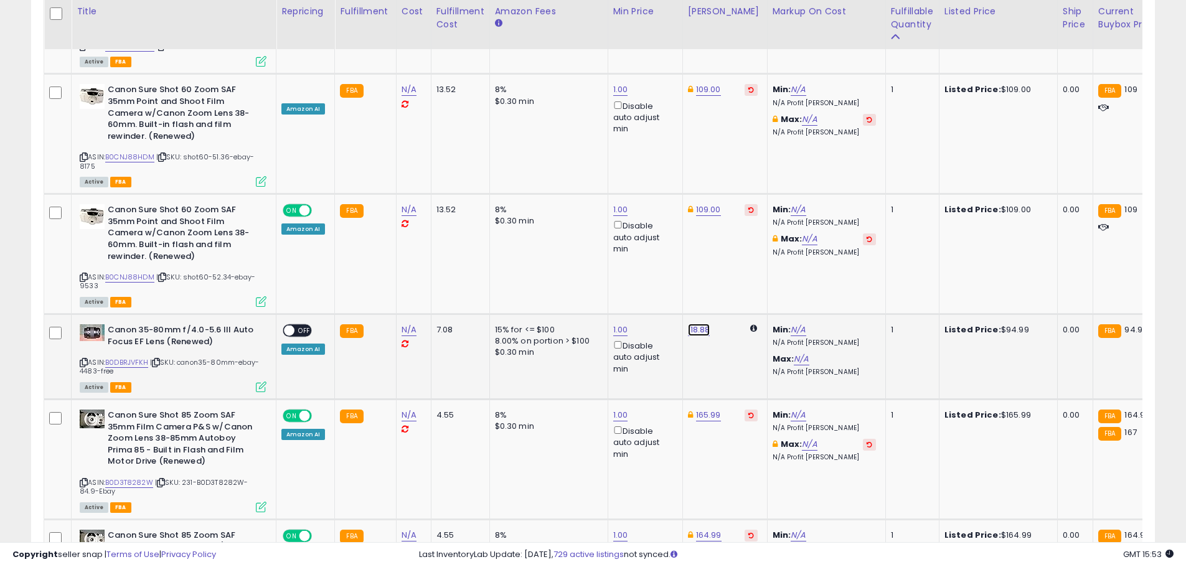
click at [689, 324] on link "118.88" at bounding box center [699, 330] width 22 height 12
type input "*"
click at [138, 357] on link "B0DBRJVFKH" at bounding box center [126, 362] width 43 height 11
click at [685, 237] on input "number" at bounding box center [659, 240] width 111 height 21
type input "*****"
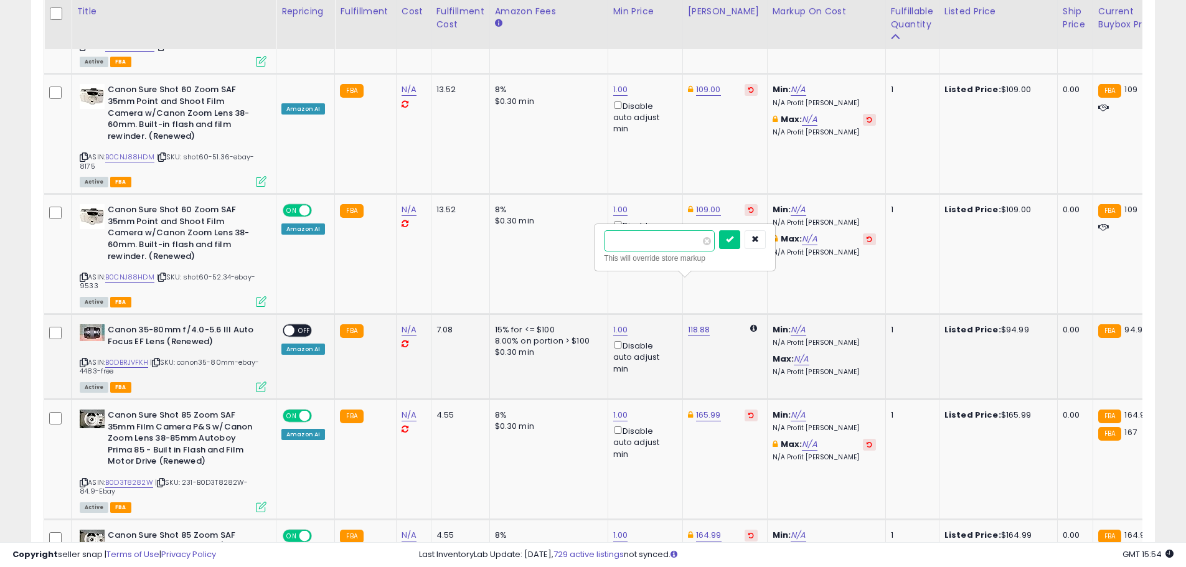
click button "submit" at bounding box center [729, 239] width 21 height 19
click at [293, 326] on span at bounding box center [289, 331] width 11 height 11
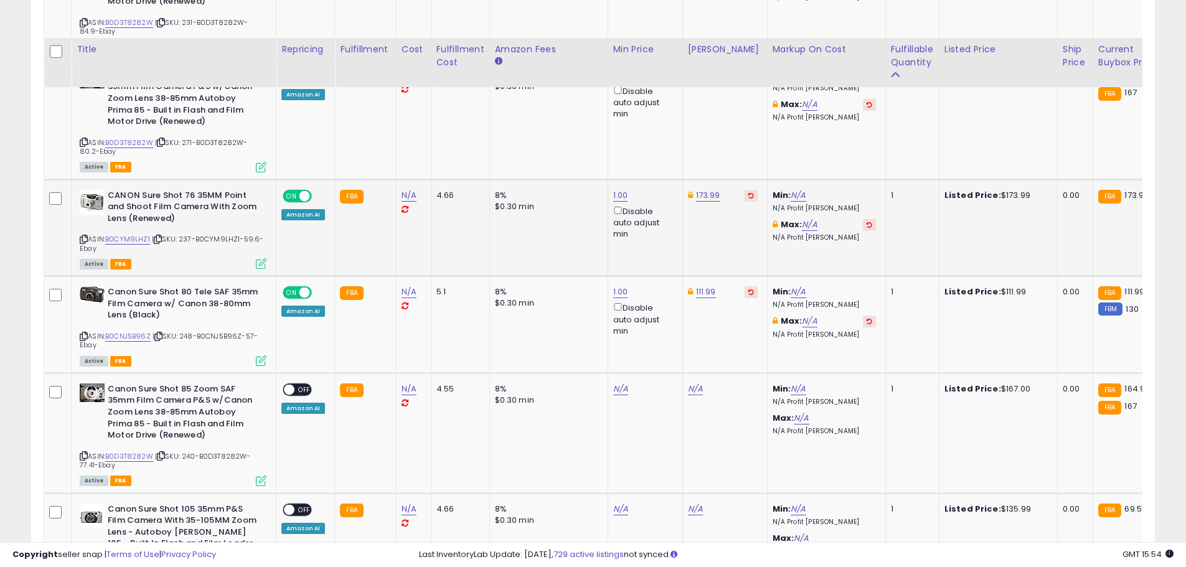
scroll to position [2553, 0]
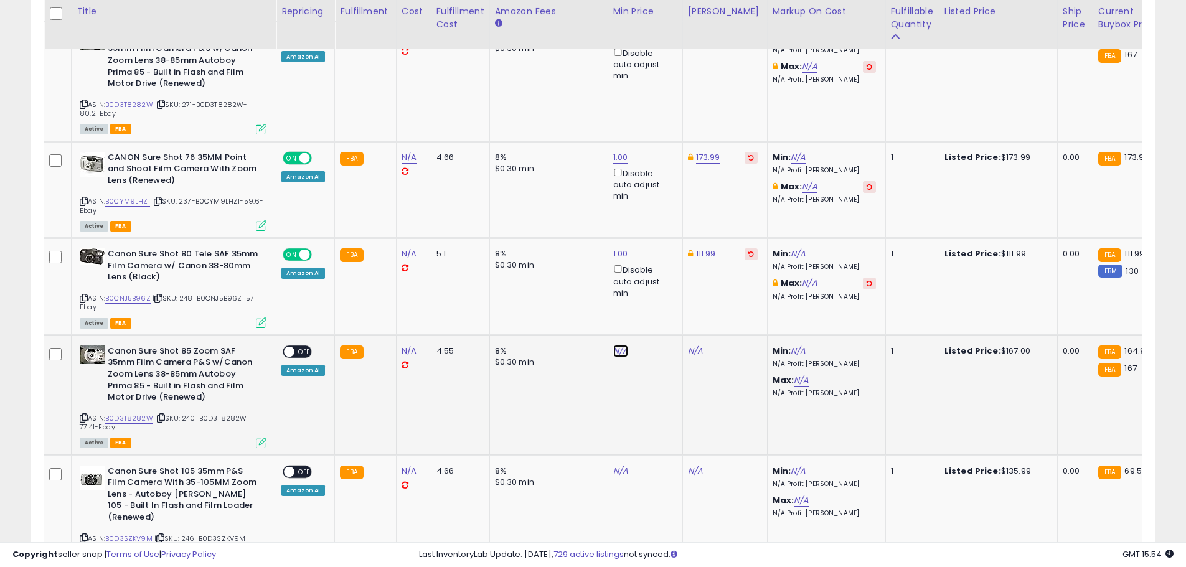
click at [613, 345] on link "N/A" at bounding box center [620, 351] width 15 height 12
type input "*"
click button "submit" at bounding box center [651, 261] width 21 height 19
click at [696, 345] on link "194.24" at bounding box center [701, 351] width 26 height 12
drag, startPoint x: 673, startPoint y: 256, endPoint x: 615, endPoint y: 255, distance: 57.9
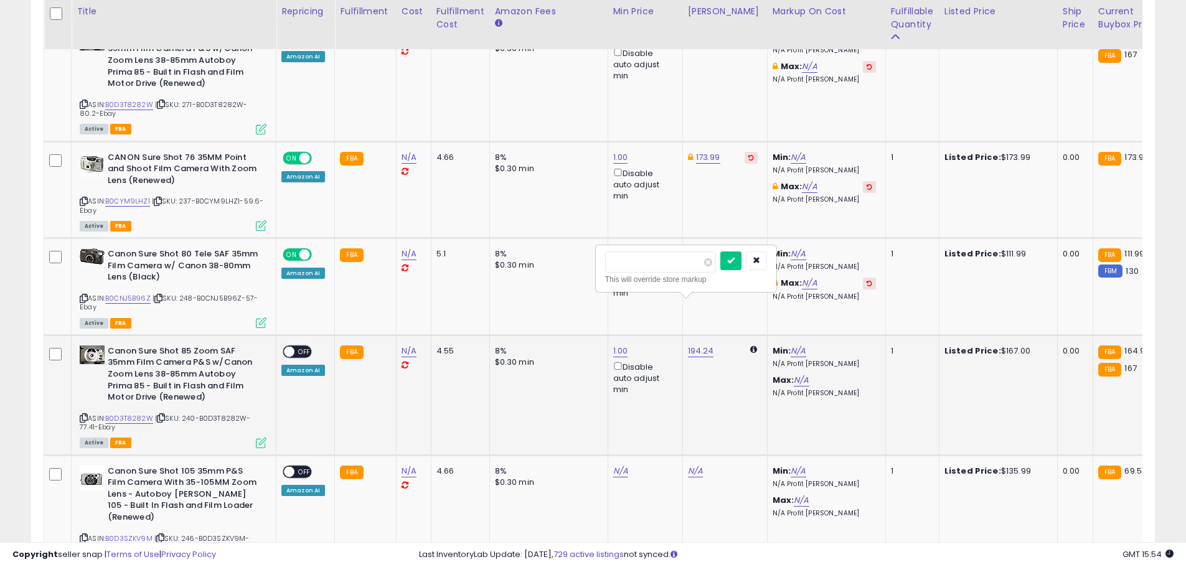
click at [615, 255] on input "******" at bounding box center [660, 262] width 111 height 21
type input "******"
click button "submit" at bounding box center [731, 261] width 21 height 19
click at [293, 346] on div "ON OFF" at bounding box center [283, 351] width 29 height 11
click at [295, 346] on span "OFF" at bounding box center [305, 351] width 20 height 11
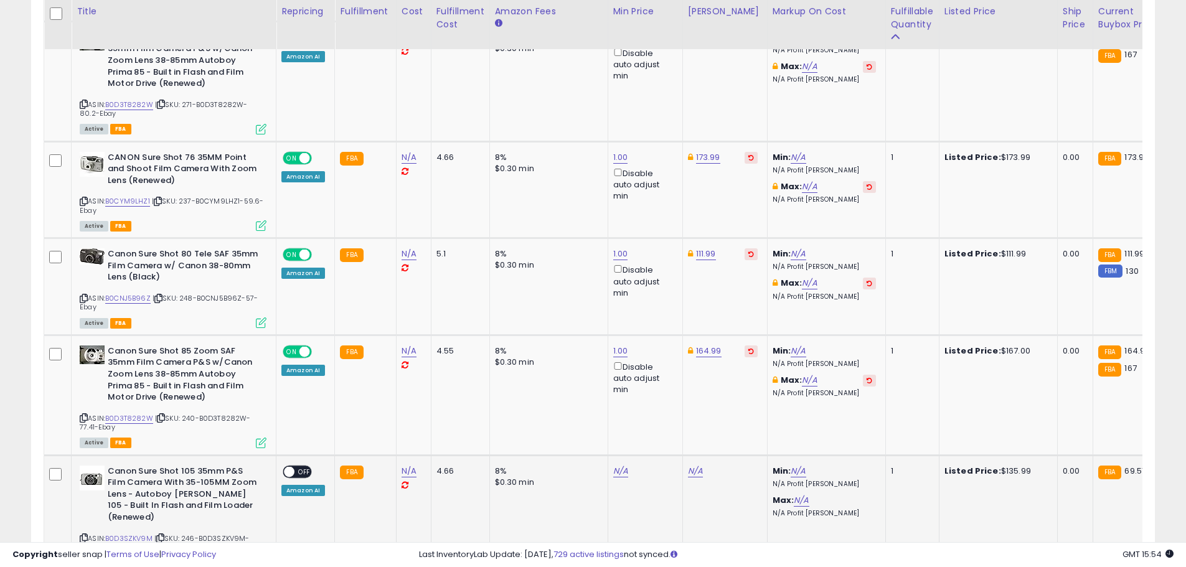
scroll to position [2740, 0]
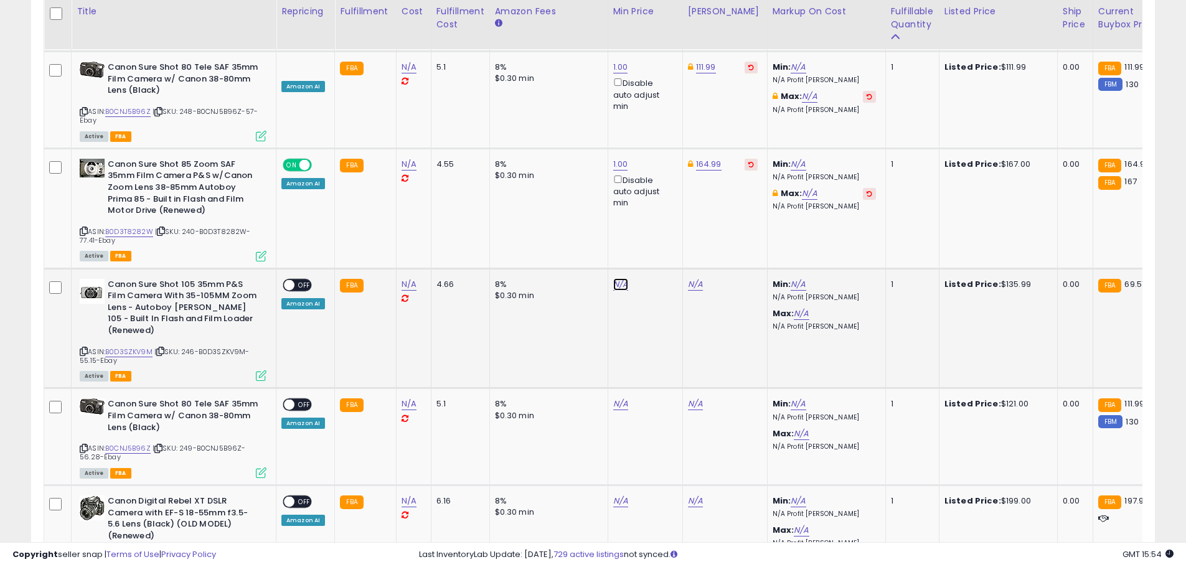
click at [619, 278] on link "N/A" at bounding box center [620, 284] width 15 height 12
type input "*"
click button "submit" at bounding box center [651, 193] width 21 height 19
click at [688, 278] on link "194.34" at bounding box center [701, 284] width 26 height 12
drag, startPoint x: 655, startPoint y: 198, endPoint x: 564, endPoint y: 187, distance: 91.5
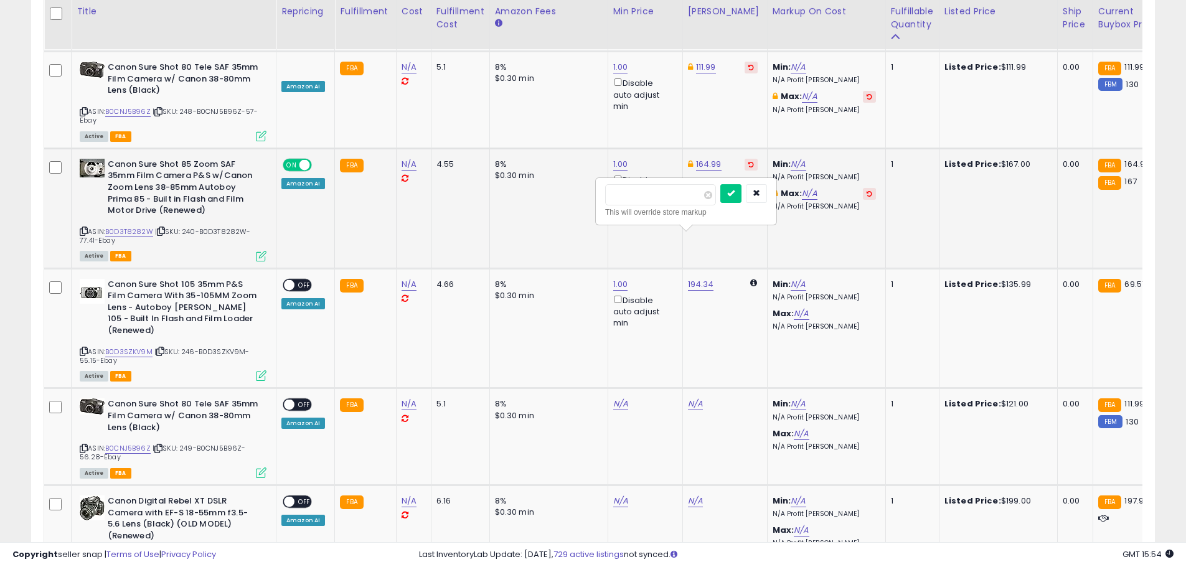
type input "***"
click button "submit" at bounding box center [731, 193] width 21 height 19
click at [616, 278] on link "1.00" at bounding box center [620, 284] width 15 height 12
drag, startPoint x: 569, startPoint y: 195, endPoint x: 515, endPoint y: 194, distance: 53.6
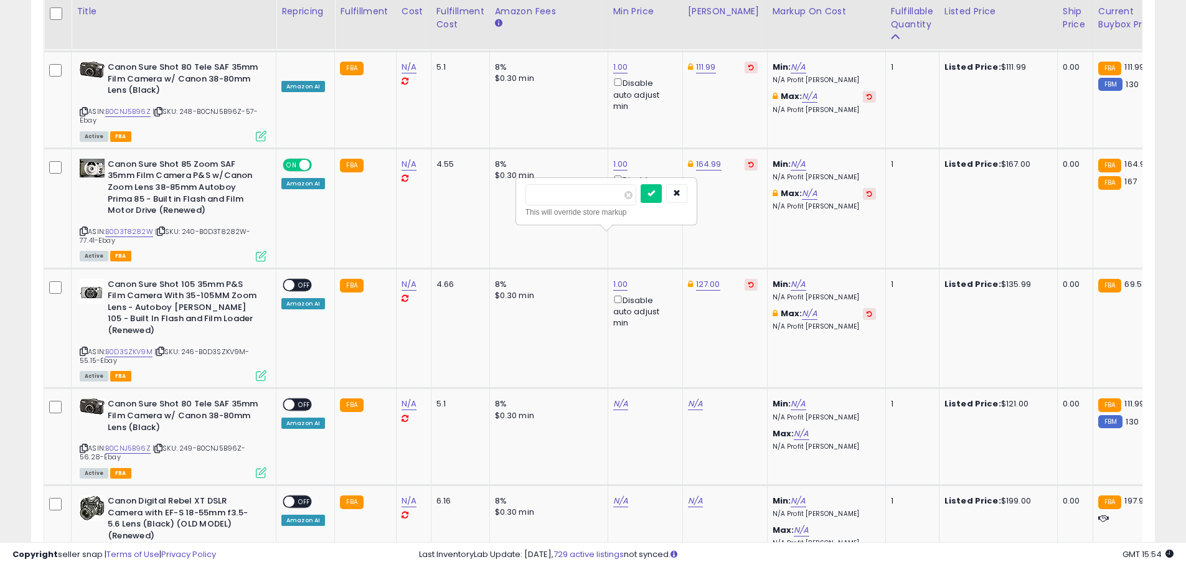
click at [517, 195] on div "**** This will override store markup" at bounding box center [606, 201] width 179 height 45
type input "***"
click button "submit" at bounding box center [651, 193] width 21 height 19
click at [288, 280] on span at bounding box center [289, 285] width 11 height 11
click at [616, 398] on link "N/A" at bounding box center [620, 404] width 15 height 12
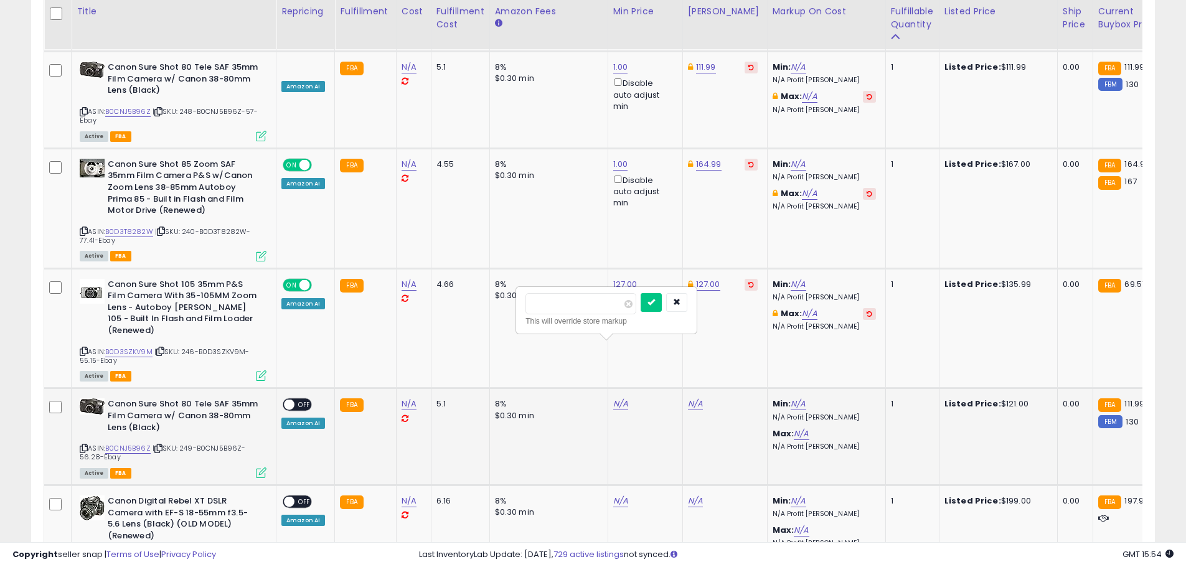
type input "*"
click button "submit" at bounding box center [651, 302] width 21 height 19
click at [691, 398] on link "158.89" at bounding box center [700, 404] width 25 height 12
click at [135, 443] on link "B0CNJ5B96Z" at bounding box center [127, 448] width 45 height 11
drag, startPoint x: 642, startPoint y: 296, endPoint x: 591, endPoint y: 299, distance: 51.1
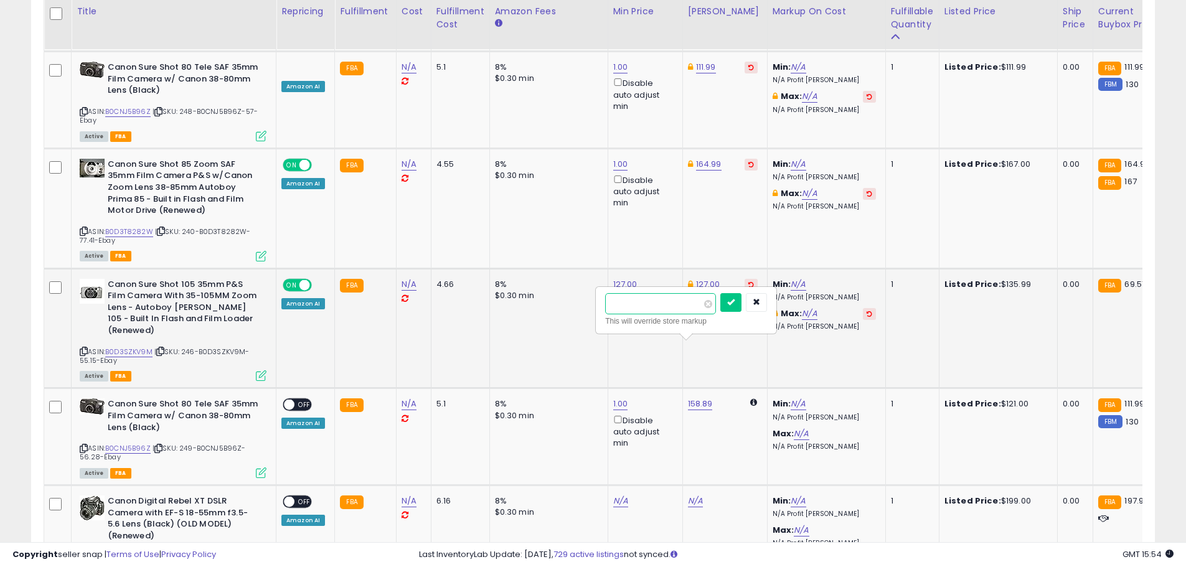
type input "******"
click button "submit" at bounding box center [731, 302] width 21 height 19
click at [297, 400] on span "OFF" at bounding box center [305, 405] width 20 height 11
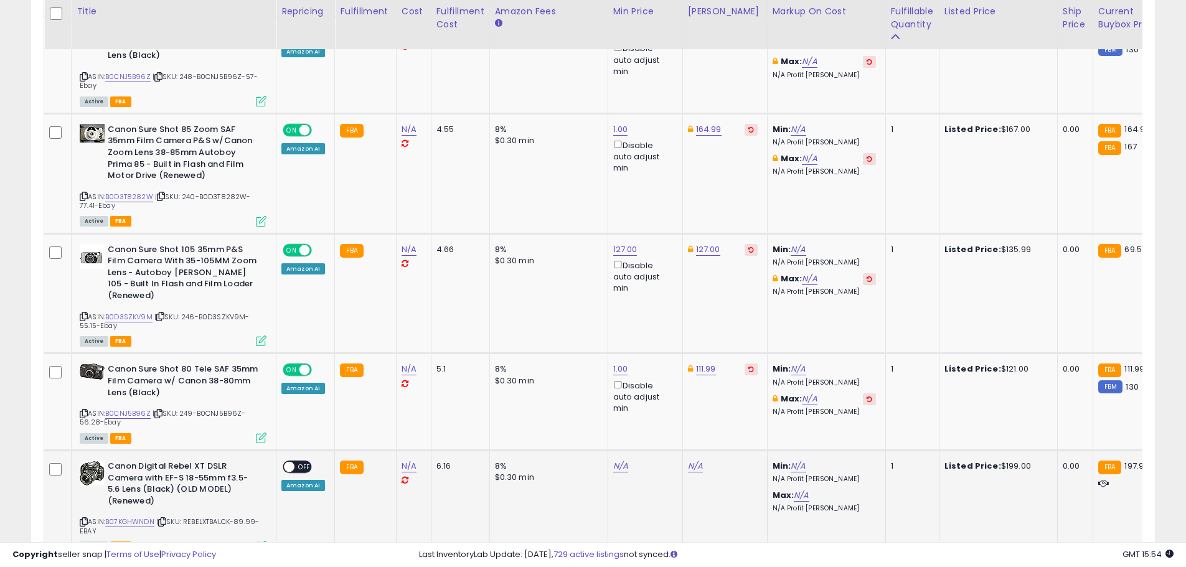
scroll to position [2865, 0]
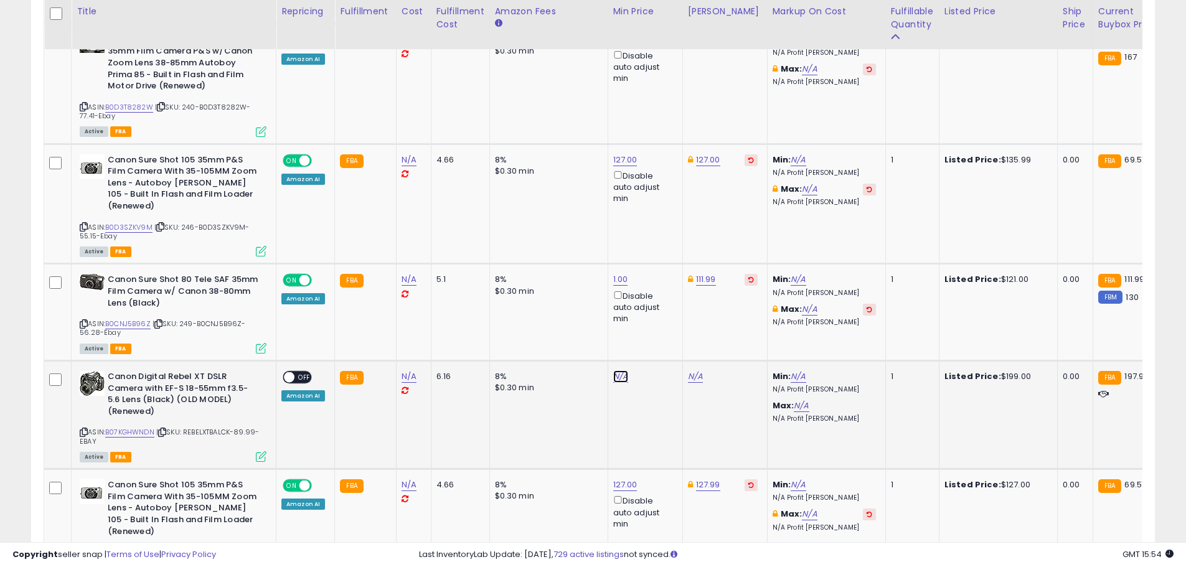
click at [613, 371] on link "N/A" at bounding box center [620, 377] width 15 height 12
type input "*"
click button "submit" at bounding box center [651, 274] width 21 height 19
click at [151, 427] on link "B07KGHWNDN" at bounding box center [129, 432] width 49 height 11
click at [693, 371] on link "236.41" at bounding box center [701, 377] width 26 height 12
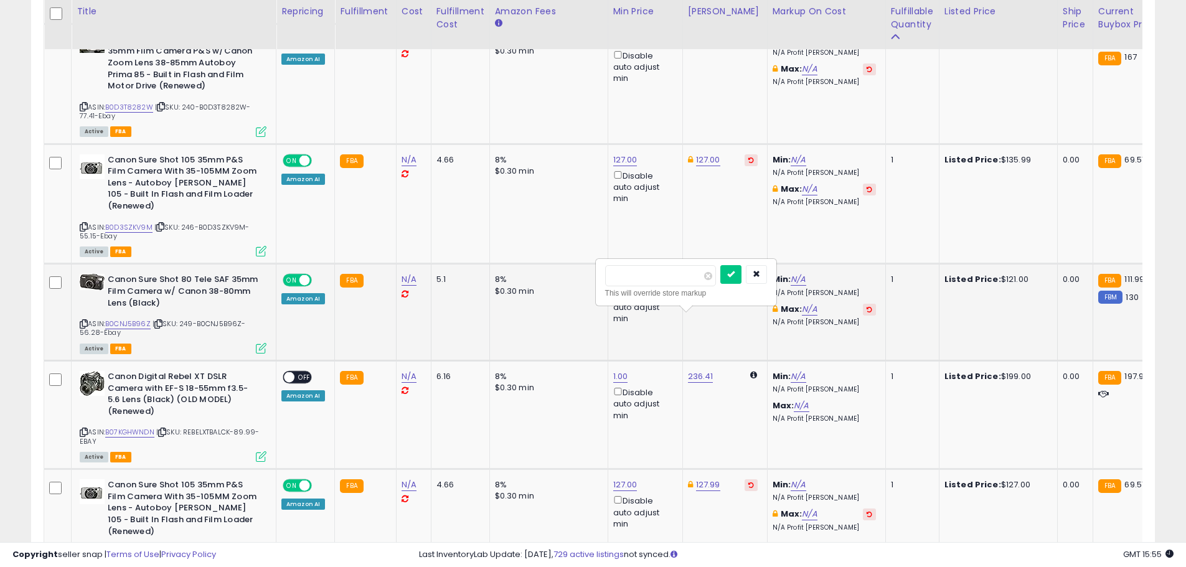
drag, startPoint x: 645, startPoint y: 274, endPoint x: 559, endPoint y: 274, distance: 85.9
click at [557, 275] on tbody "Canon Sure Shot 85 Zoom SAF 35mm Film Camera P&S w/Canon Zoom Lens 38-85mm Auto…" at bounding box center [994, 537] width 1900 height 5497
type input "******"
click button "submit" at bounding box center [731, 274] width 21 height 19
click at [292, 372] on span at bounding box center [289, 377] width 11 height 11
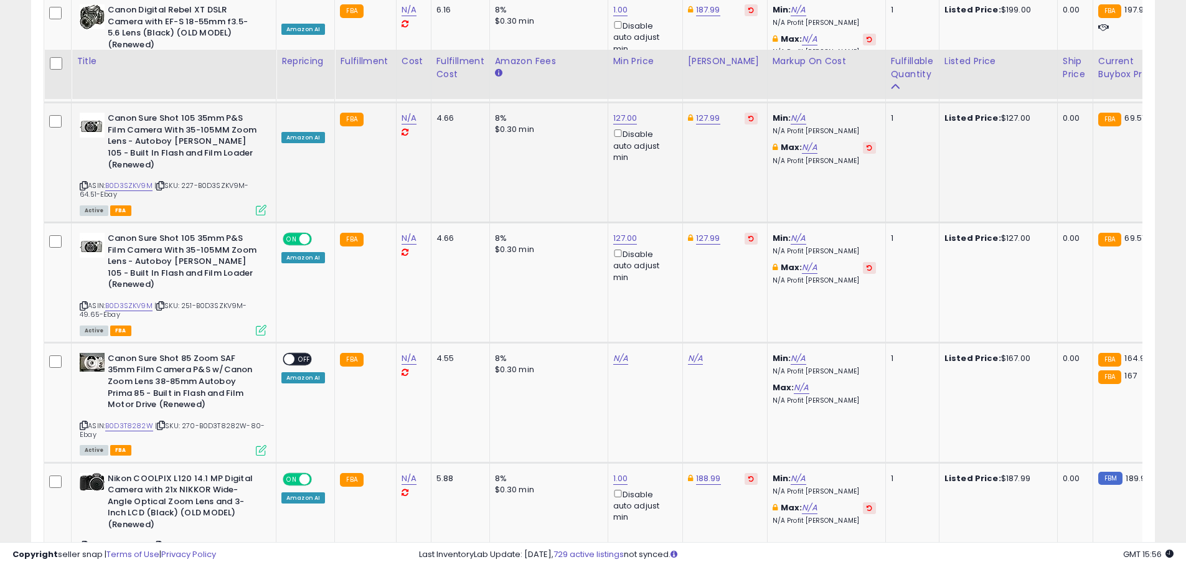
scroll to position [3301, 0]
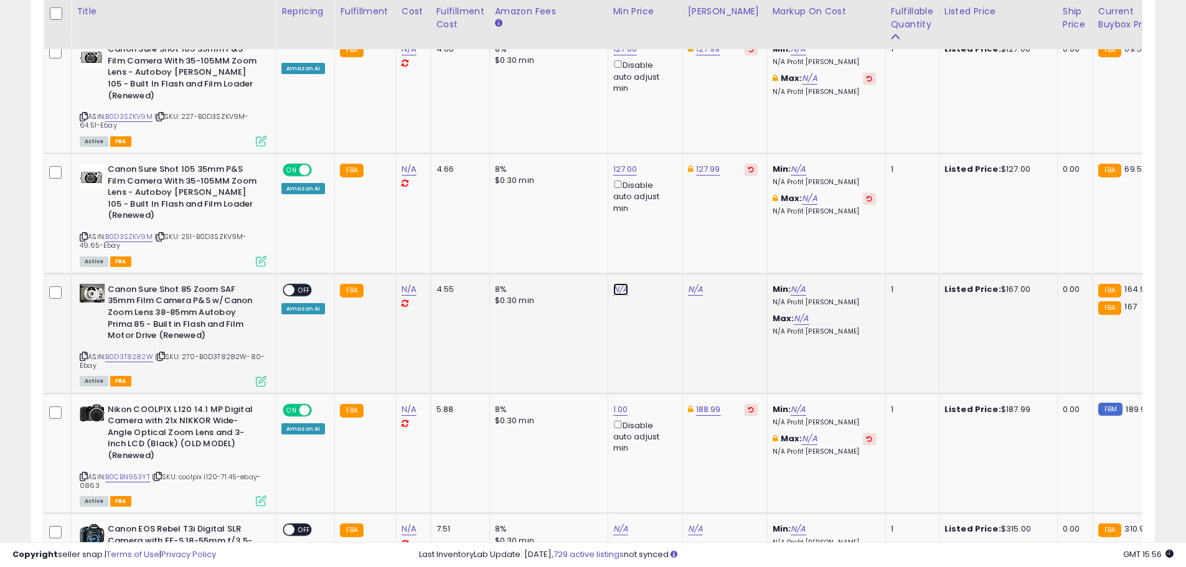
click at [615, 283] on link "N/A" at bounding box center [620, 289] width 15 height 12
type input "*"
click button "submit" at bounding box center [651, 164] width 21 height 19
click at [696, 283] on link "194.24" at bounding box center [701, 289] width 26 height 12
type input "*"
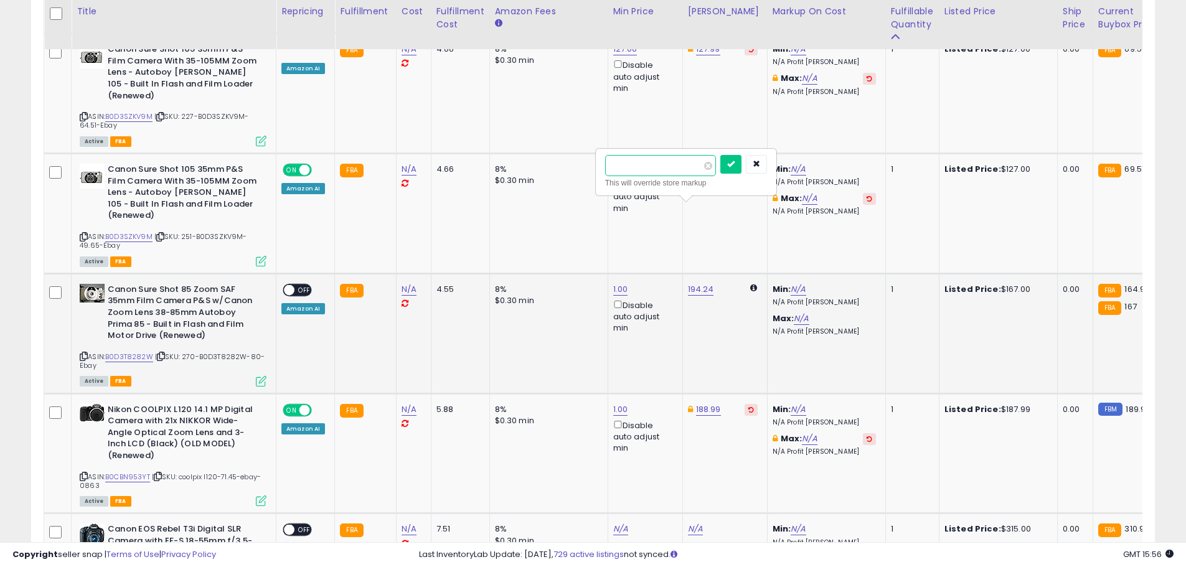
type input "******"
click button "submit" at bounding box center [731, 164] width 21 height 19
click at [292, 285] on span at bounding box center [289, 290] width 11 height 11
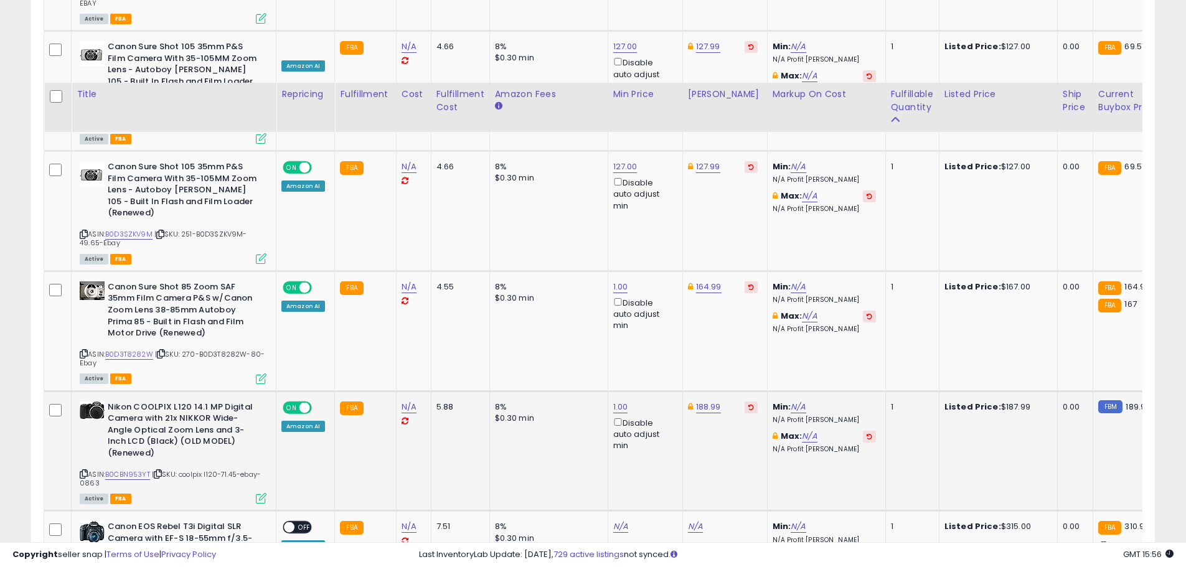
scroll to position [3425, 0]
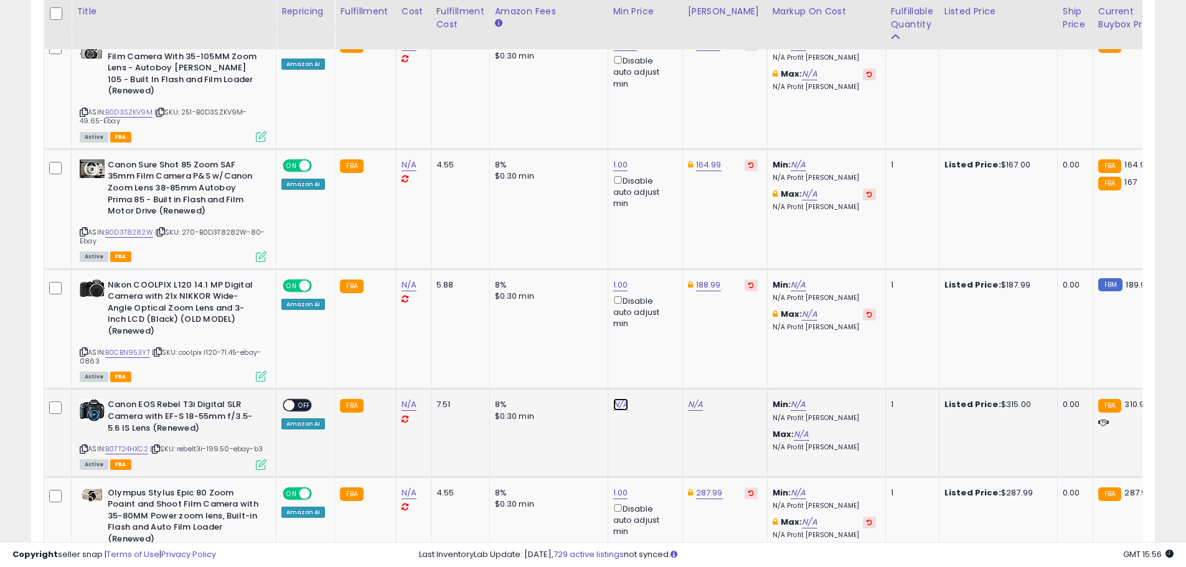
click at [616, 399] on link "N/A" at bounding box center [620, 405] width 15 height 12
type input "*"
click button "submit" at bounding box center [651, 279] width 21 height 19
click at [694, 399] on link "399.84" at bounding box center [702, 405] width 28 height 12
type input "*"
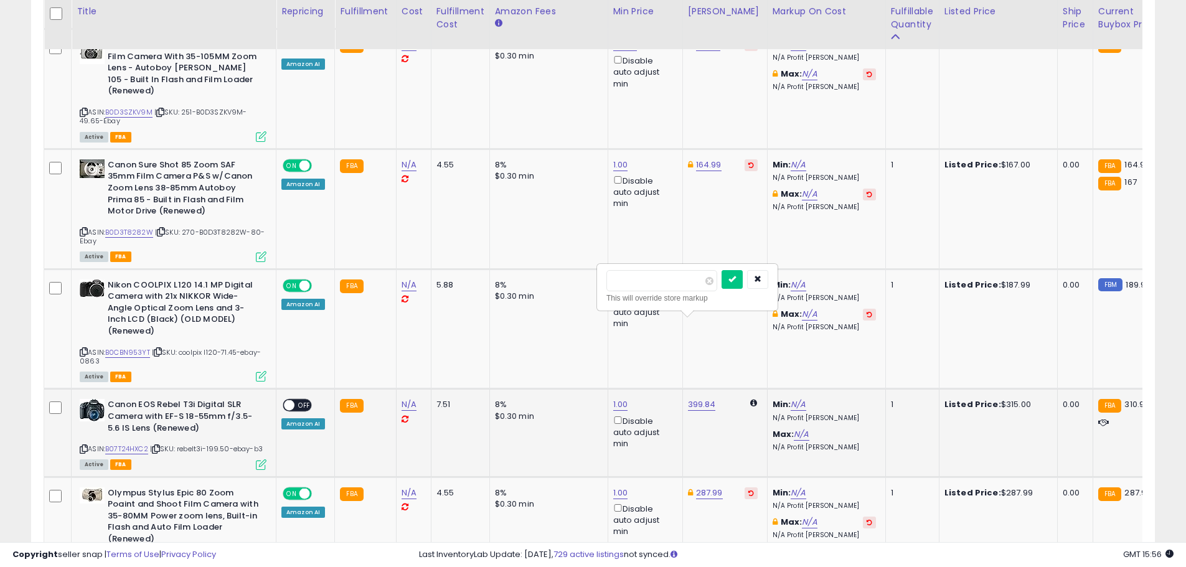
type input "******"
click button "submit" at bounding box center [732, 279] width 21 height 19
click at [291, 400] on span at bounding box center [289, 405] width 11 height 11
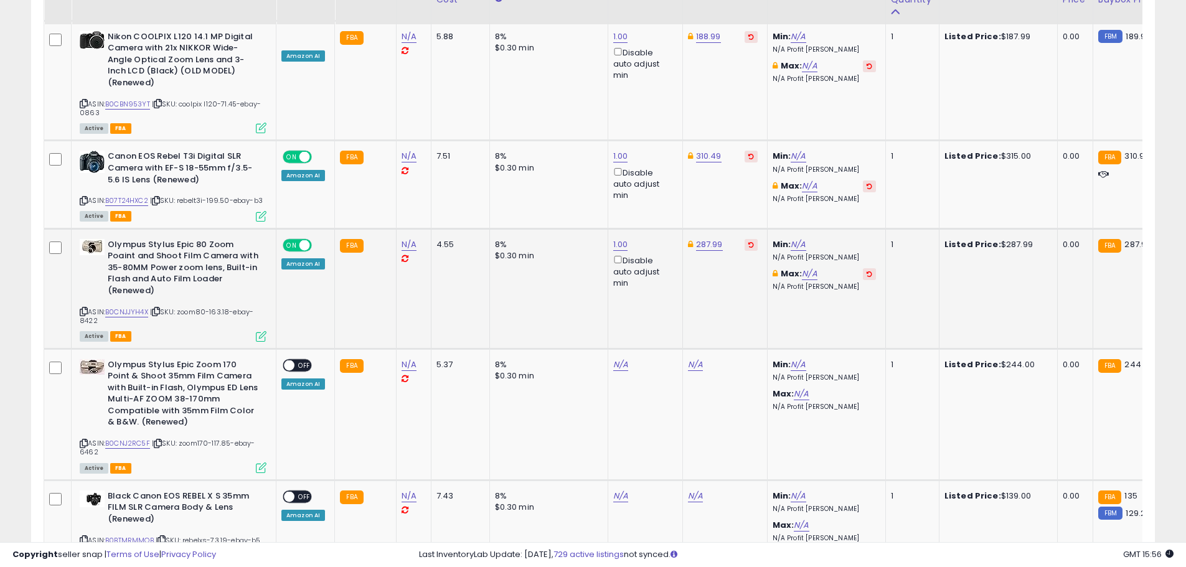
scroll to position [3674, 0]
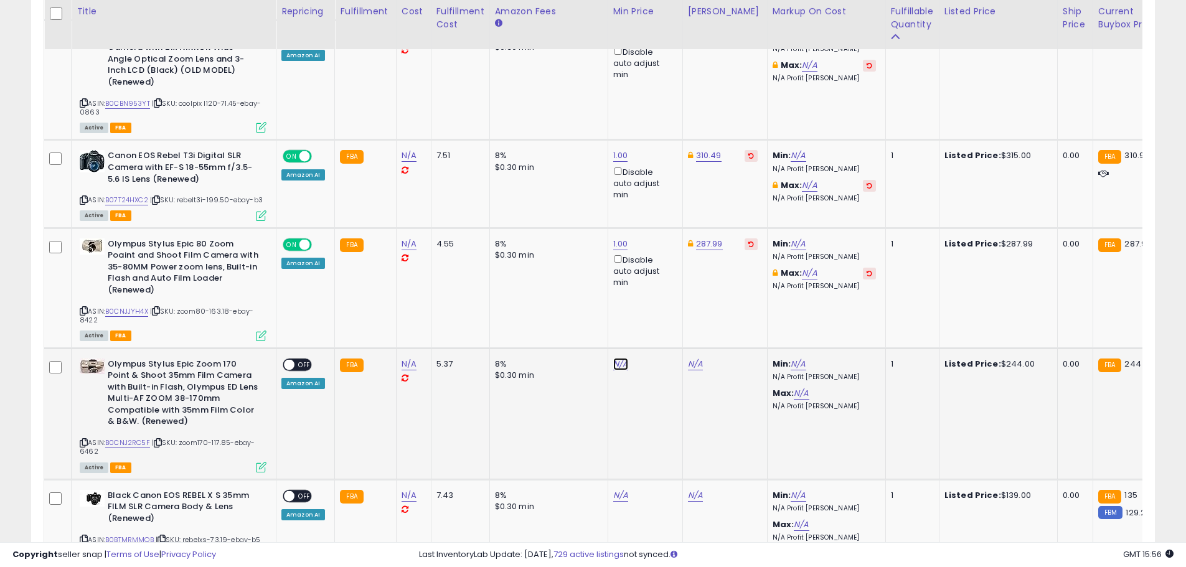
click at [619, 358] on link "N/A" at bounding box center [620, 364] width 15 height 12
type input "*"
click button "submit" at bounding box center [651, 248] width 21 height 19
click at [694, 358] on link "244.00" at bounding box center [702, 364] width 29 height 12
click at [743, 247] on button "submit" at bounding box center [732, 248] width 21 height 19
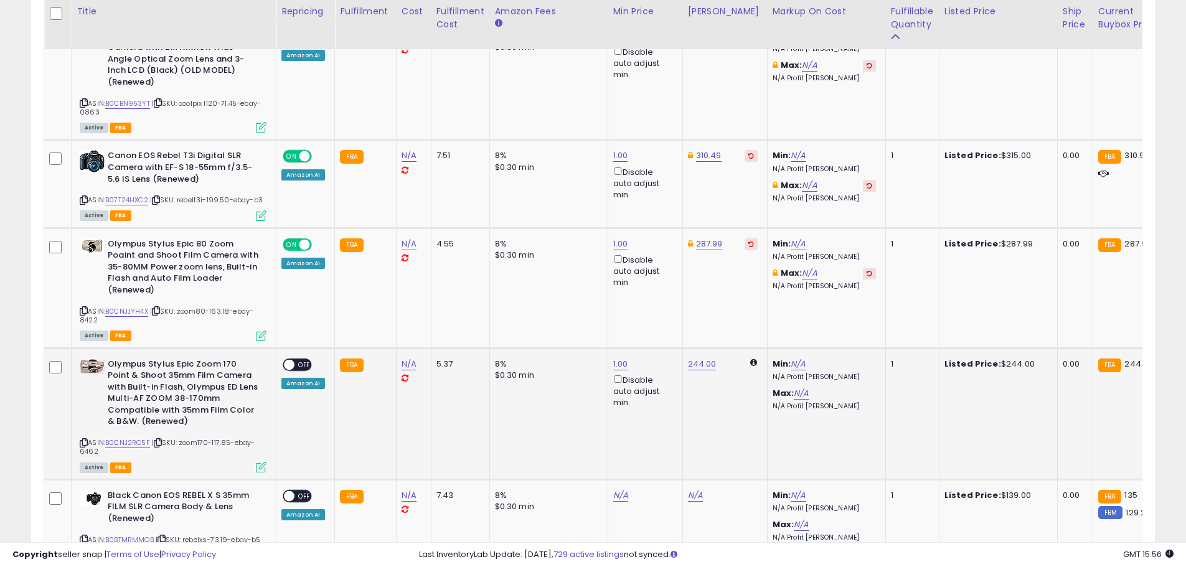
click at [300, 359] on span "OFF" at bounding box center [305, 364] width 20 height 11
click at [701, 358] on link "244.00" at bounding box center [702, 364] width 29 height 12
type input "******"
click button "submit" at bounding box center [732, 248] width 21 height 19
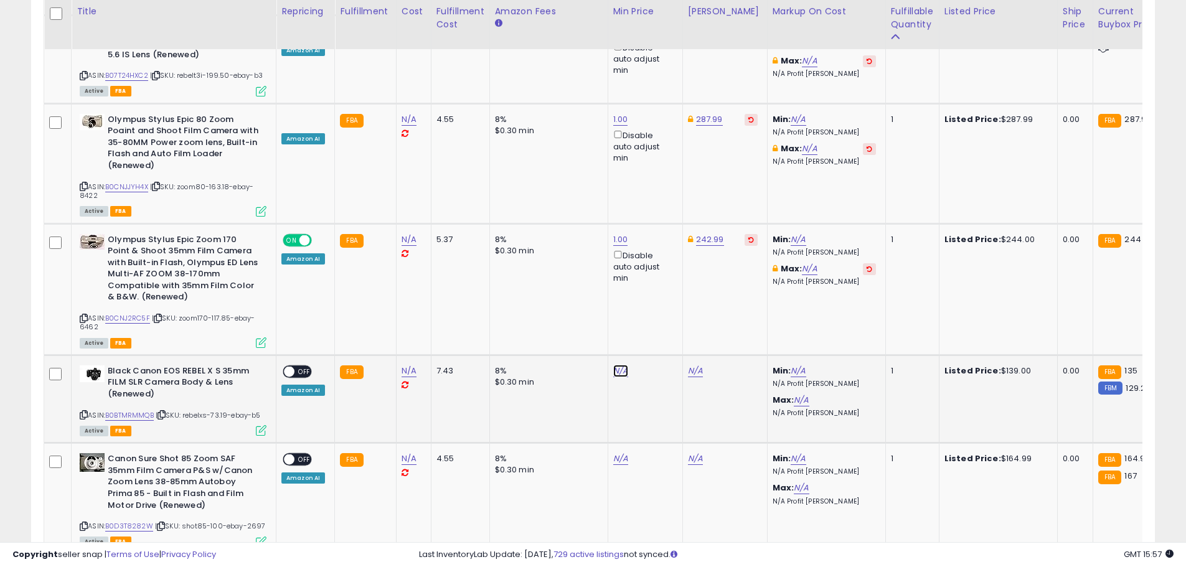
click at [620, 365] on link "N/A" at bounding box center [620, 371] width 15 height 12
type input "*"
click button "submit" at bounding box center [651, 254] width 21 height 19
click at [695, 365] on link "158.28" at bounding box center [700, 371] width 25 height 12
drag, startPoint x: 682, startPoint y: 262, endPoint x: 604, endPoint y: 258, distance: 77.9
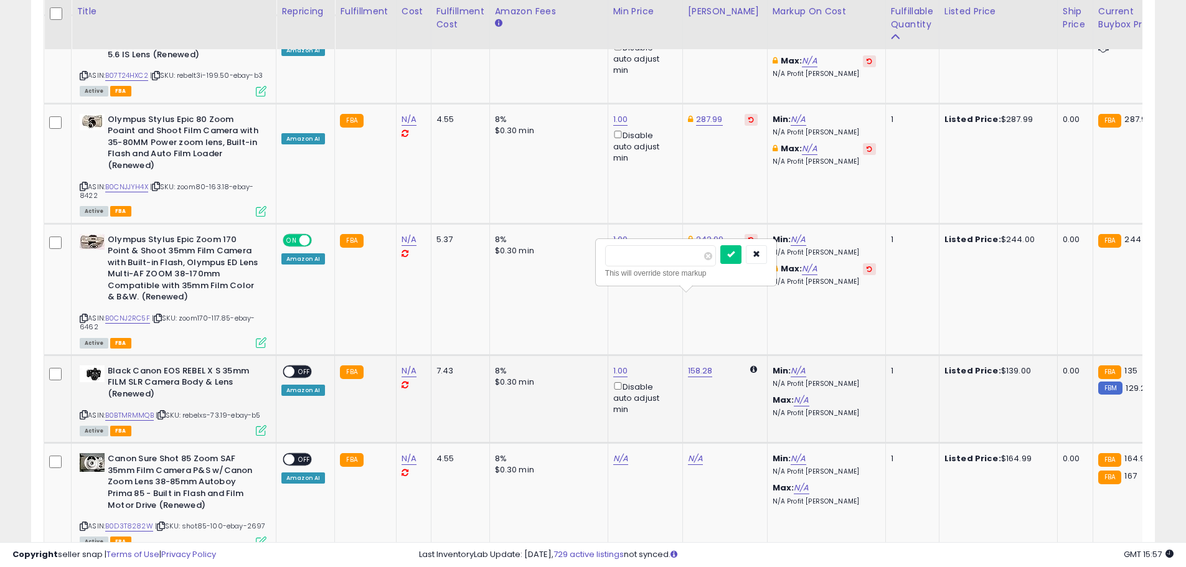
click at [604, 258] on div "****** This will override store markup" at bounding box center [686, 262] width 179 height 45
type input "******"
click button "submit" at bounding box center [731, 254] width 21 height 19
click at [291, 366] on span at bounding box center [289, 371] width 11 height 11
click at [620, 453] on link "N/A" at bounding box center [620, 459] width 15 height 12
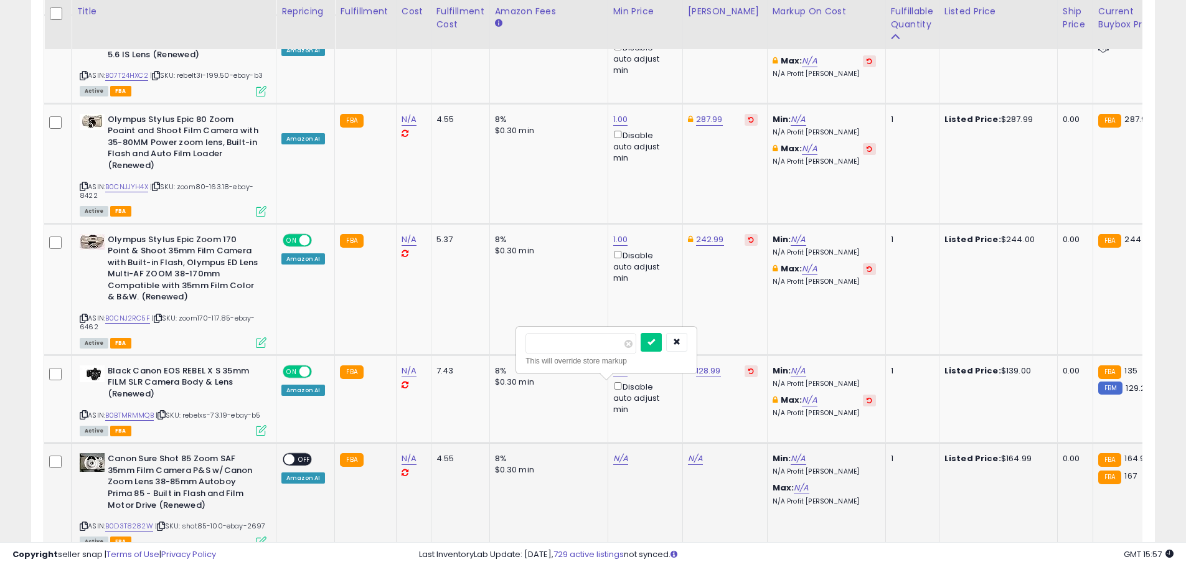
type input "*"
click button "submit" at bounding box center [651, 342] width 21 height 19
click at [697, 453] on link "194.24" at bounding box center [701, 459] width 26 height 12
type input "******"
drag, startPoint x: 665, startPoint y: 343, endPoint x: 592, endPoint y: 349, distance: 73.8
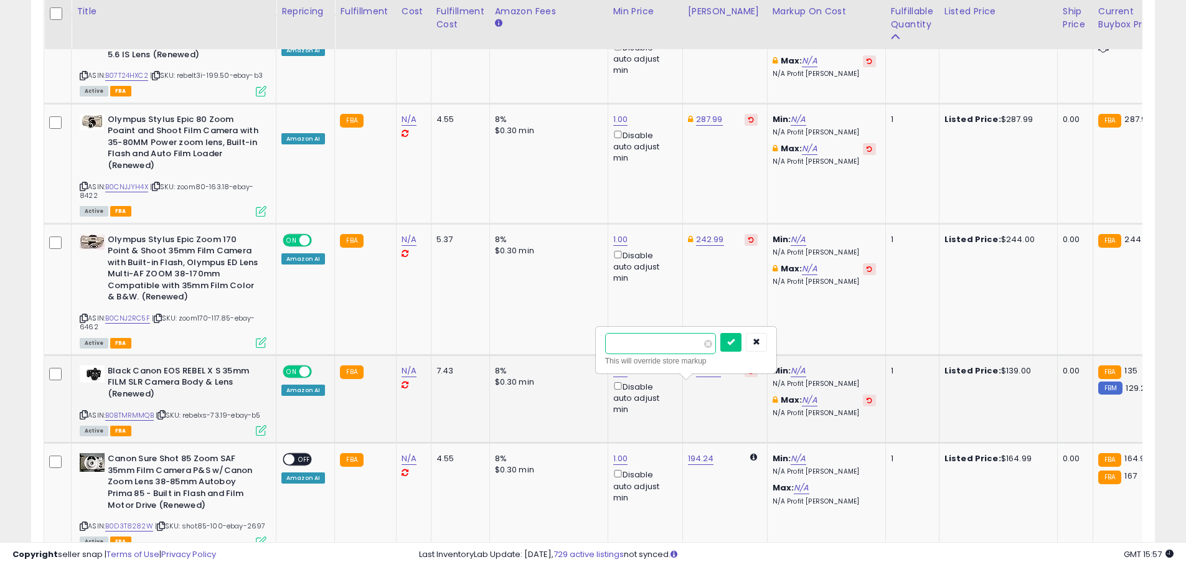
type input "******"
click button "submit" at bounding box center [731, 342] width 21 height 19
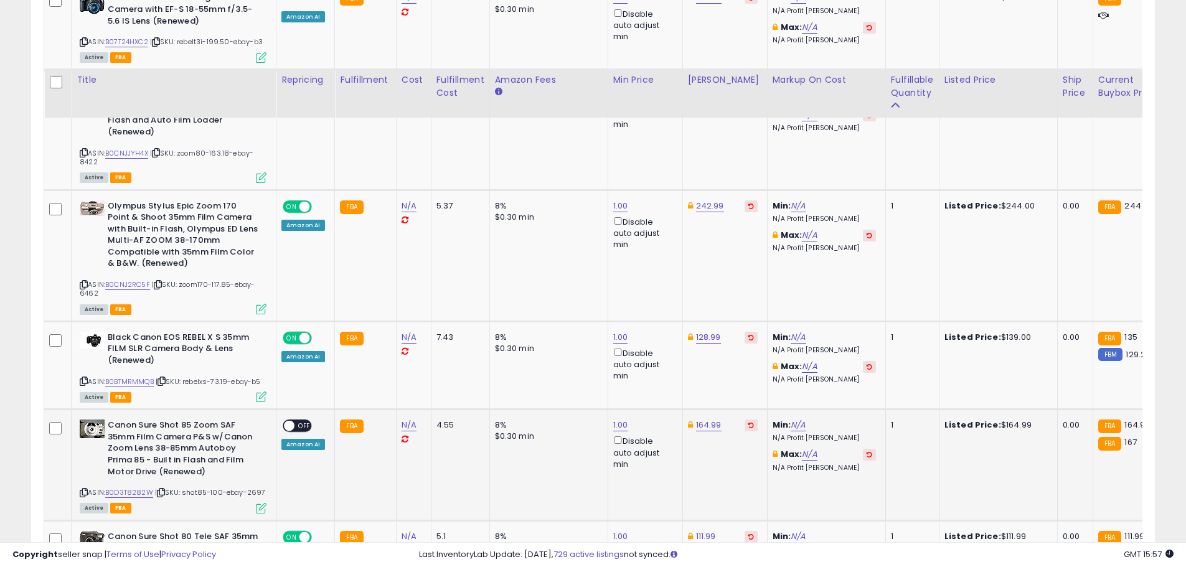
scroll to position [3923, 0]
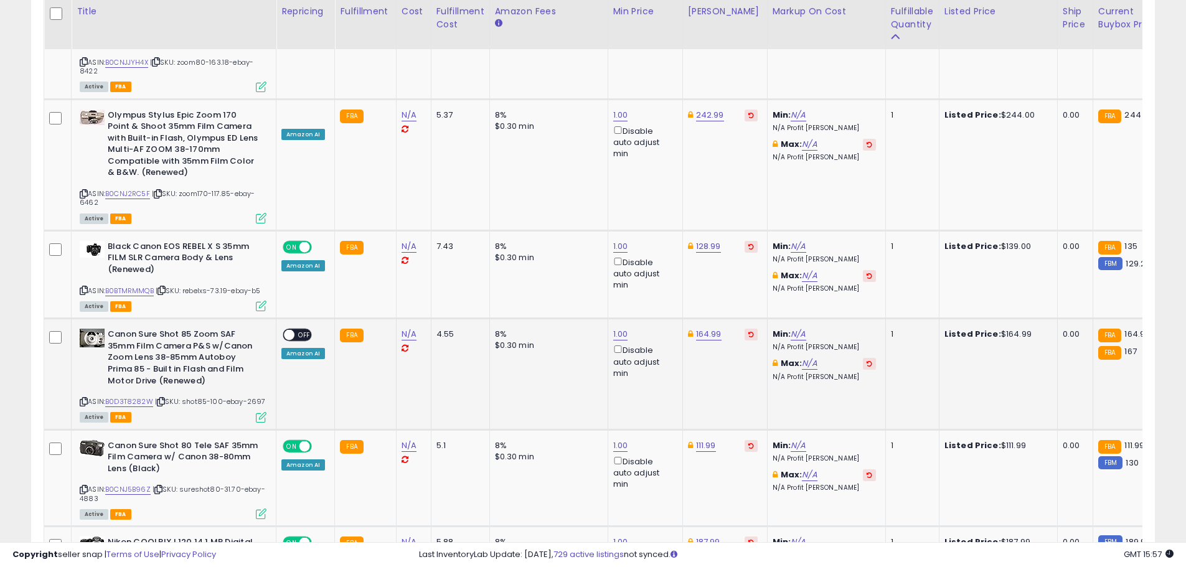
click at [303, 330] on span "OFF" at bounding box center [305, 335] width 20 height 11
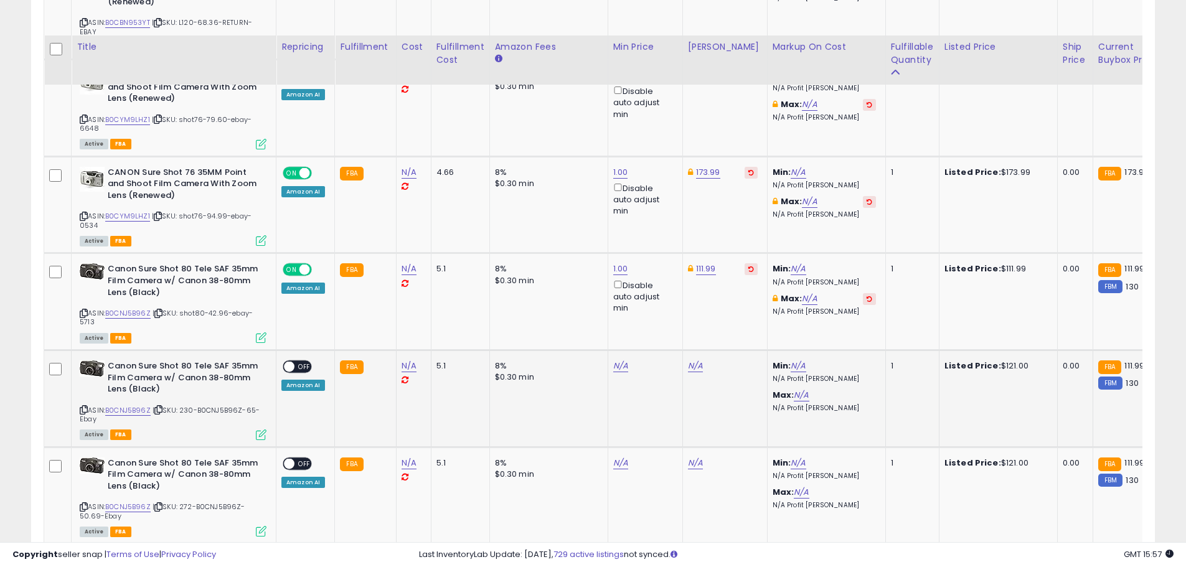
scroll to position [4546, 0]
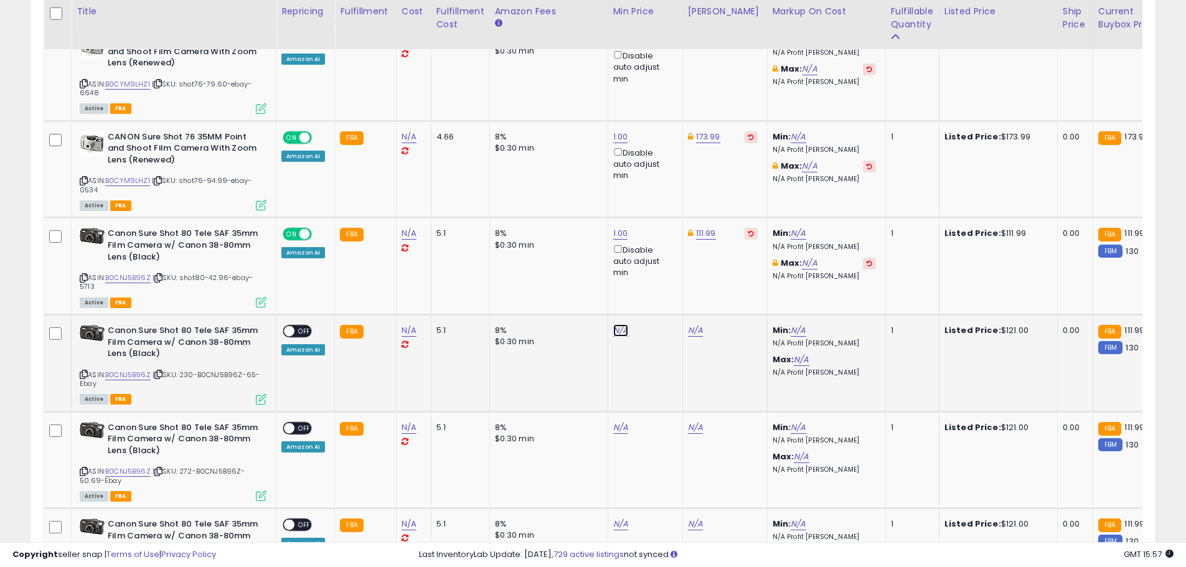
click at [613, 324] on link "N/A" at bounding box center [620, 330] width 15 height 12
type input "*"
click button "submit" at bounding box center [651, 214] width 21 height 19
click at [695, 324] on link "158.89" at bounding box center [700, 330] width 25 height 12
drag, startPoint x: 662, startPoint y: 224, endPoint x: 576, endPoint y: 214, distance: 86.5
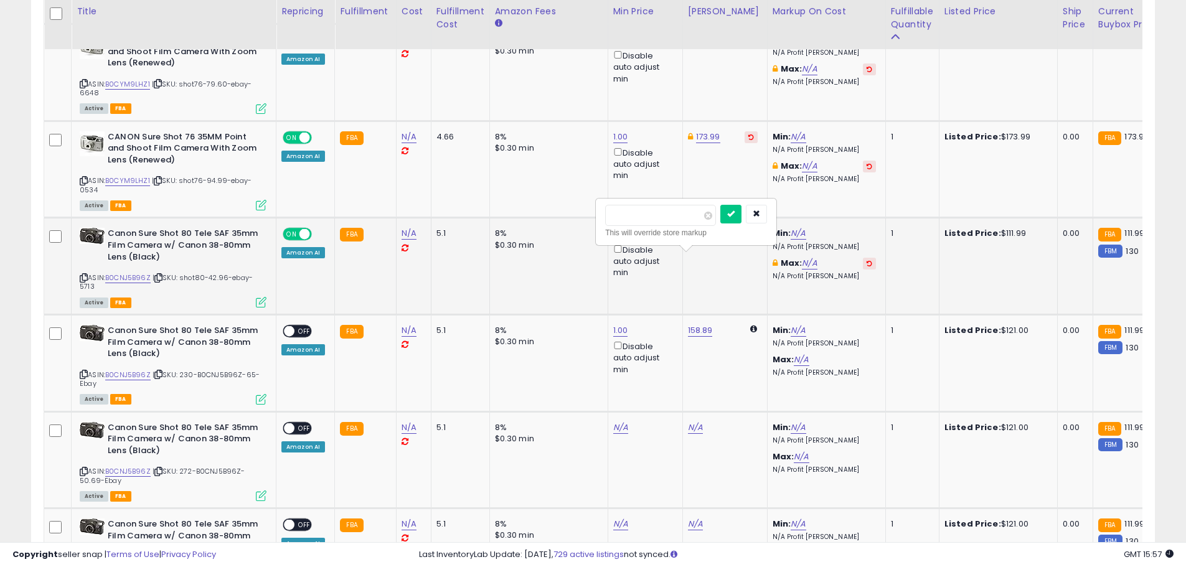
type input "******"
click button "submit" at bounding box center [731, 214] width 21 height 19
click at [309, 326] on span "OFF" at bounding box center [305, 331] width 20 height 11
click at [620, 422] on link "N/A" at bounding box center [620, 428] width 15 height 12
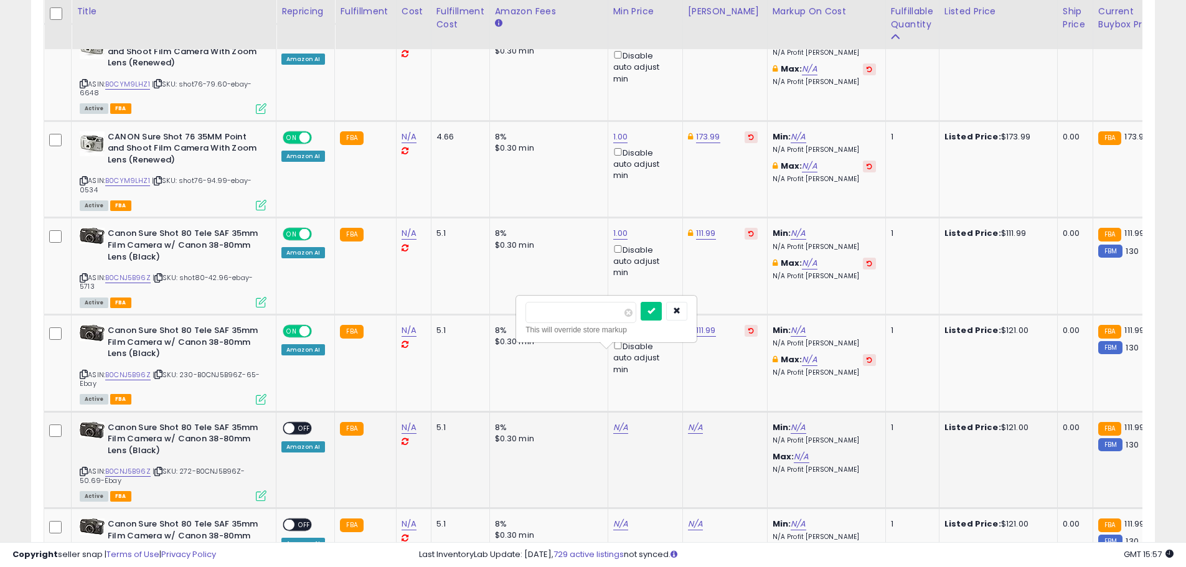
type input "*"
click button "submit" at bounding box center [651, 311] width 21 height 19
click at [690, 422] on link "158.89" at bounding box center [700, 428] width 25 height 12
drag, startPoint x: 609, startPoint y: 312, endPoint x: 592, endPoint y: 312, distance: 17.4
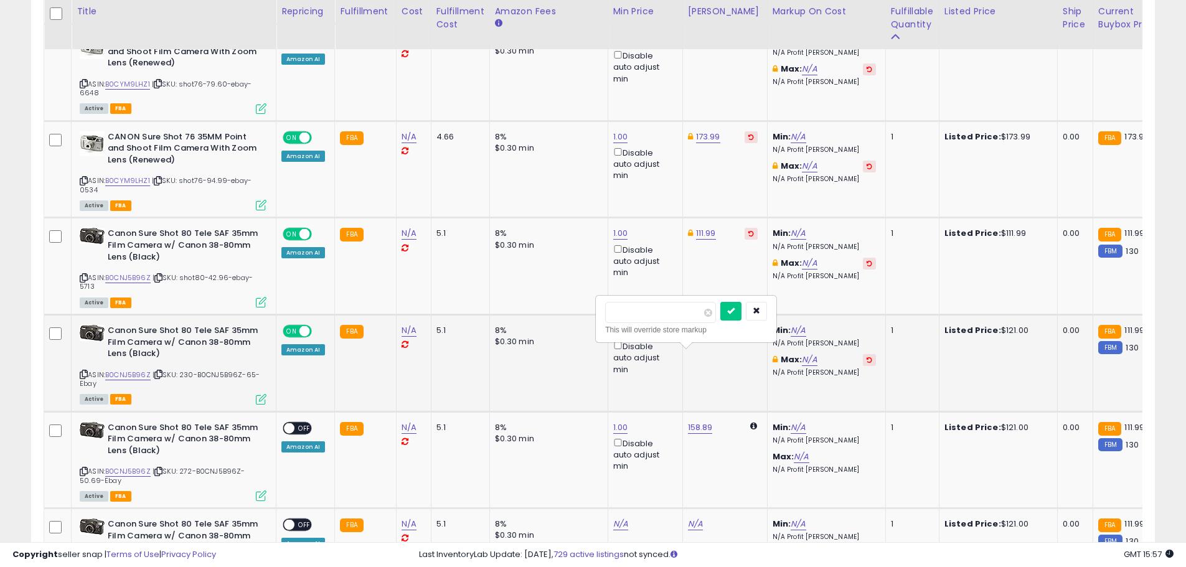
type input "******"
click button "submit" at bounding box center [731, 311] width 21 height 19
click at [299, 422] on div "ON OFF Amazon AI" at bounding box center [303, 437] width 44 height 30
click at [301, 423] on span "OFF" at bounding box center [305, 428] width 20 height 11
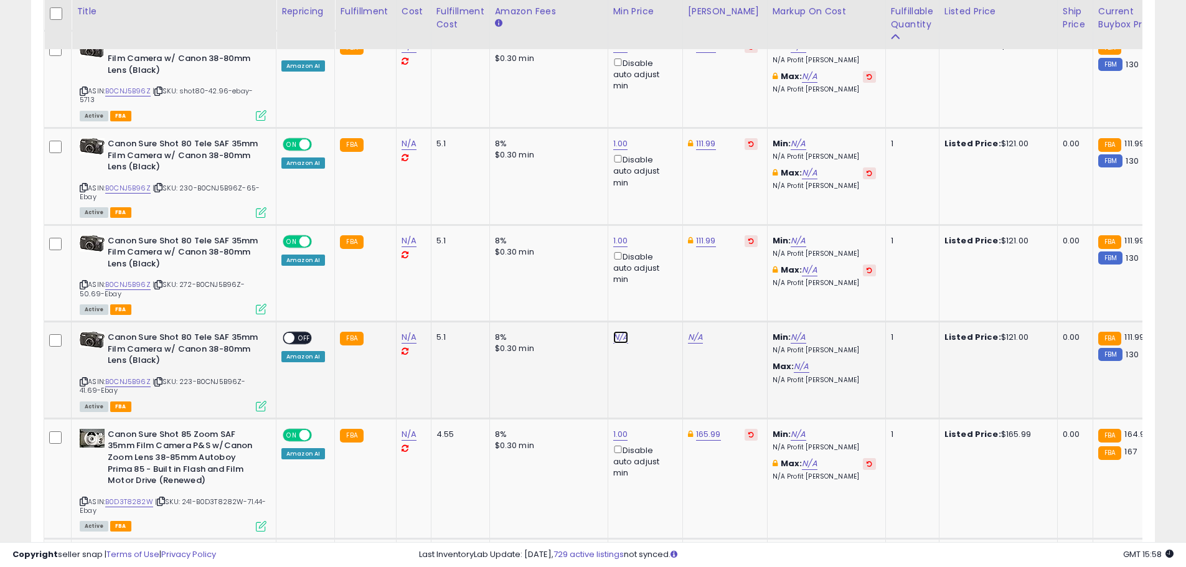
click at [617, 331] on link "N/A" at bounding box center [620, 337] width 15 height 12
type input "*"
click button "submit" at bounding box center [651, 221] width 21 height 19
click at [699, 331] on link "158.89" at bounding box center [700, 337] width 25 height 12
drag, startPoint x: 654, startPoint y: 215, endPoint x: 591, endPoint y: 220, distance: 63.0
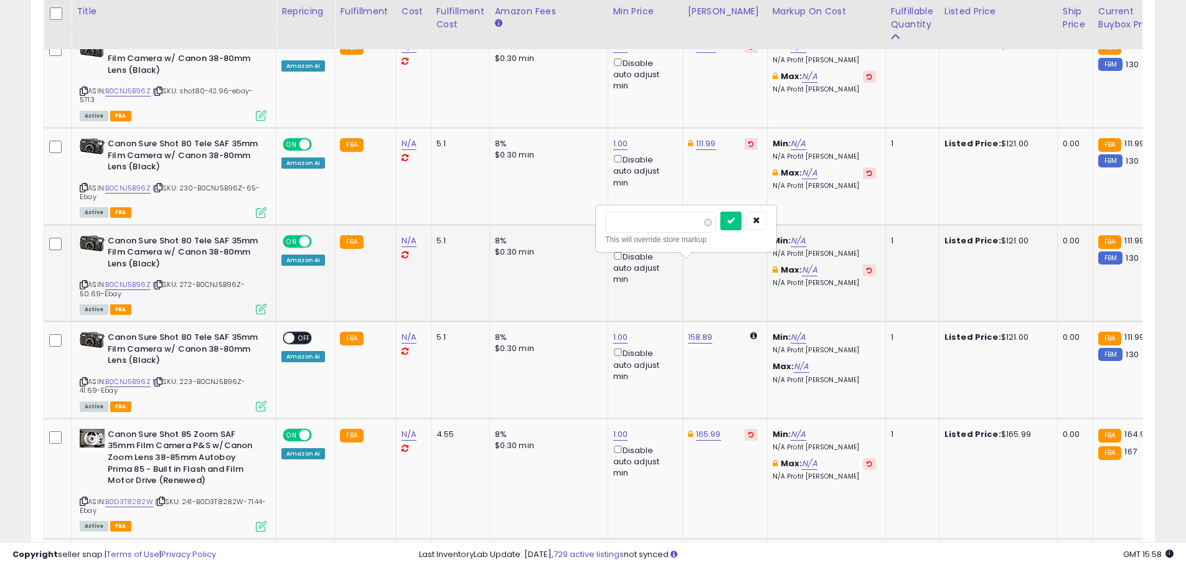
type input "******"
click button "submit" at bounding box center [731, 221] width 21 height 19
click at [303, 333] on span "OFF" at bounding box center [305, 338] width 20 height 11
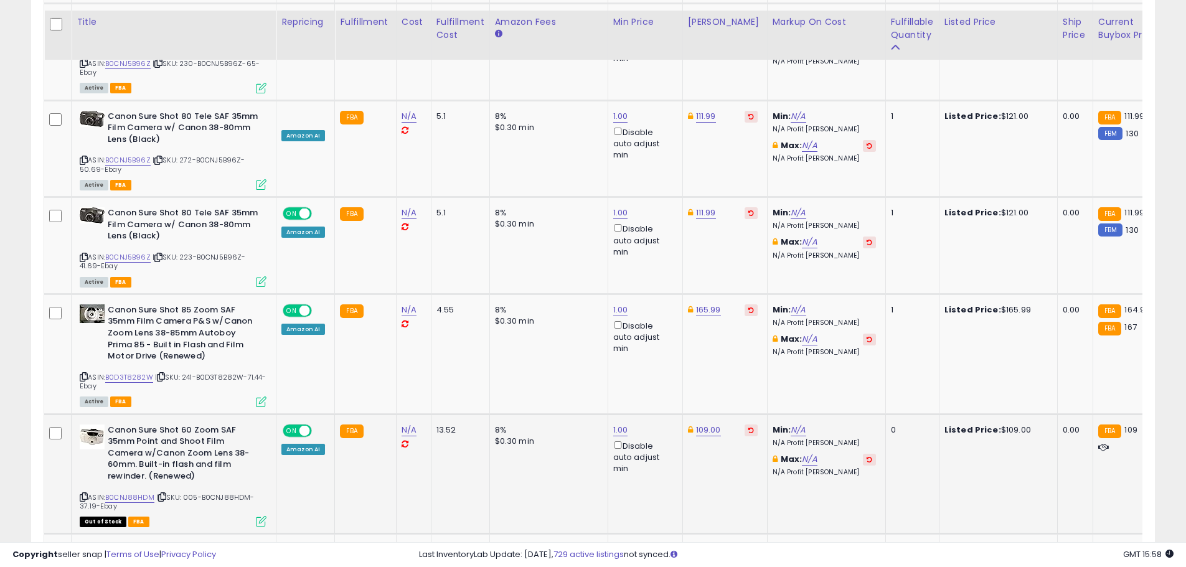
scroll to position [4982, 0]
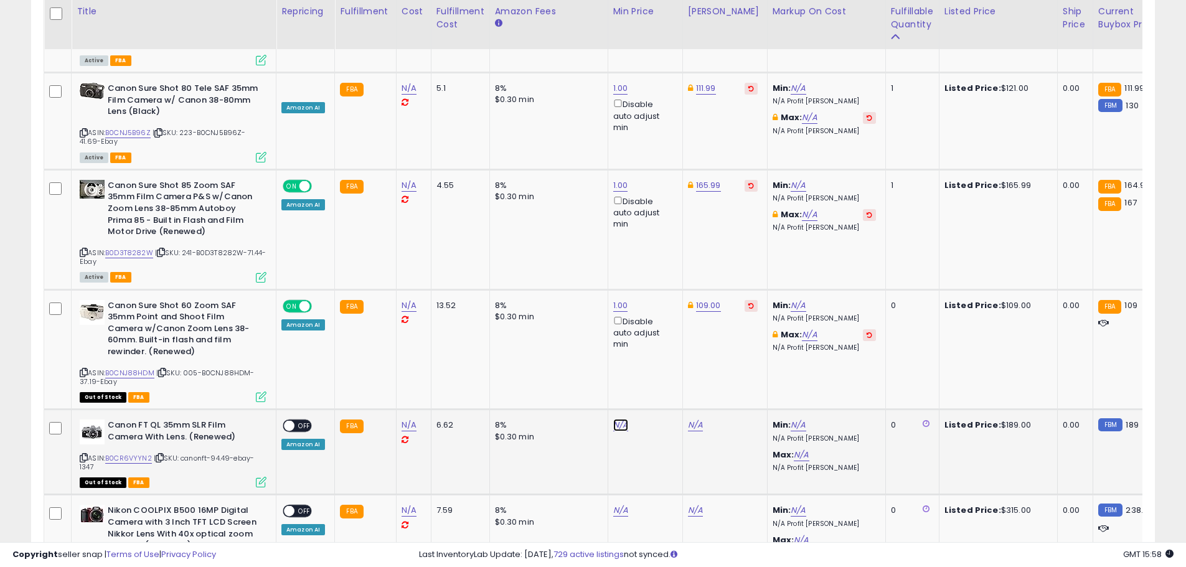
click at [622, 419] on link "N/A" at bounding box center [620, 425] width 15 height 12
click at [688, 313] on button "button" at bounding box center [676, 309] width 21 height 19
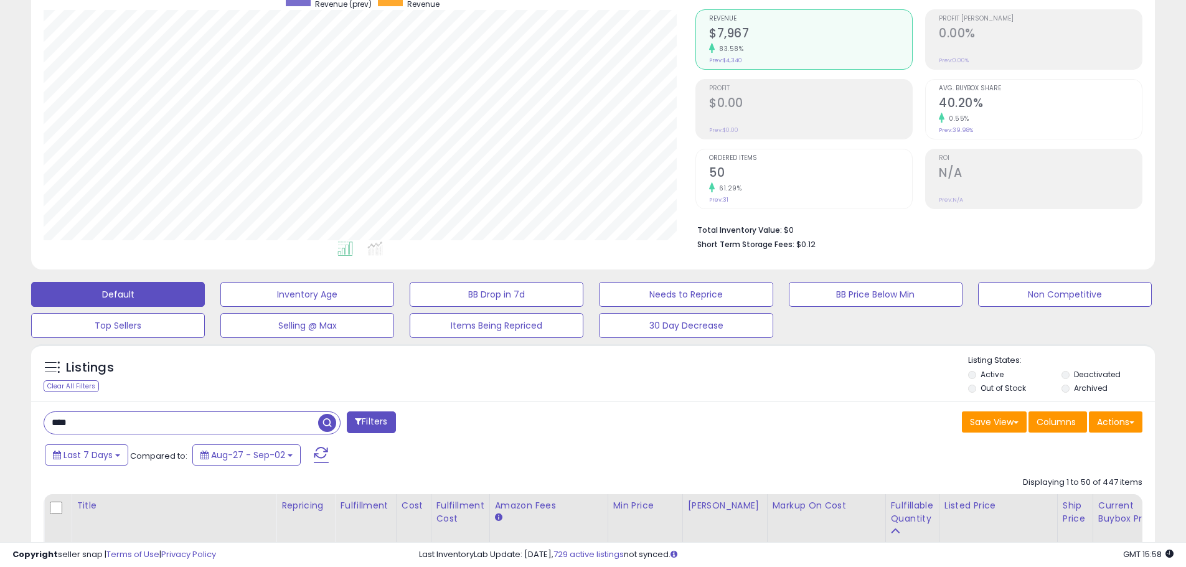
scroll to position [118, 0]
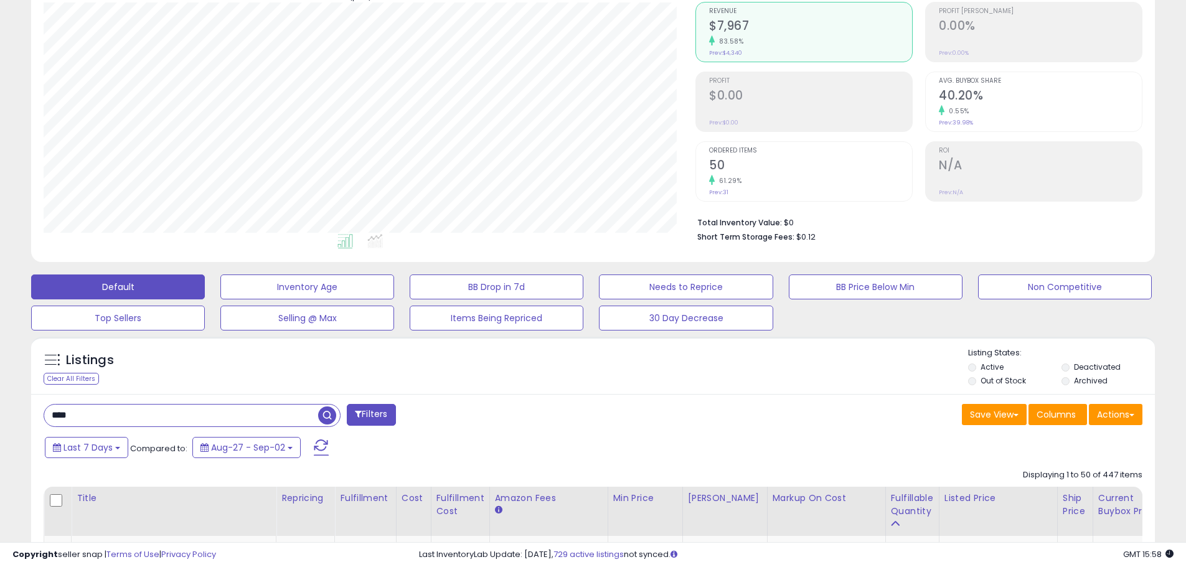
drag, startPoint x: 85, startPoint y: 407, endPoint x: 52, endPoint y: 407, distance: 33.0
click at [52, 407] on input "****" at bounding box center [181, 416] width 274 height 22
type input "******"
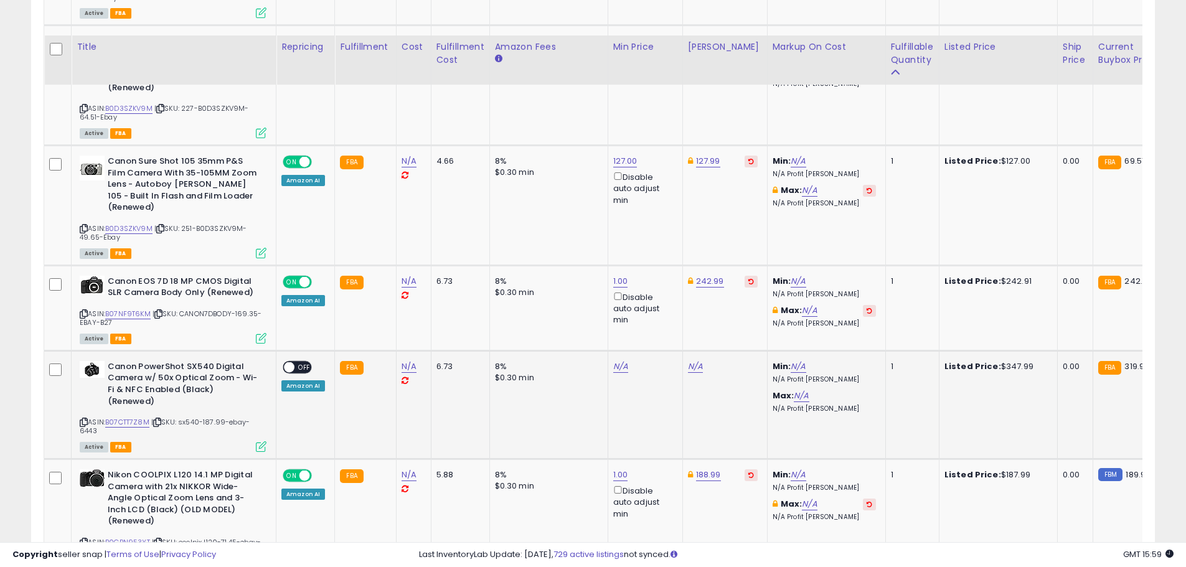
scroll to position [2534, 0]
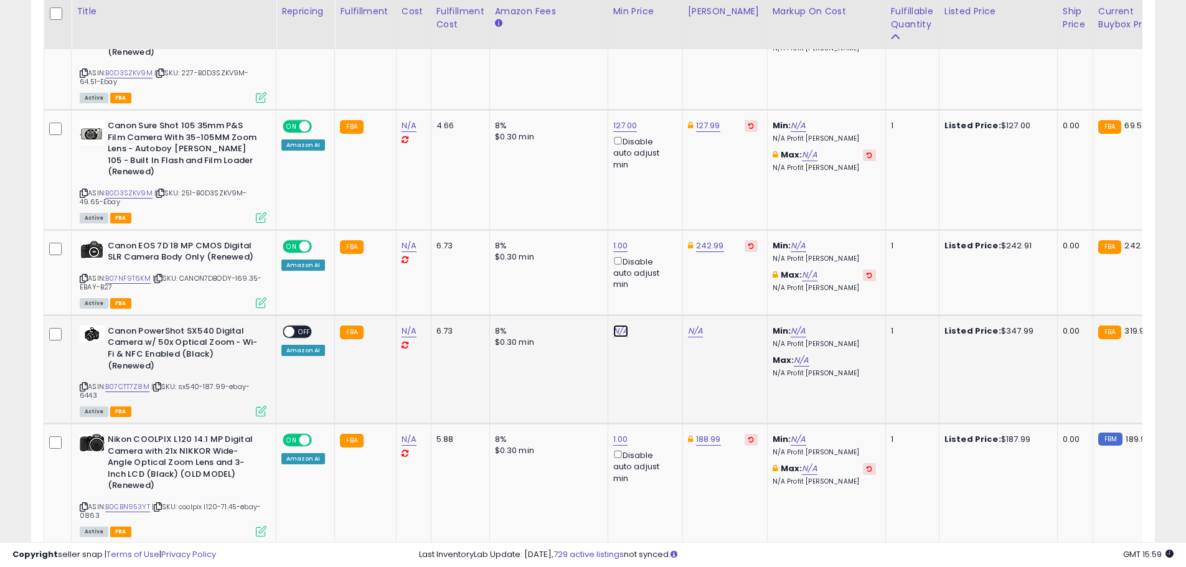
click at [613, 325] on link "N/A" at bounding box center [620, 331] width 15 height 12
type input "*"
click button "submit" at bounding box center [651, 217] width 21 height 19
click at [697, 325] on link "445.00" at bounding box center [702, 331] width 29 height 12
type input "*"
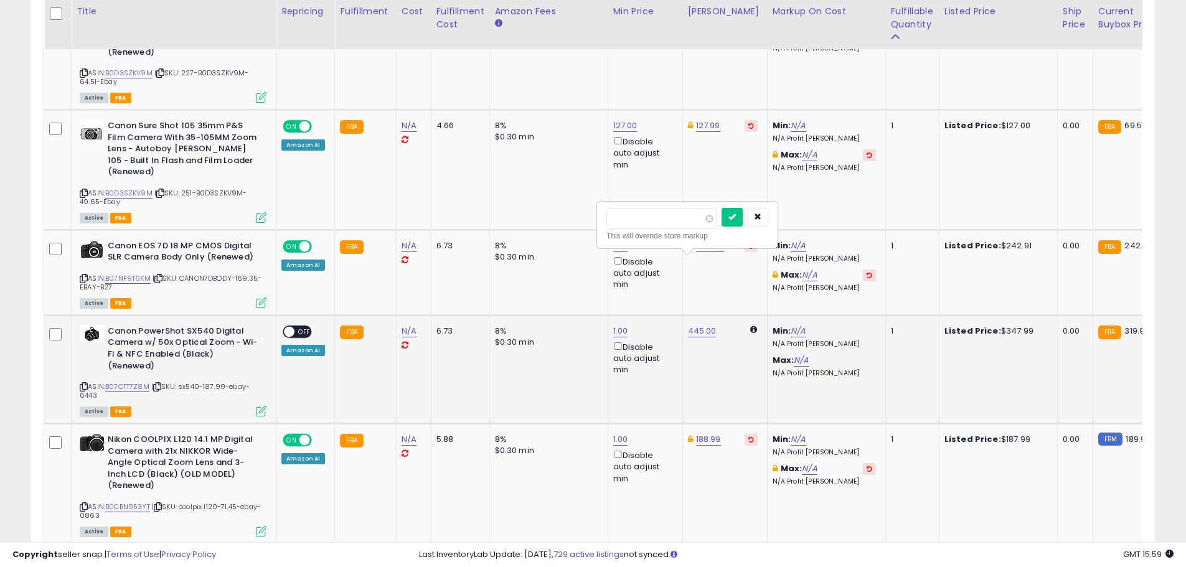
type input "******"
click button "submit" at bounding box center [732, 217] width 21 height 19
click at [300, 326] on span "OFF" at bounding box center [305, 331] width 20 height 11
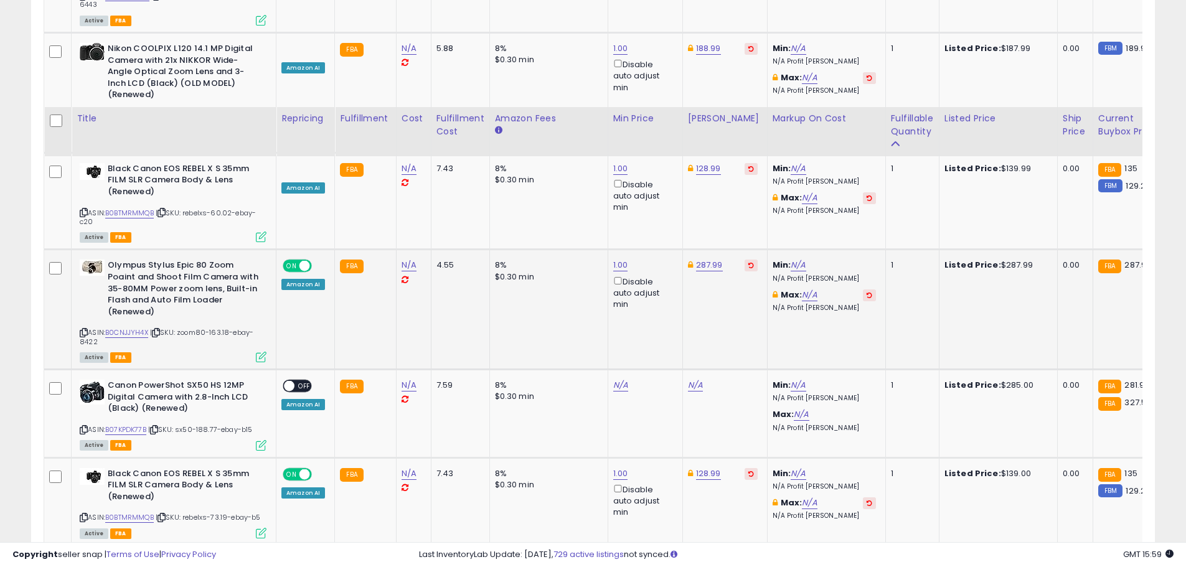
scroll to position [3032, 0]
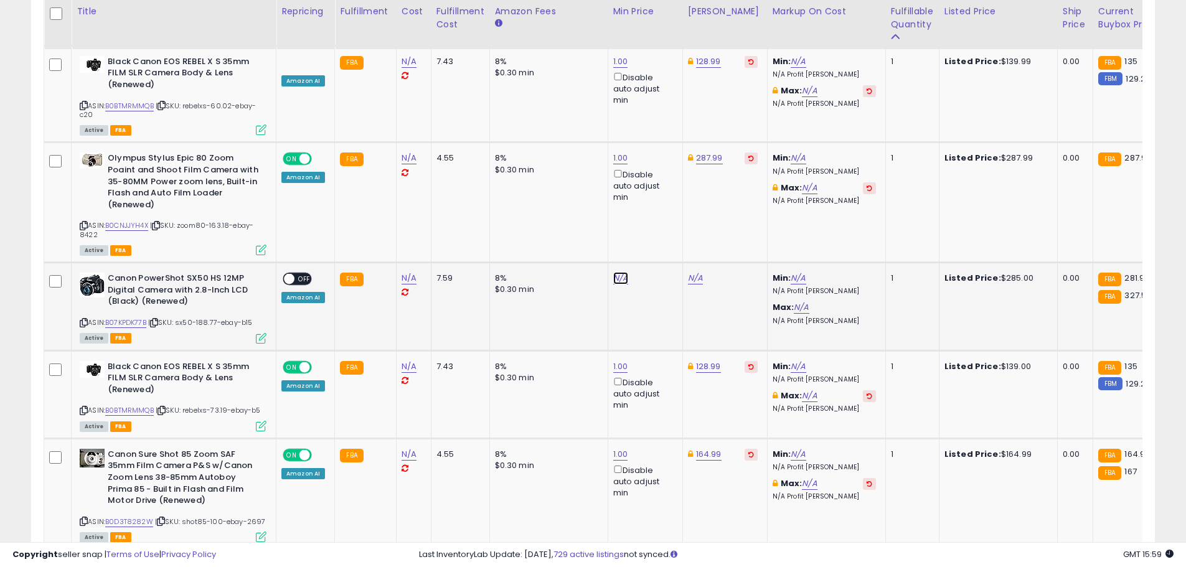
click at [620, 272] on link "N/A" at bounding box center [620, 278] width 15 height 12
type input "*"
click button "submit" at bounding box center [651, 165] width 21 height 19
click at [696, 272] on link "431.56" at bounding box center [701, 278] width 26 height 12
type input "*"
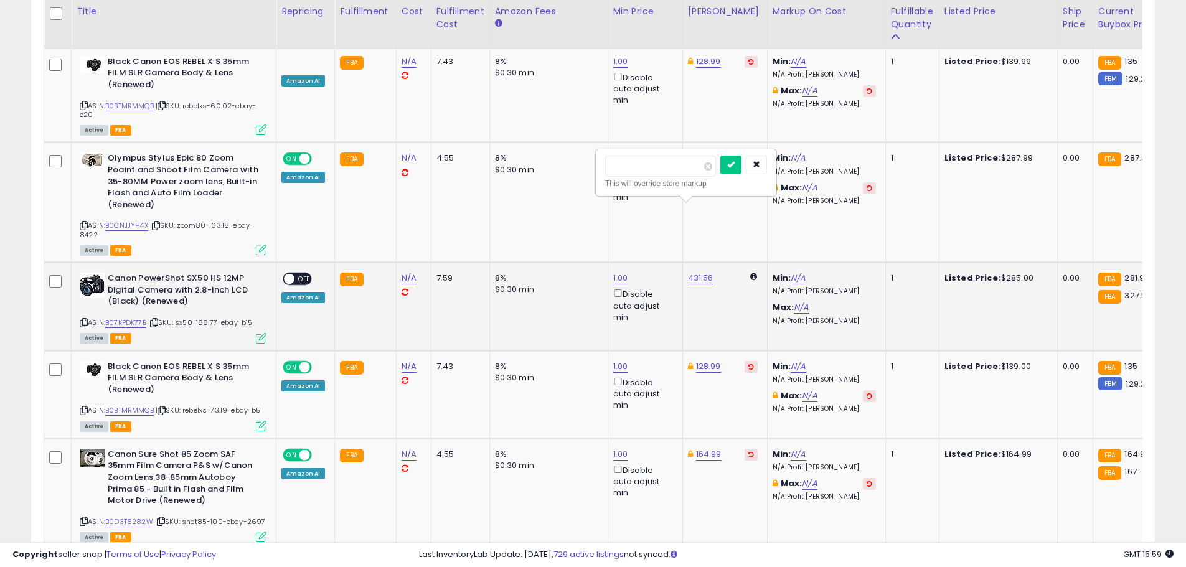
type input "******"
click button "submit" at bounding box center [731, 165] width 21 height 19
click at [613, 272] on link "1.00" at bounding box center [620, 278] width 15 height 12
type input "****"
drag, startPoint x: 583, startPoint y: 164, endPoint x: 509, endPoint y: 162, distance: 73.5
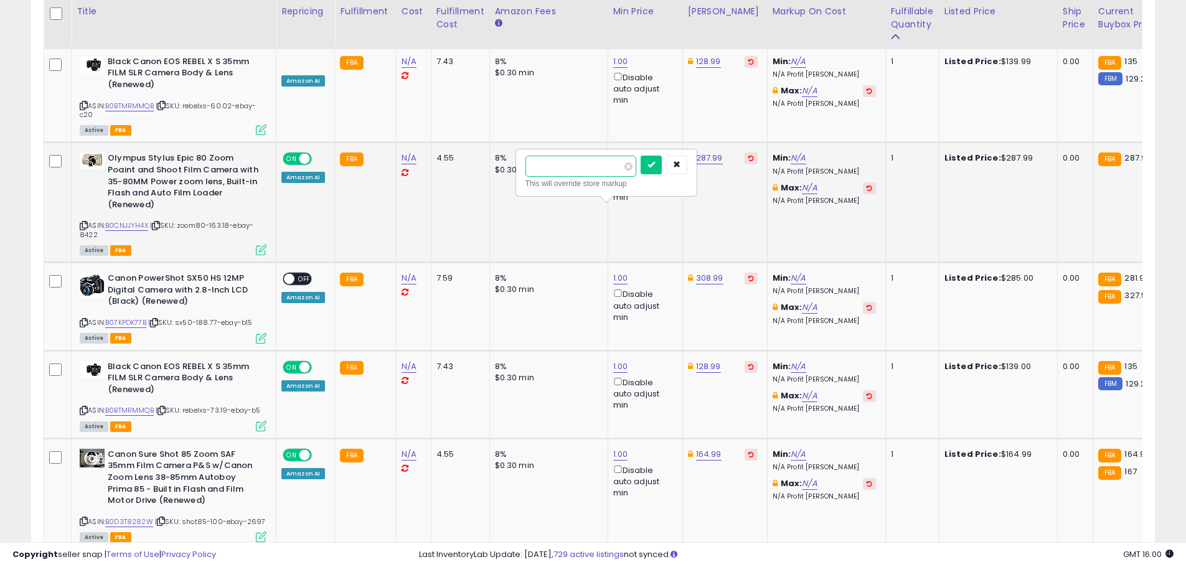
click at [509, 162] on tbody "Olympus Stylus Zoom 35mm Point and Shoot Film Camera W/olympus 35-70mm Lens. Bu…" at bounding box center [991, 215] width 1894 height 5186
type input "******"
click button "submit" at bounding box center [651, 165] width 21 height 19
click at [712, 272] on link "308.99" at bounding box center [709, 278] width 27 height 12
drag, startPoint x: 683, startPoint y: 167, endPoint x: 604, endPoint y: 162, distance: 79.2
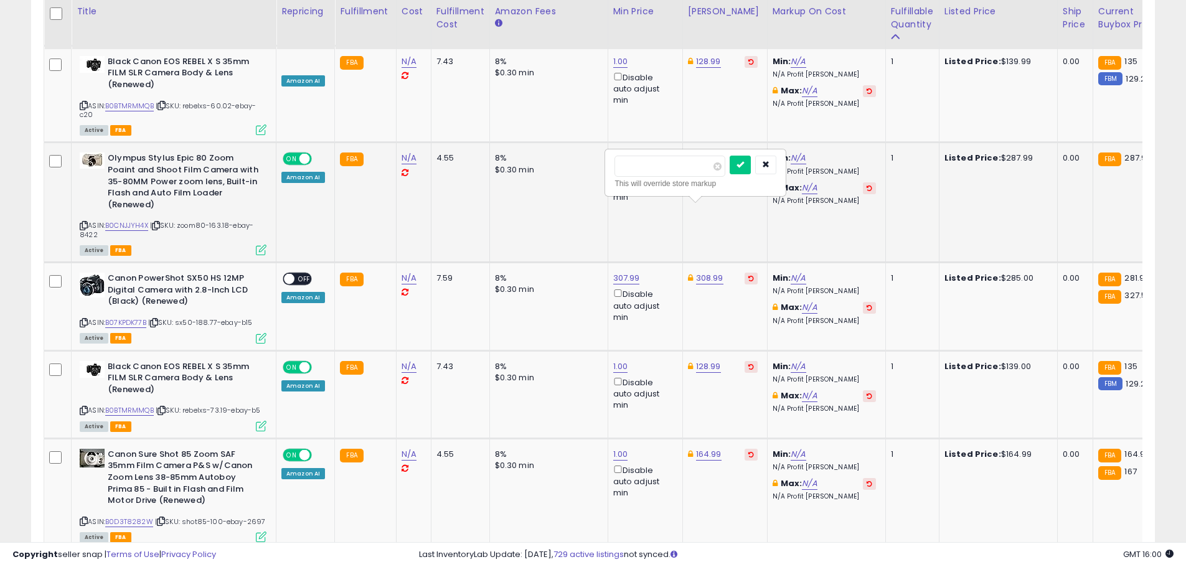
click at [604, 162] on tbody "Olympus Stylus Zoom 35mm Point and Shoot Film Camera W/olympus 35-70mm Lens. Bu…" at bounding box center [991, 215] width 1894 height 5186
type input "******"
click button "submit" at bounding box center [740, 165] width 21 height 19
click at [300, 274] on span "OFF" at bounding box center [305, 279] width 20 height 11
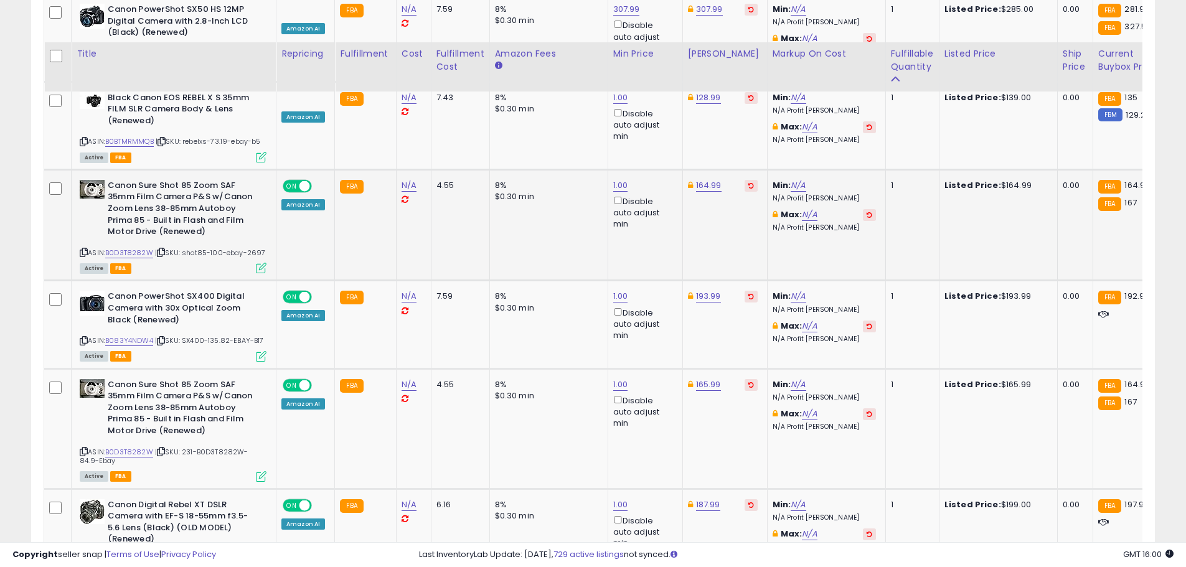
scroll to position [3344, 0]
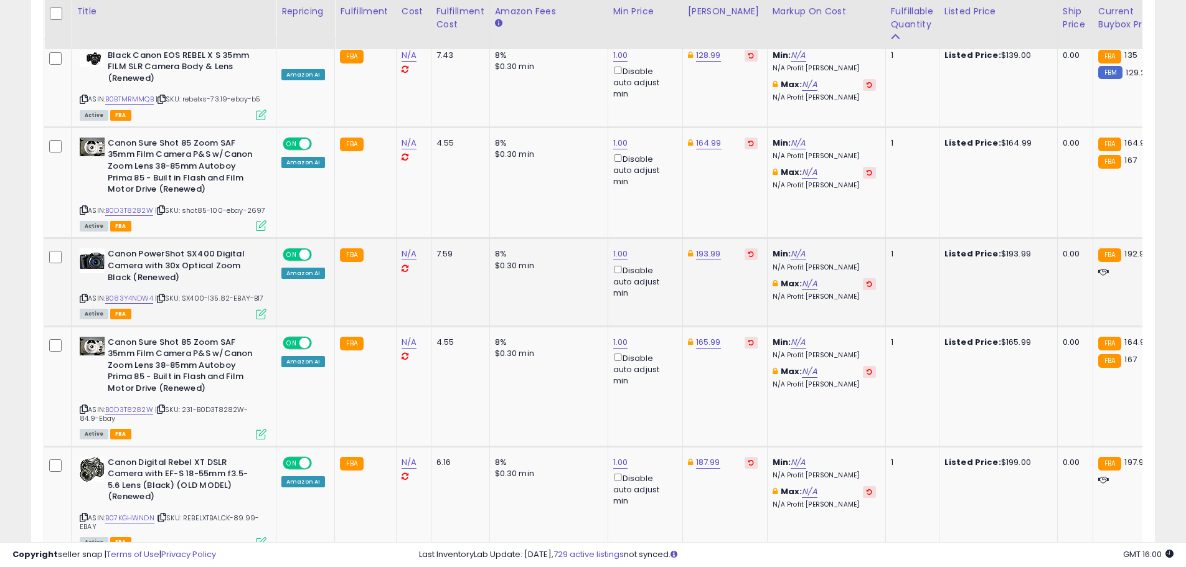
click at [699, 239] on td "193.99" at bounding box center [725, 283] width 85 height 88
click at [699, 248] on link "193.99" at bounding box center [708, 254] width 25 height 12
drag, startPoint x: 640, startPoint y: 138, endPoint x: 615, endPoint y: 139, distance: 24.9
click at [615, 139] on input "******" at bounding box center [668, 141] width 111 height 21
type input "******"
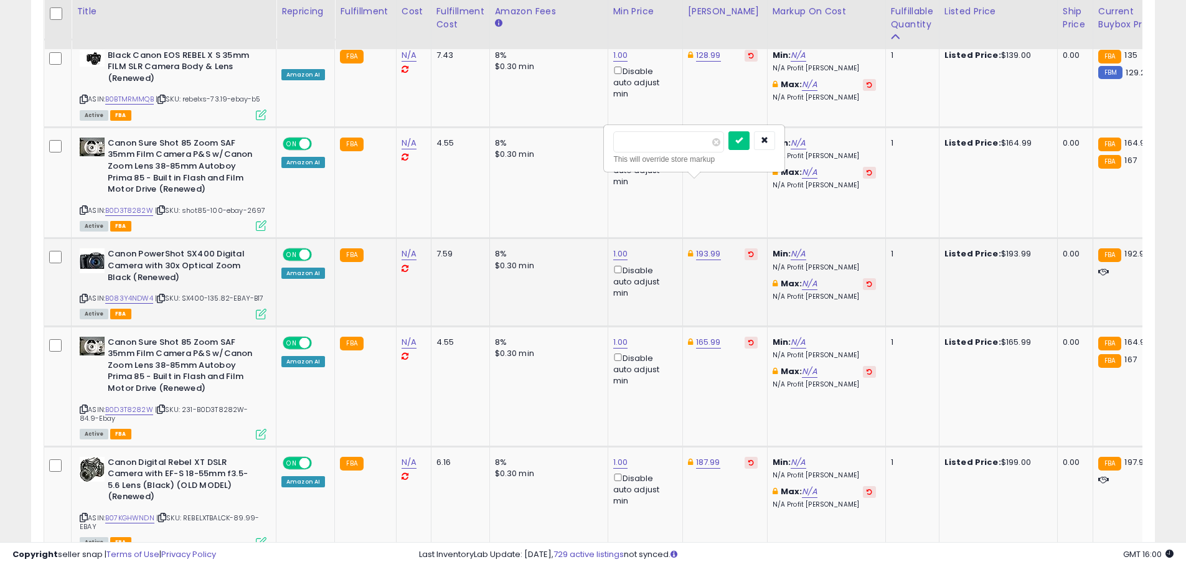
click button "submit" at bounding box center [739, 140] width 21 height 19
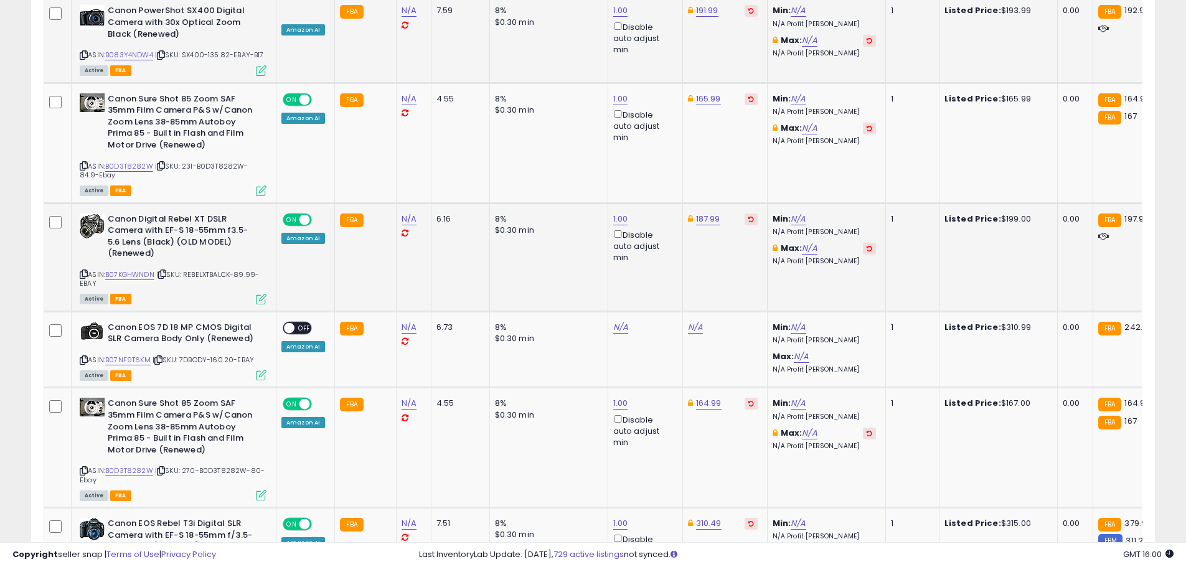
scroll to position [3593, 0]
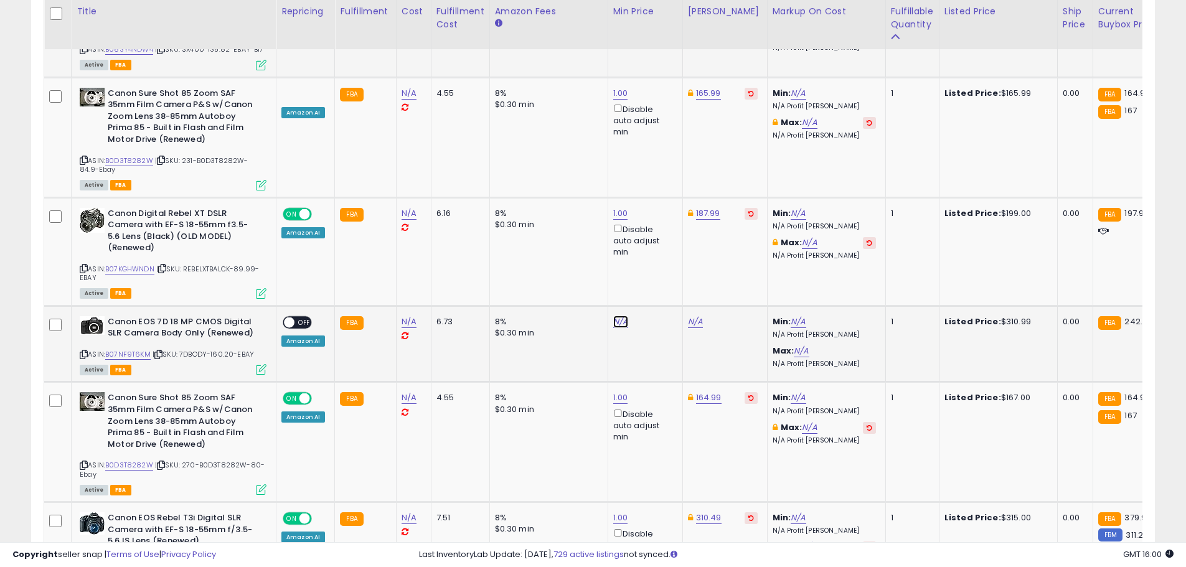
click at [620, 316] on link "N/A" at bounding box center [620, 322] width 15 height 12
type input "*"
click button "submit" at bounding box center [651, 208] width 21 height 19
click at [697, 316] on link "325.28" at bounding box center [701, 322] width 27 height 12
type input "******"
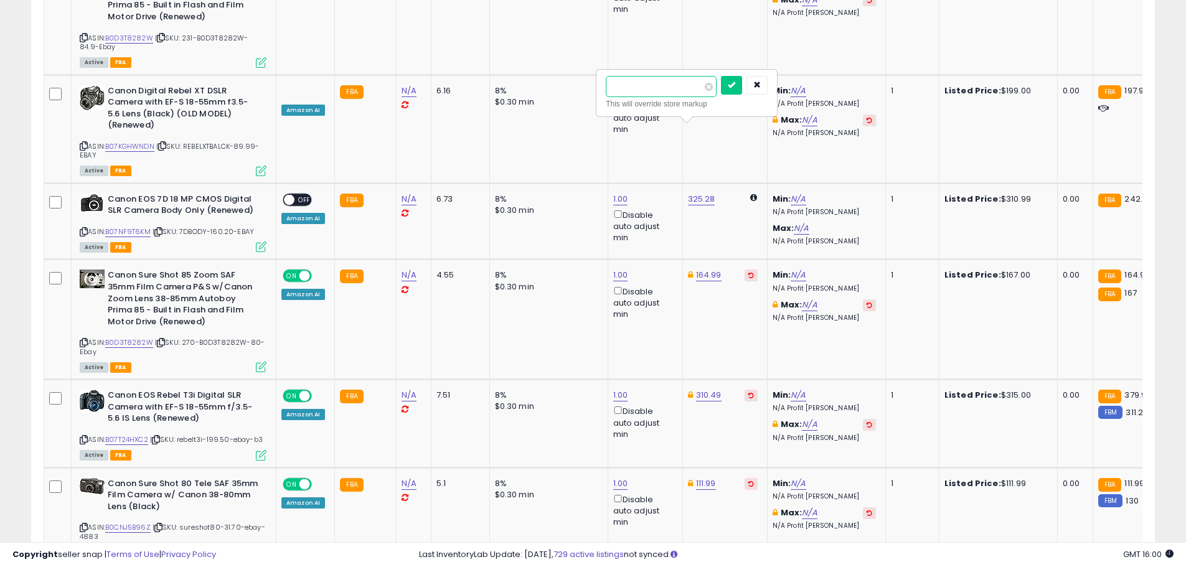
scroll to position [3530, 0]
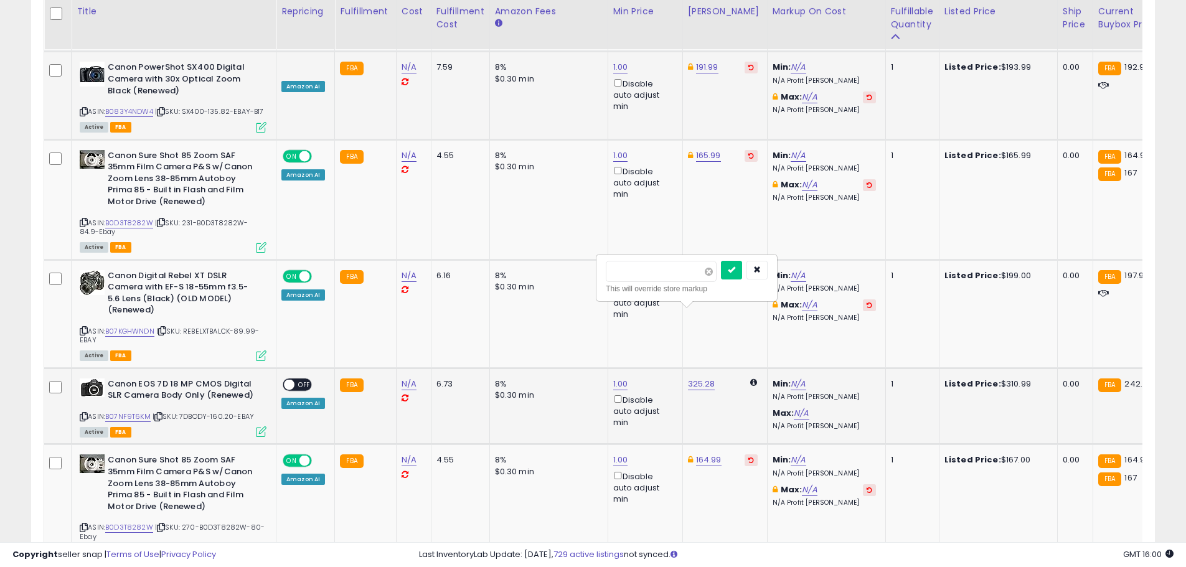
click at [713, 273] on span at bounding box center [709, 272] width 8 height 8
type input "******"
click button "submit" at bounding box center [731, 270] width 21 height 19
click at [312, 379] on div "ON OFF Amazon AI" at bounding box center [303, 394] width 44 height 30
click at [306, 379] on span "OFF" at bounding box center [305, 384] width 20 height 11
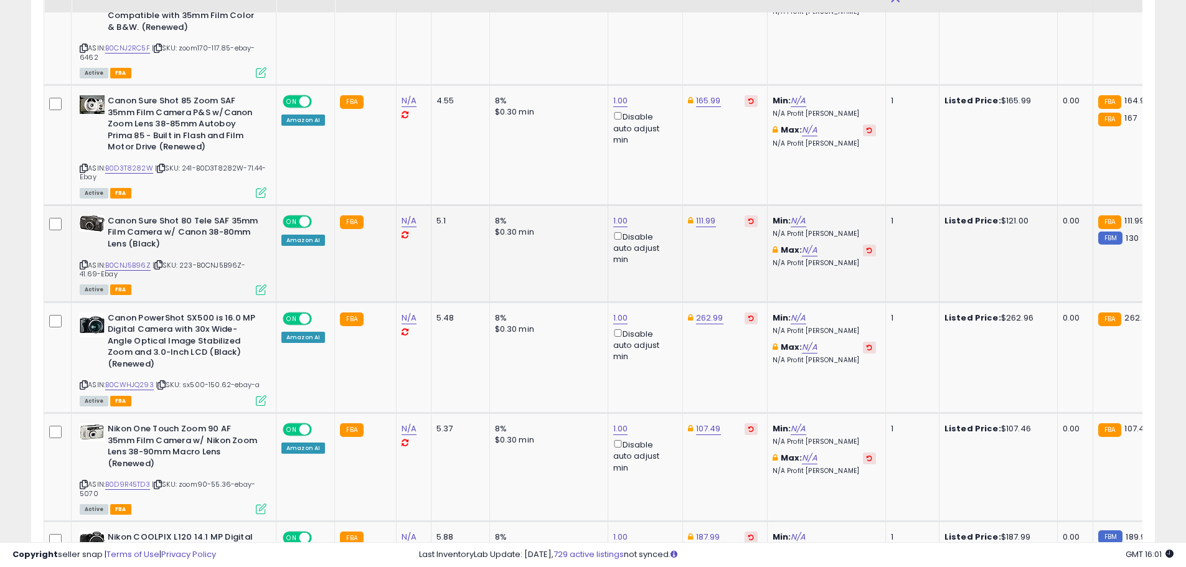
scroll to position [5150, 0]
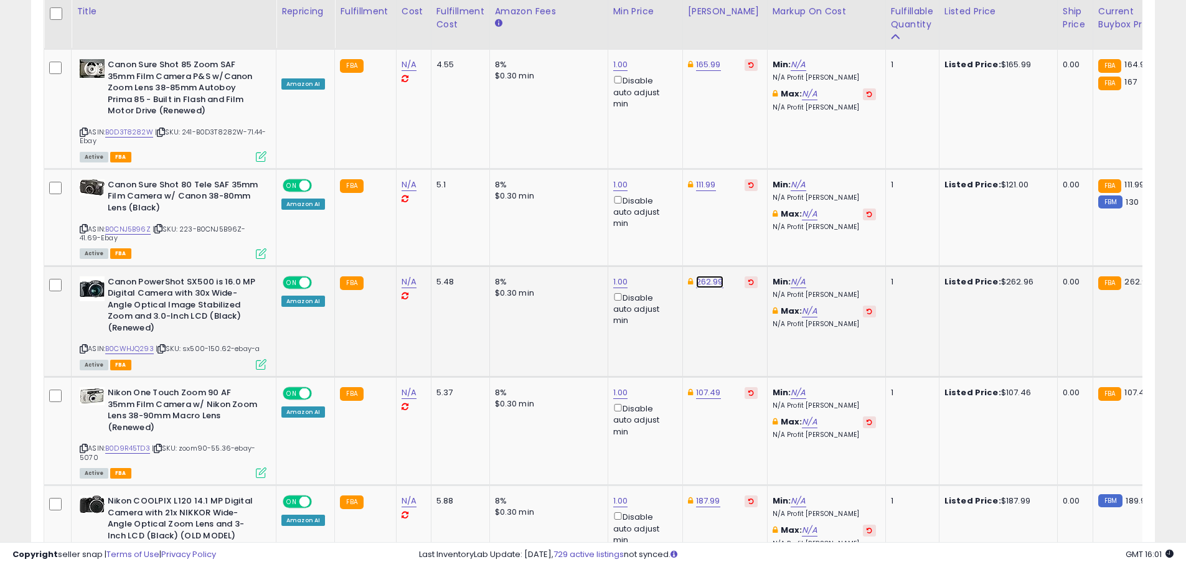
click at [706, 276] on link "262.99" at bounding box center [709, 282] width 27 height 12
click at [777, 173] on button "button" at bounding box center [765, 177] width 21 height 19
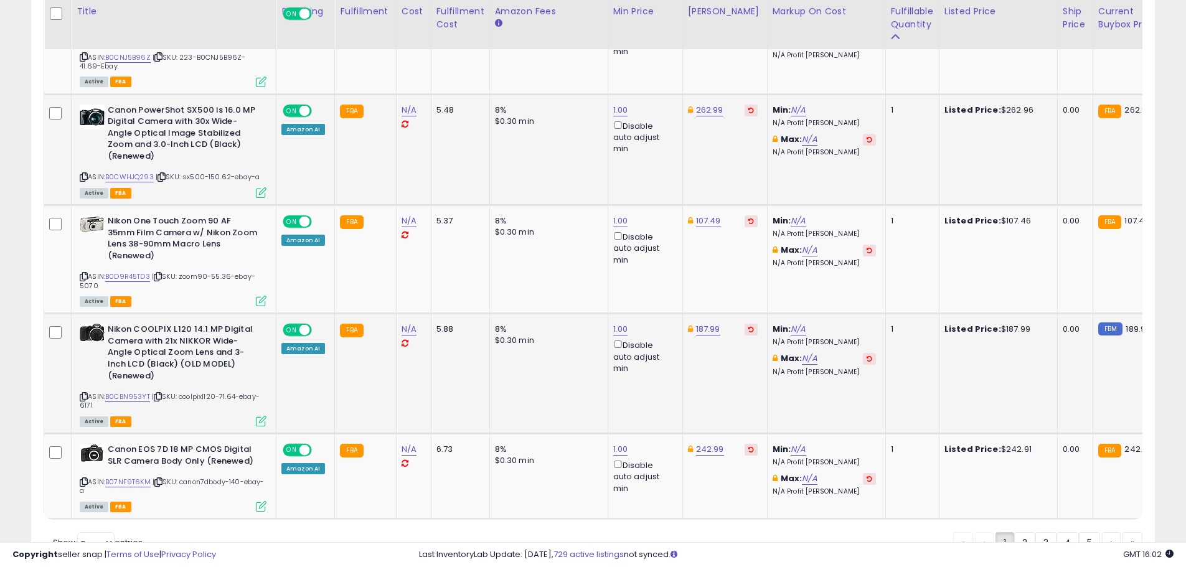
scroll to position [5331, 0]
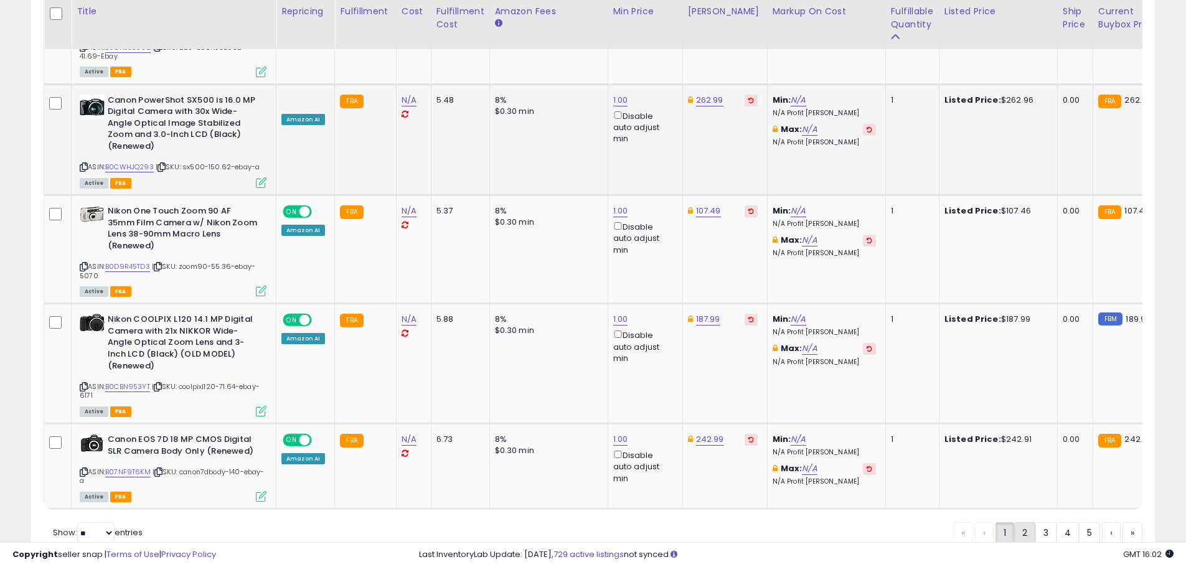
click at [1017, 522] on link "2" at bounding box center [1024, 532] width 21 height 21
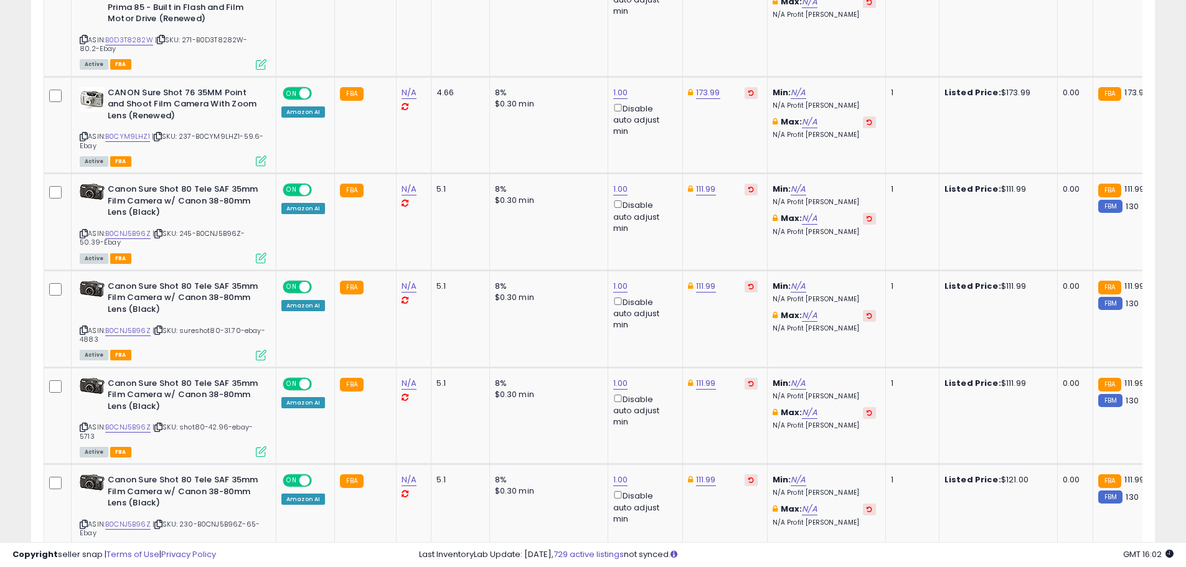
scroll to position [0, 0]
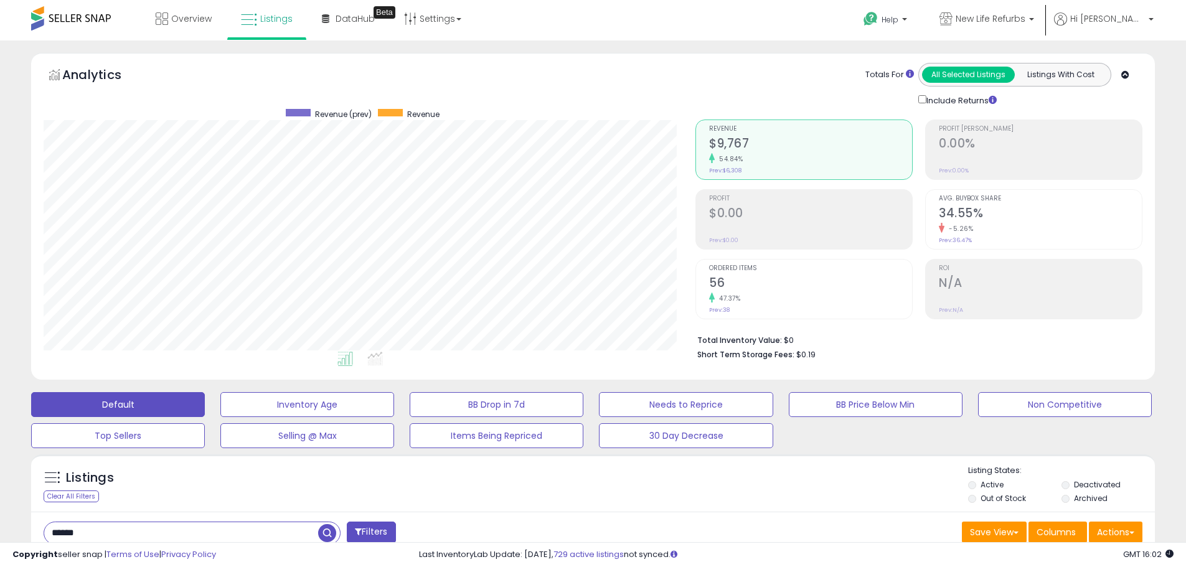
click at [49, 524] on input "******" at bounding box center [181, 533] width 274 height 22
type input "*********"
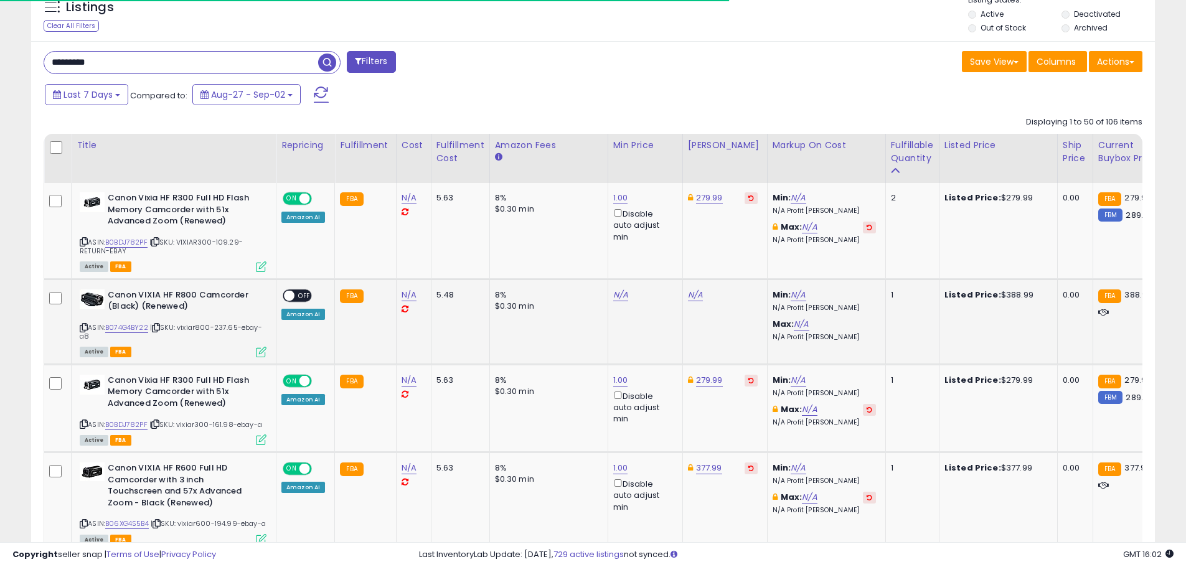
scroll to position [472, 0]
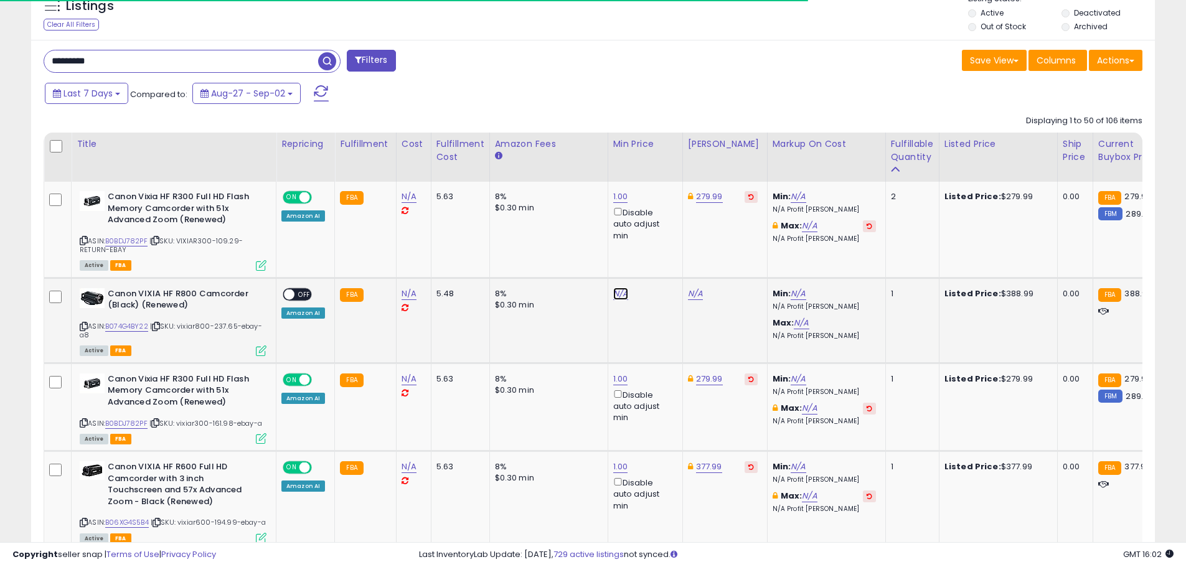
click at [619, 292] on link "N/A" at bounding box center [620, 294] width 15 height 12
type input "*"
click button "submit" at bounding box center [651, 249] width 21 height 19
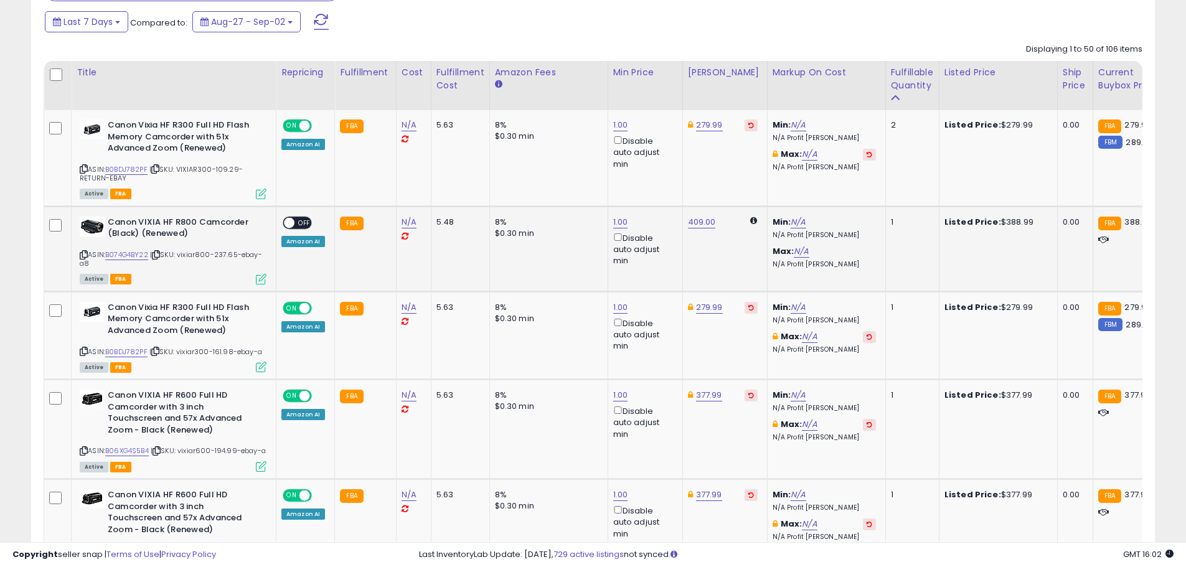
scroll to position [534, 0]
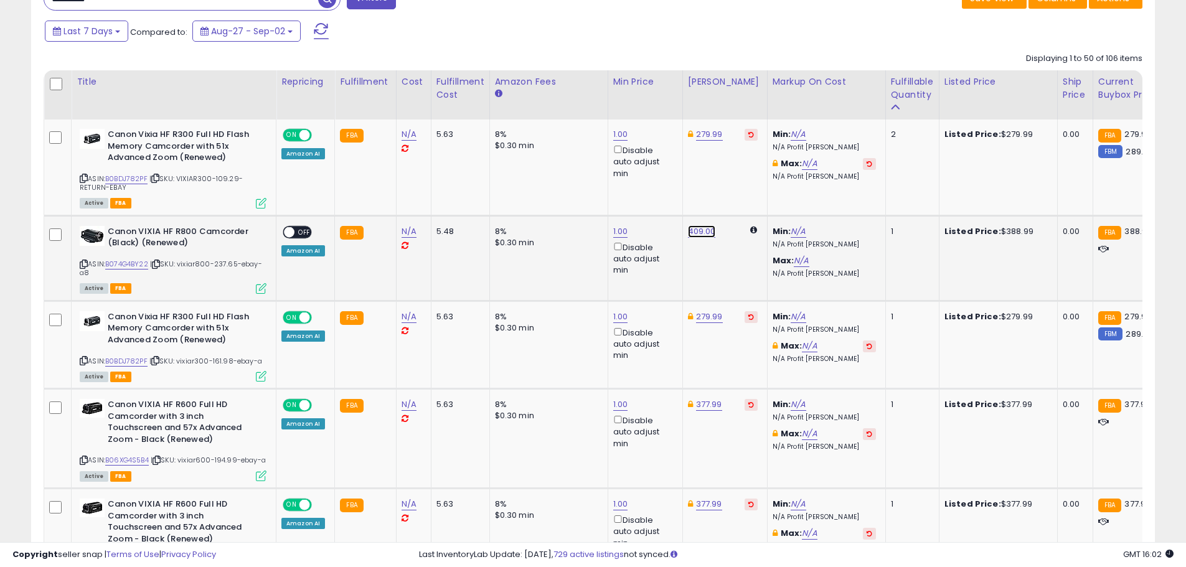
click at [701, 230] on link "409.00" at bounding box center [702, 231] width 28 height 12
type input "*"
type input "******"
click button "submit" at bounding box center [732, 187] width 21 height 19
click at [296, 234] on span "OFF" at bounding box center [305, 232] width 20 height 11
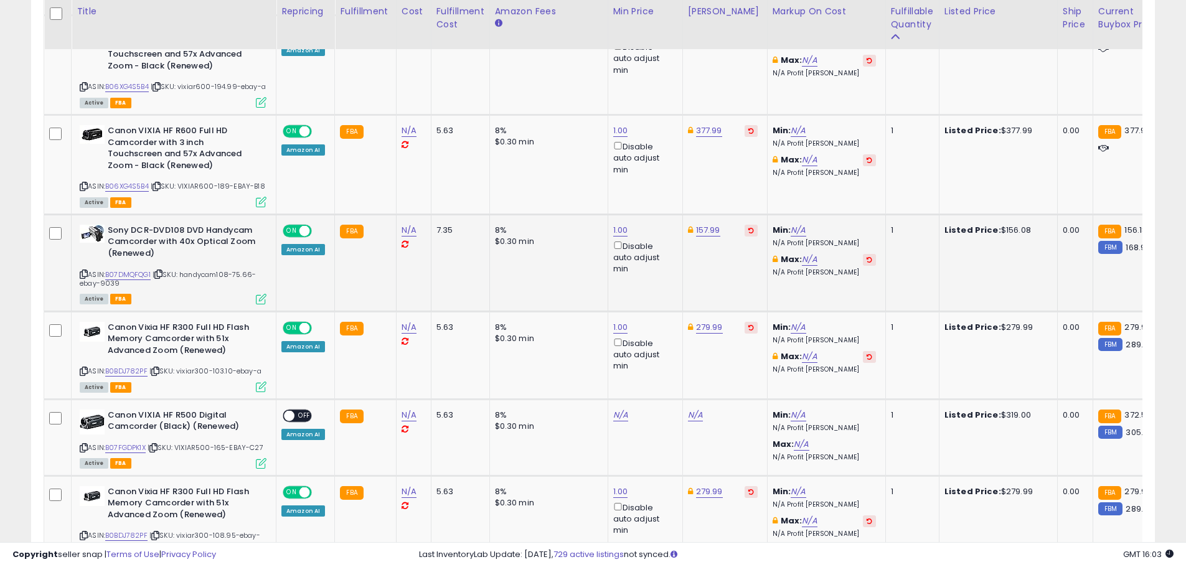
scroll to position [970, 0]
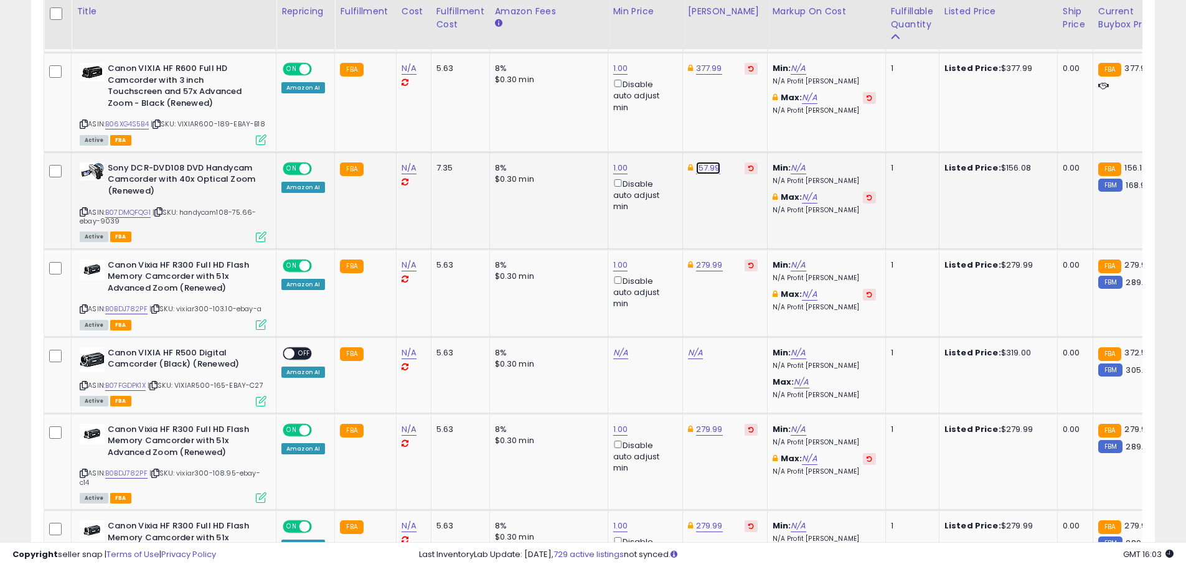
click at [706, 174] on link "157.99" at bounding box center [708, 168] width 24 height 12
drag, startPoint x: 640, startPoint y: 132, endPoint x: 547, endPoint y: 119, distance: 93.7
type input "******"
click button "submit" at bounding box center [739, 132] width 21 height 19
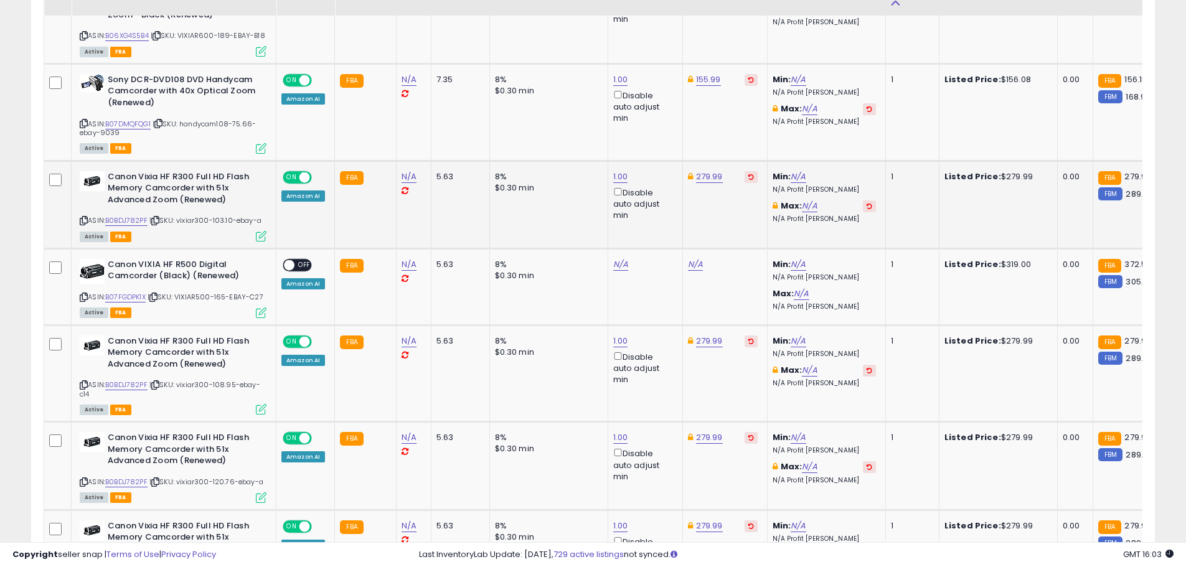
scroll to position [1095, 0]
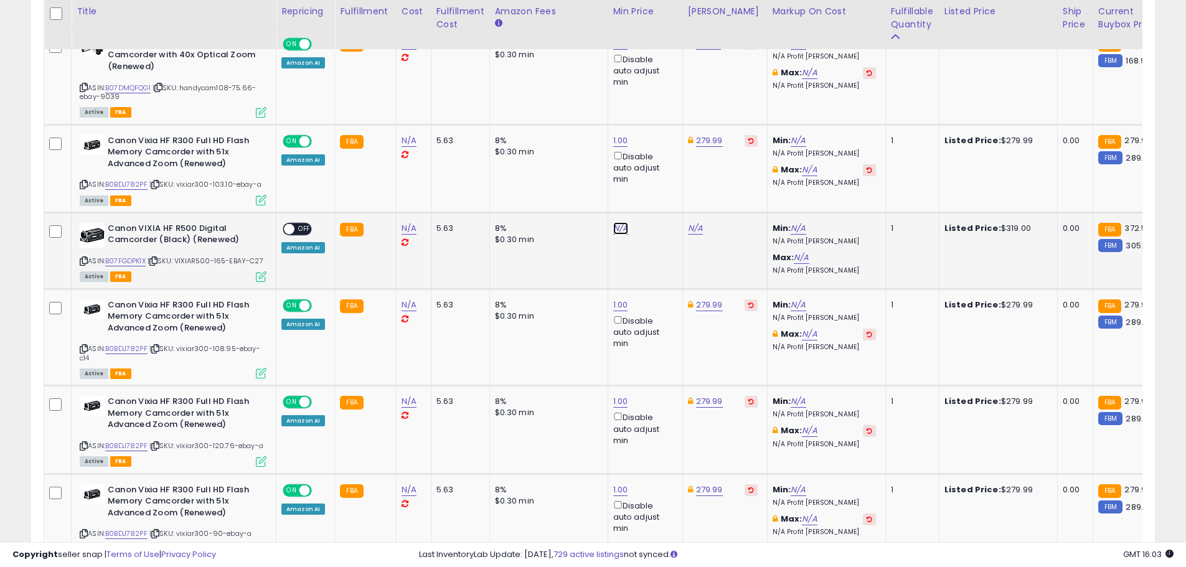
click at [619, 235] on link "N/A" at bounding box center [620, 228] width 15 height 12
type input "*"
click button "submit" at bounding box center [651, 193] width 21 height 19
click at [703, 235] on link "372.59" at bounding box center [701, 228] width 27 height 12
type input "*"
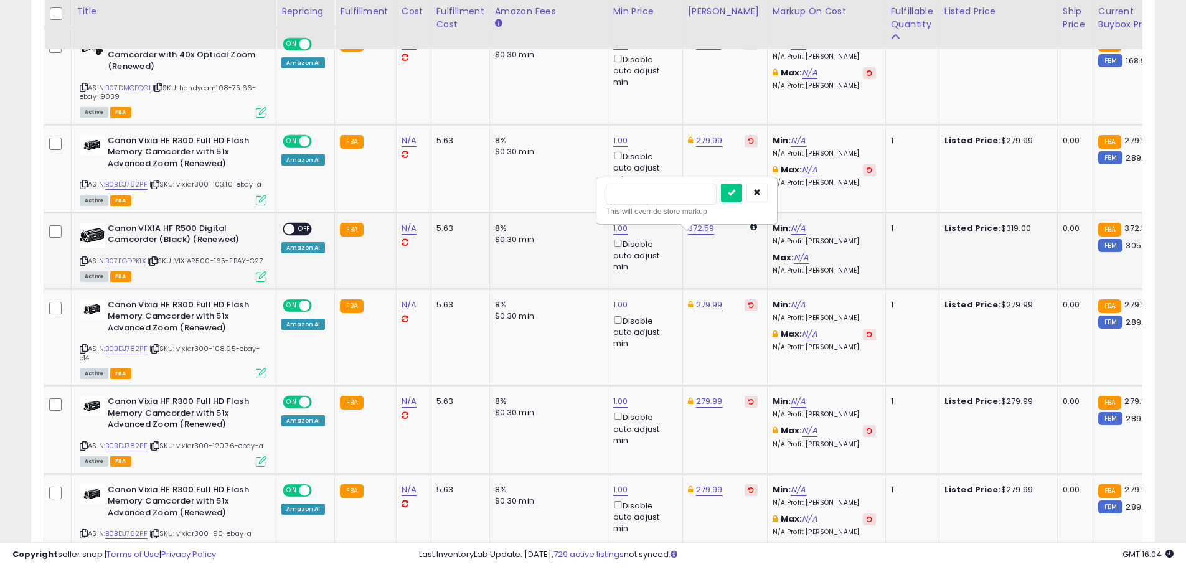
type input "*"
type input "******"
click button "submit" at bounding box center [731, 193] width 21 height 19
click at [308, 234] on span "OFF" at bounding box center [305, 229] width 20 height 11
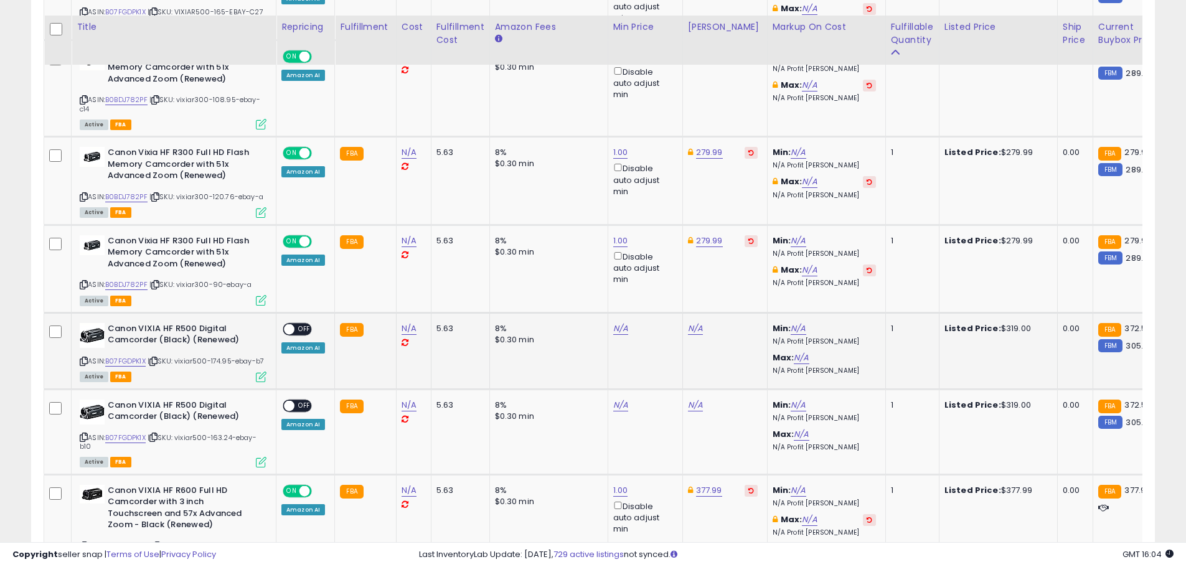
scroll to position [1406, 0]
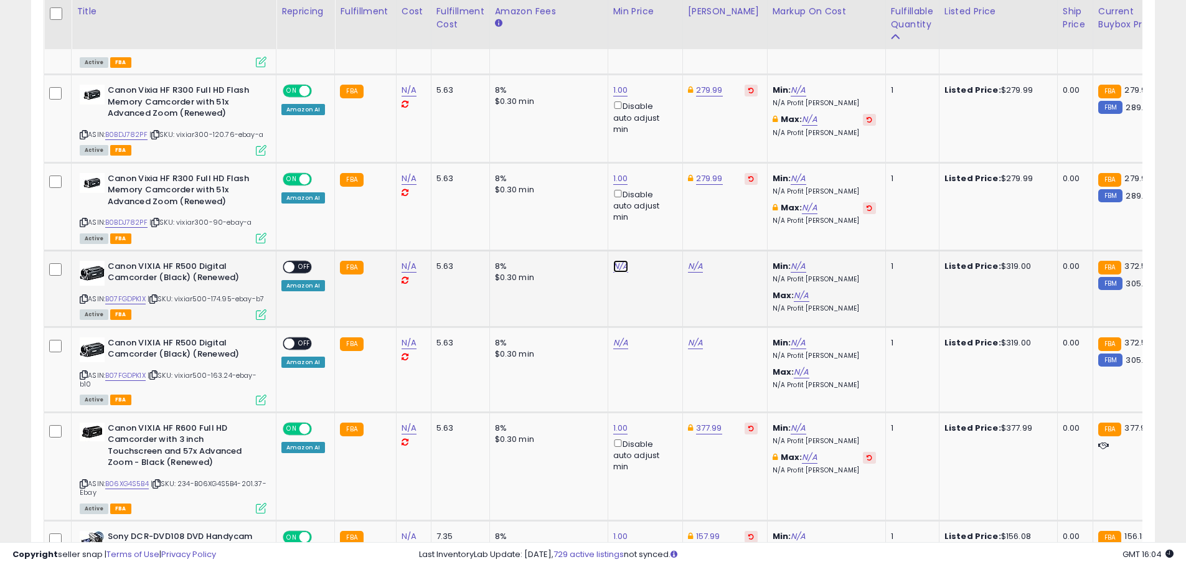
click at [613, 273] on link "N/A" at bounding box center [620, 266] width 15 height 12
type input "*"
click button "submit" at bounding box center [651, 231] width 21 height 19
click at [699, 273] on link "372.59" at bounding box center [701, 266] width 27 height 12
drag, startPoint x: 653, startPoint y: 234, endPoint x: 580, endPoint y: 231, distance: 73.5
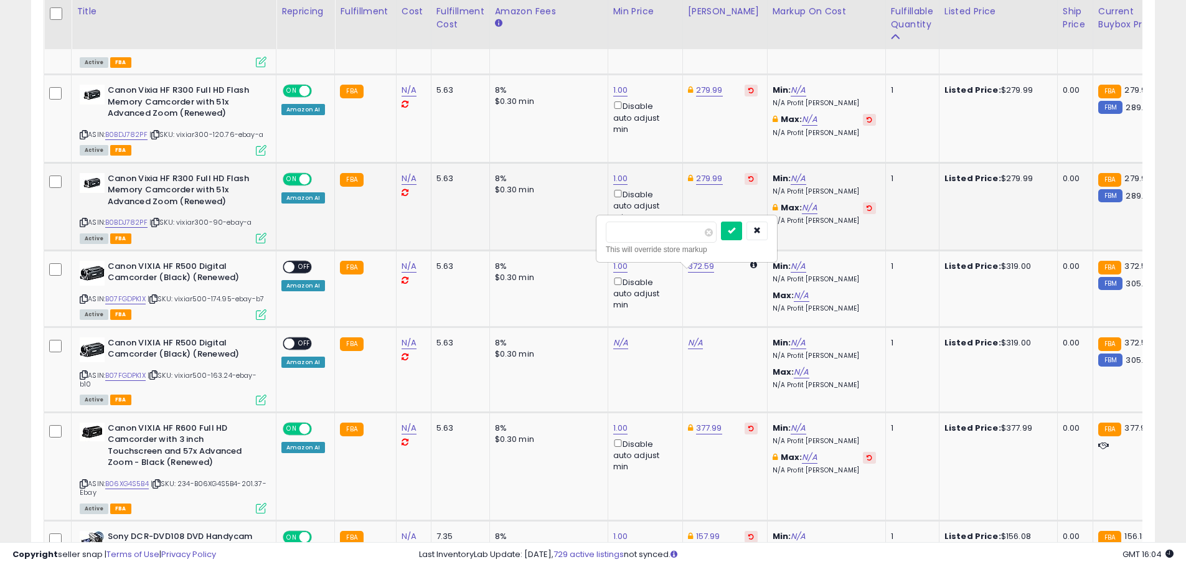
type input "******"
click button "submit" at bounding box center [731, 231] width 21 height 19
drag, startPoint x: 292, startPoint y: 269, endPoint x: 297, endPoint y: 277, distance: 9.0
click at [292, 270] on div "ON OFF" at bounding box center [297, 266] width 29 height 13
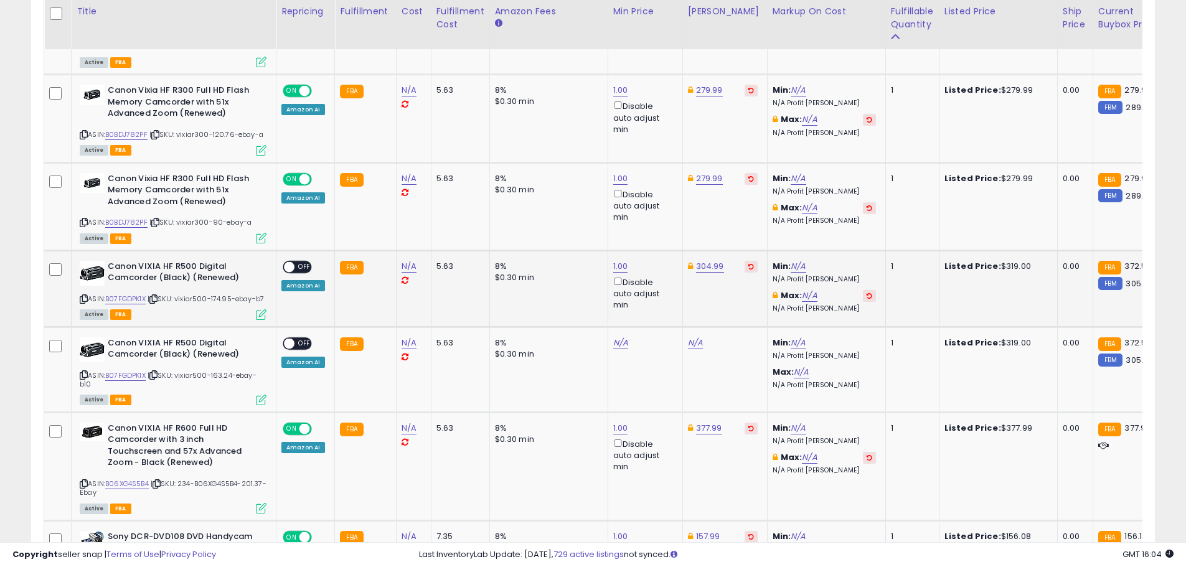
click at [297, 272] on span "OFF" at bounding box center [305, 267] width 20 height 11
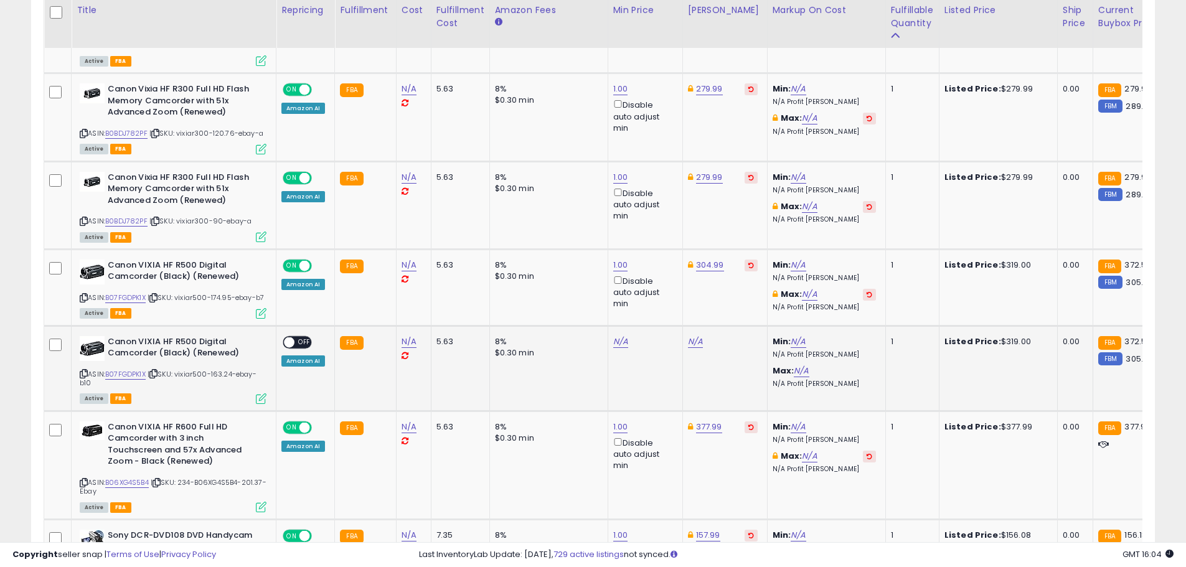
scroll to position [1468, 0]
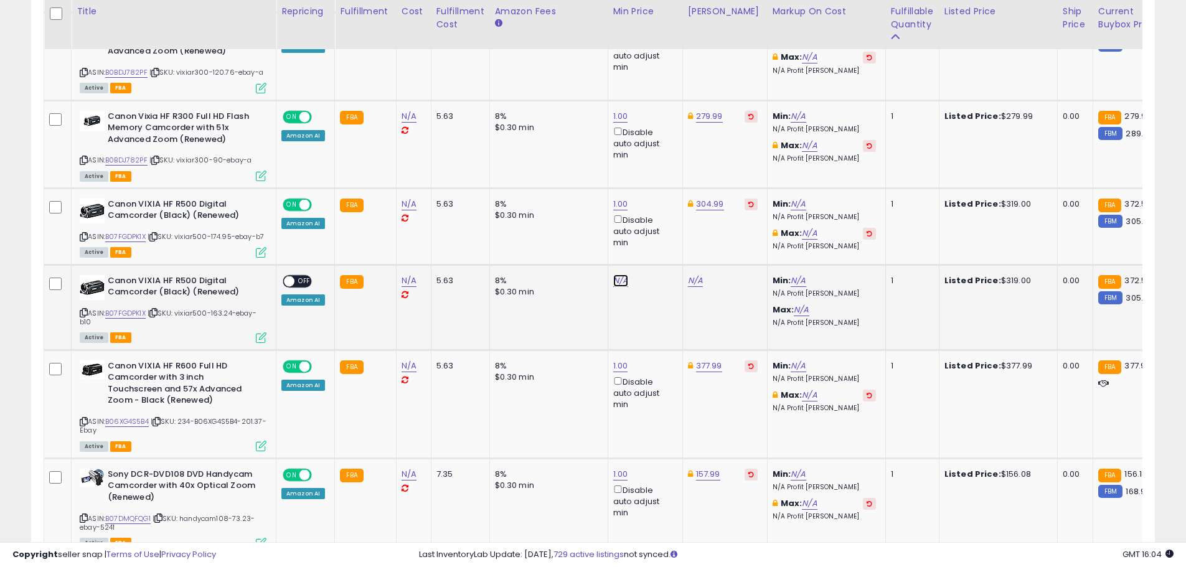
click at [616, 287] on link "N/A" at bounding box center [620, 281] width 15 height 12
type input "*"
click button "submit" at bounding box center [651, 254] width 21 height 19
click at [698, 287] on link "372.59" at bounding box center [701, 281] width 27 height 12
drag, startPoint x: 654, startPoint y: 247, endPoint x: 590, endPoint y: 255, distance: 64.1
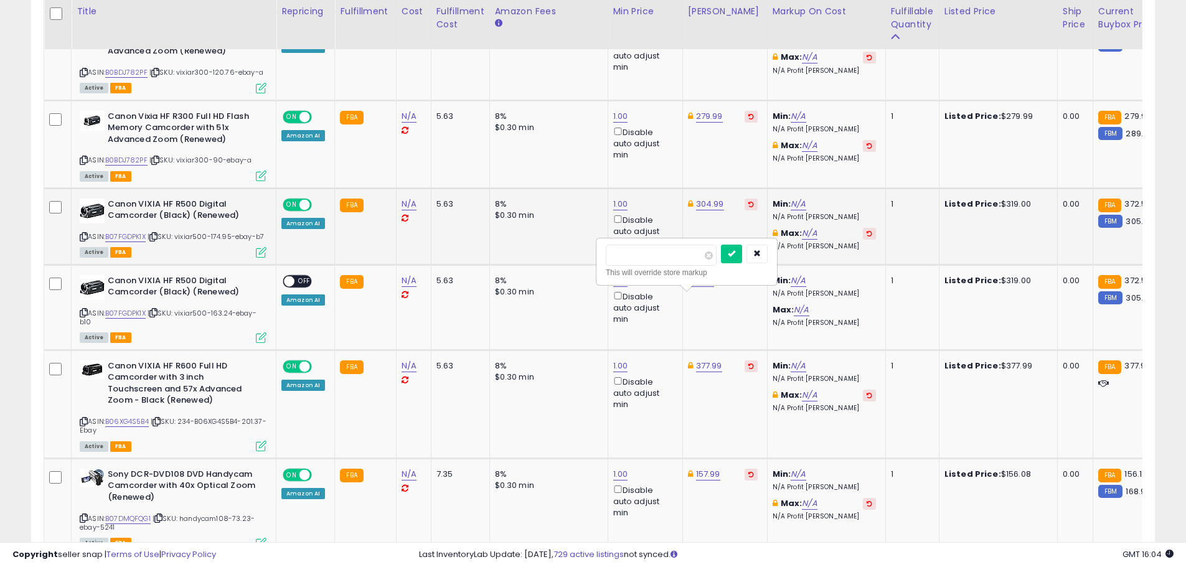
type input "******"
click button "submit" at bounding box center [731, 254] width 21 height 19
click at [300, 286] on span "OFF" at bounding box center [305, 281] width 20 height 11
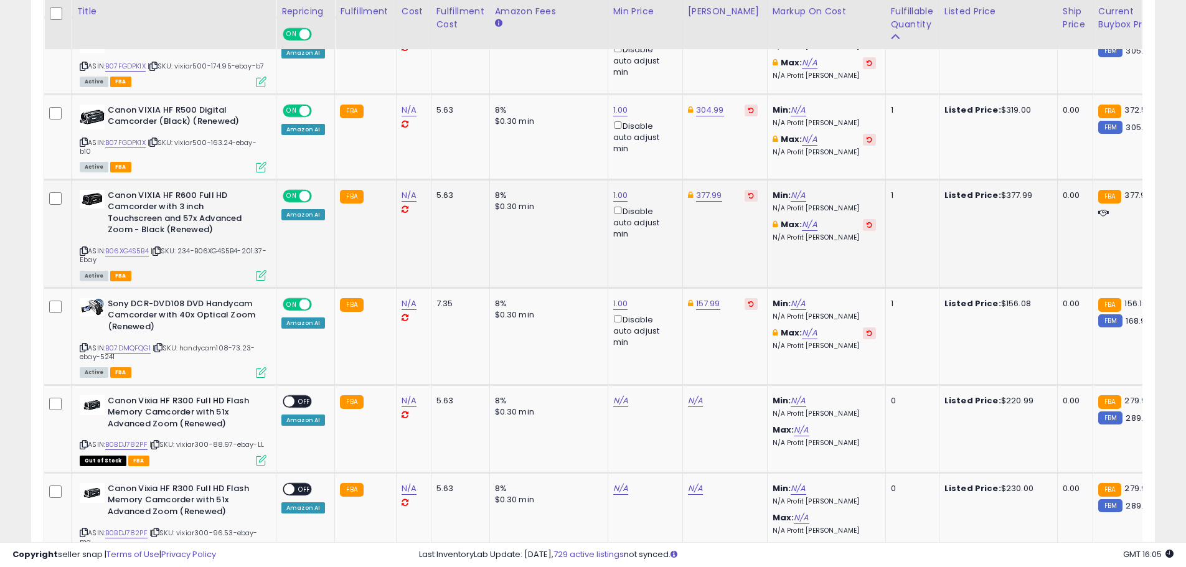
scroll to position [1655, 0]
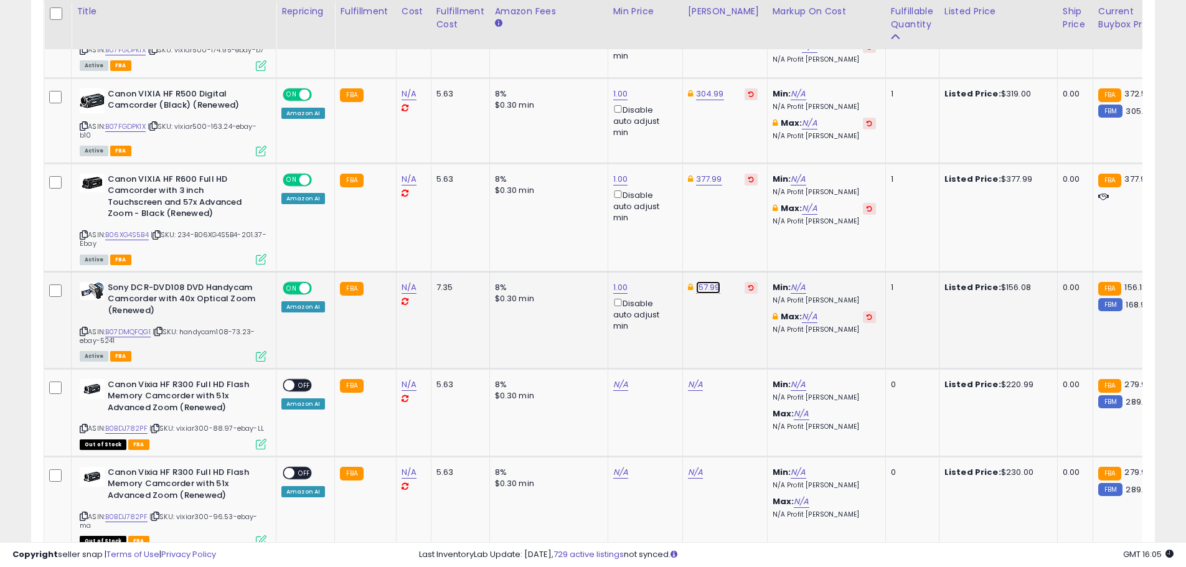
click at [708, 294] on link "157.99" at bounding box center [708, 287] width 24 height 12
drag, startPoint x: 645, startPoint y: 260, endPoint x: 625, endPoint y: 262, distance: 20.6
click at [627, 262] on input "******" at bounding box center [668, 262] width 111 height 21
type input "*"
type input "******"
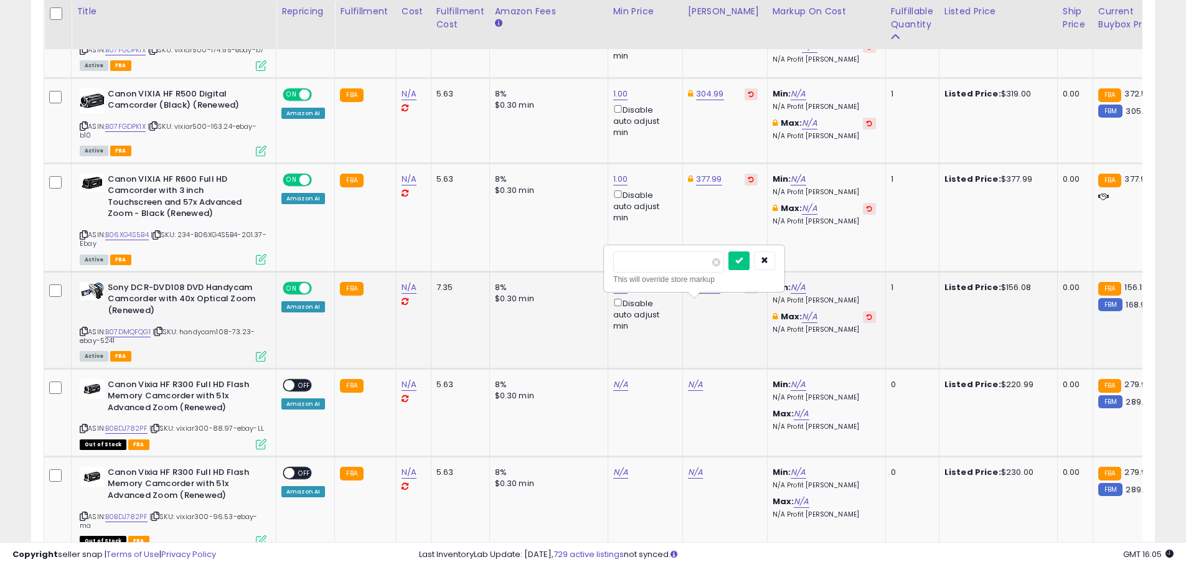
click button "submit" at bounding box center [739, 261] width 21 height 19
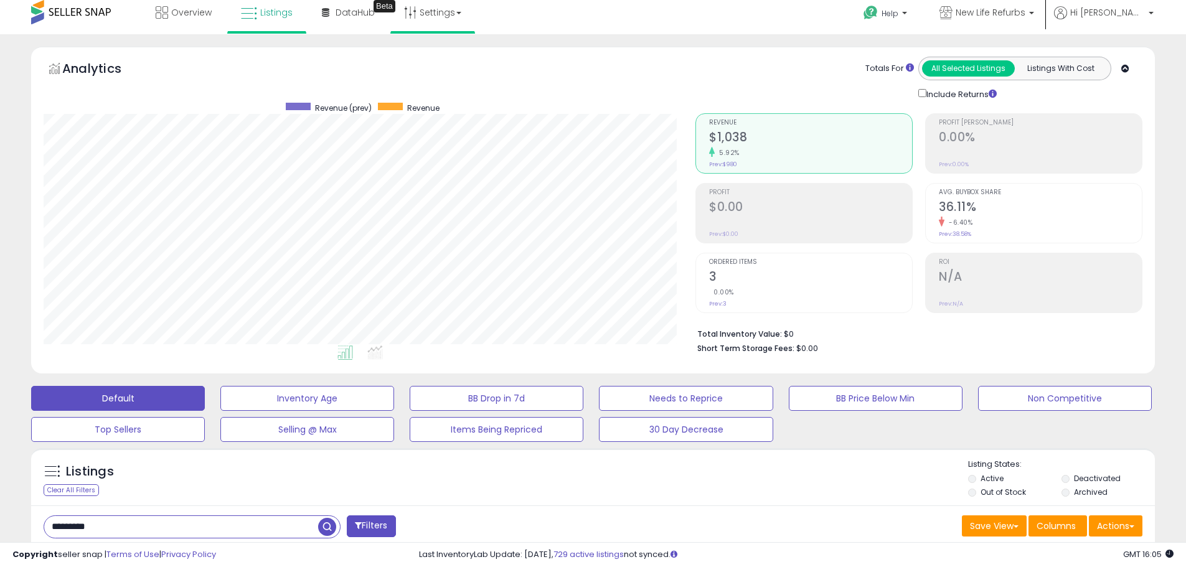
scroll to position [0, 0]
